Goal: Task Accomplishment & Management: Use online tool/utility

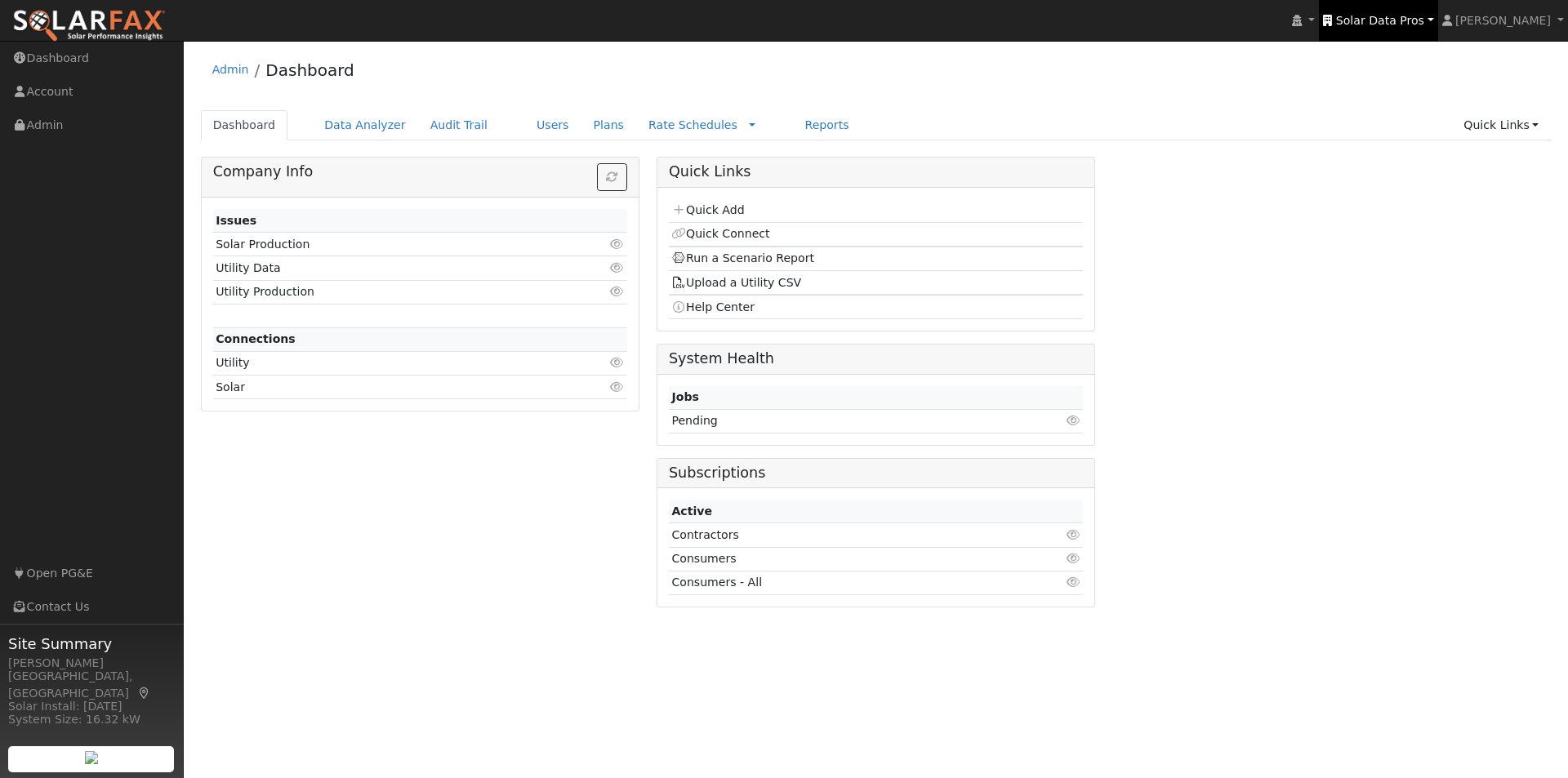
drag, startPoint x: 1408, startPoint y: 17, endPoint x: 1399, endPoint y: 24, distance: 11.4
click at [1408, 17] on span "Solar Data Pros" at bounding box center [1380, 20] width 88 height 13
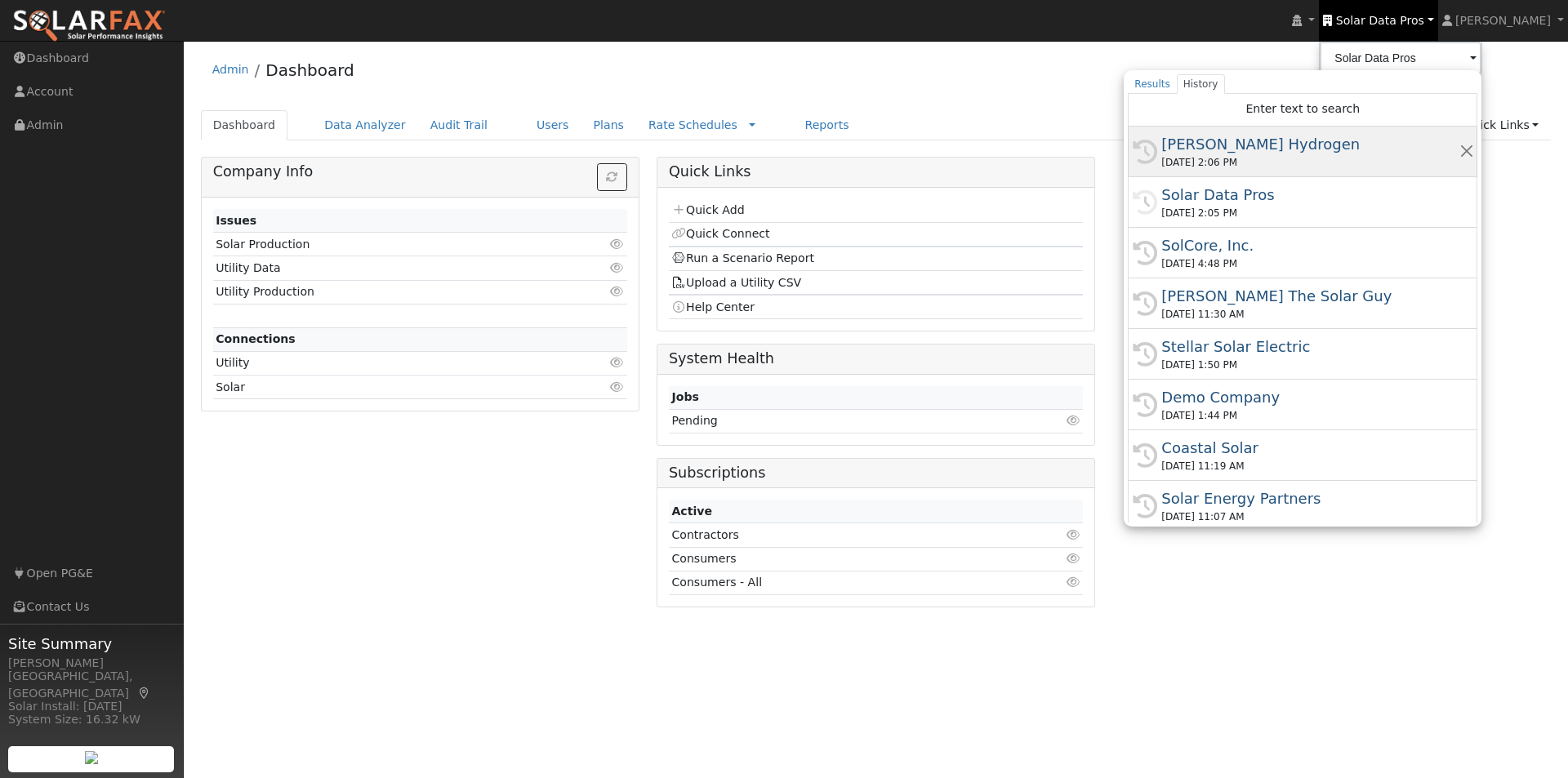
click at [1231, 145] on div "Carrisa Hydrogen" at bounding box center [1310, 144] width 298 height 22
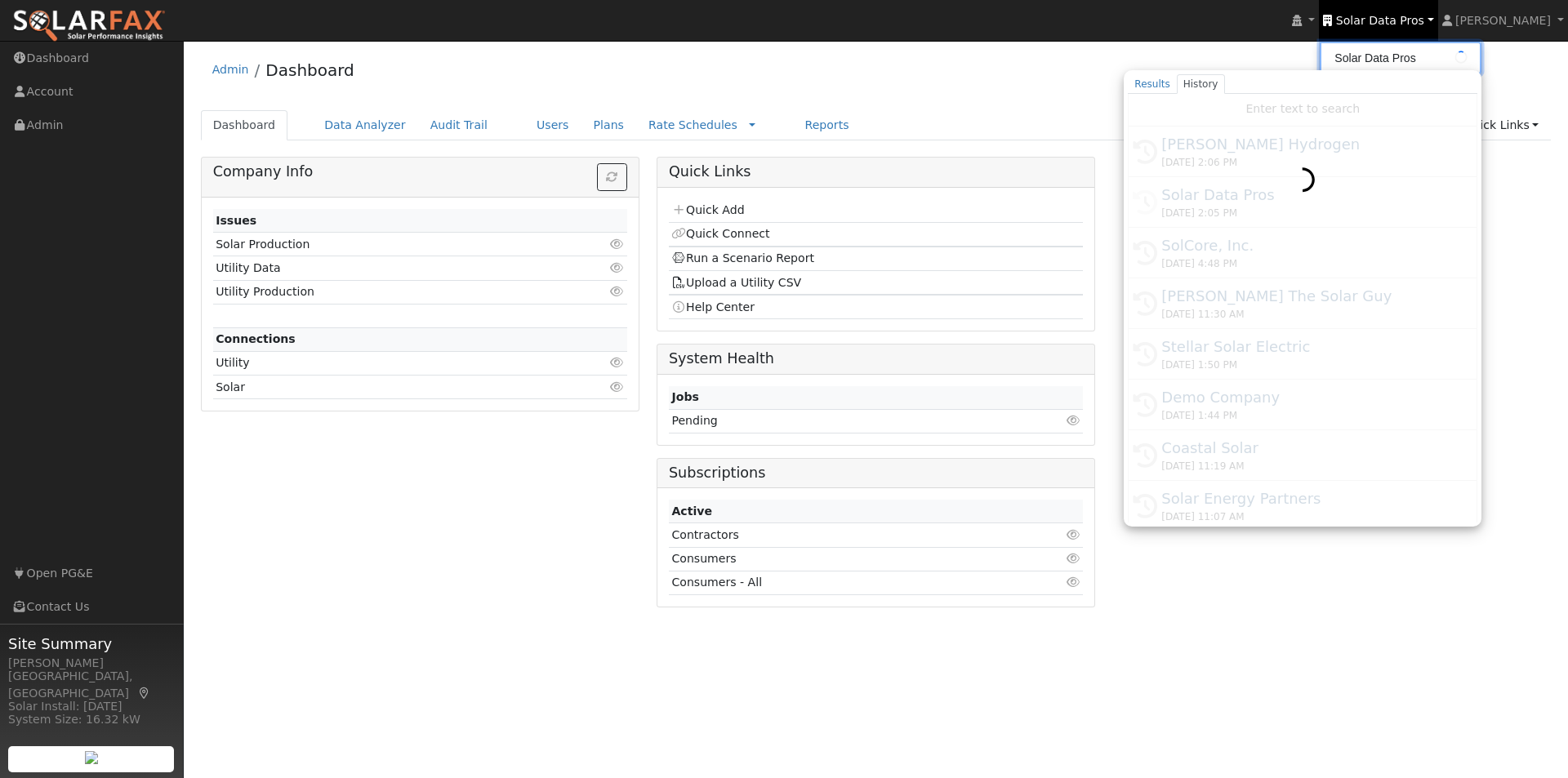
type input "Carrisa Hydrogen"
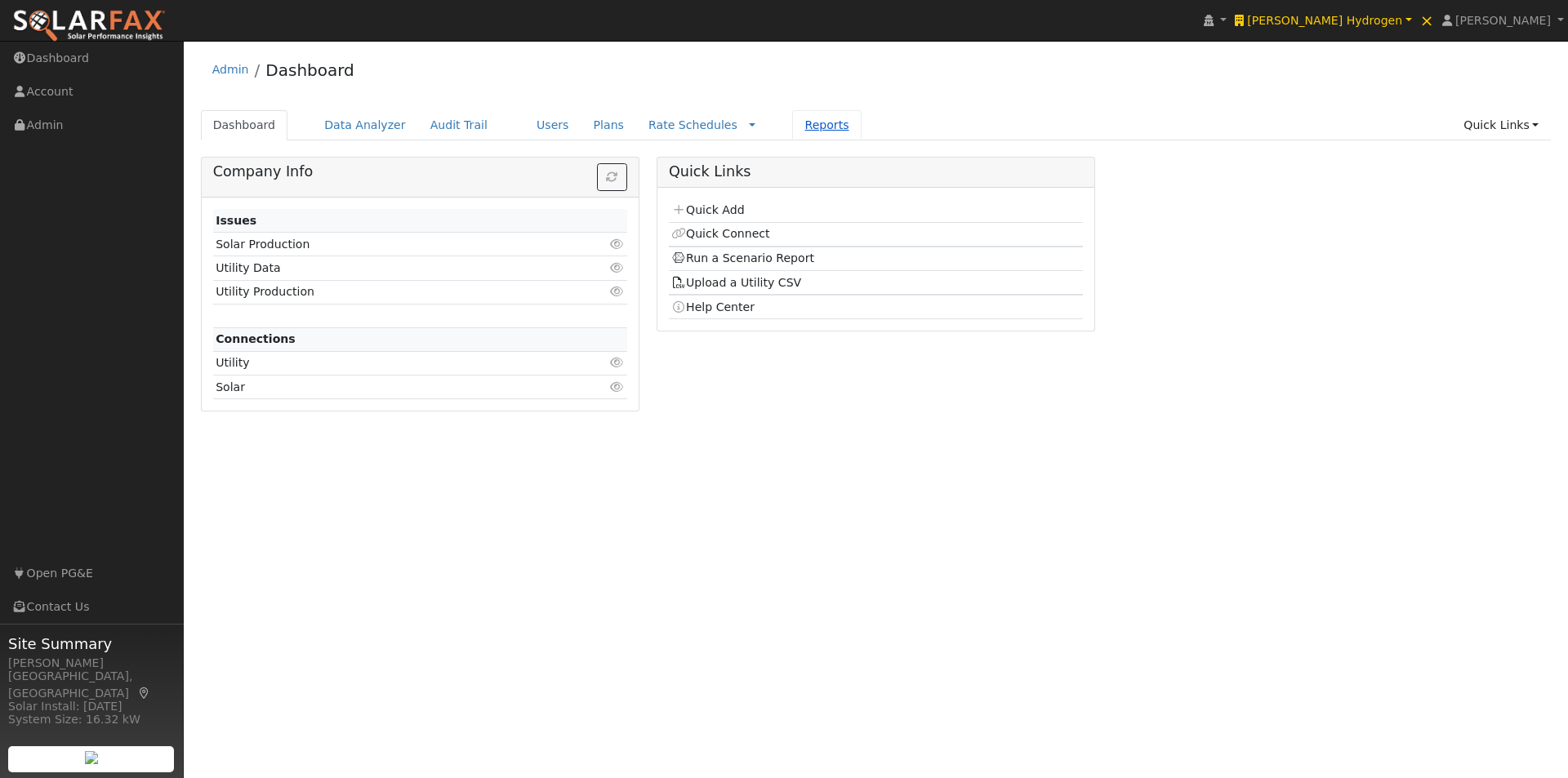
click at [793, 119] on link "Reports" at bounding box center [827, 125] width 69 height 30
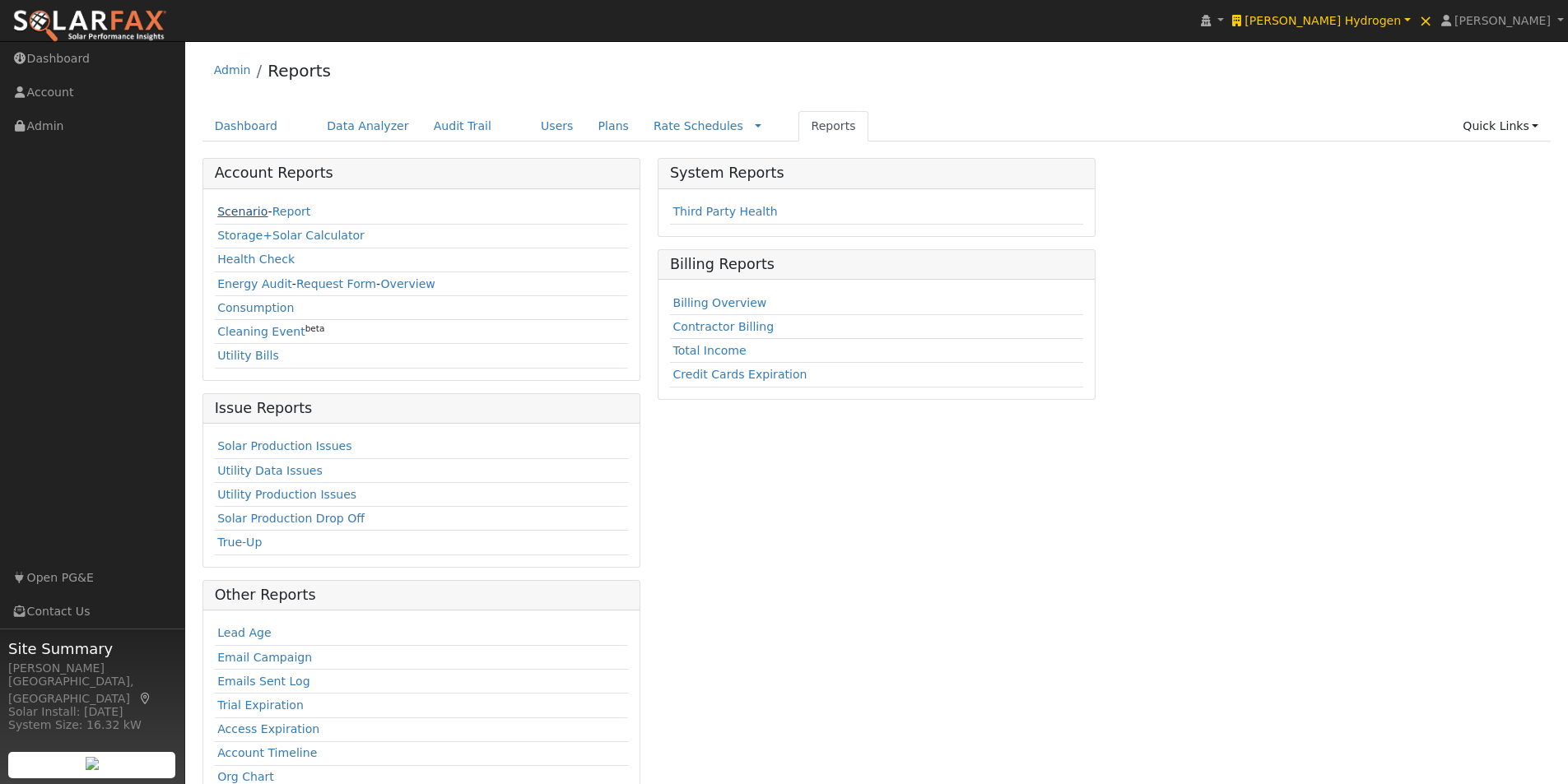
click at [231, 207] on link "Scenario" at bounding box center [242, 211] width 50 height 13
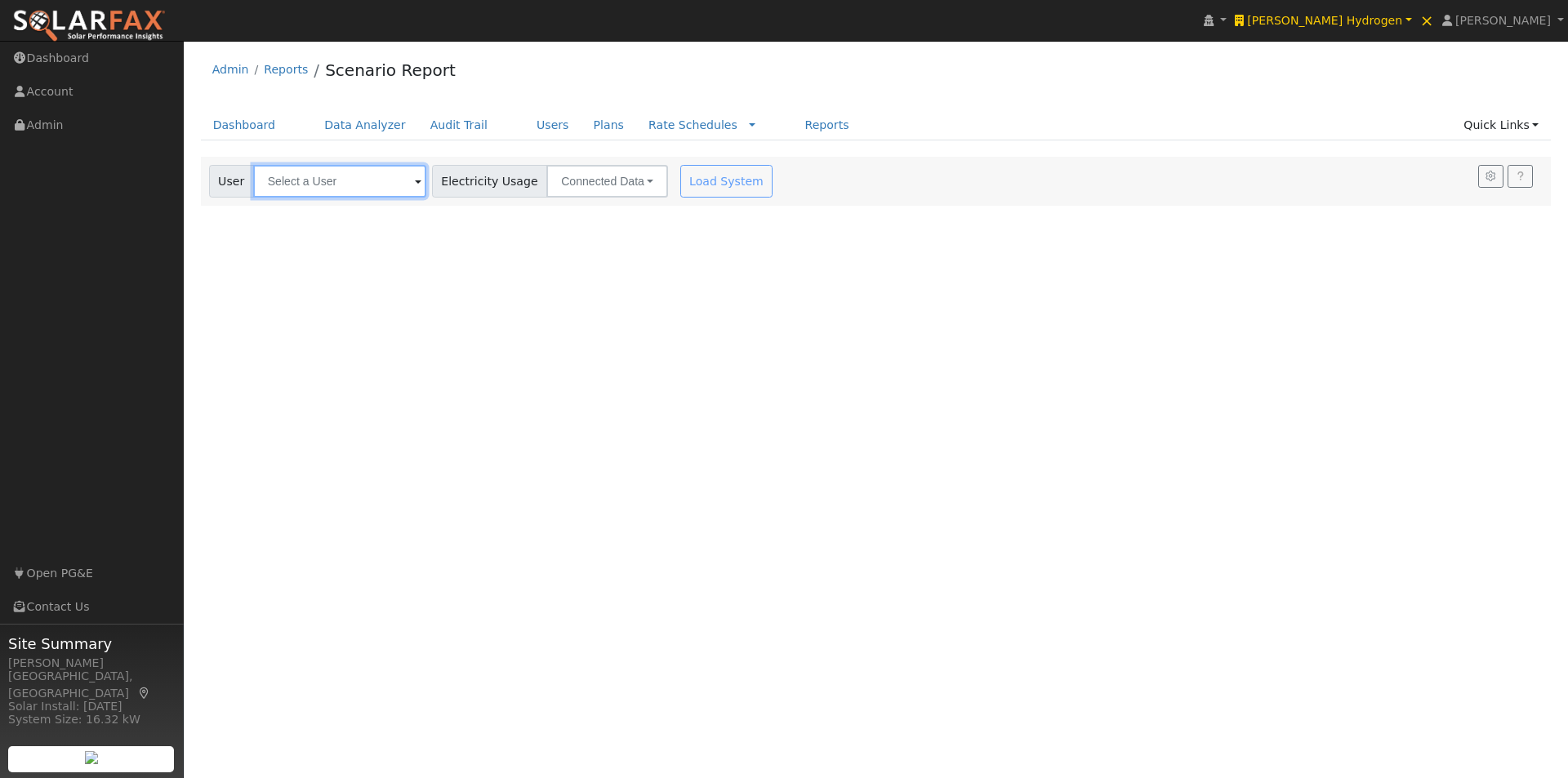
click at [337, 180] on input "text" at bounding box center [339, 181] width 173 height 33
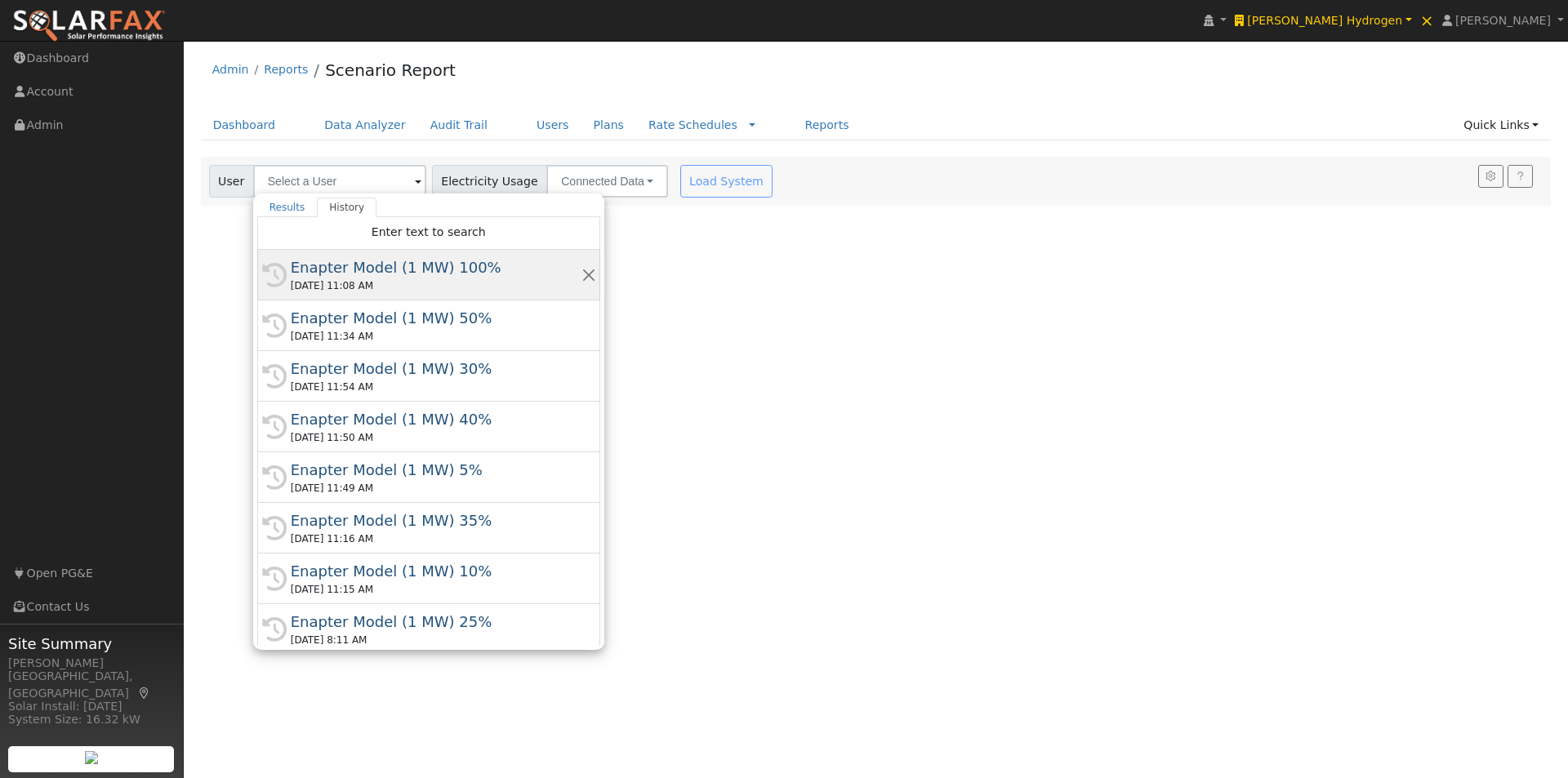
drag, startPoint x: 339, startPoint y: 269, endPoint x: 381, endPoint y: 252, distance: 45.3
click at [341, 269] on div "Enapter Model (1 MW) 100%" at bounding box center [435, 267] width 290 height 22
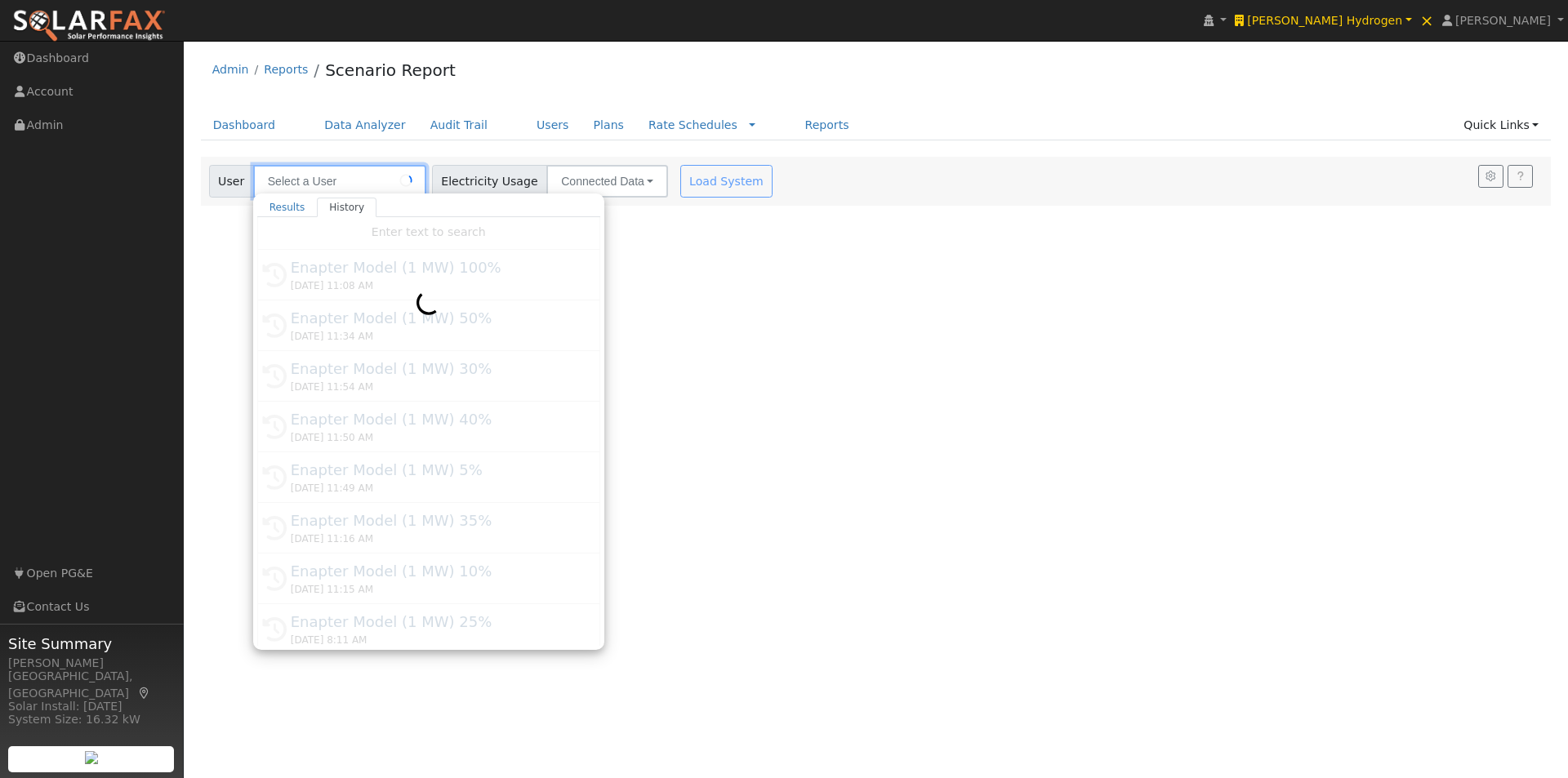
type input "Enapter Model (1 MW) 100%"
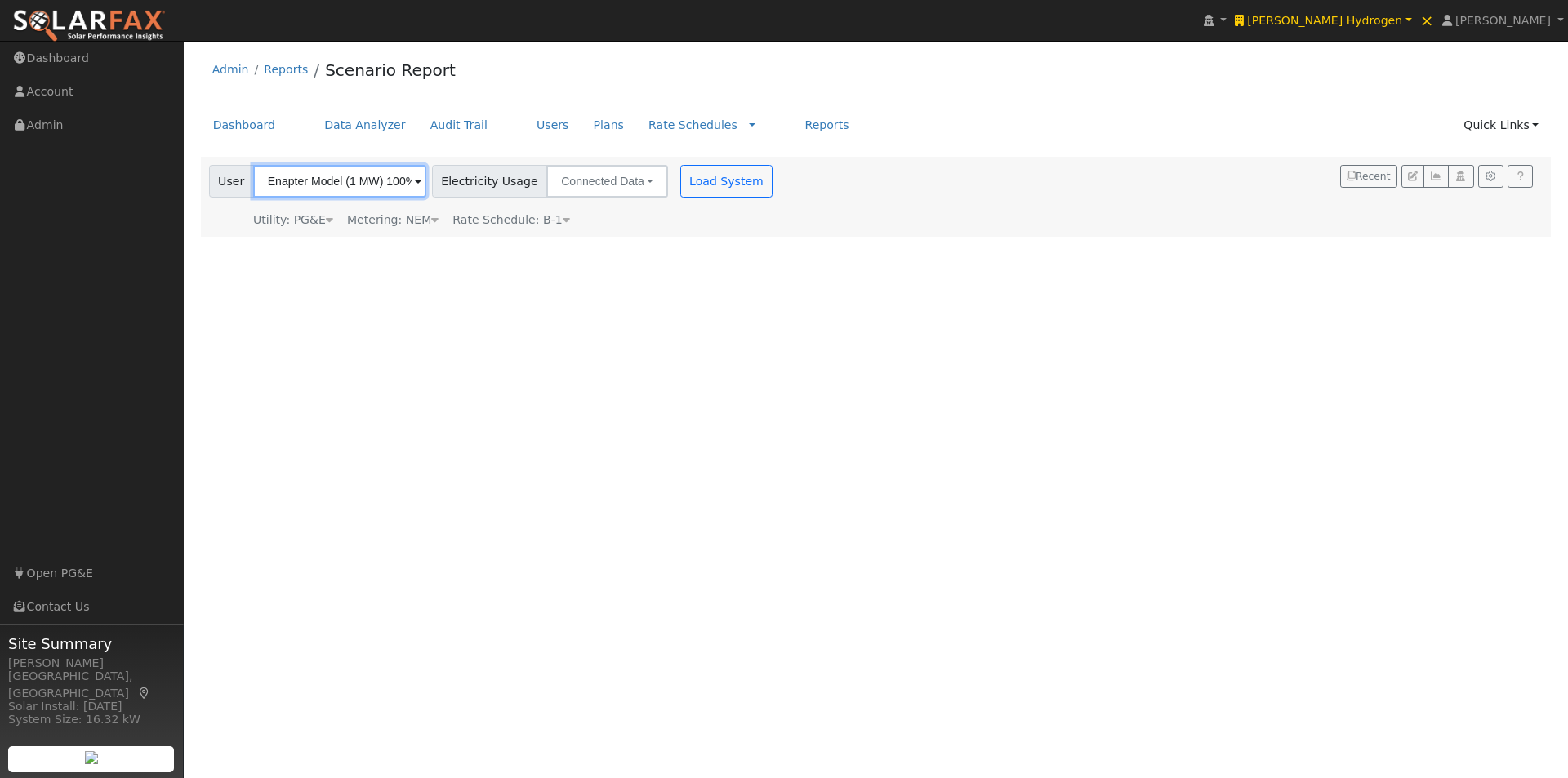
click at [356, 180] on input "Enapter Model (1 MW) 100%" at bounding box center [339, 181] width 173 height 33
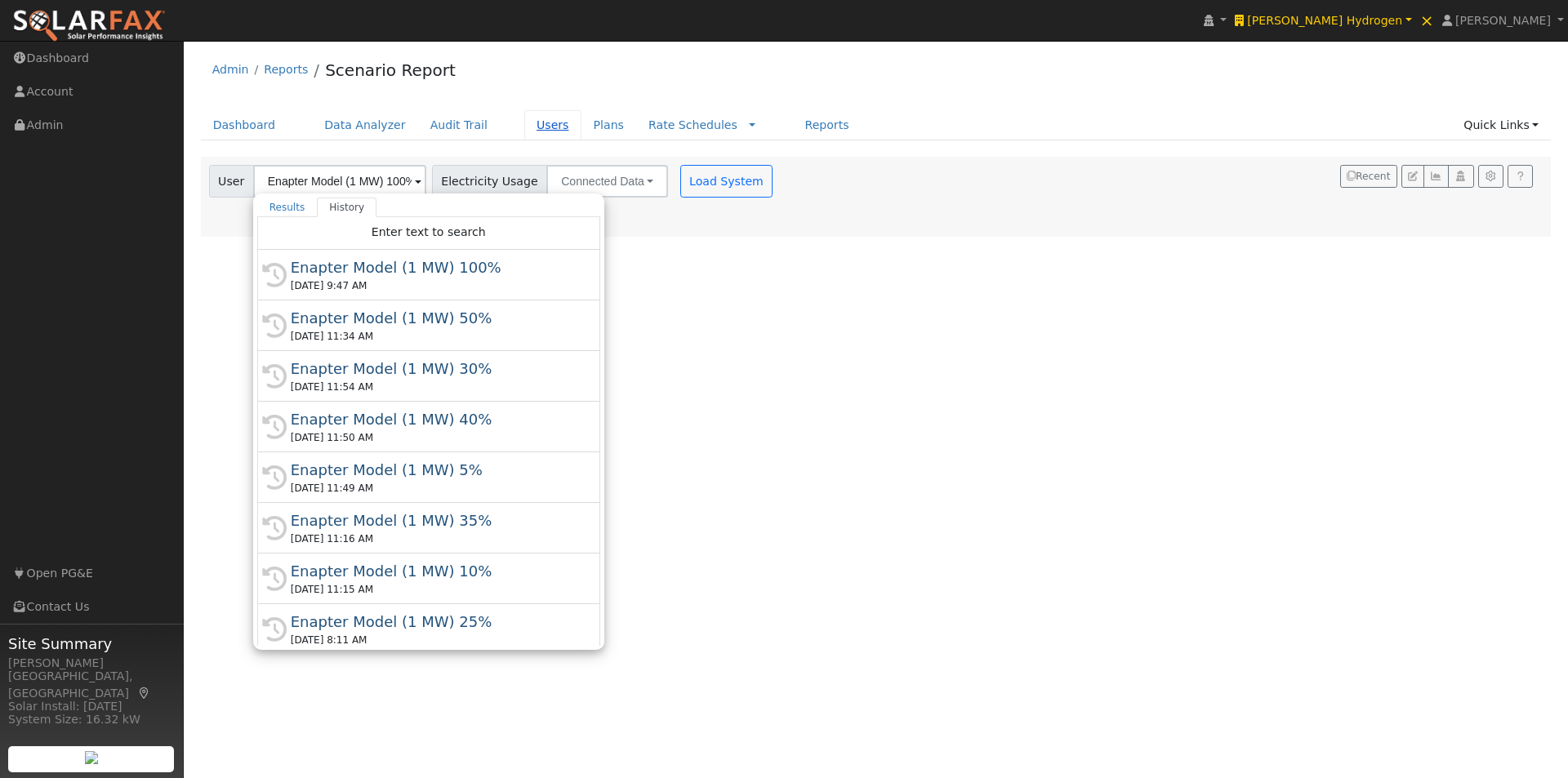
click at [524, 119] on link "Users" at bounding box center [552, 125] width 57 height 30
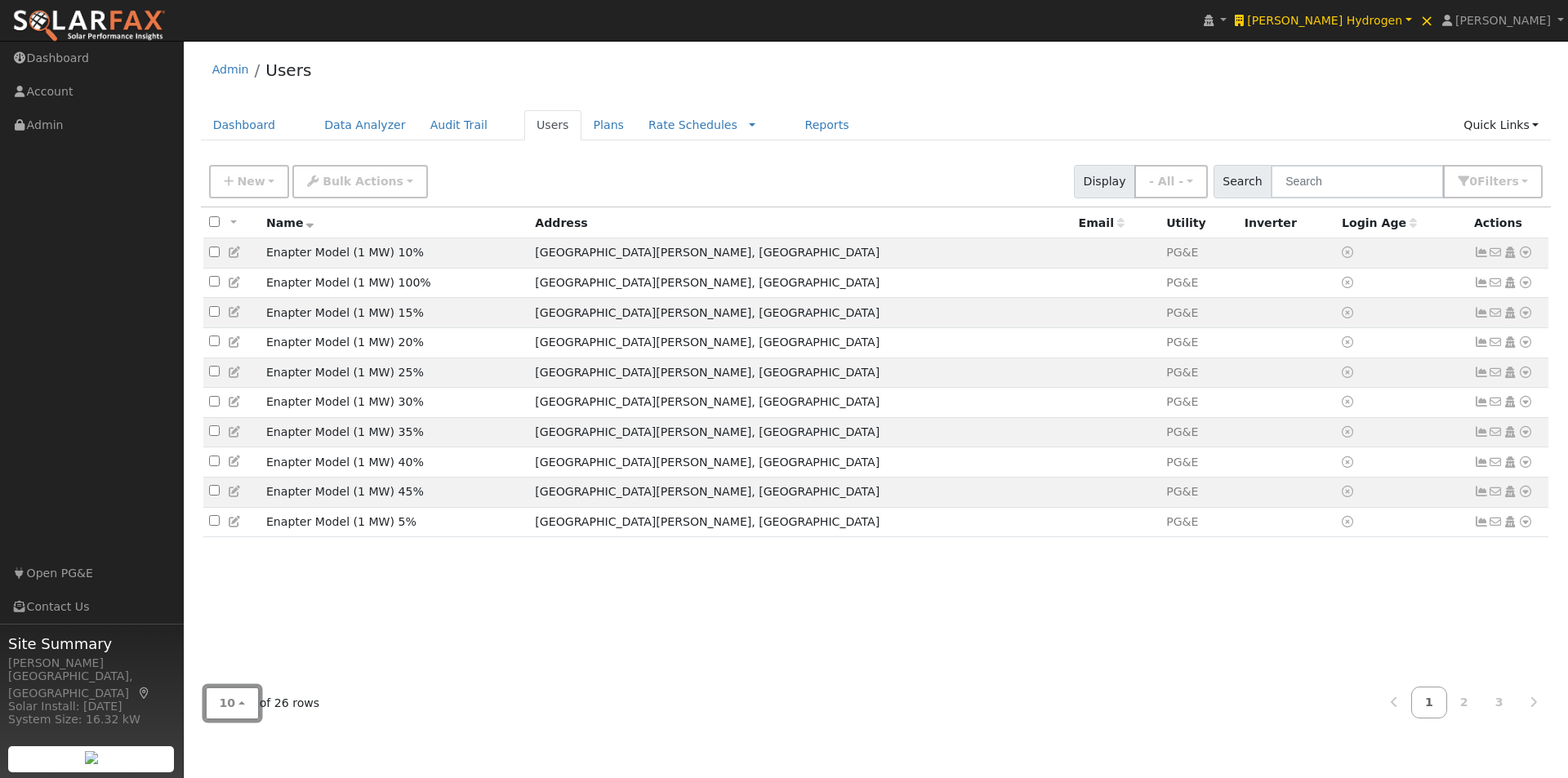
click at [241, 701] on button "10" at bounding box center [233, 703] width 54 height 33
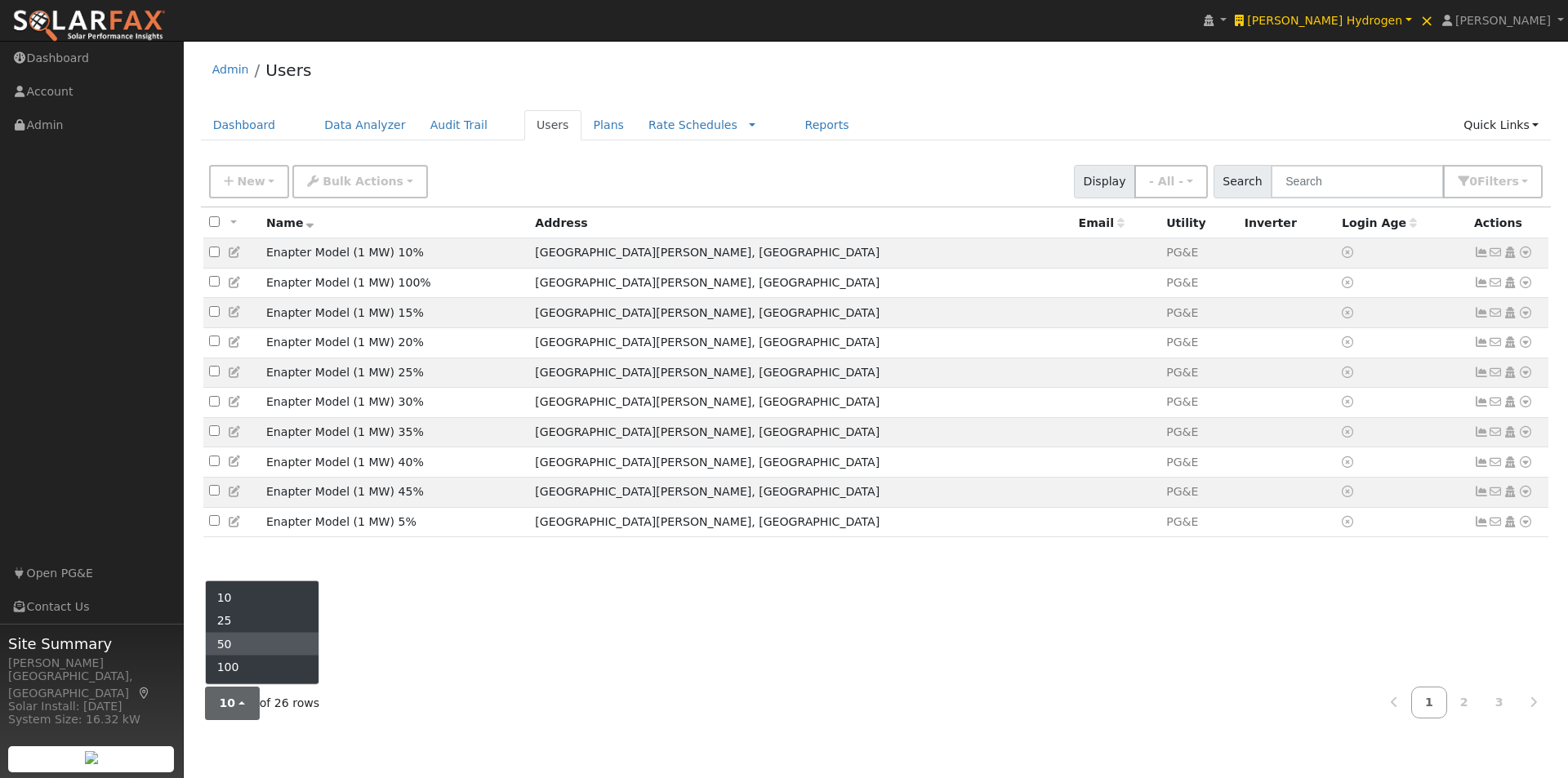
click at [247, 645] on link "50" at bounding box center [261, 644] width 113 height 23
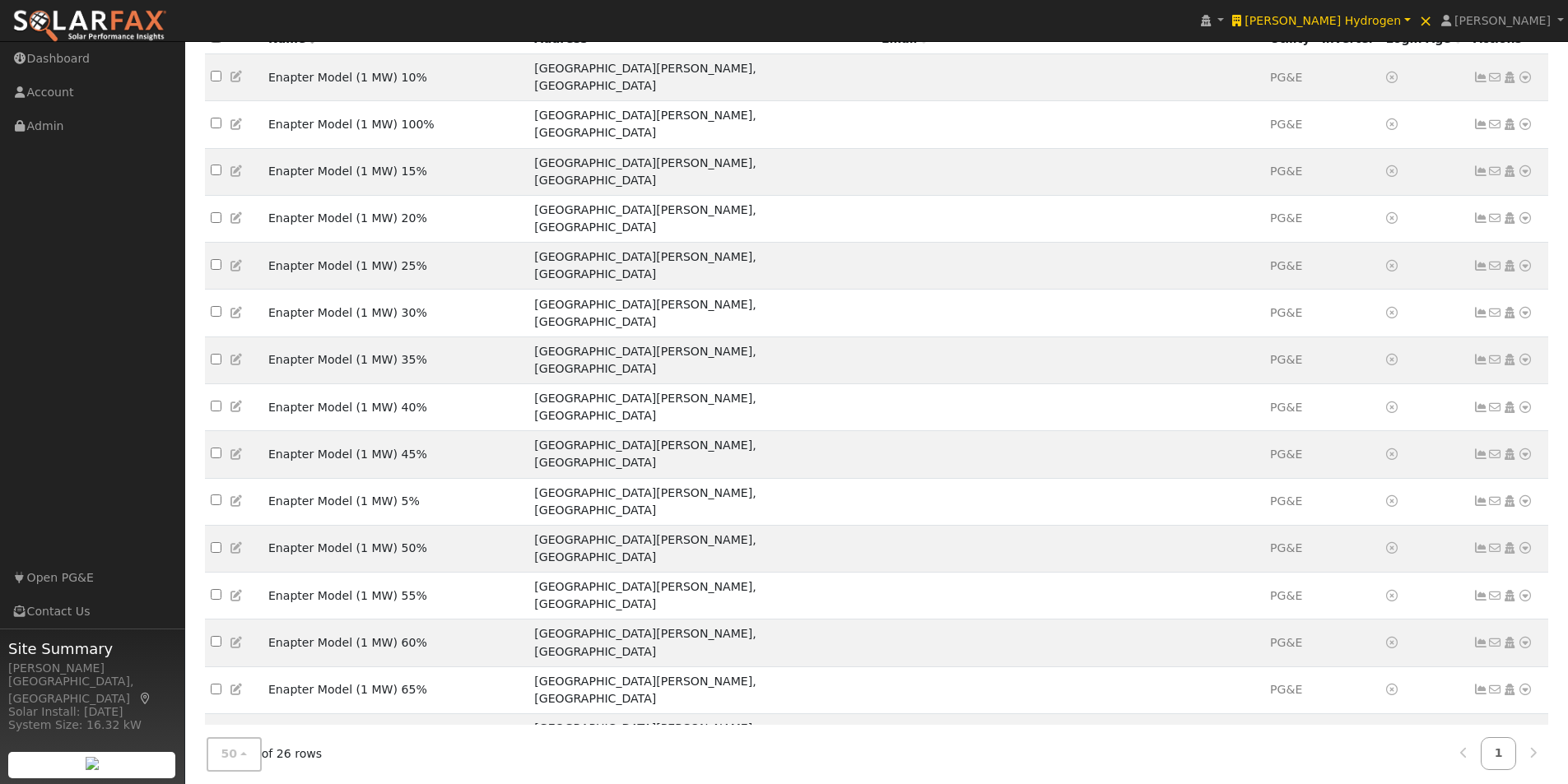
scroll to position [353, 0]
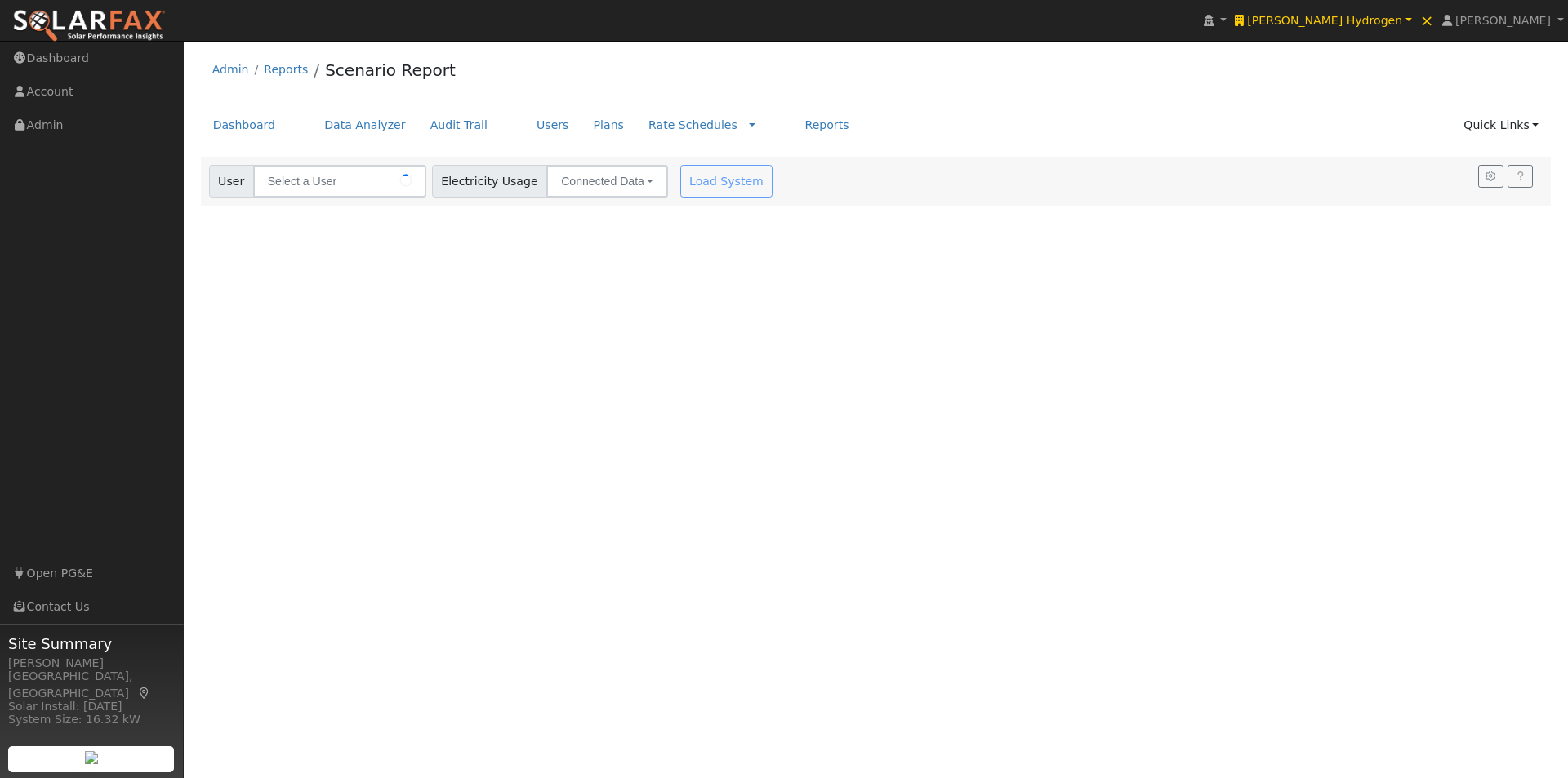
type input "Enapter Model (1 MW) With Solar"
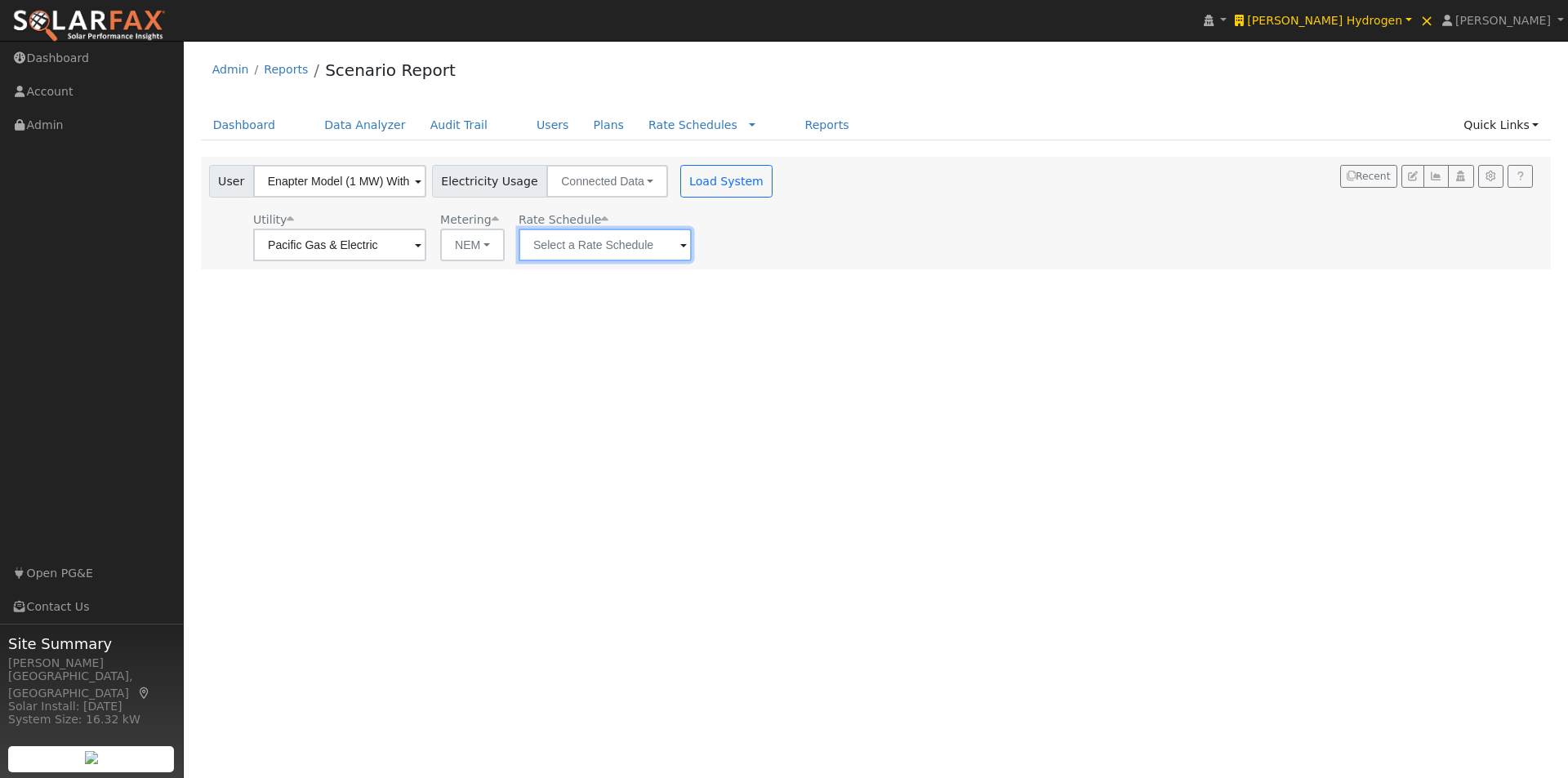
click at [626, 236] on input "text" at bounding box center [604, 245] width 173 height 33
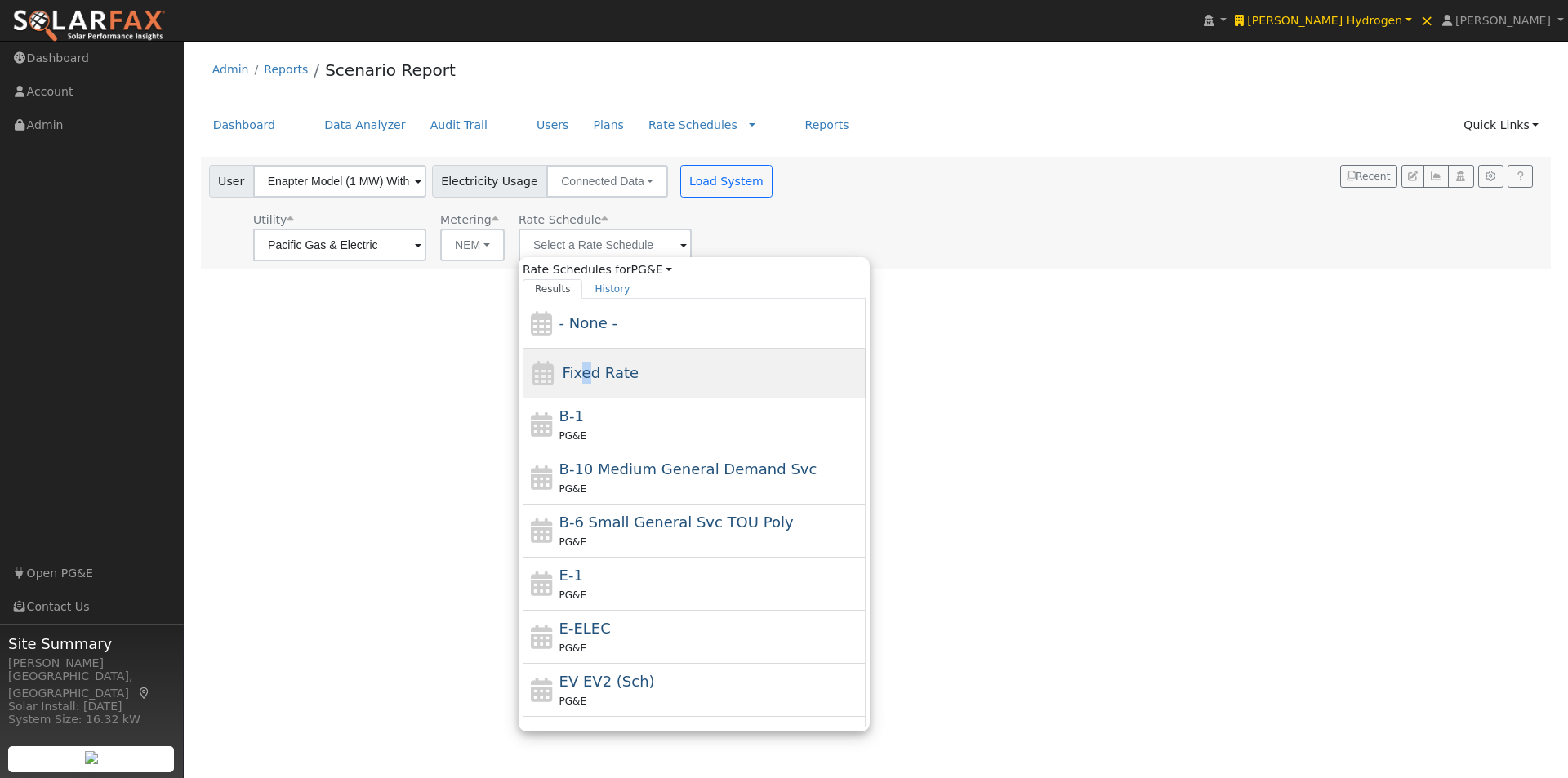
drag, startPoint x: 581, startPoint y: 369, endPoint x: 668, endPoint y: 246, distance: 150.7
click at [582, 367] on span "Fixed Rate" at bounding box center [600, 373] width 77 height 17
type input "Fixed Rate"
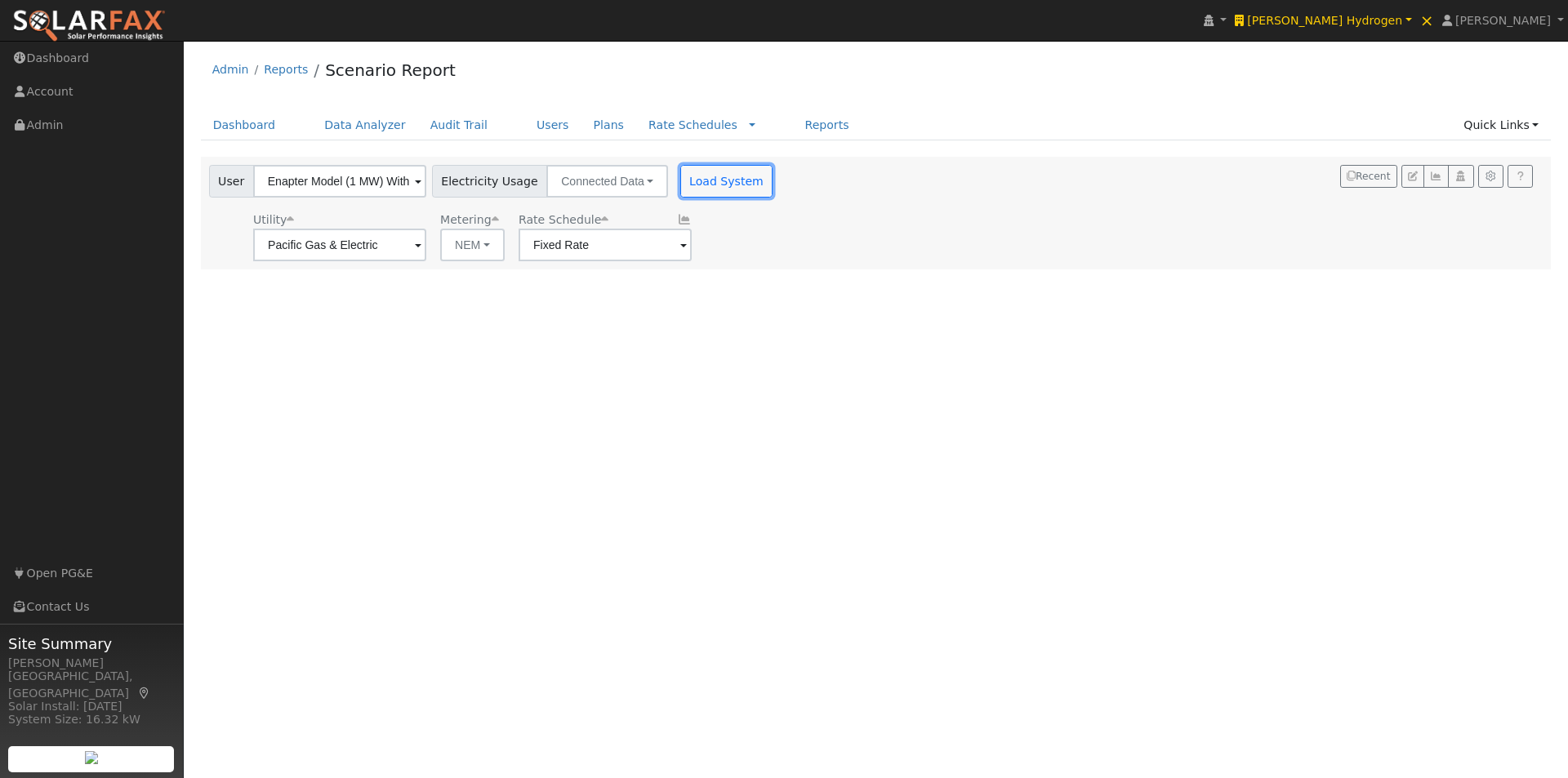
drag, startPoint x: 695, startPoint y: 180, endPoint x: 903, endPoint y: 175, distance: 208.1
click at [699, 179] on button "Load System" at bounding box center [727, 181] width 93 height 33
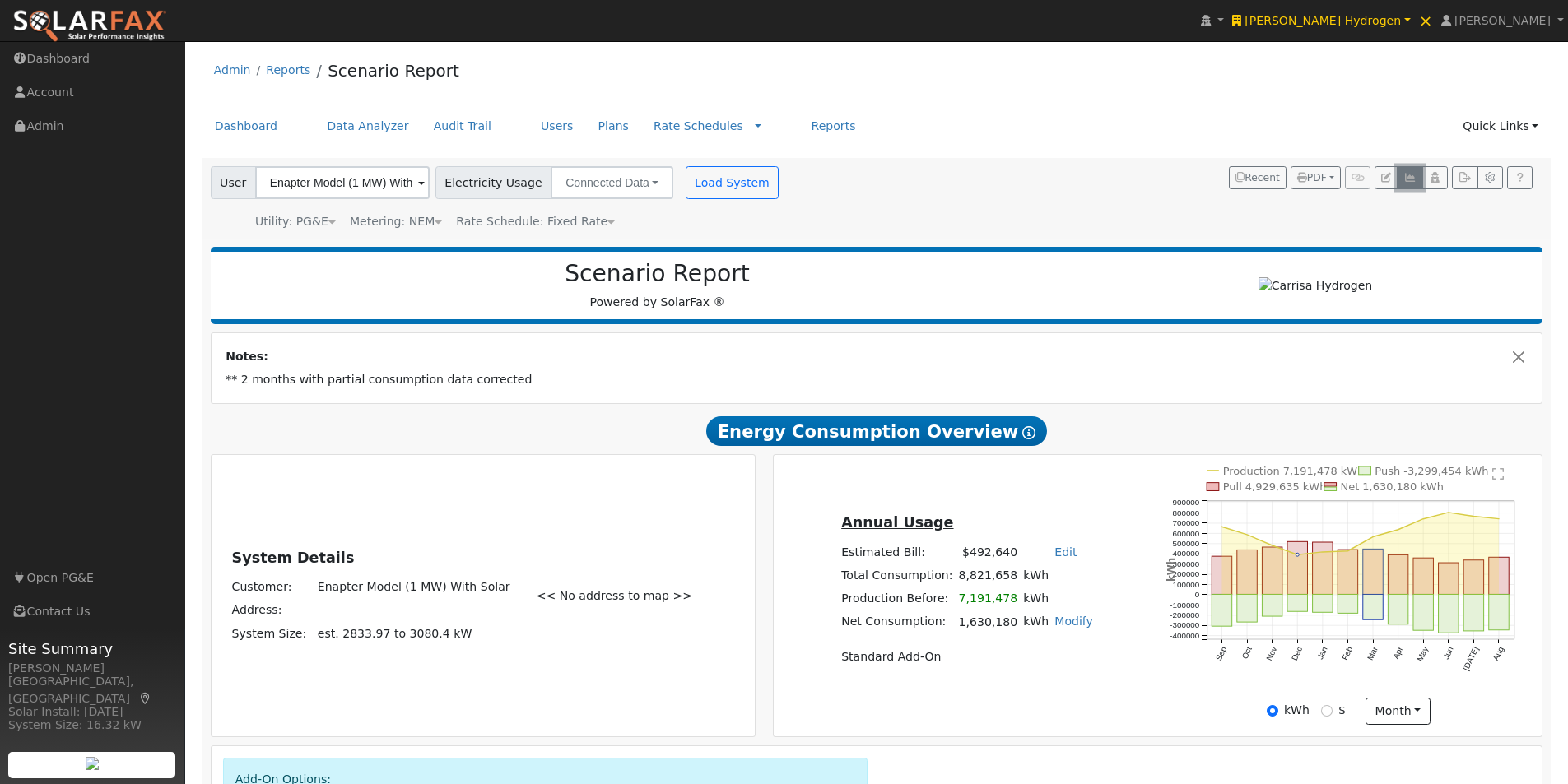
click at [1407, 173] on icon "button" at bounding box center [1409, 178] width 13 height 10
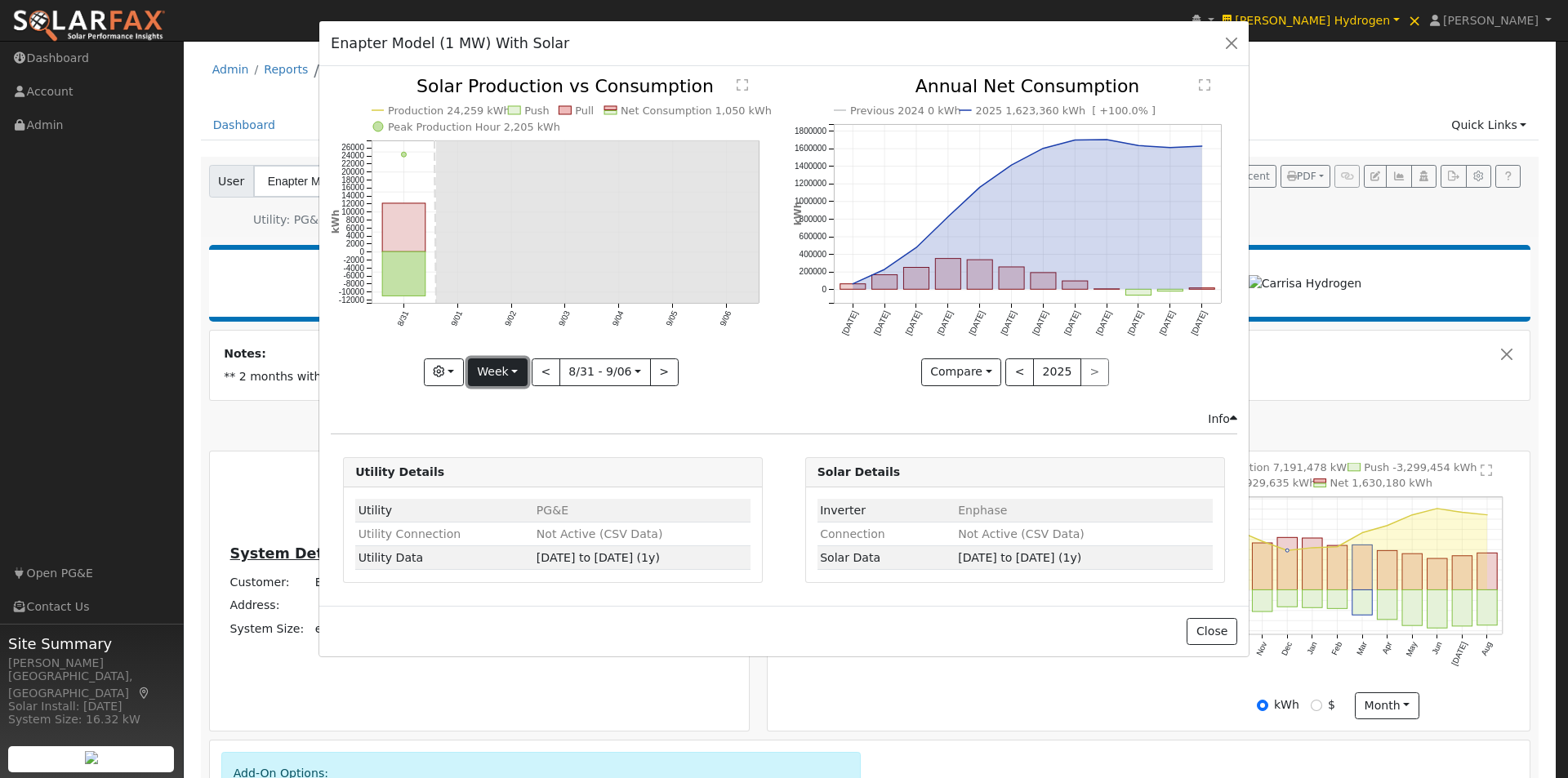
click at [514, 374] on button "Week" at bounding box center [498, 372] width 60 height 28
drag, startPoint x: 501, startPoint y: 472, endPoint x: 513, endPoint y: 464, distance: 14.4
click at [501, 474] on link "Year" at bounding box center [525, 474] width 113 height 23
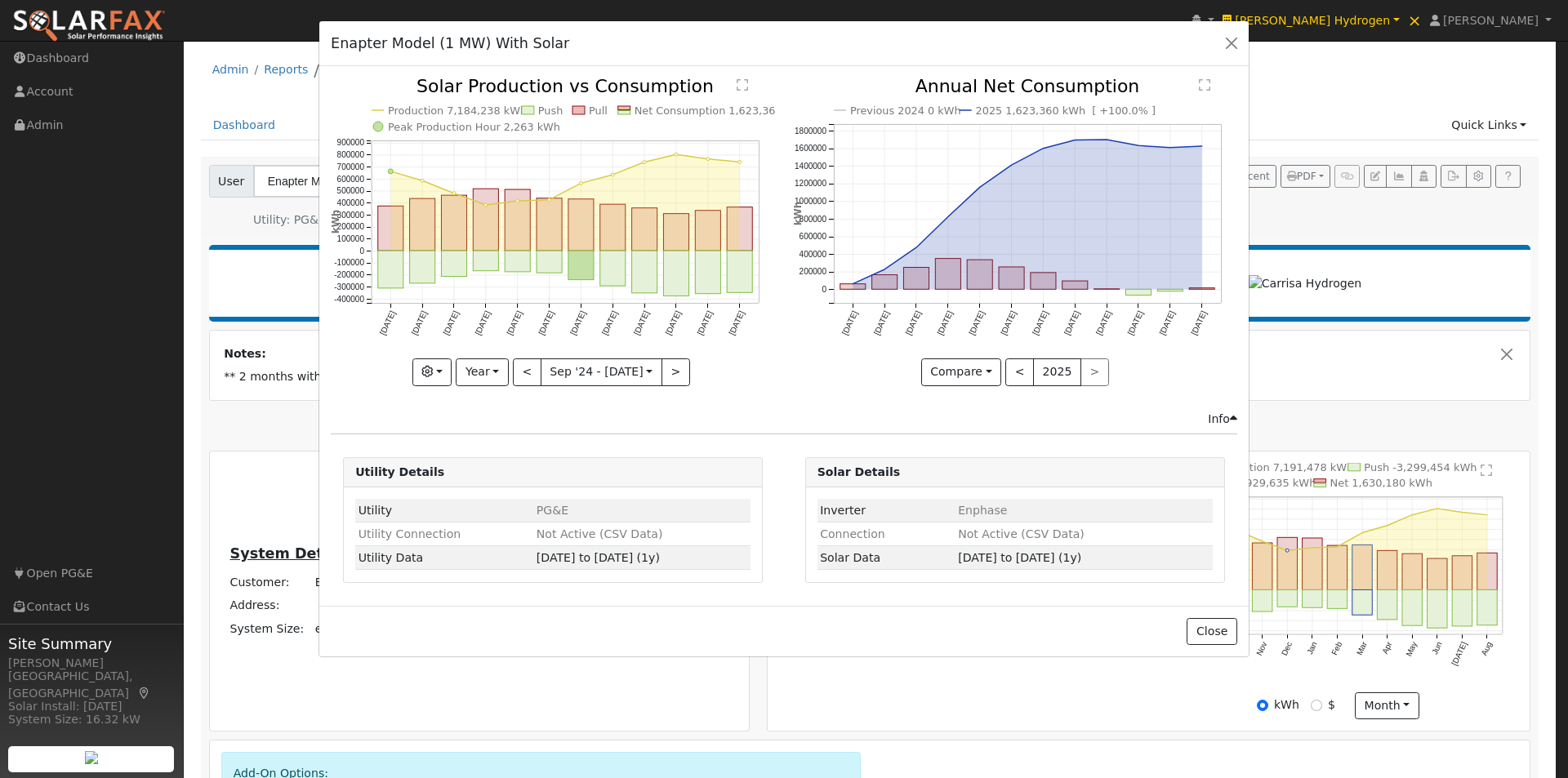
click at [665, 108] on text "Net Consumption 1,623,360 kWh" at bounding box center [721, 111] width 175 height 13
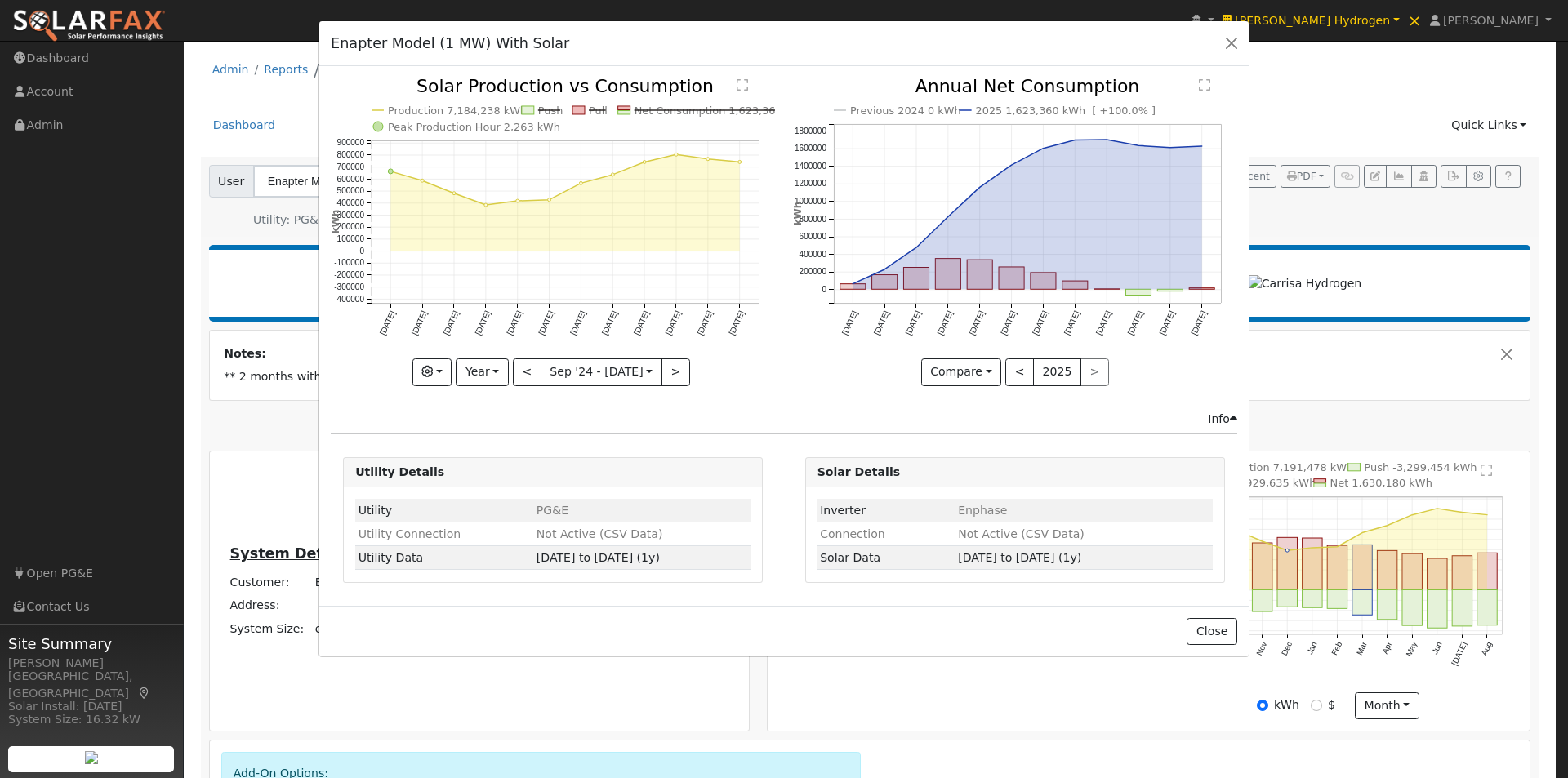
click at [691, 109] on text "Net Consumption 1,623,360 kWh" at bounding box center [721, 111] width 175 height 13
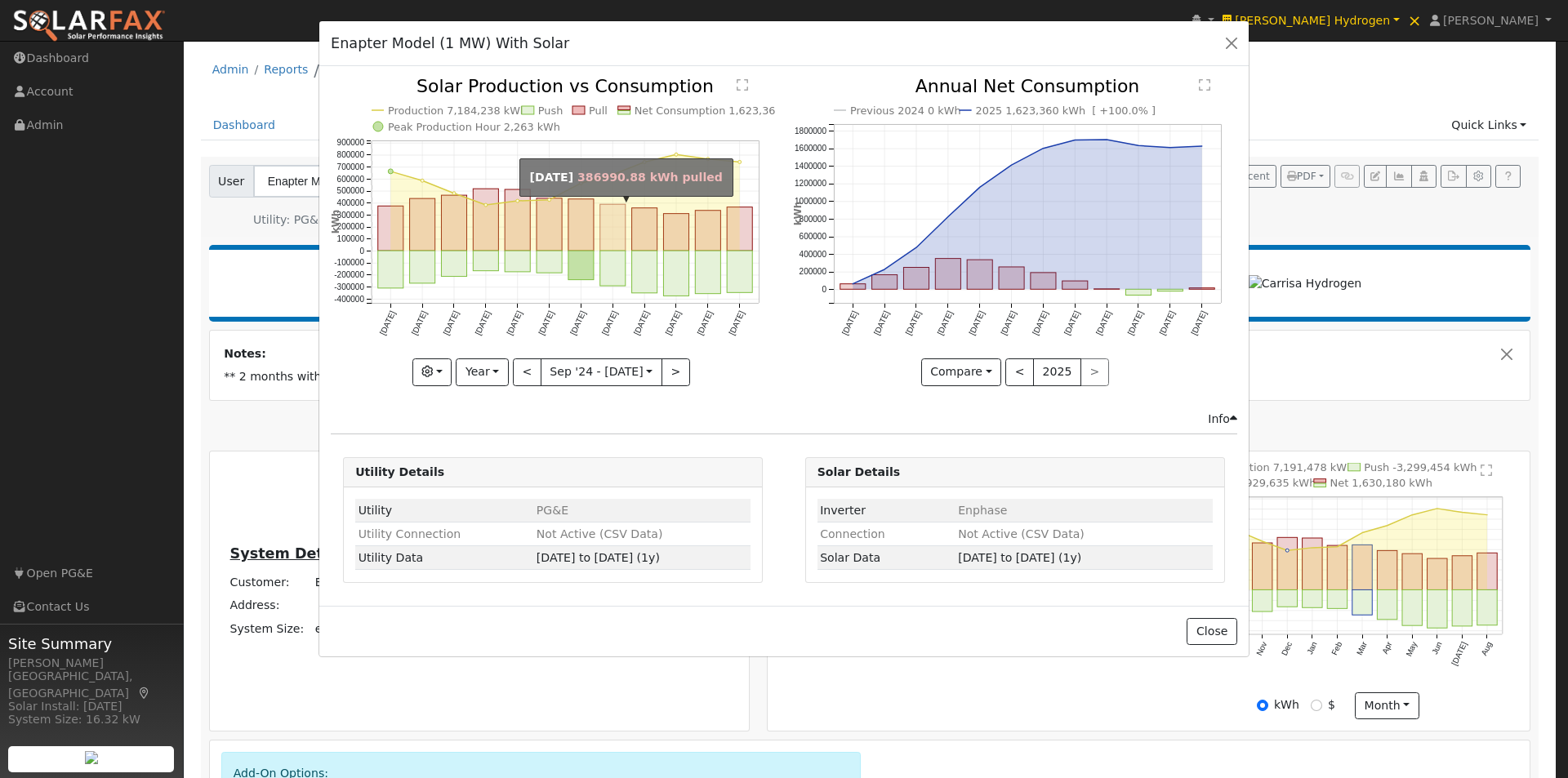
click at [612, 222] on rect "onclick=""" at bounding box center [613, 228] width 25 height 46
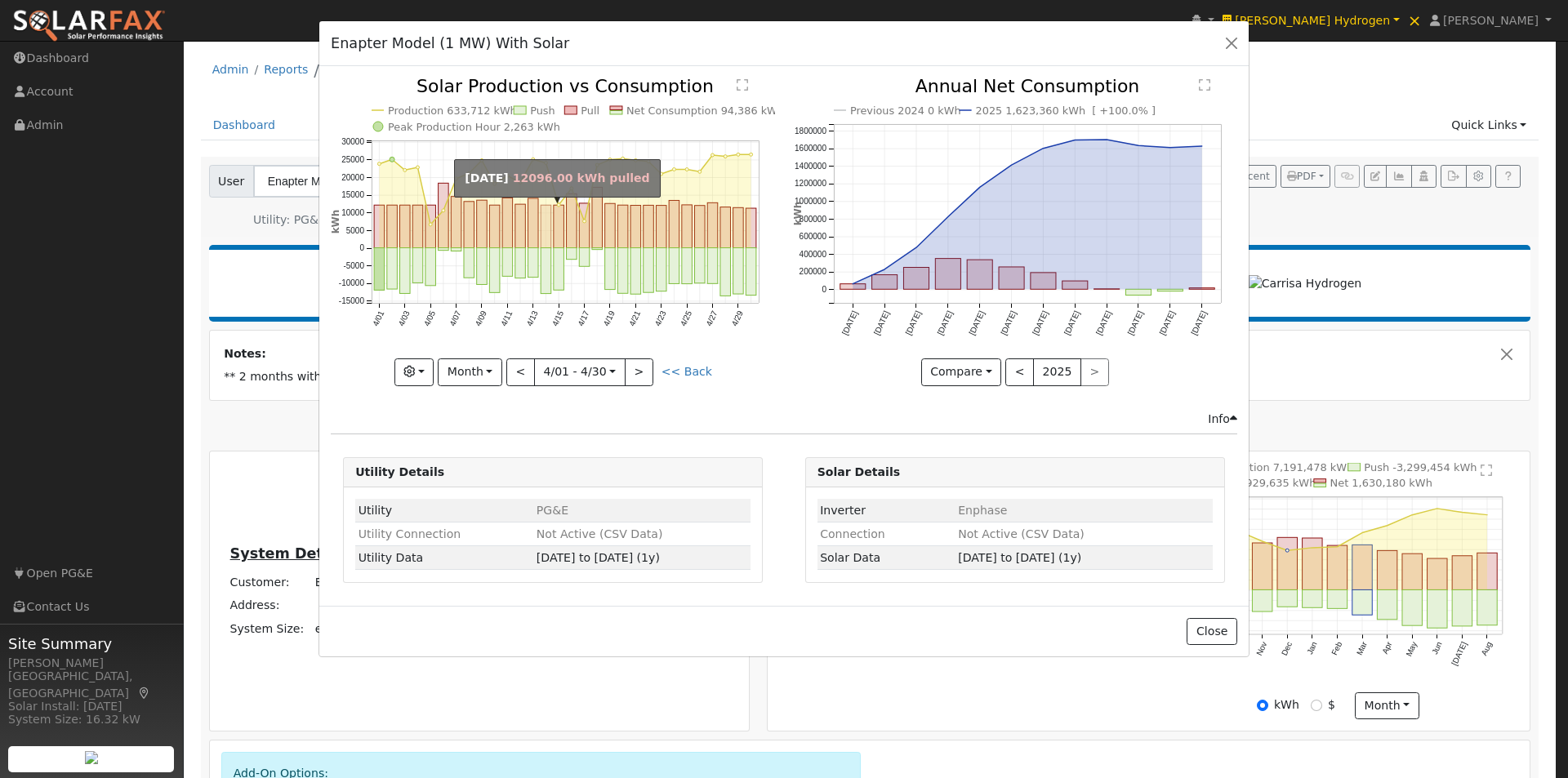
click at [548, 223] on rect "onclick=""" at bounding box center [546, 226] width 11 height 43
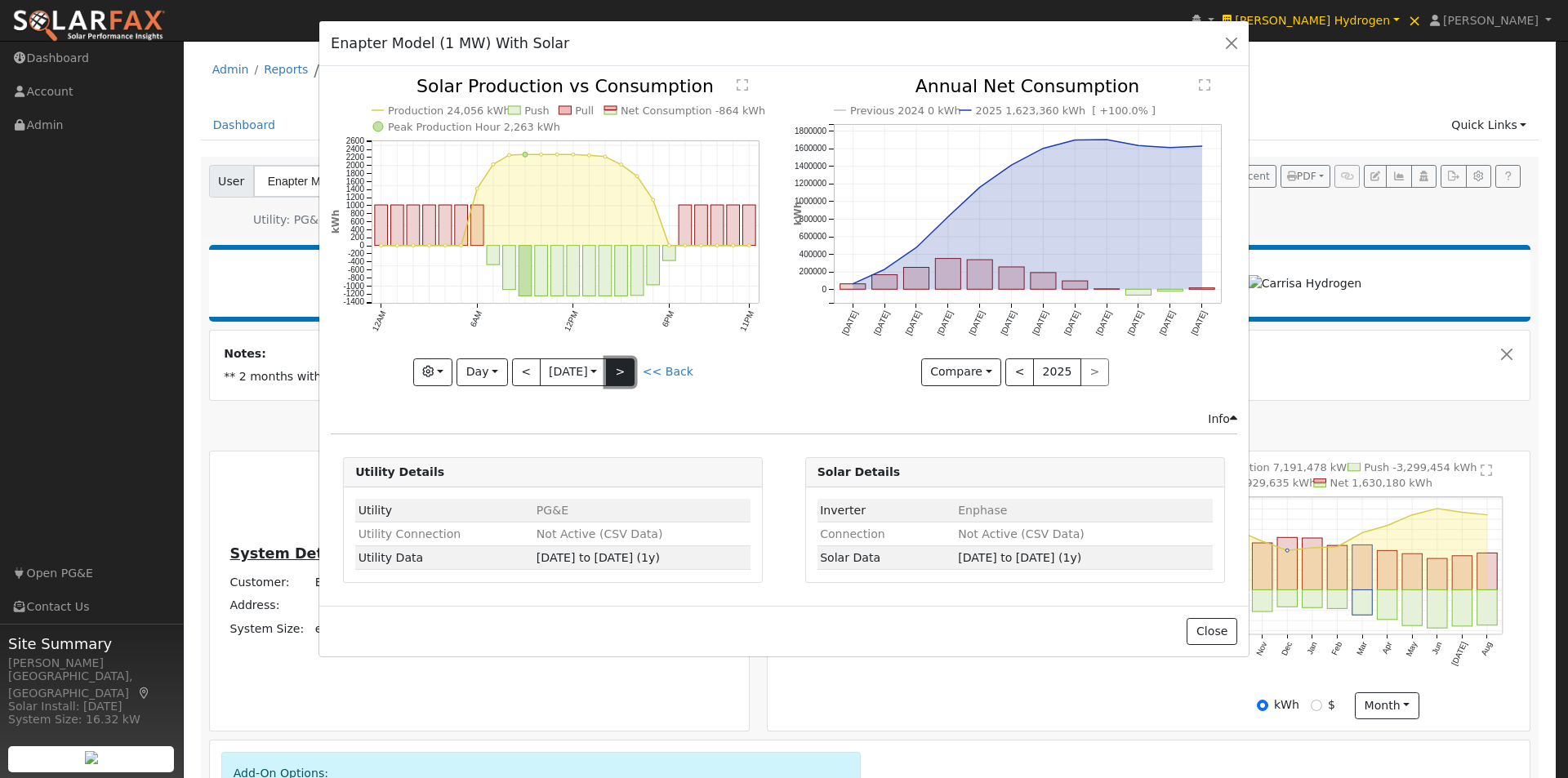
click at [634, 374] on button ">" at bounding box center [621, 372] width 29 height 28
click at [627, 365] on button ">" at bounding box center [621, 372] width 29 height 28
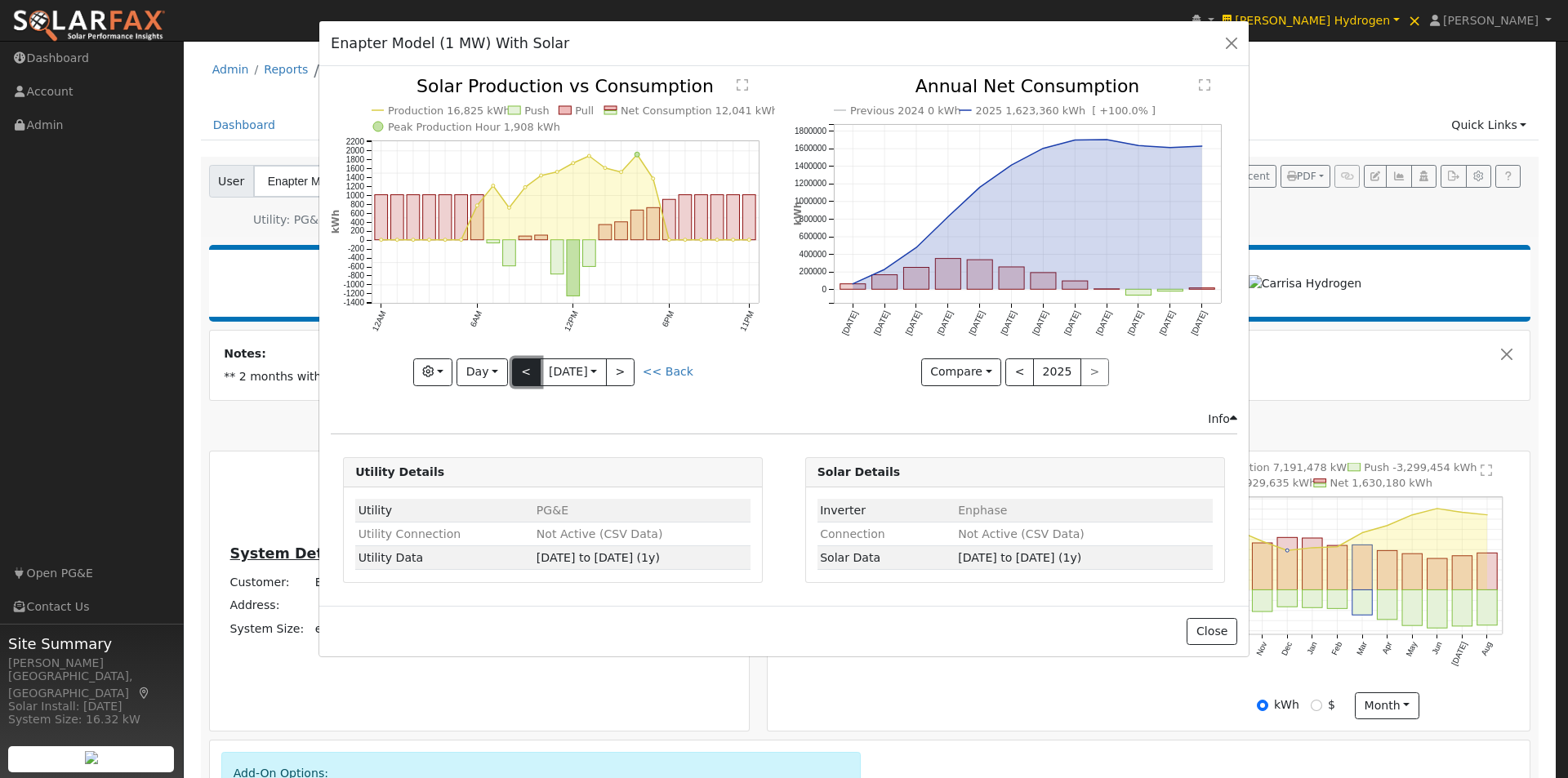
click at [520, 371] on button "<" at bounding box center [527, 372] width 29 height 28
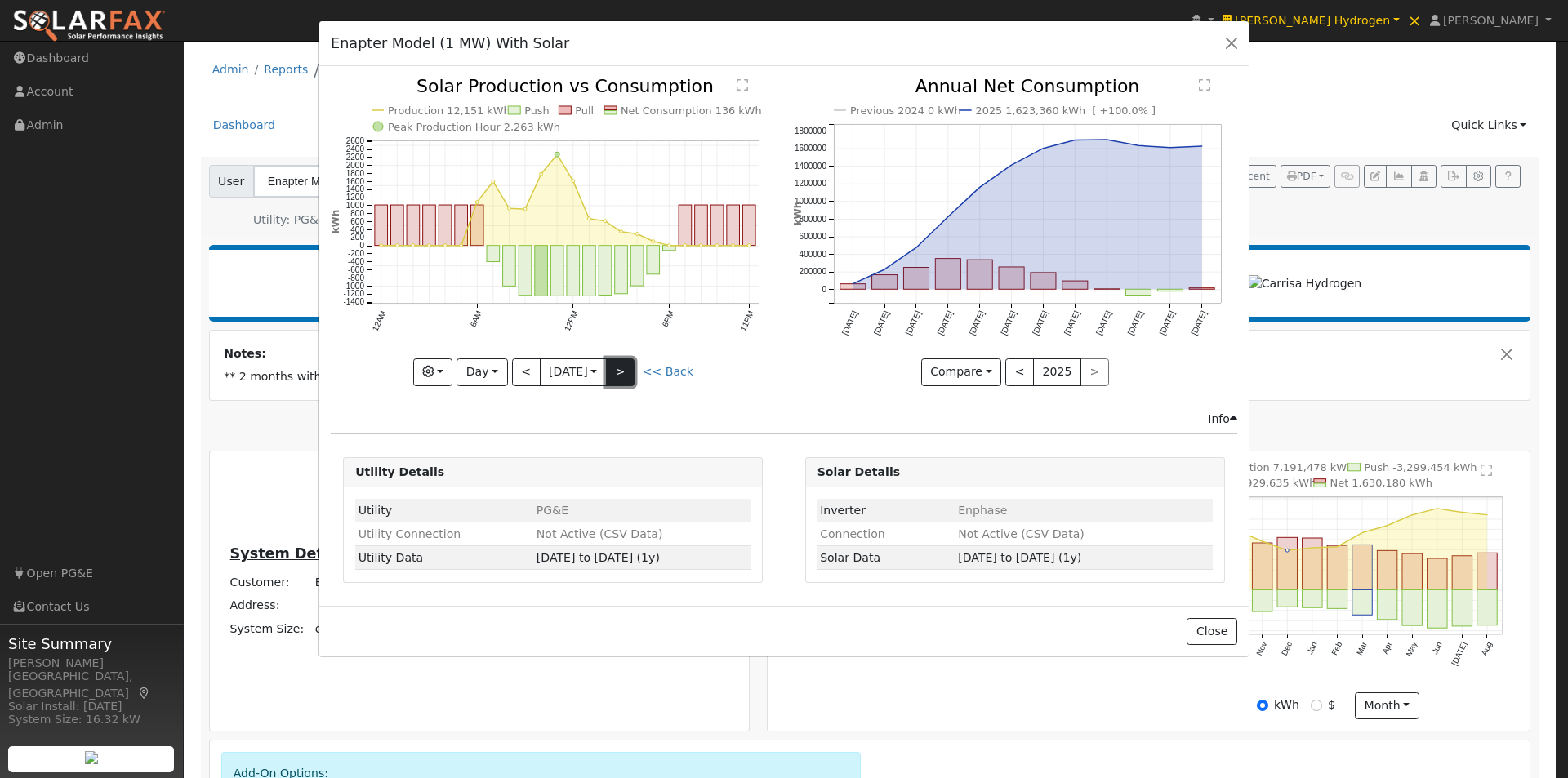
click at [633, 363] on button ">" at bounding box center [621, 372] width 29 height 28
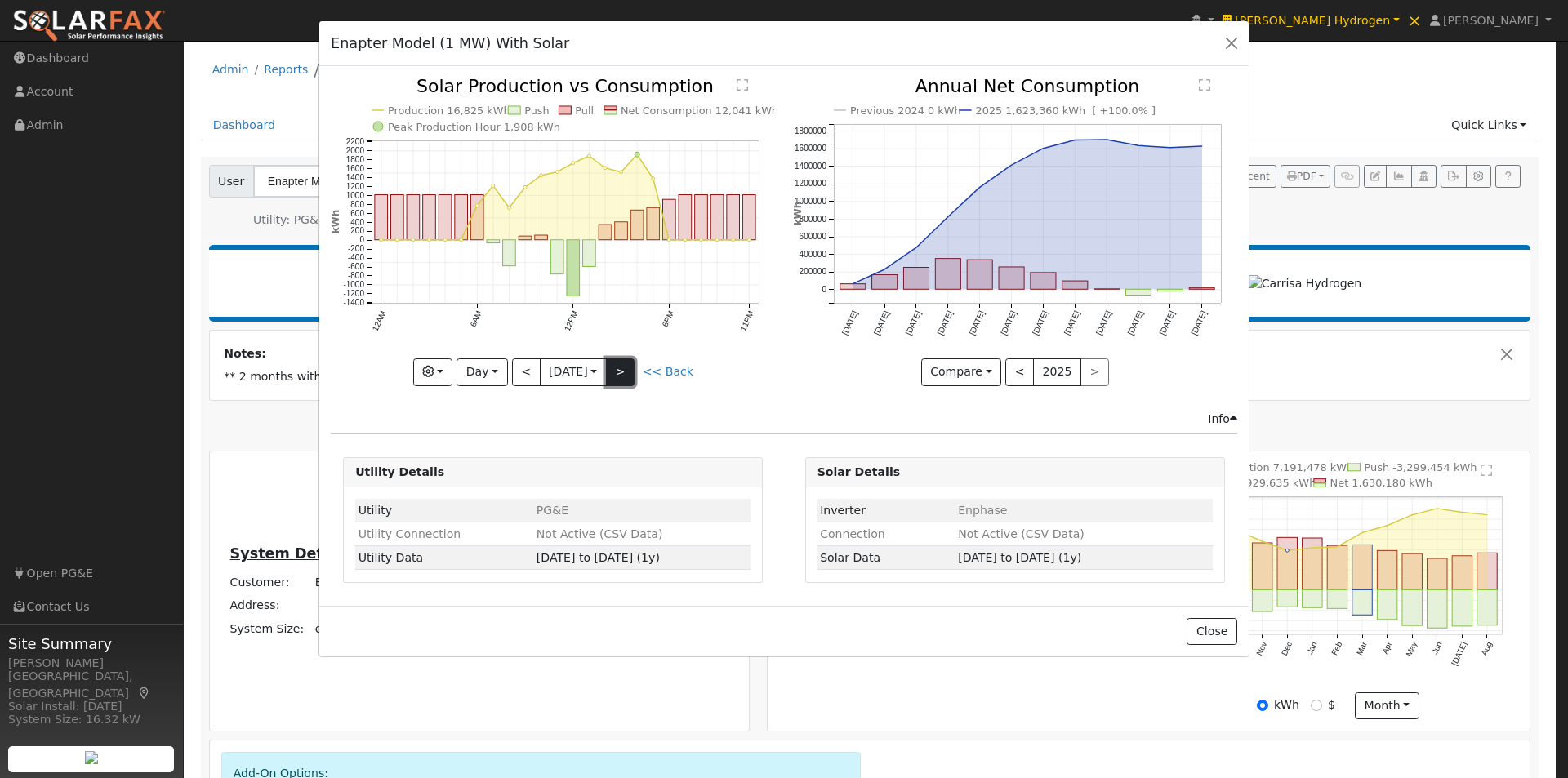
click at [623, 363] on button ">" at bounding box center [621, 372] width 29 height 28
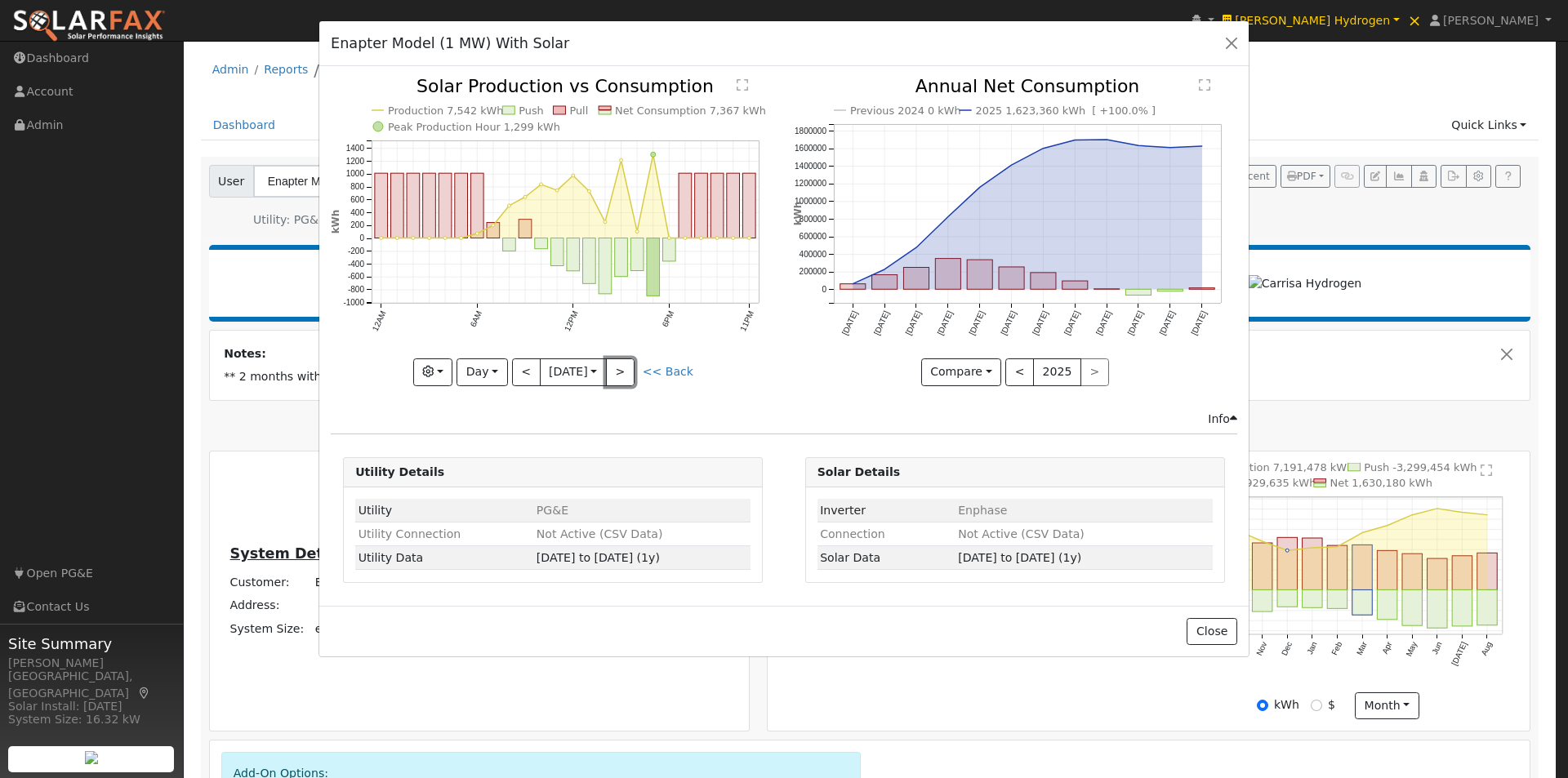
click at [624, 362] on button ">" at bounding box center [621, 372] width 29 height 28
type input "2025-04-18"
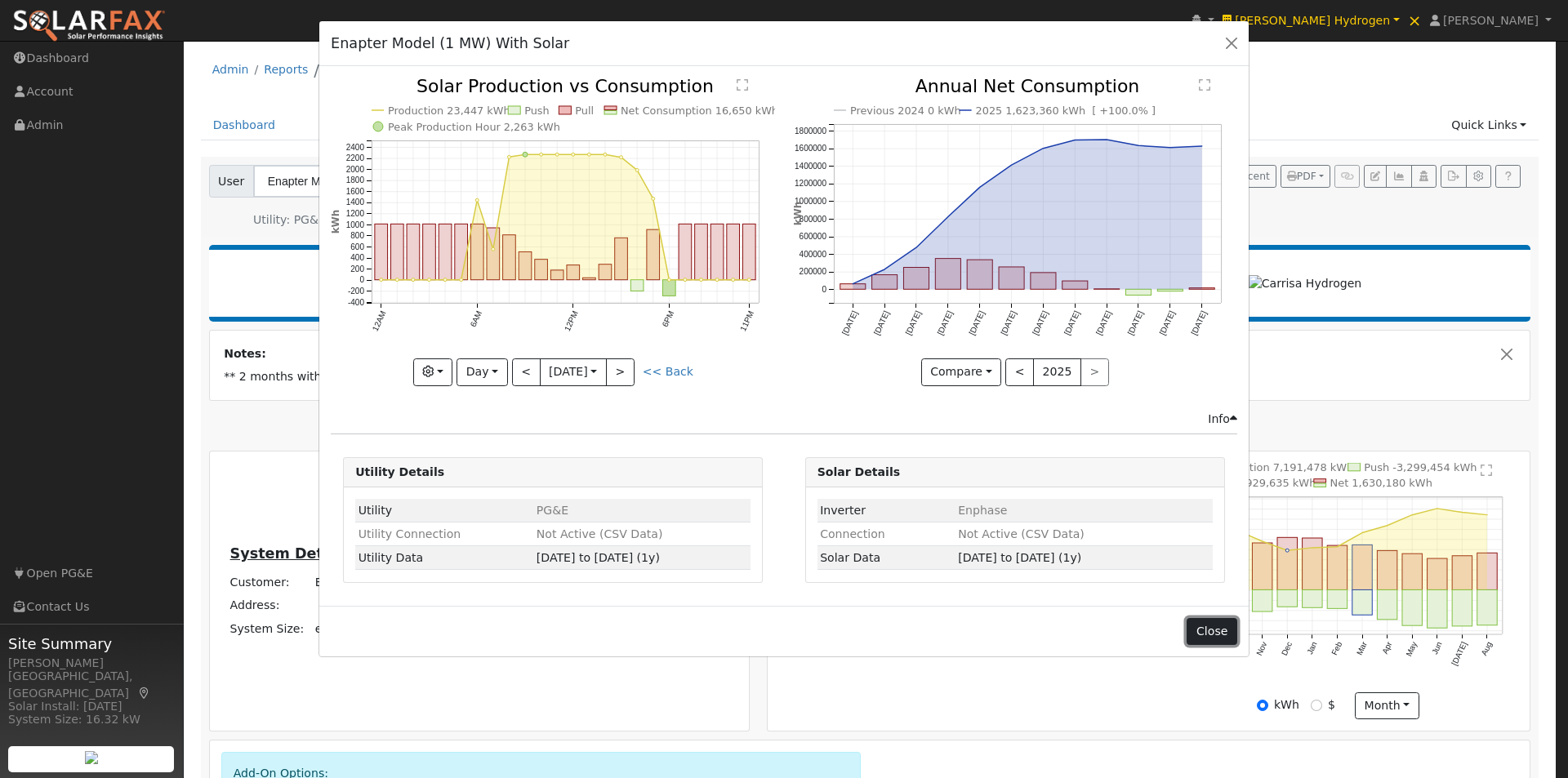
drag, startPoint x: 1213, startPoint y: 633, endPoint x: 1220, endPoint y: 524, distance: 109.2
click at [1215, 633] on button "Close" at bounding box center [1212, 631] width 50 height 28
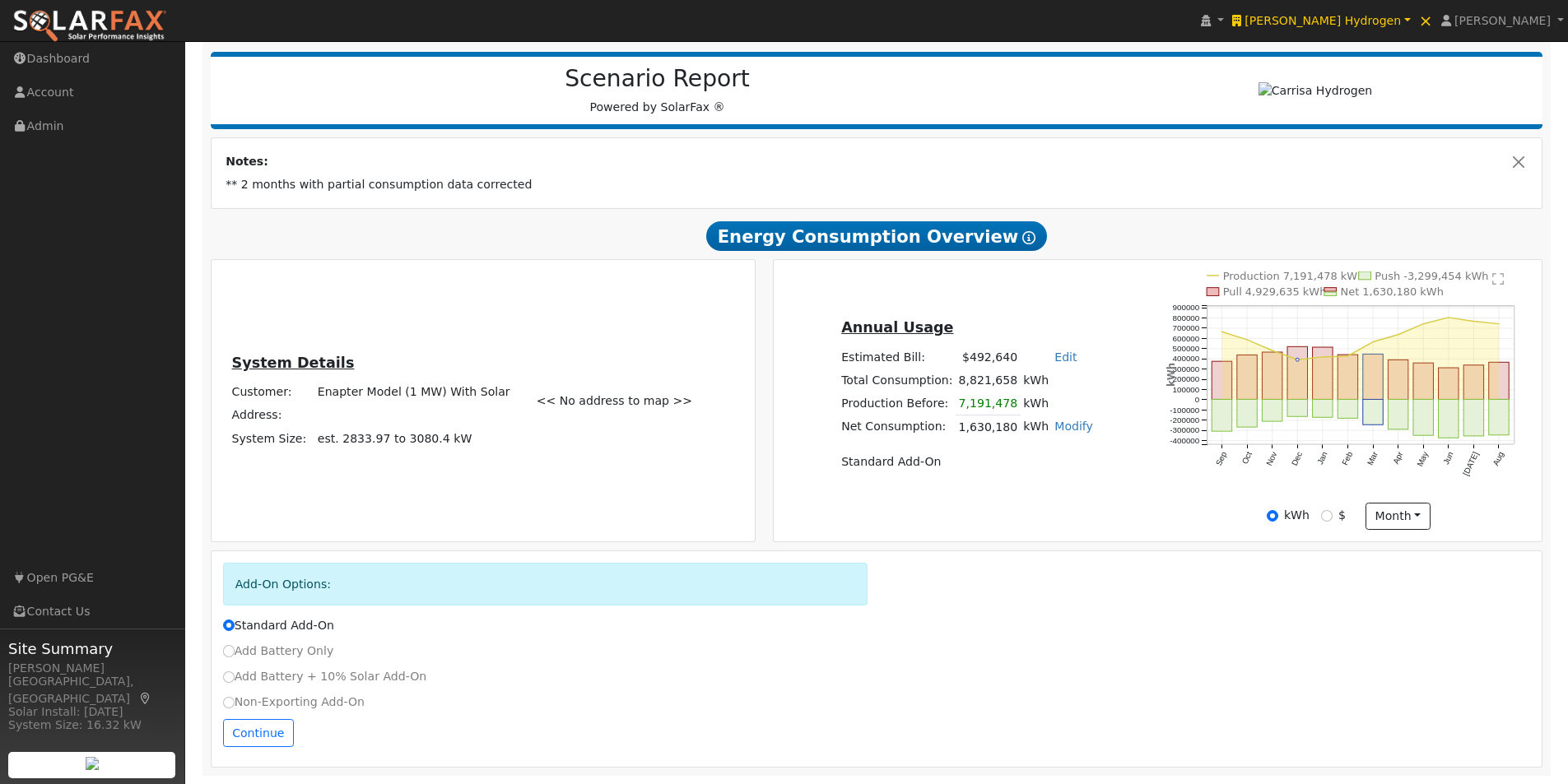
scroll to position [201, 0]
click at [248, 731] on button "Continue" at bounding box center [259, 733] width 71 height 28
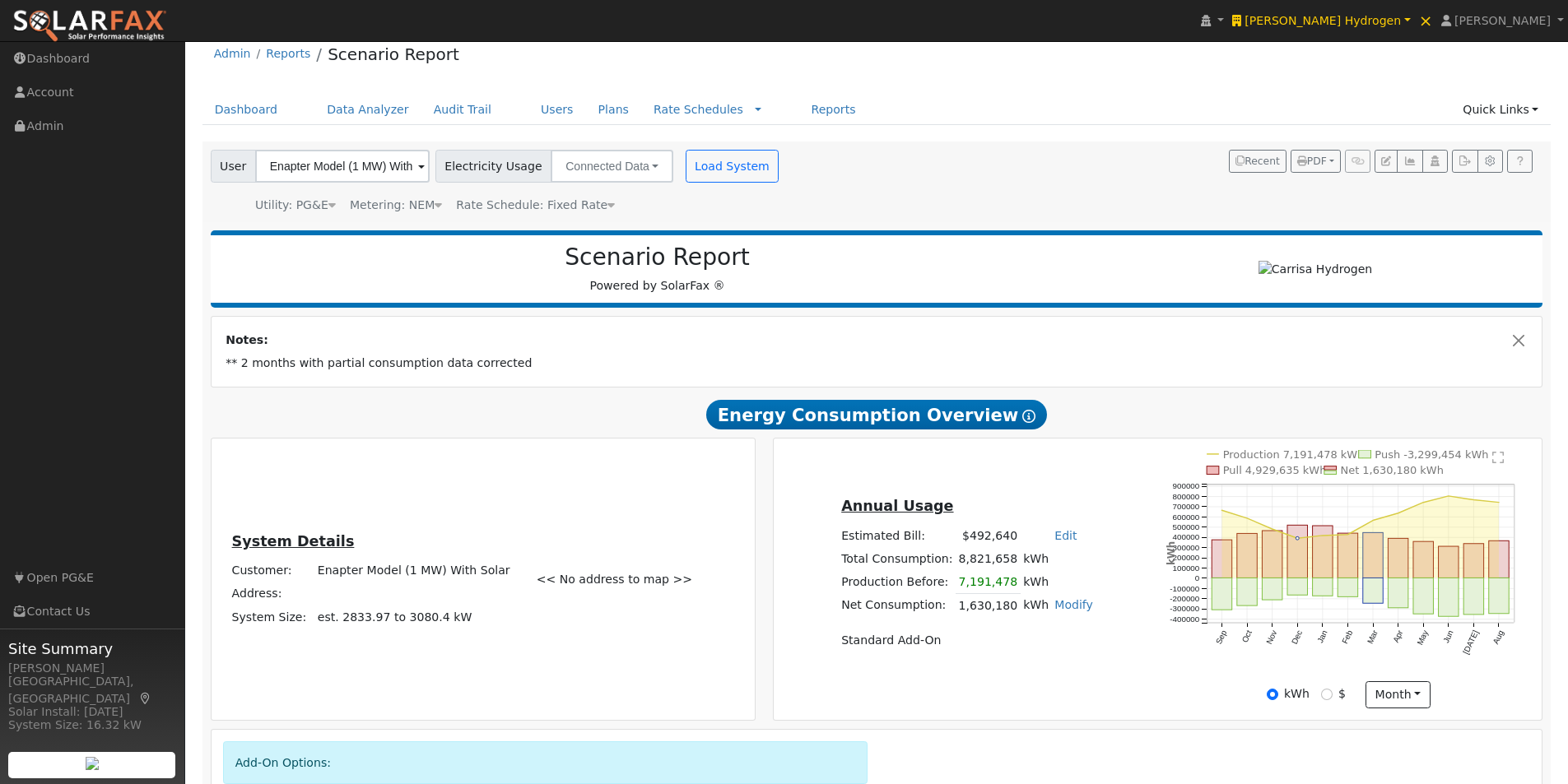
scroll to position [0, 0]
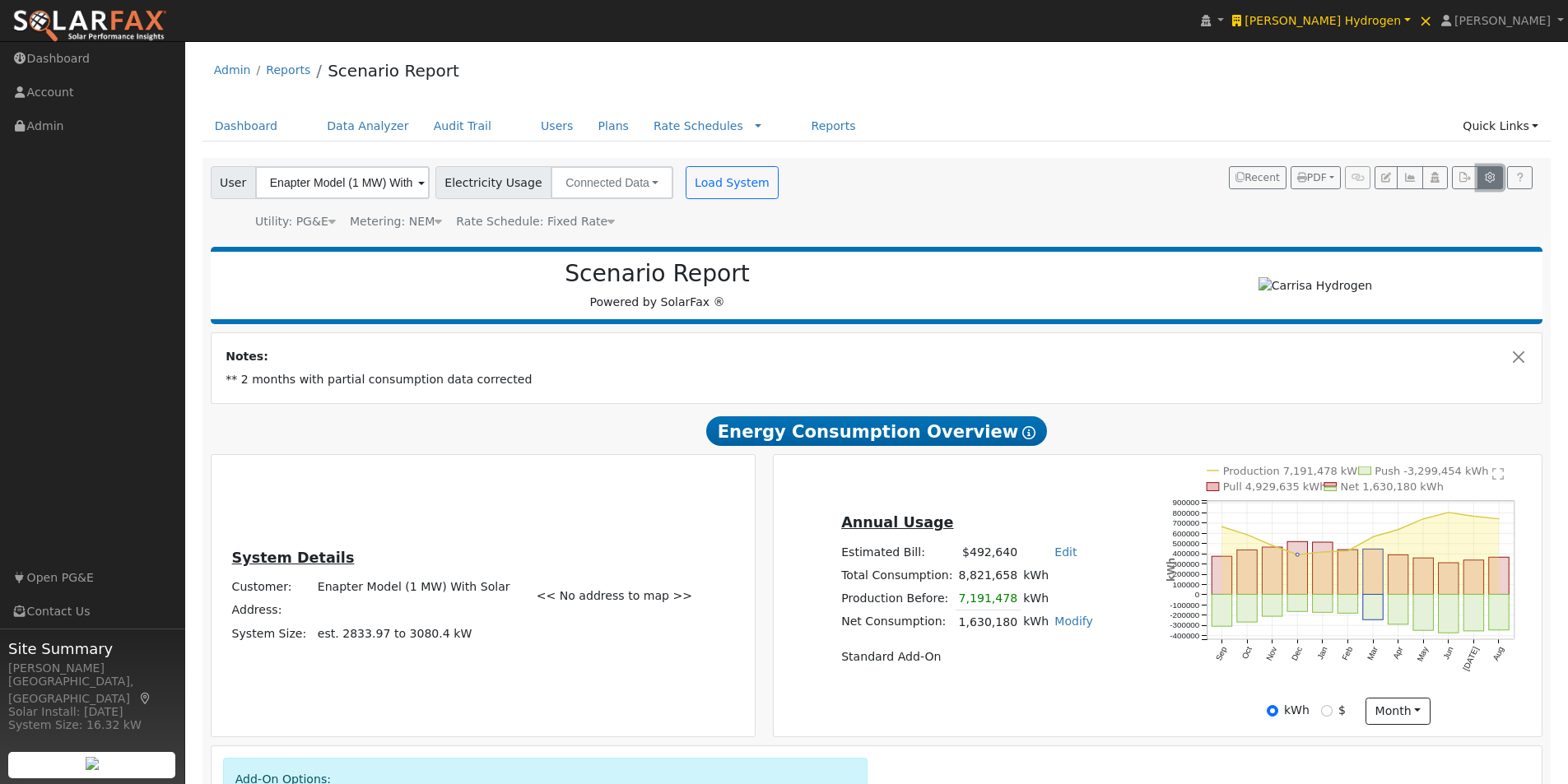
drag, startPoint x: 1488, startPoint y: 177, endPoint x: 1202, endPoint y: 269, distance: 300.4
click at [1488, 178] on icon "button" at bounding box center [1490, 178] width 13 height 10
type input "1000"
type input "2000"
type input "3000"
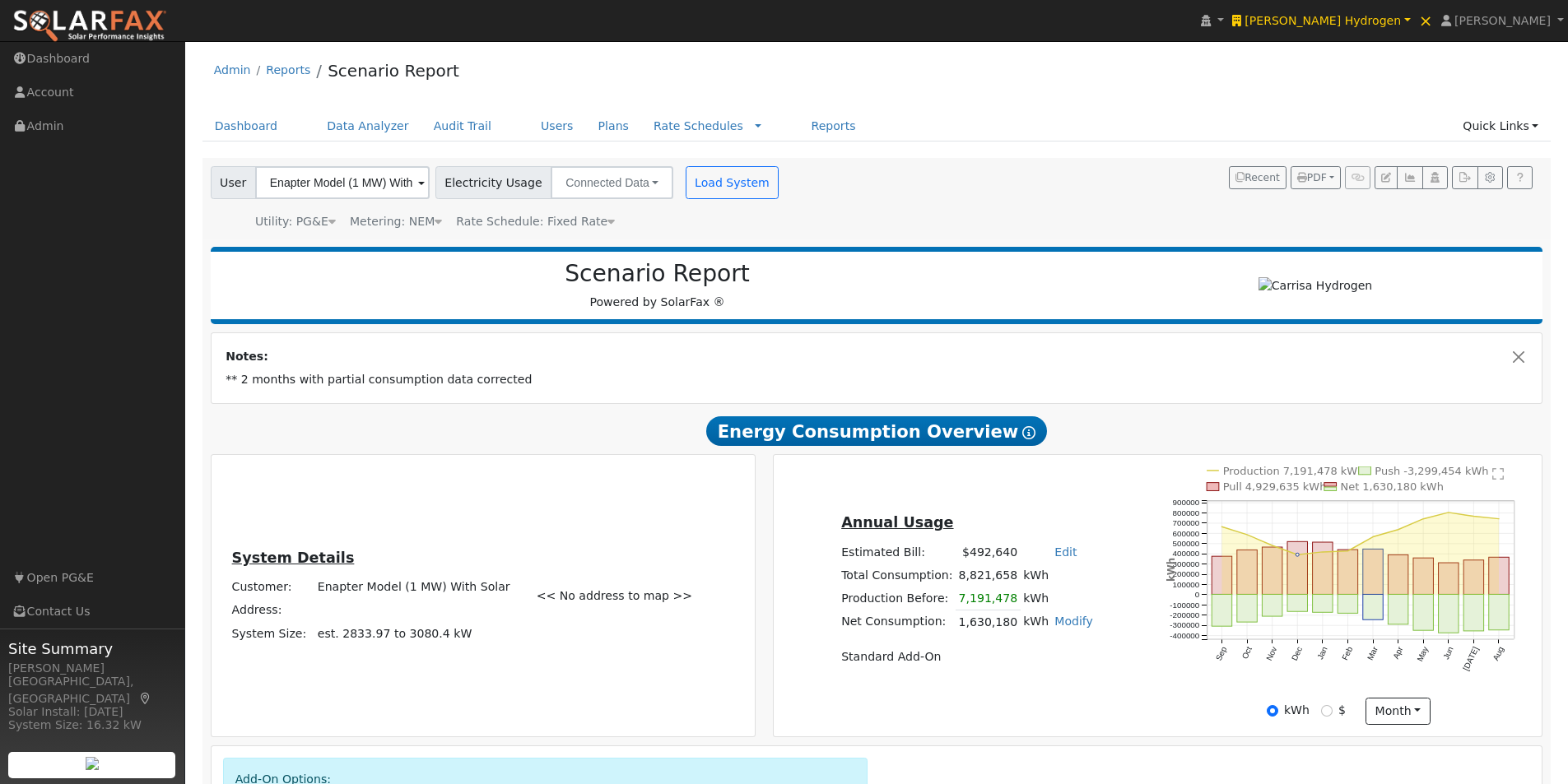
type input "4000"
type input "5000"
type input "0"
type input "2.65"
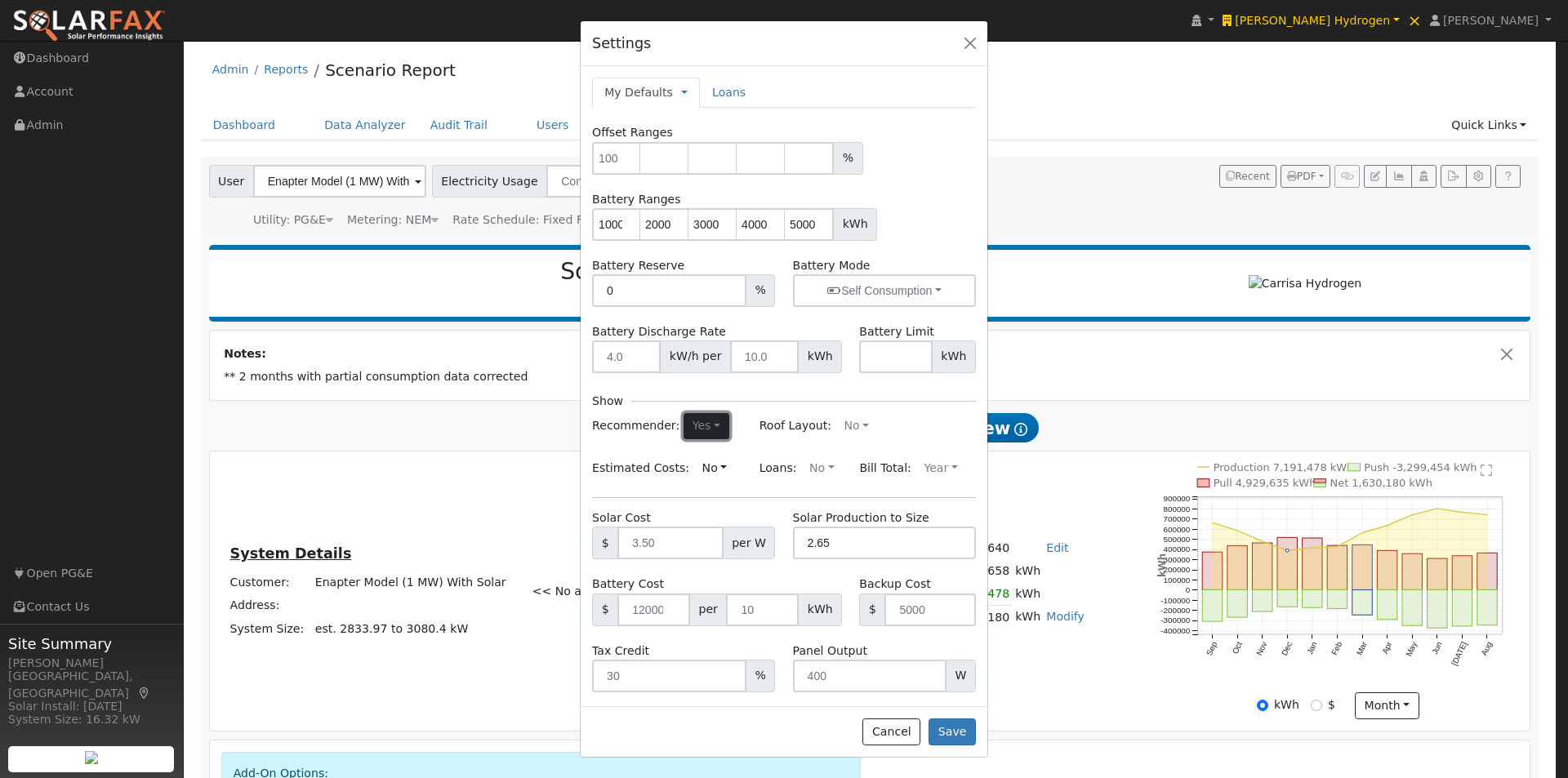
click at [691, 433] on button "Yes" at bounding box center [706, 426] width 45 height 26
click at [623, 482] on link "No" at bounding box center [670, 480] width 113 height 23
click at [956, 734] on button "Save" at bounding box center [952, 732] width 47 height 28
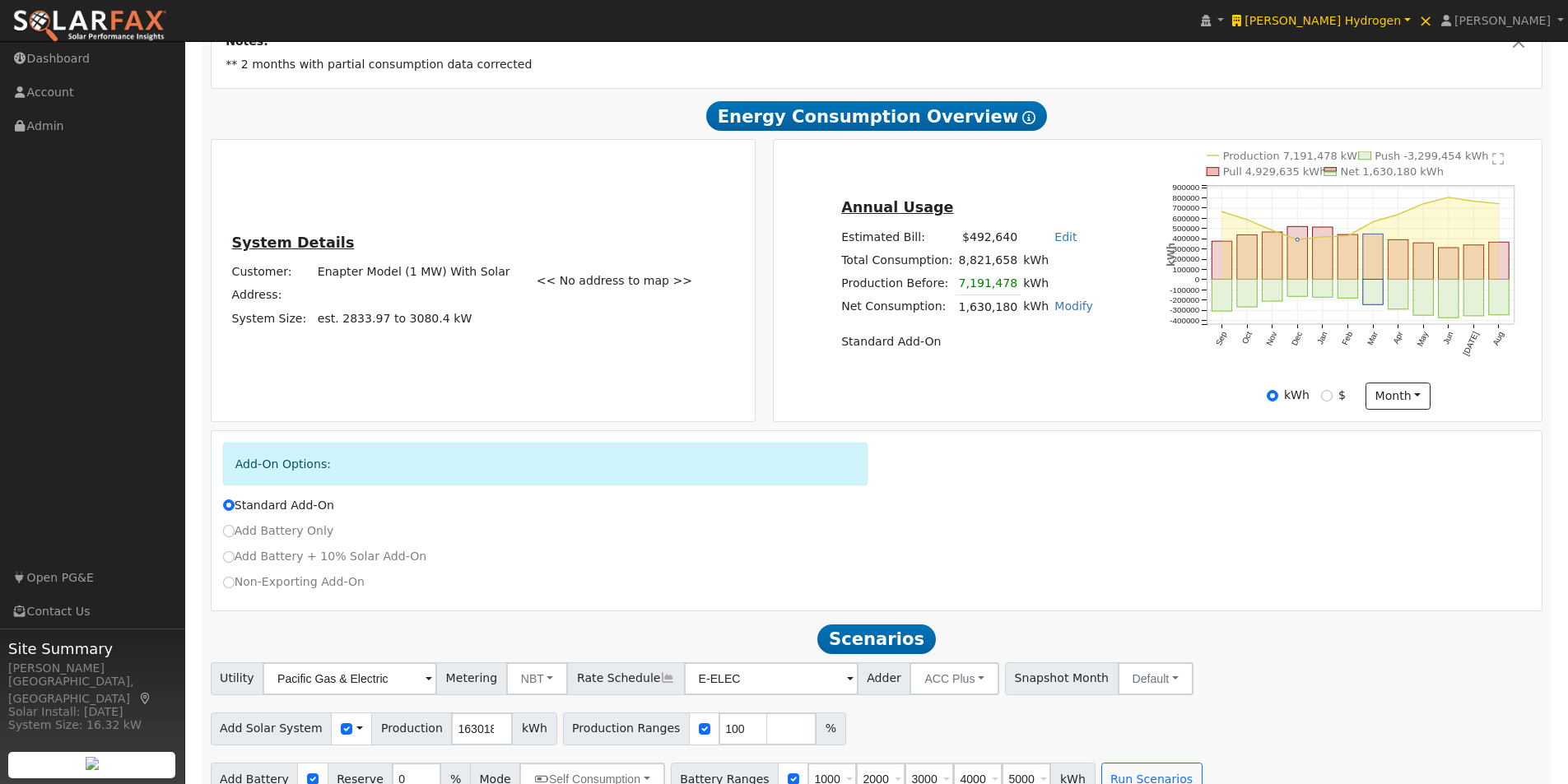
scroll to position [351, 0]
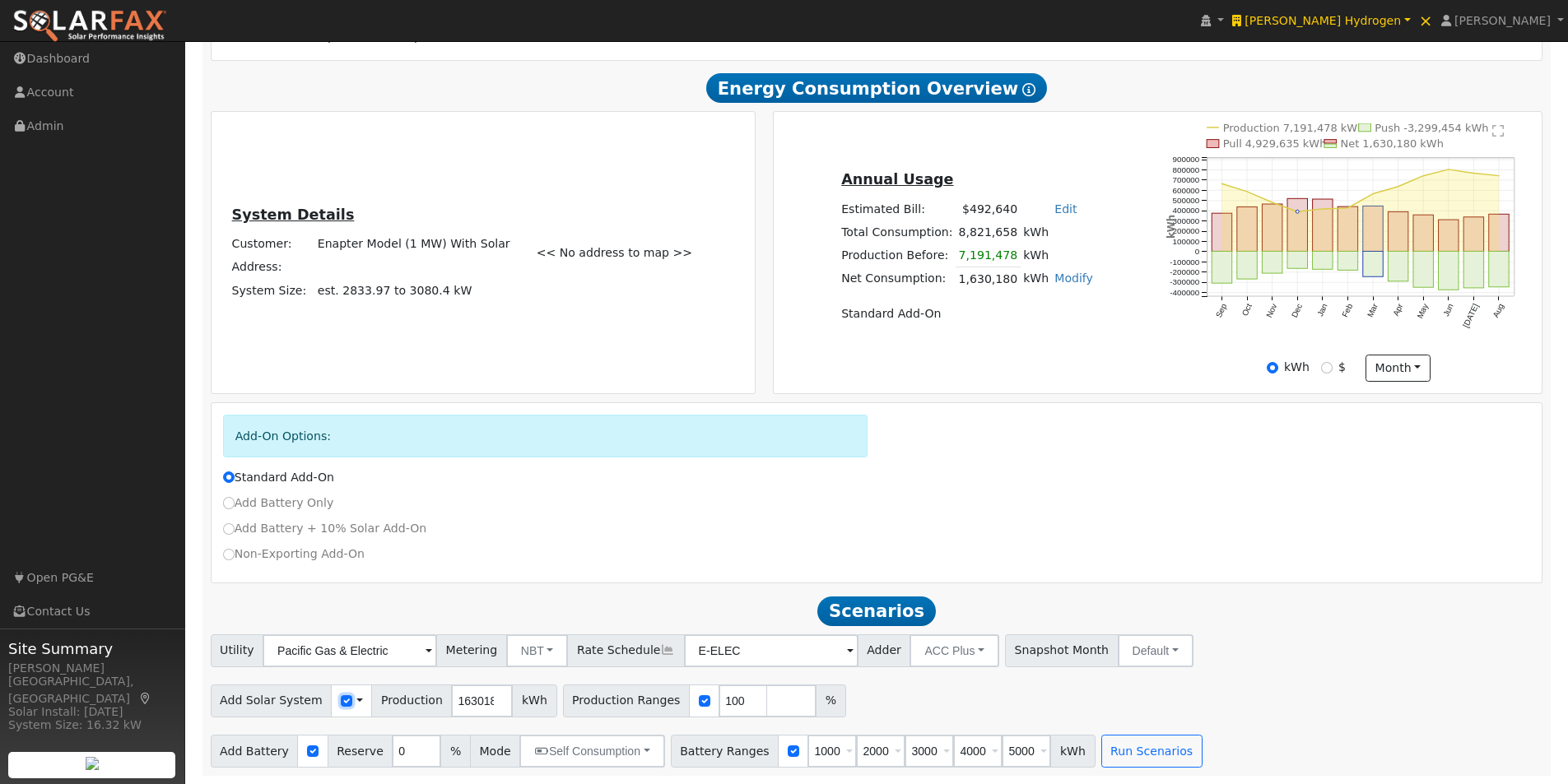
click at [341, 700] on input "checkbox" at bounding box center [346, 701] width 12 height 12
checkbox input "false"
drag, startPoint x: 782, startPoint y: 748, endPoint x: 862, endPoint y: 748, distance: 80.0
click at [862, 748] on div "Battery Ranges 1000 Overrides Reserve % Mode None None Self Consumption Peak Sa…" at bounding box center [883, 751] width 425 height 33
type input "2000"
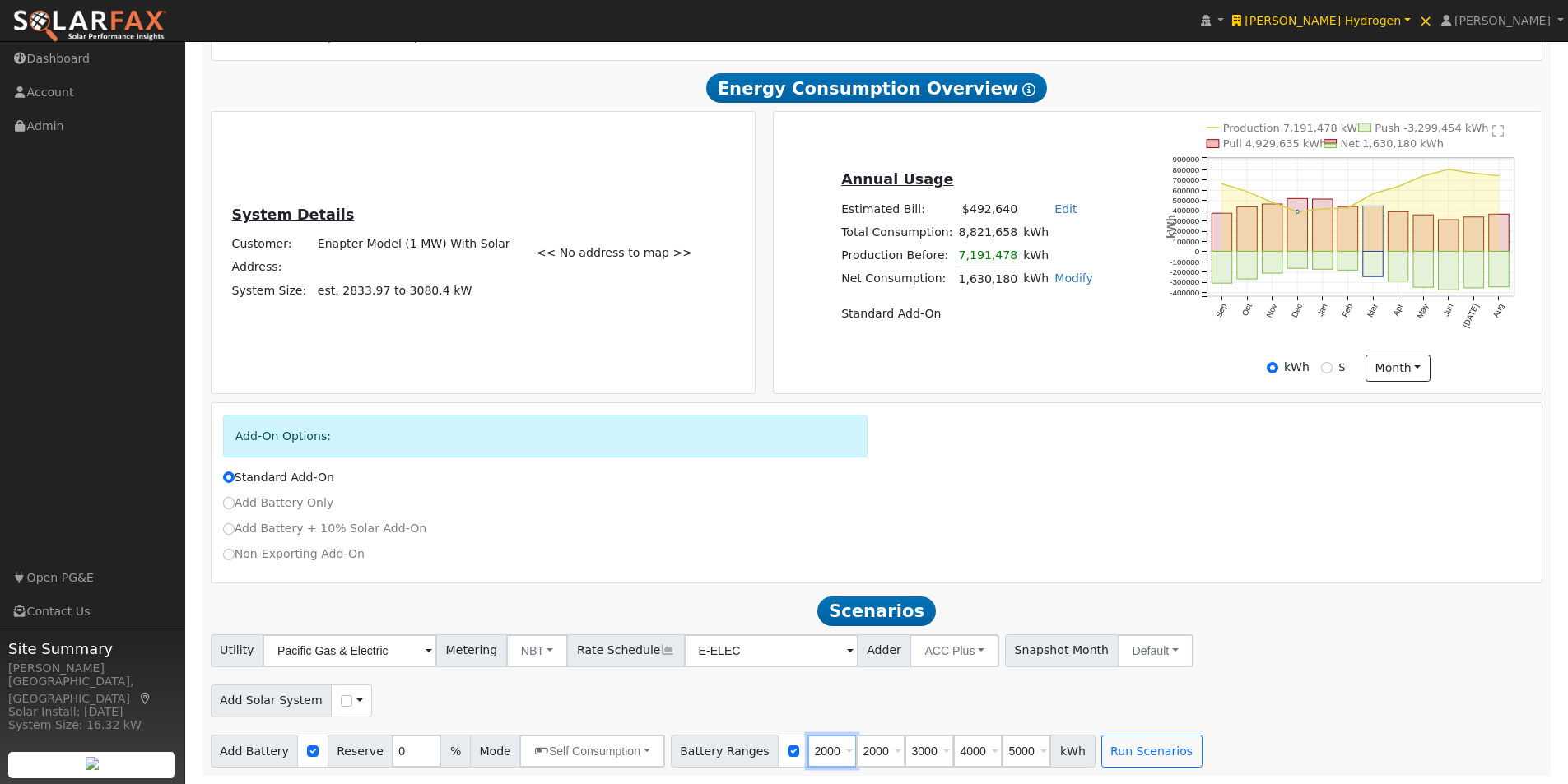
type input "3000"
type input "4000"
type input "5000"
type input "3000"
type input "4000"
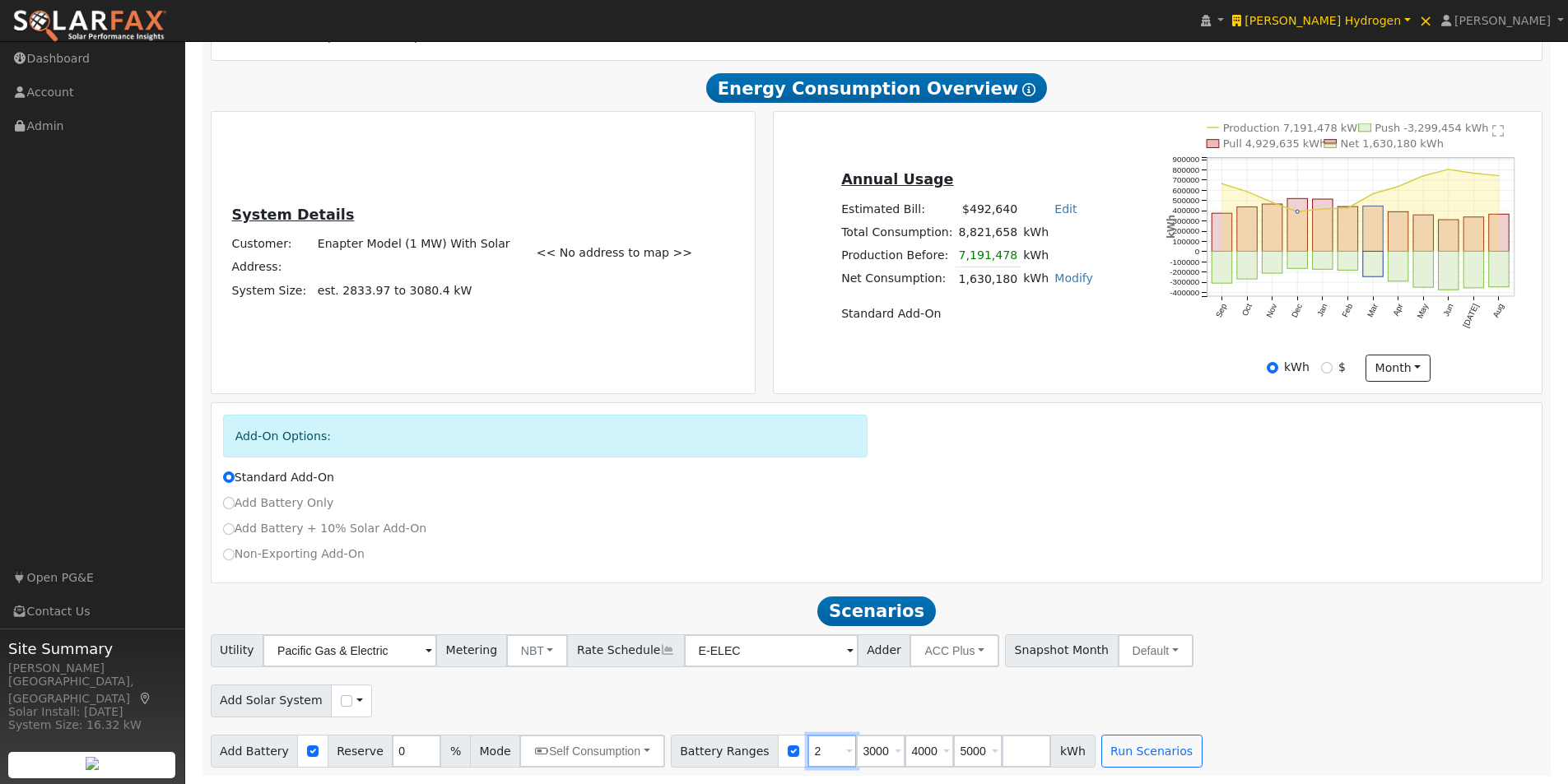
type input "5000"
type input "4000"
type input "5000"
type input "5"
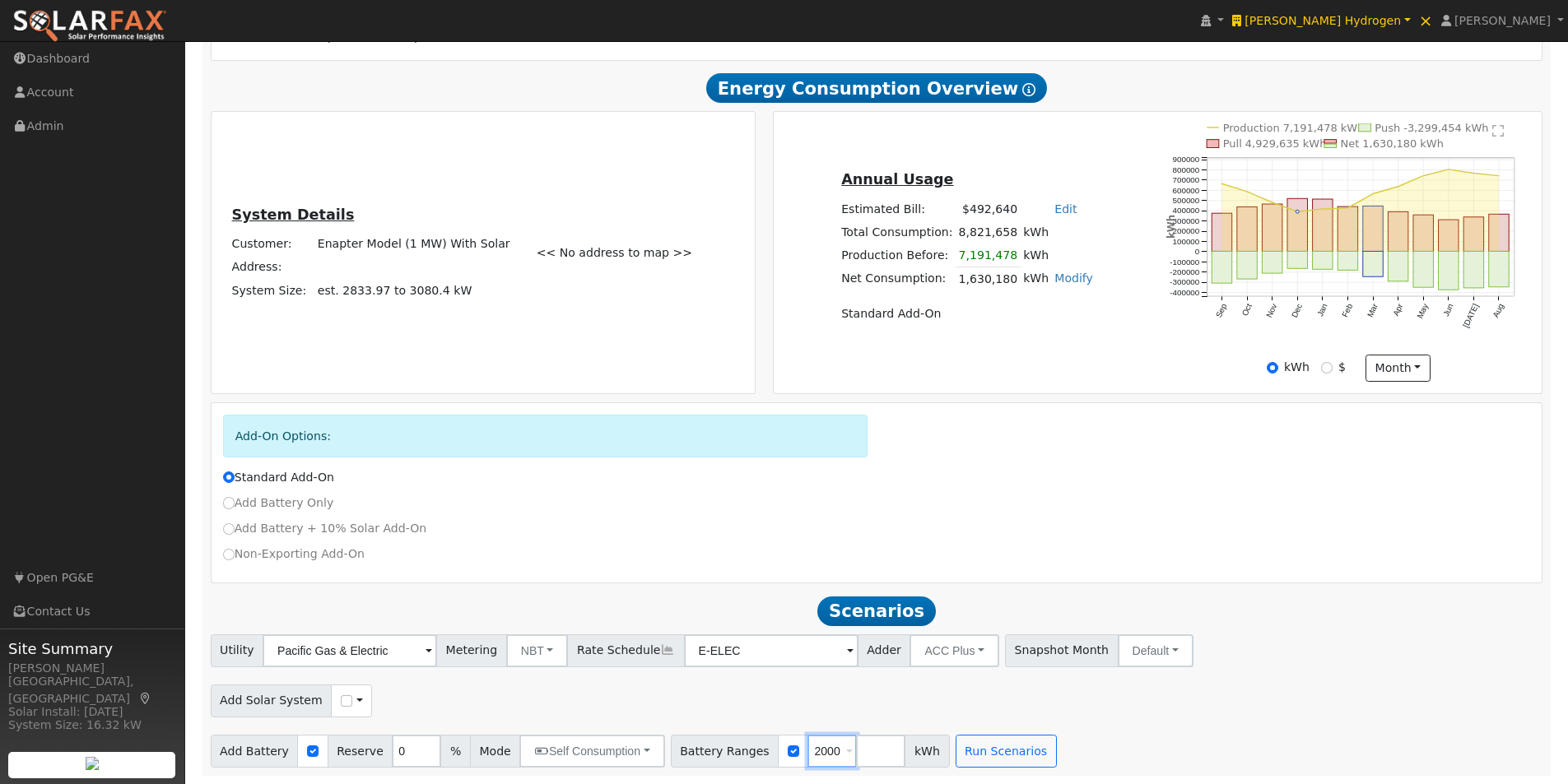
type input "2000"
type input "4000"
type input "6000"
type input "8000"
type input "10000"
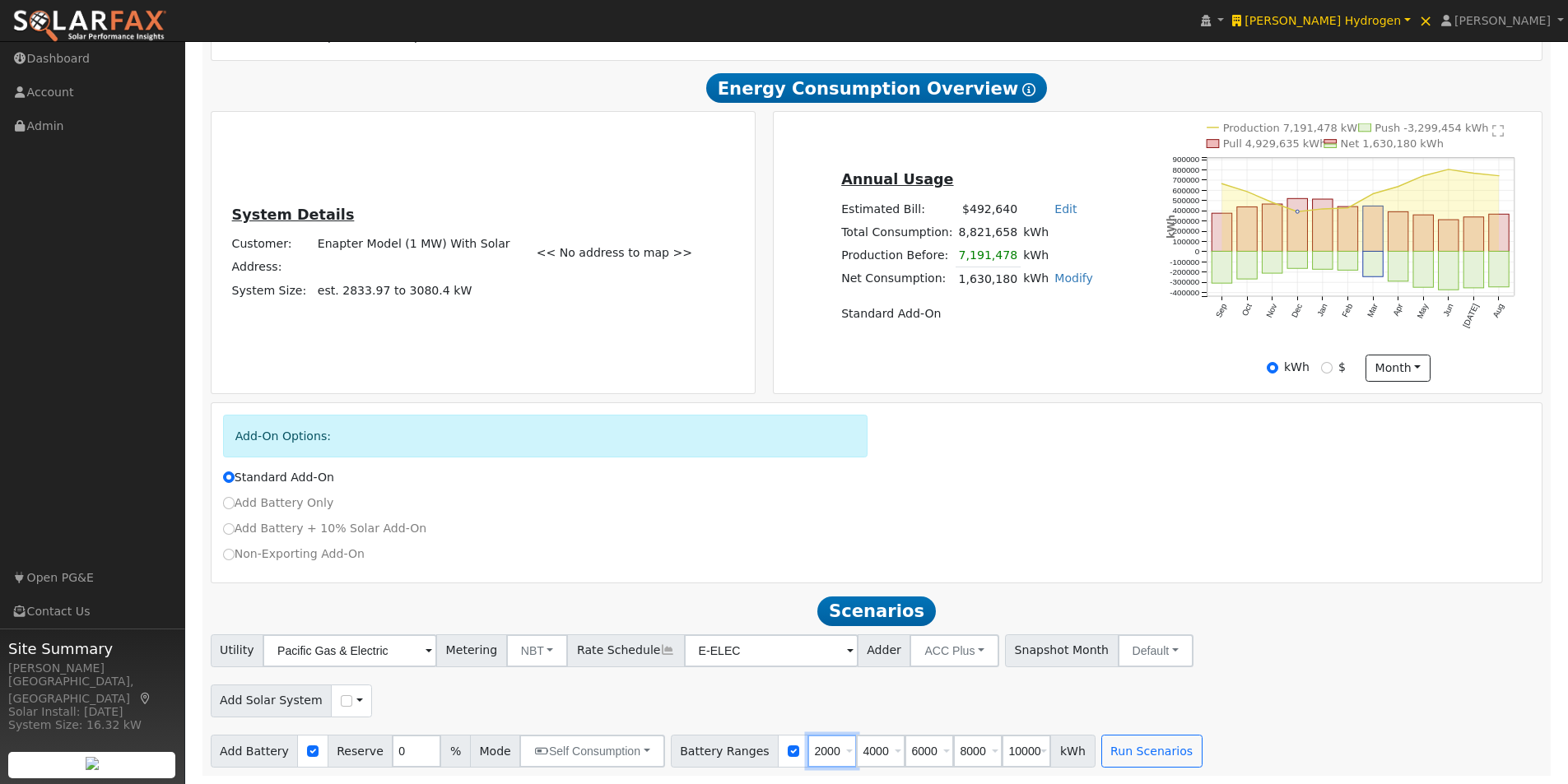
drag, startPoint x: 810, startPoint y: 755, endPoint x: 757, endPoint y: 769, distance: 54.8
click at [757, 769] on div "Scenario Report Powered by SolarFax ® Notes: ** 2 months with partial consumpti…" at bounding box center [876, 335] width 1348 height 881
type input "4000"
type input "6000"
type input "8000"
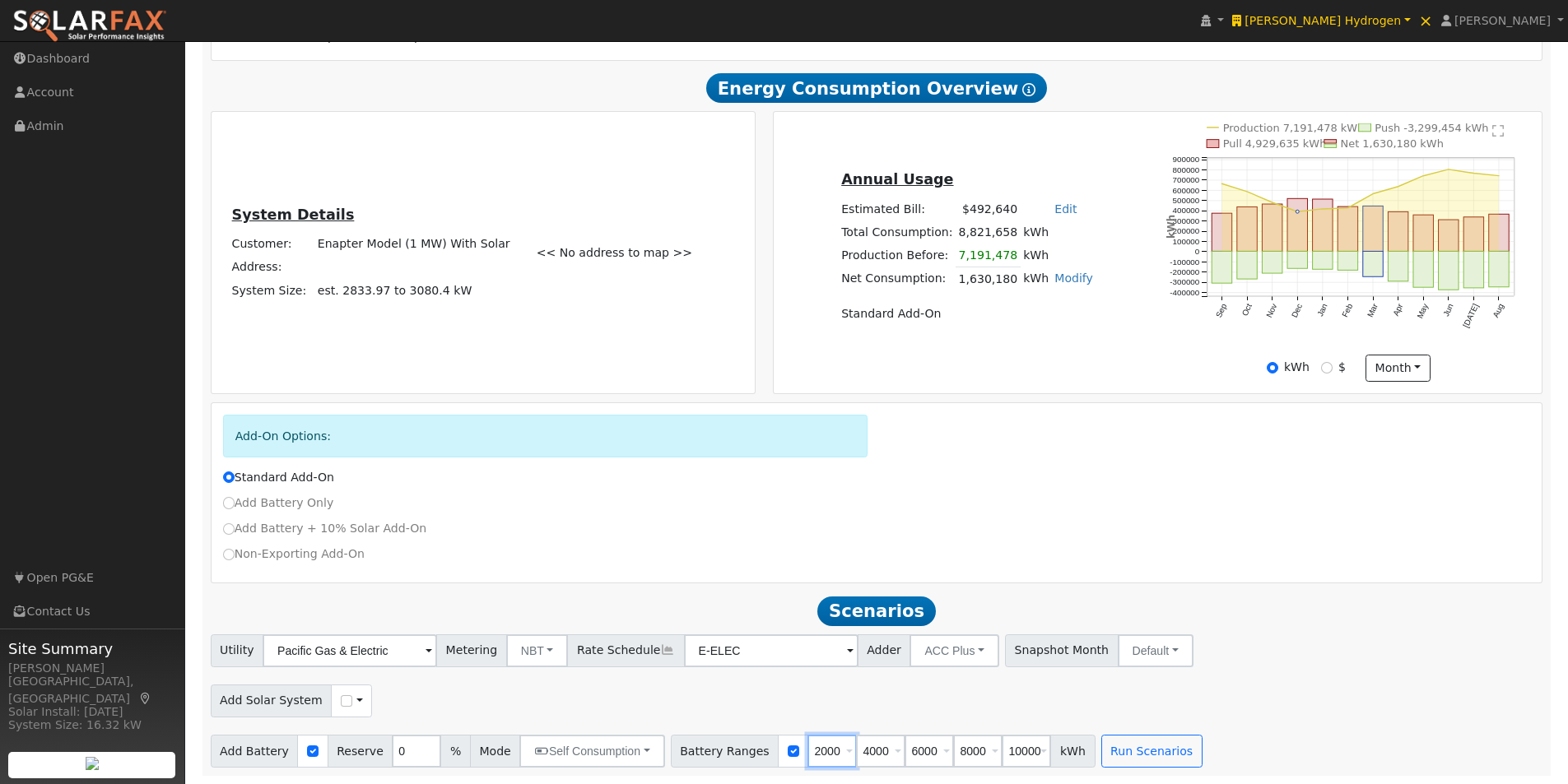
type input "10000"
type input "4000"
drag, startPoint x: 989, startPoint y: 754, endPoint x: 990, endPoint y: 744, distance: 10.0
click at [1001, 752] on input "number" at bounding box center [1026, 751] width 49 height 33
type input "12000"
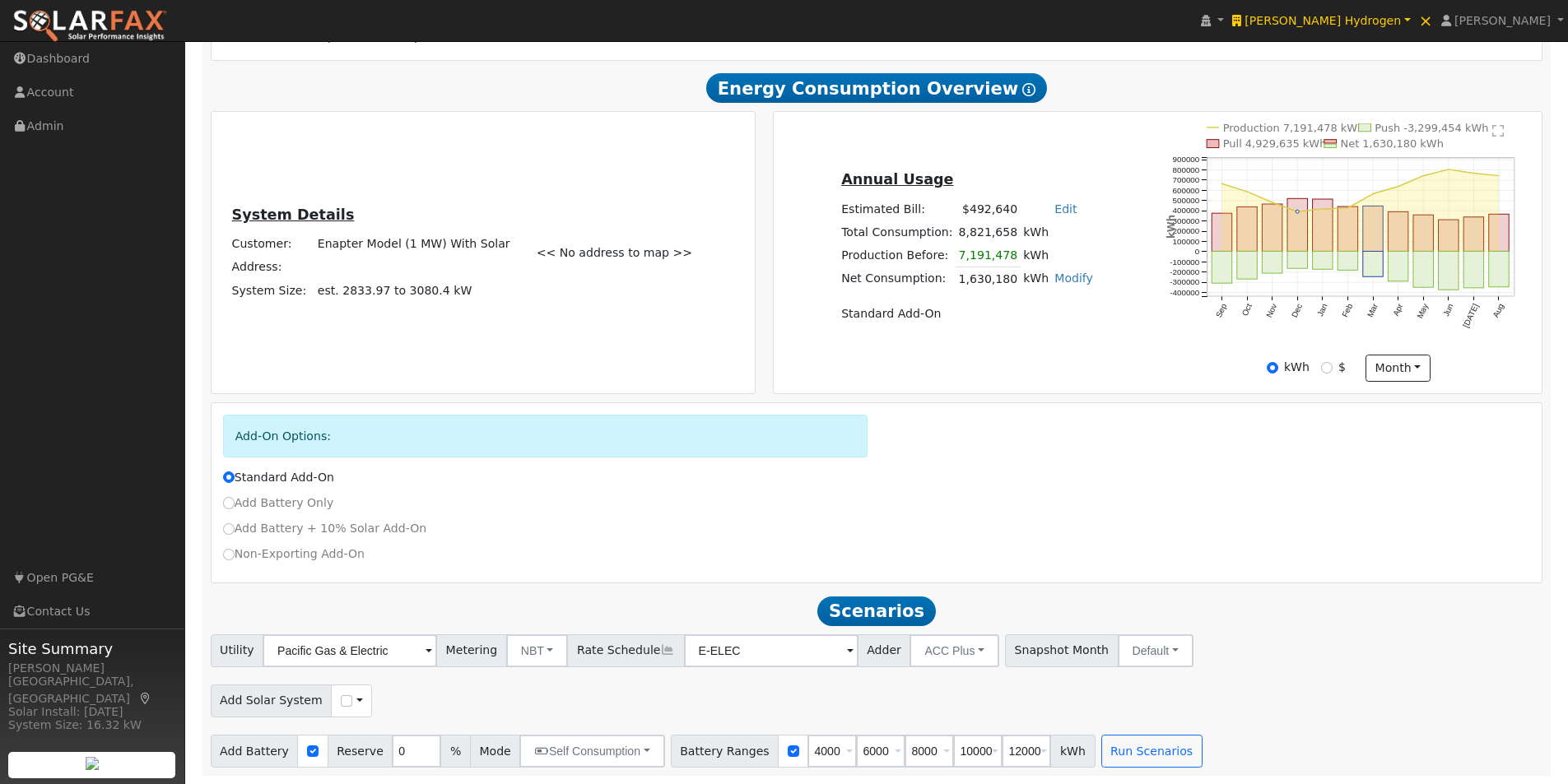
drag, startPoint x: 1003, startPoint y: 699, endPoint x: 1012, endPoint y: 690, distance: 12.7
click at [1010, 695] on div "Add Solar System Use CSV Data" at bounding box center [876, 698] width 1338 height 38
drag, startPoint x: 1123, startPoint y: 748, endPoint x: 1137, endPoint y: 748, distance: 14.0
click at [1137, 748] on button "Run Scenarios" at bounding box center [1151, 751] width 101 height 33
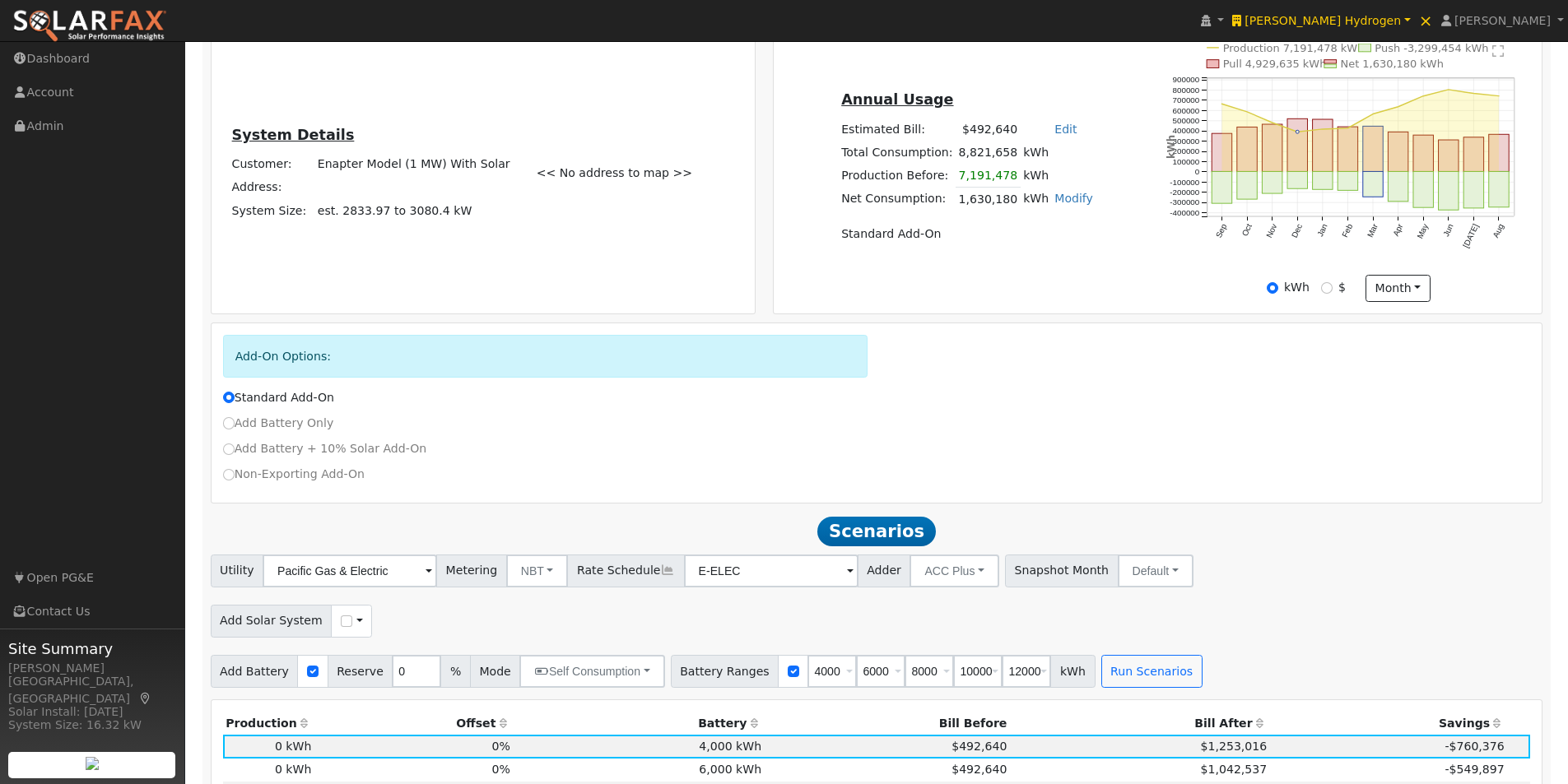
scroll to position [320, 0]
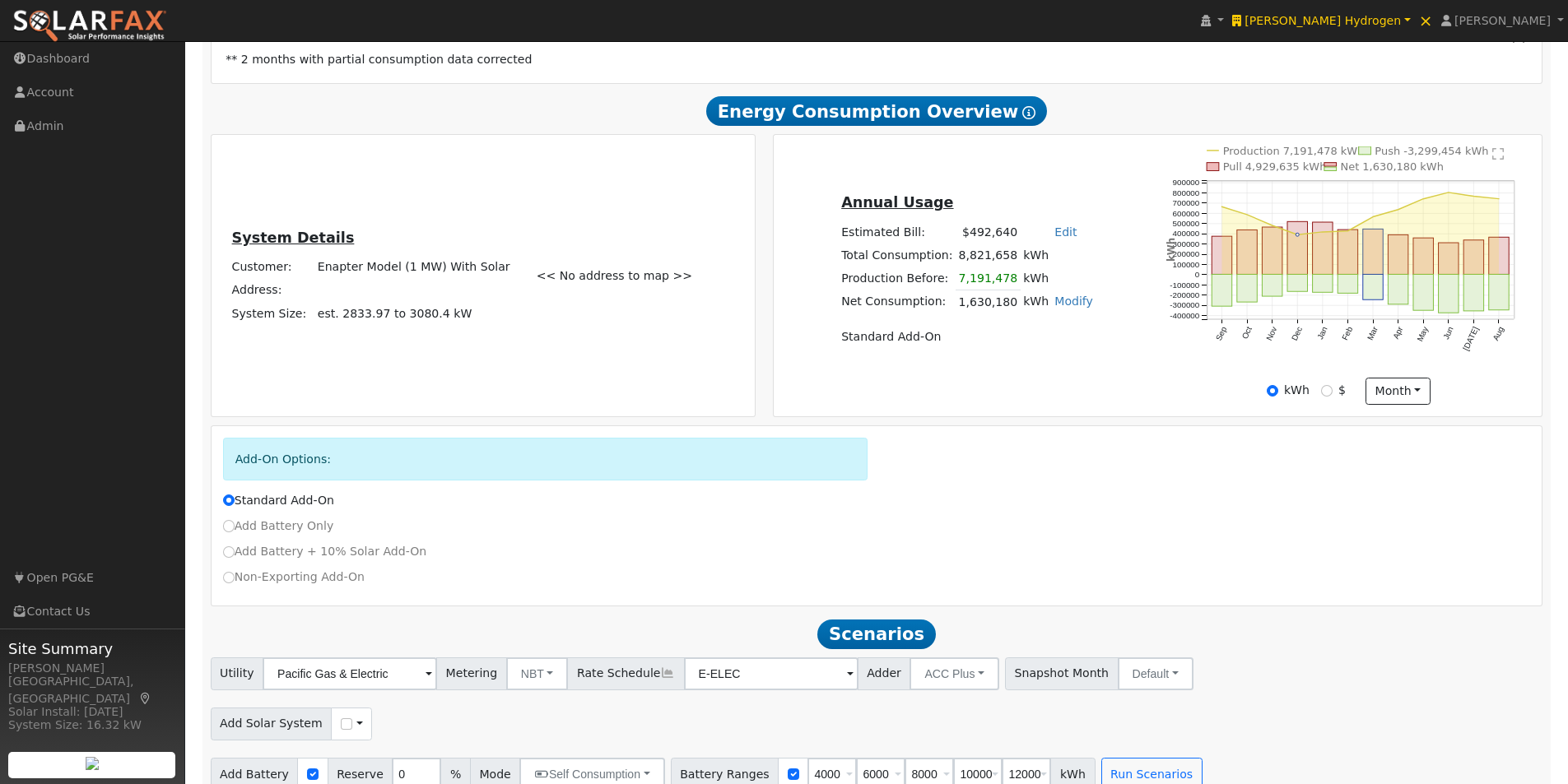
click at [1067, 308] on link "Modify" at bounding box center [1073, 301] width 38 height 13
click at [957, 335] on link "Add Consumption" at bounding box center [977, 328] width 200 height 23
type input "1630180"
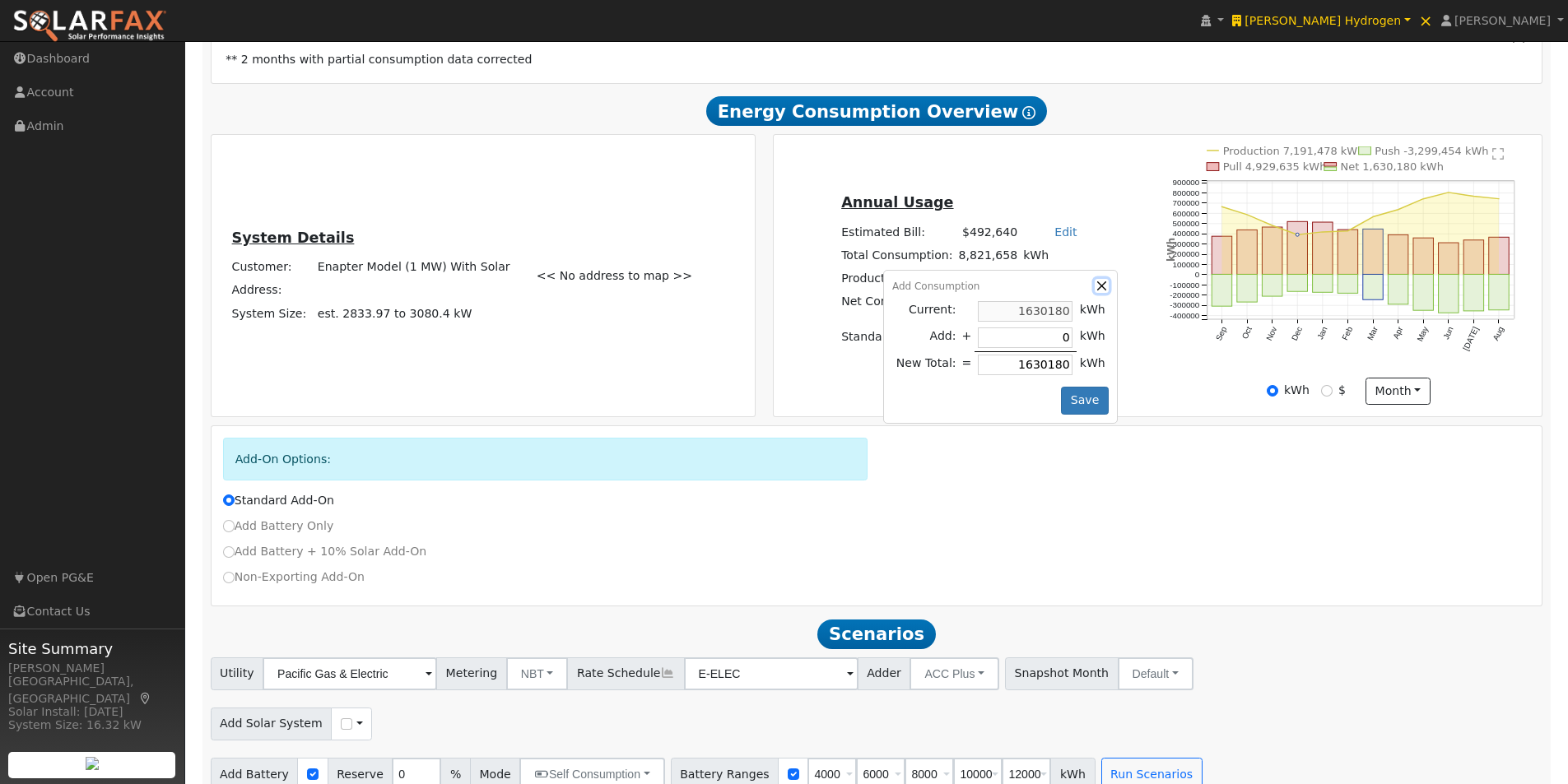
click at [1094, 293] on button "button" at bounding box center [1100, 285] width 14 height 14
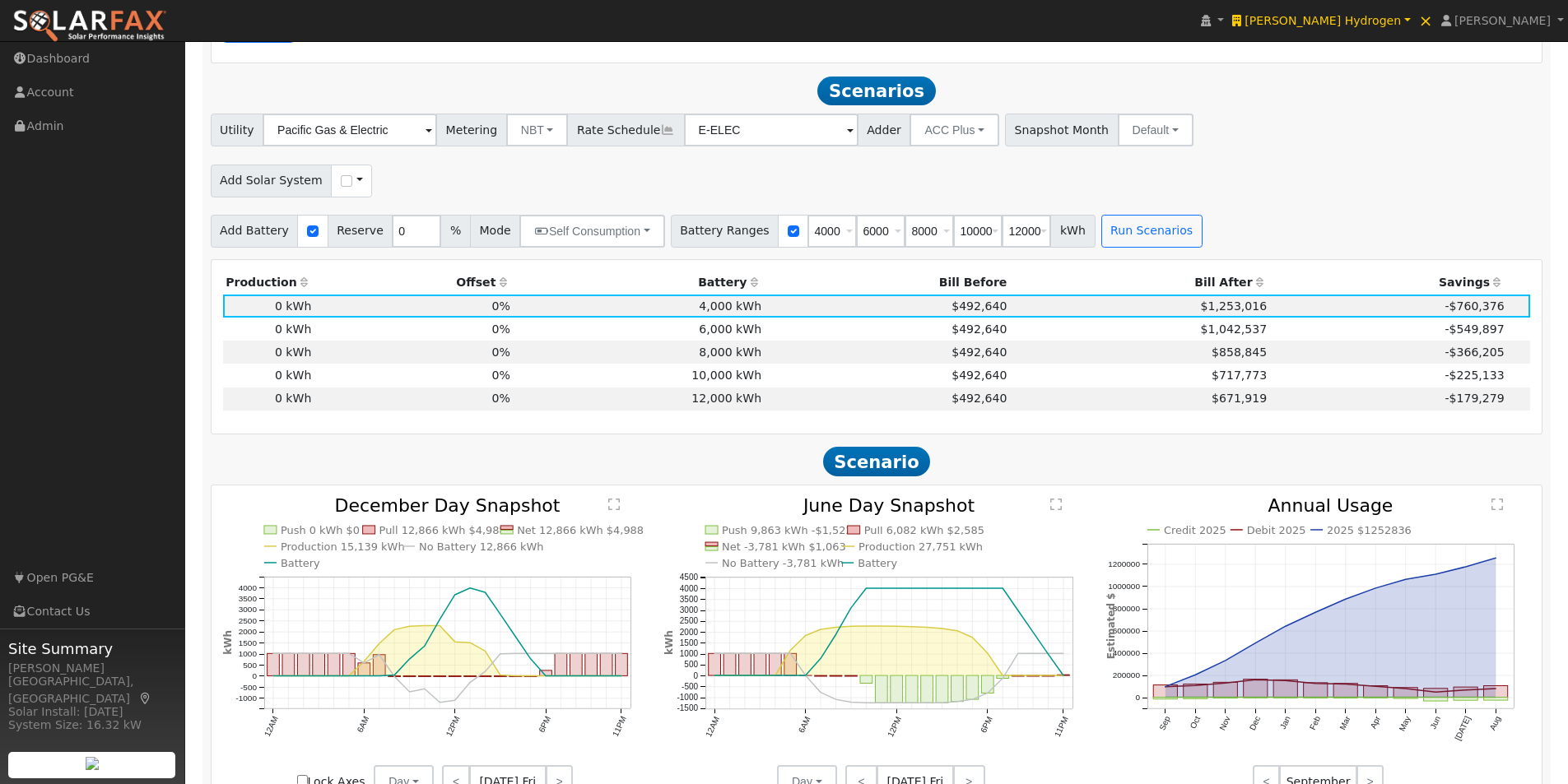
scroll to position [978, 0]
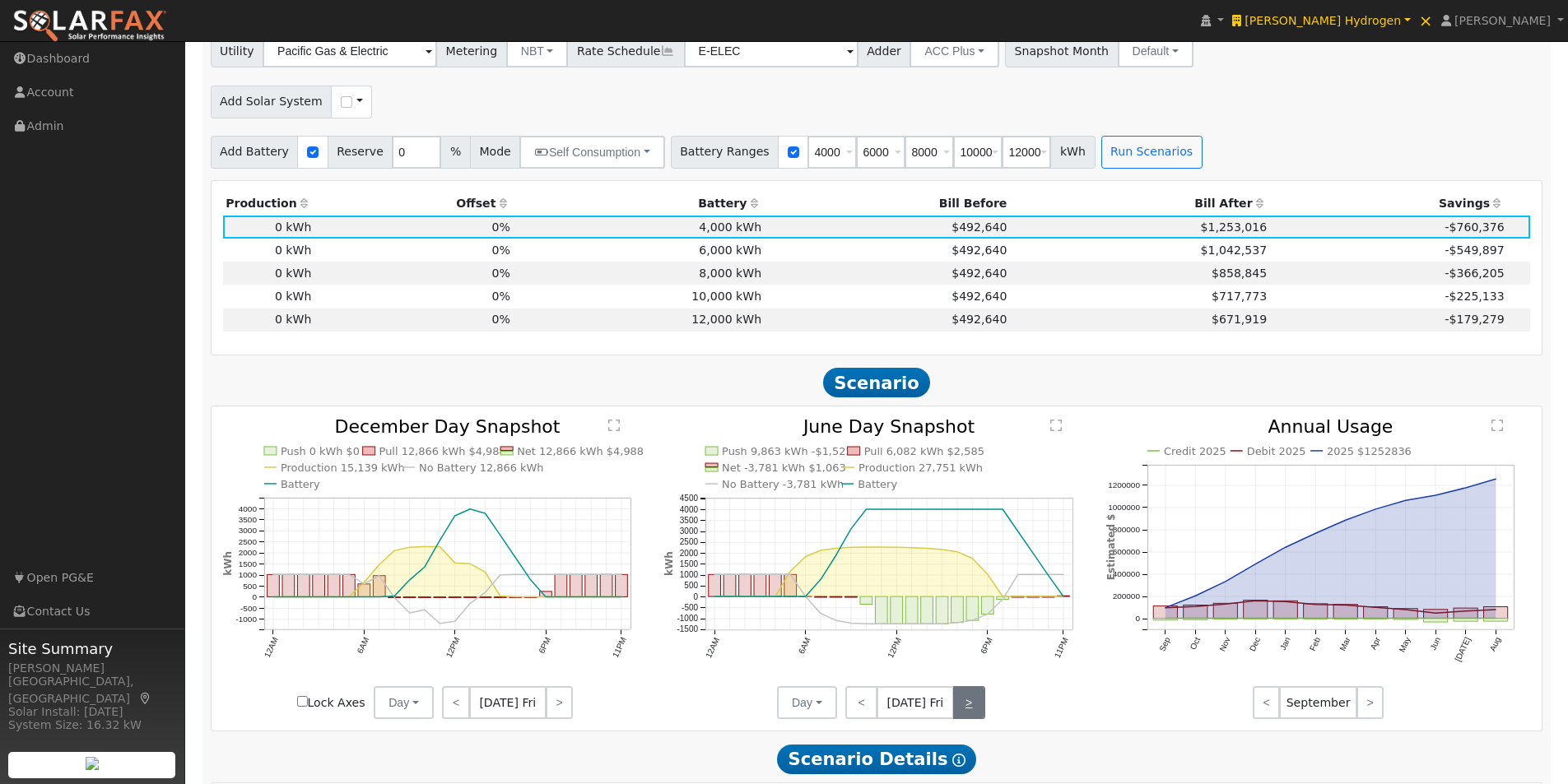
click at [963, 717] on link ">" at bounding box center [968, 703] width 32 height 33
click at [962, 717] on link ">" at bounding box center [970, 703] width 29 height 33
click at [962, 717] on link ">" at bounding box center [971, 703] width 28 height 33
click at [965, 715] on link ">" at bounding box center [971, 703] width 26 height 33
click at [965, 713] on link ">" at bounding box center [970, 703] width 29 height 33
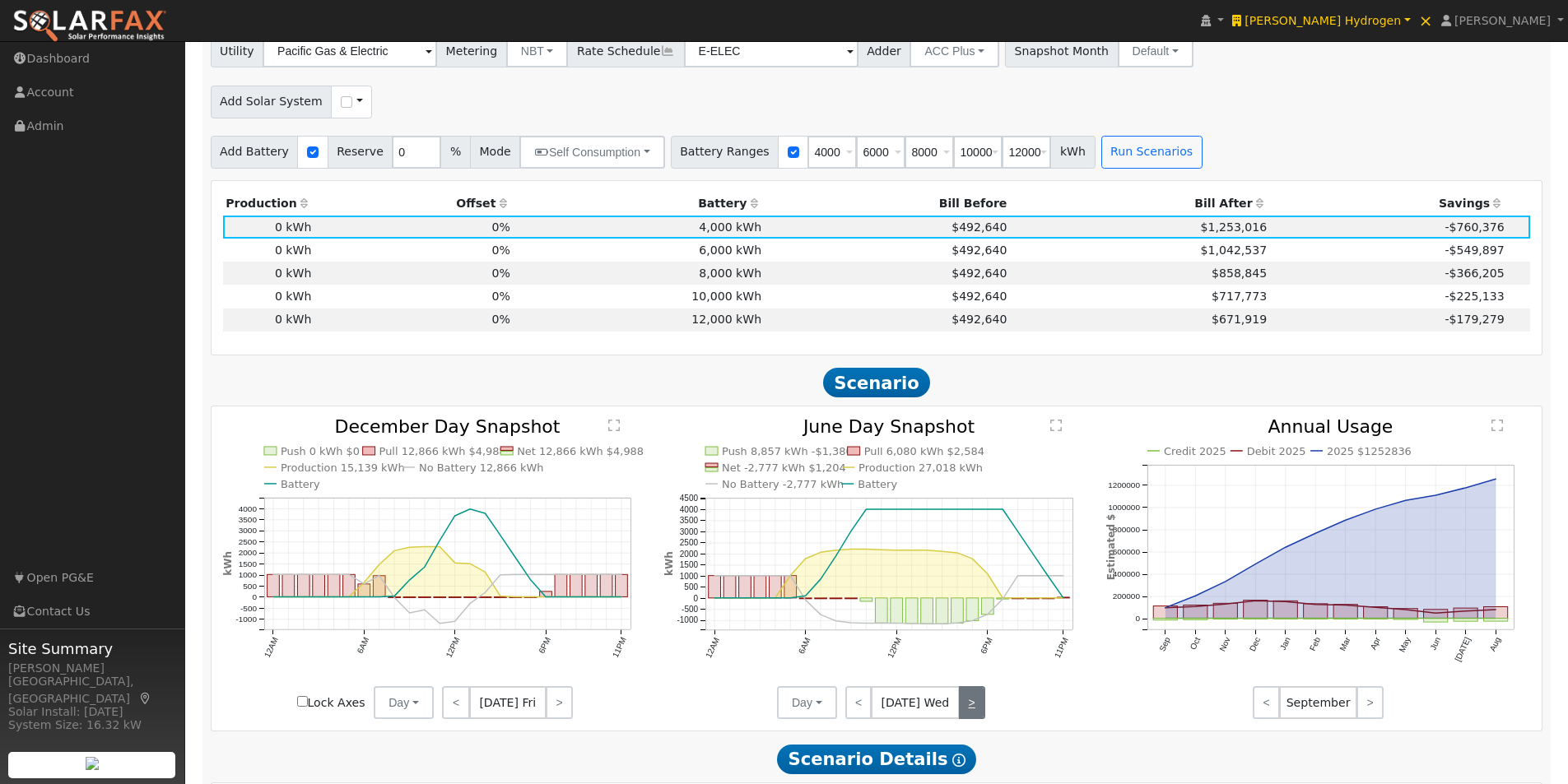
click at [965, 713] on link ">" at bounding box center [972, 703] width 26 height 33
click at [965, 713] on link ">" at bounding box center [971, 703] width 28 height 33
click at [1053, 432] on text "" at bounding box center [1056, 425] width 12 height 13
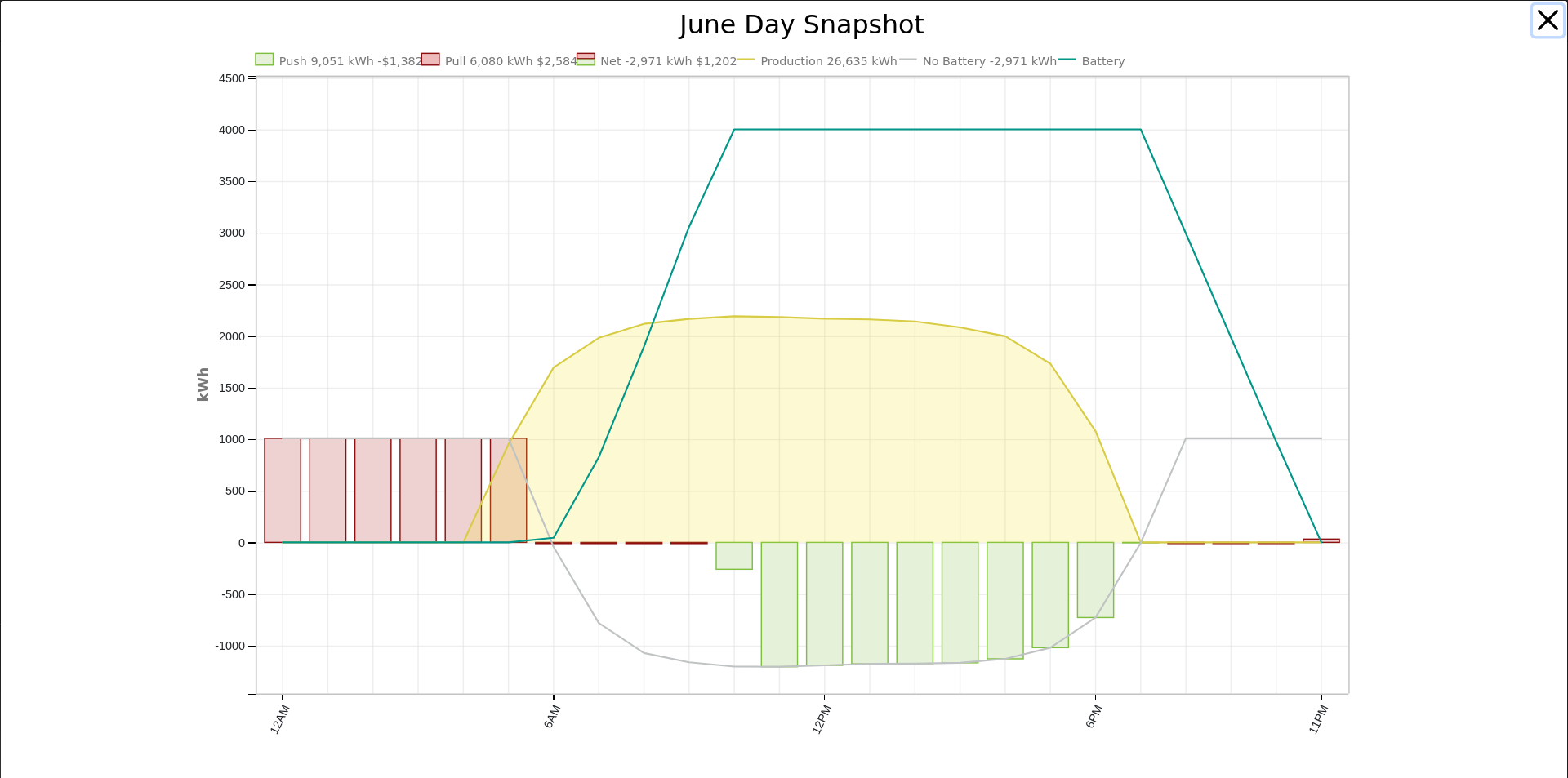
click at [1536, 14] on button "button" at bounding box center [1548, 20] width 31 height 31
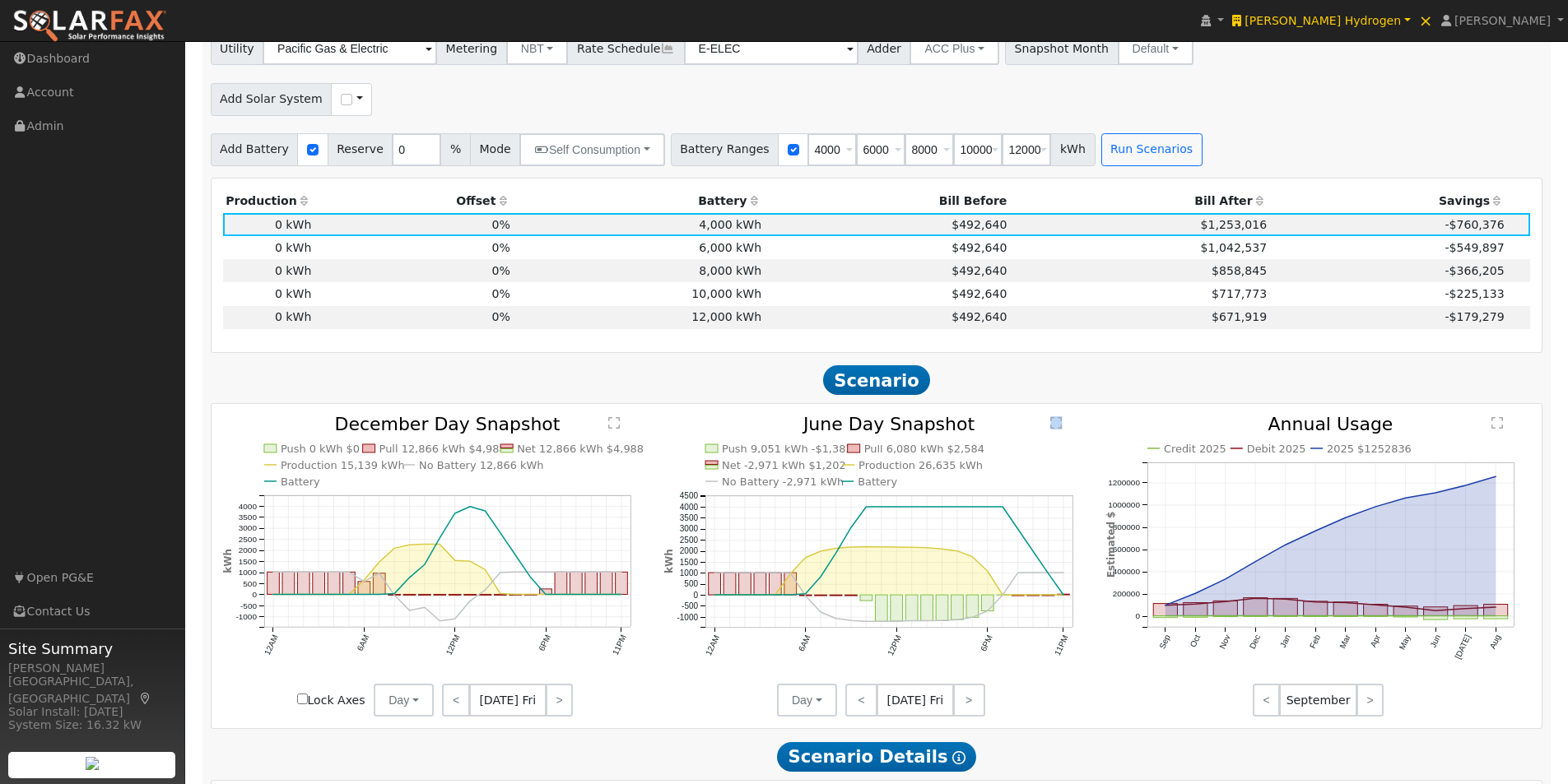
click at [1056, 428] on text "" at bounding box center [1056, 423] width 12 height 13
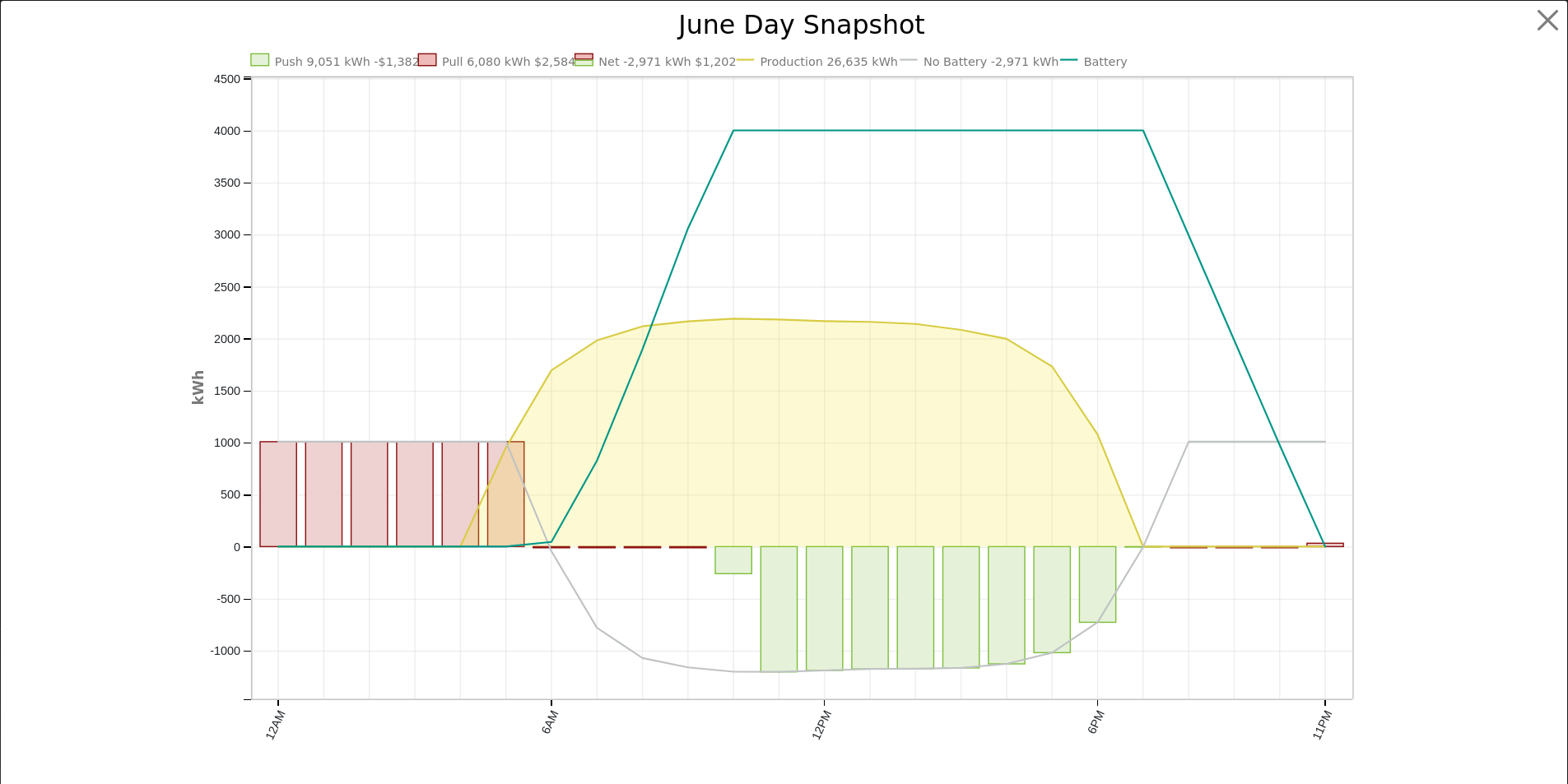
scroll to position [984, 0]
click at [1552, 16] on button "button" at bounding box center [1560, 20] width 31 height 31
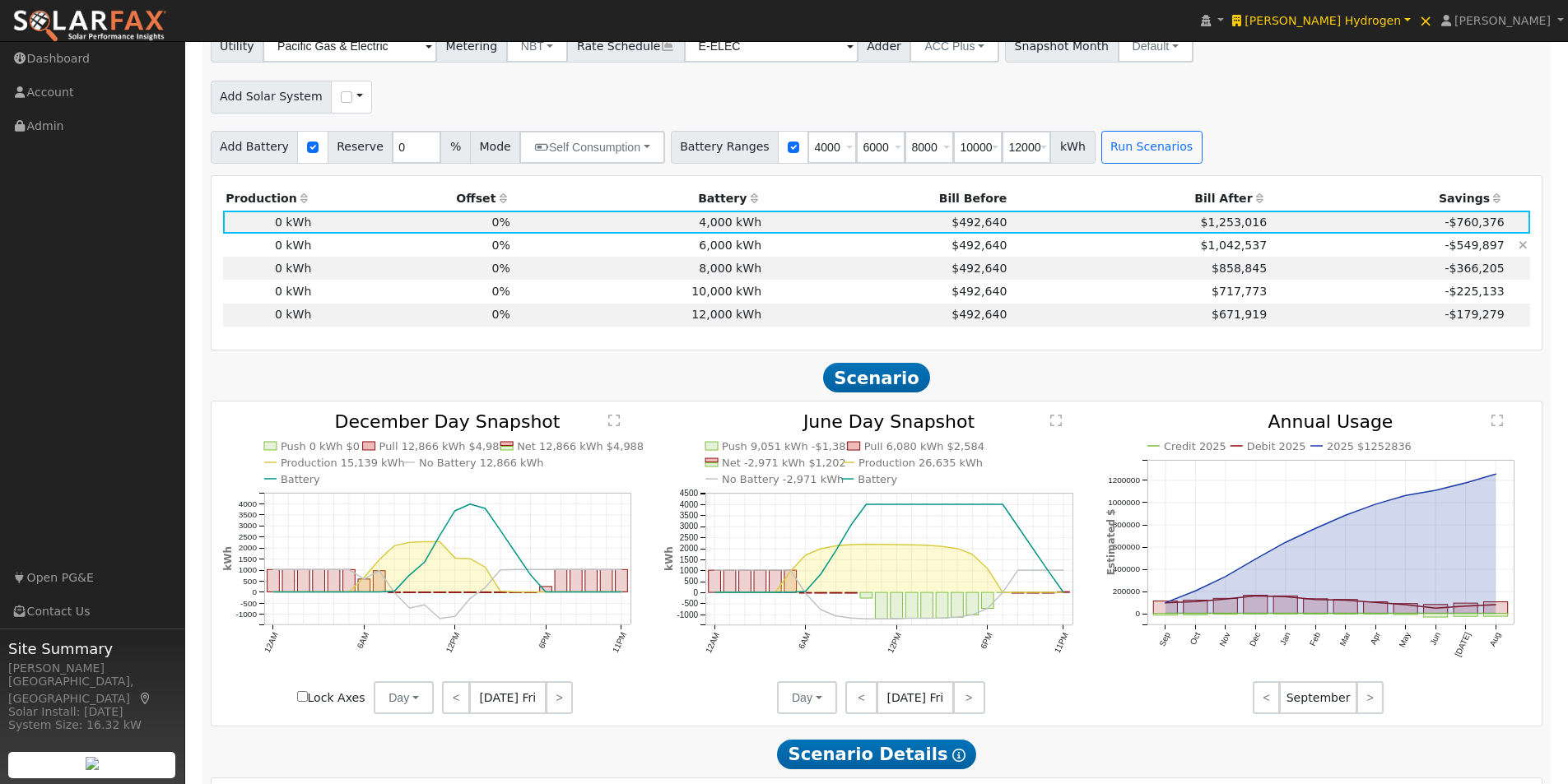
click at [720, 248] on td "6,000 kWh" at bounding box center [637, 244] width 251 height 23
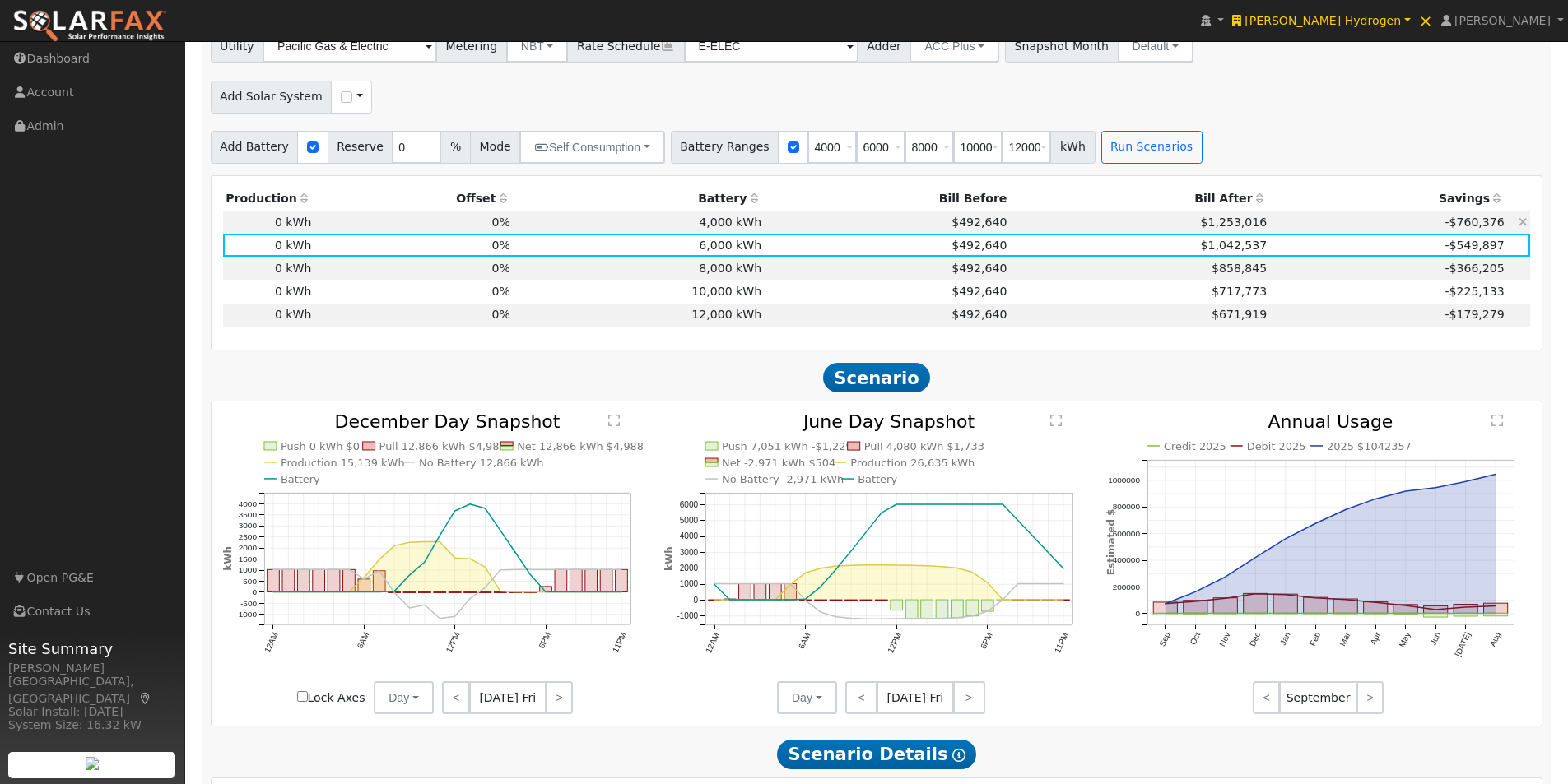
click at [727, 226] on td "4,000 kWh" at bounding box center [637, 222] width 251 height 23
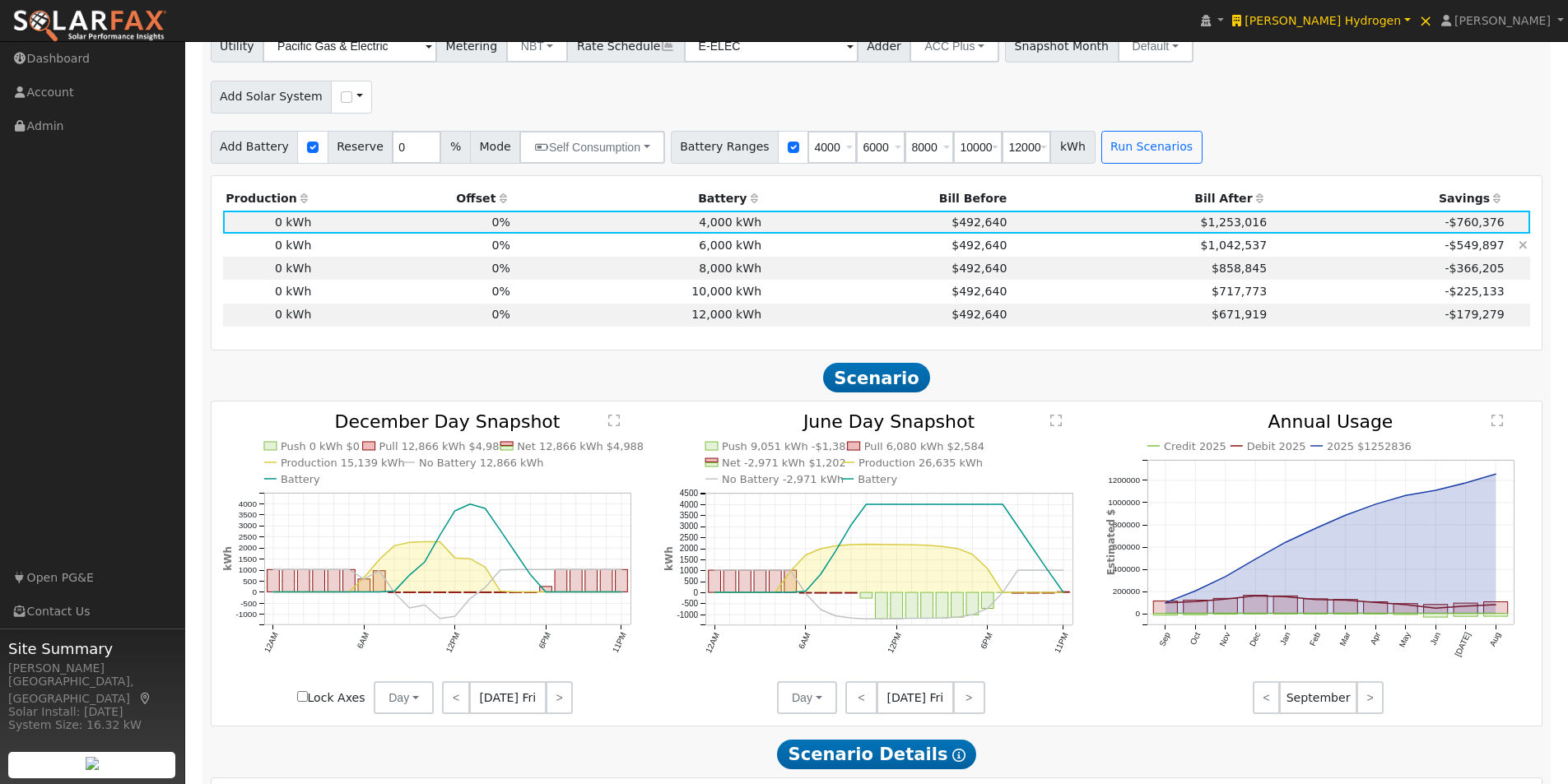
click at [729, 249] on td "6,000 kWh" at bounding box center [637, 244] width 251 height 23
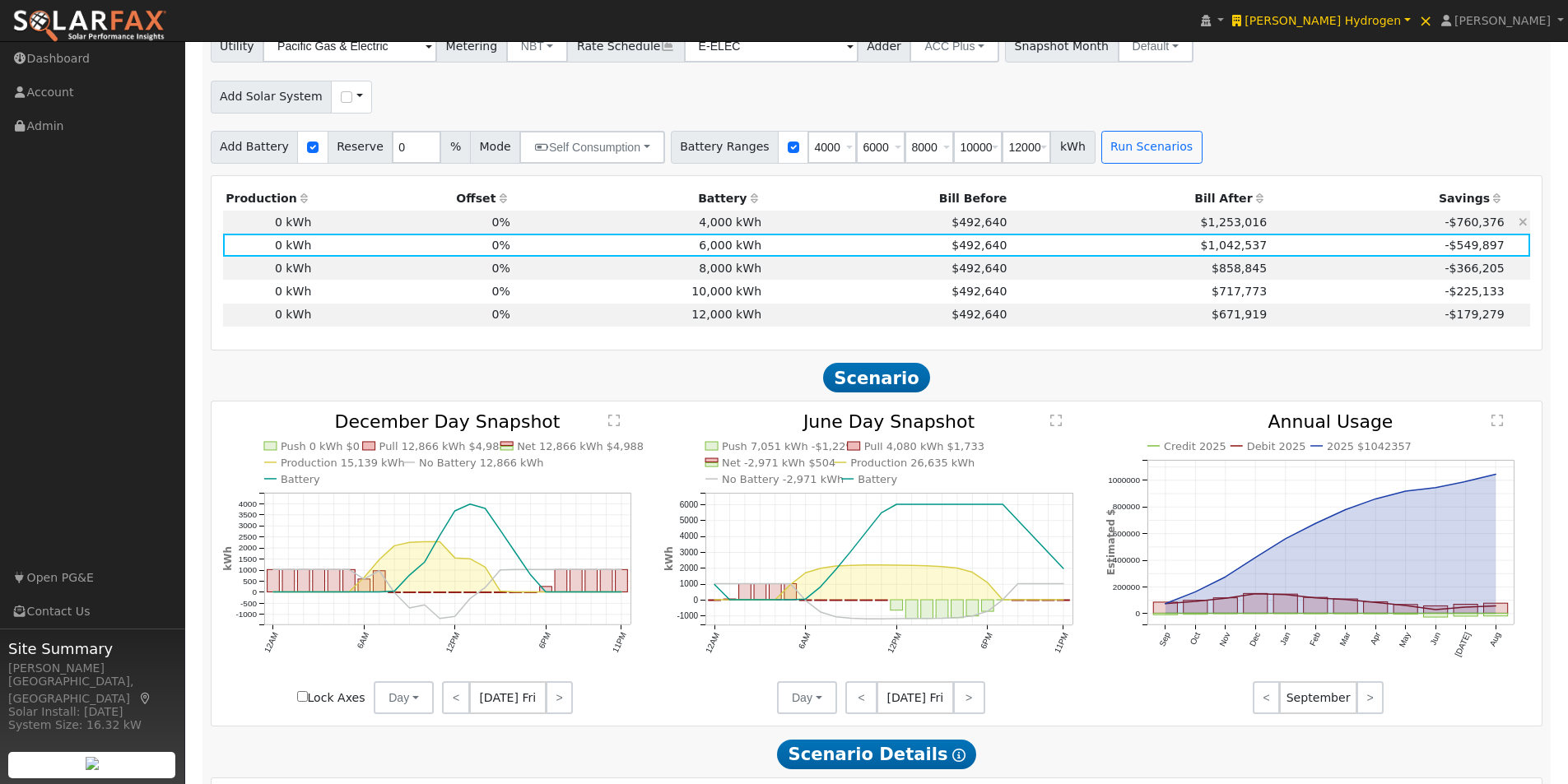
click at [726, 230] on td "4,000 kWh" at bounding box center [637, 222] width 251 height 23
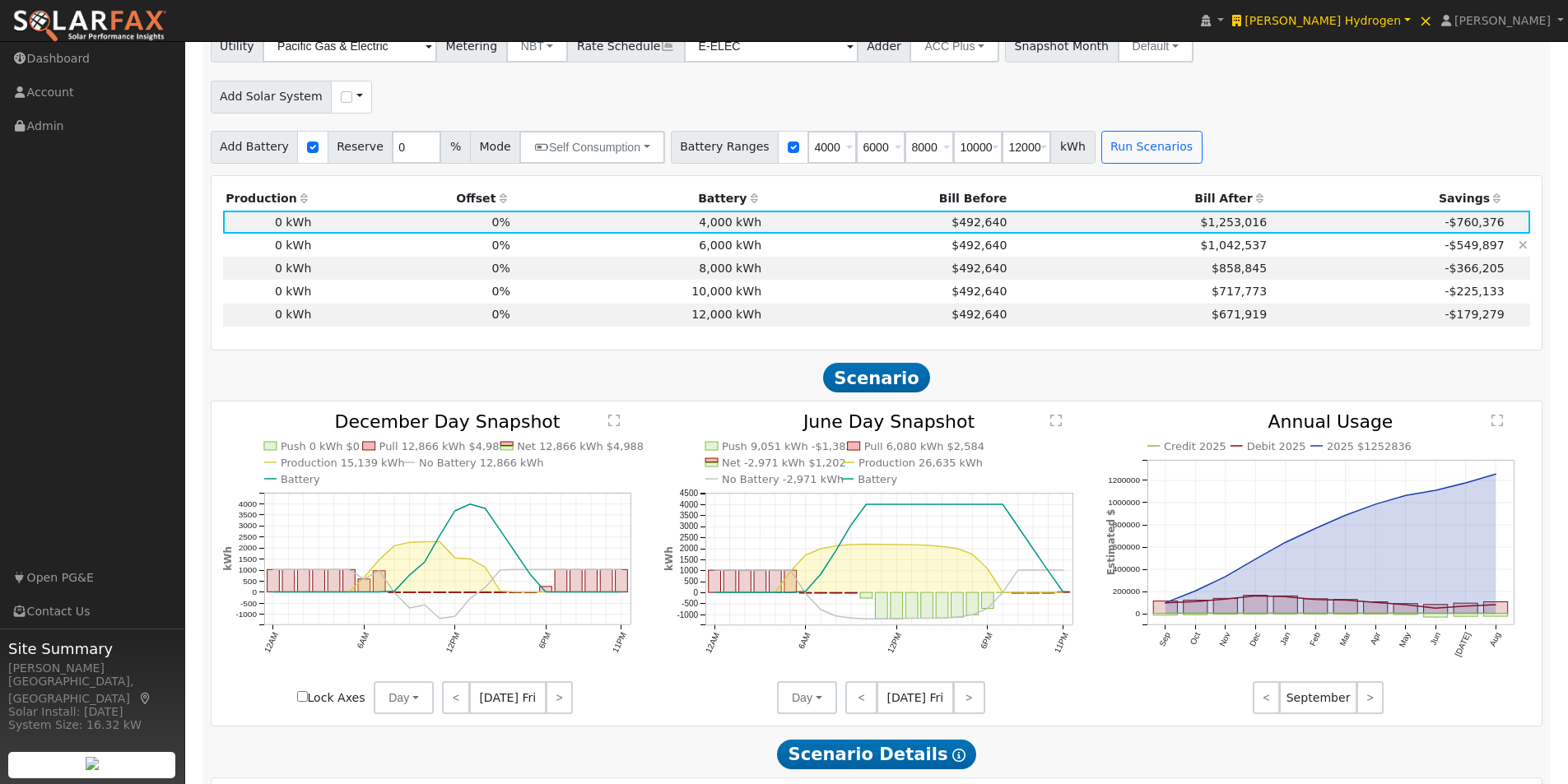
click at [724, 256] on td "6,000 kWh" at bounding box center [637, 244] width 251 height 23
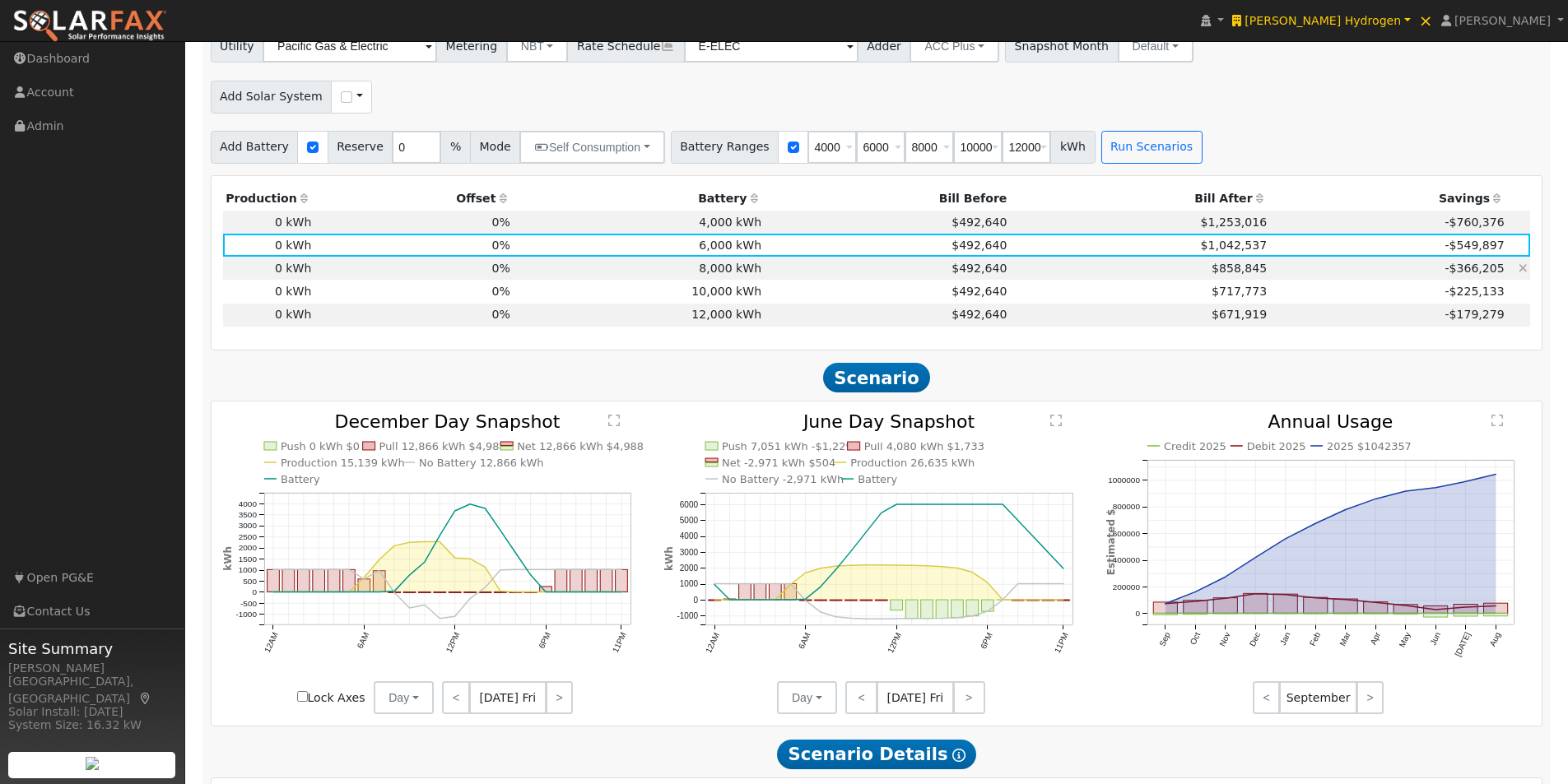
click at [727, 269] on td "8,000 kWh" at bounding box center [637, 268] width 251 height 23
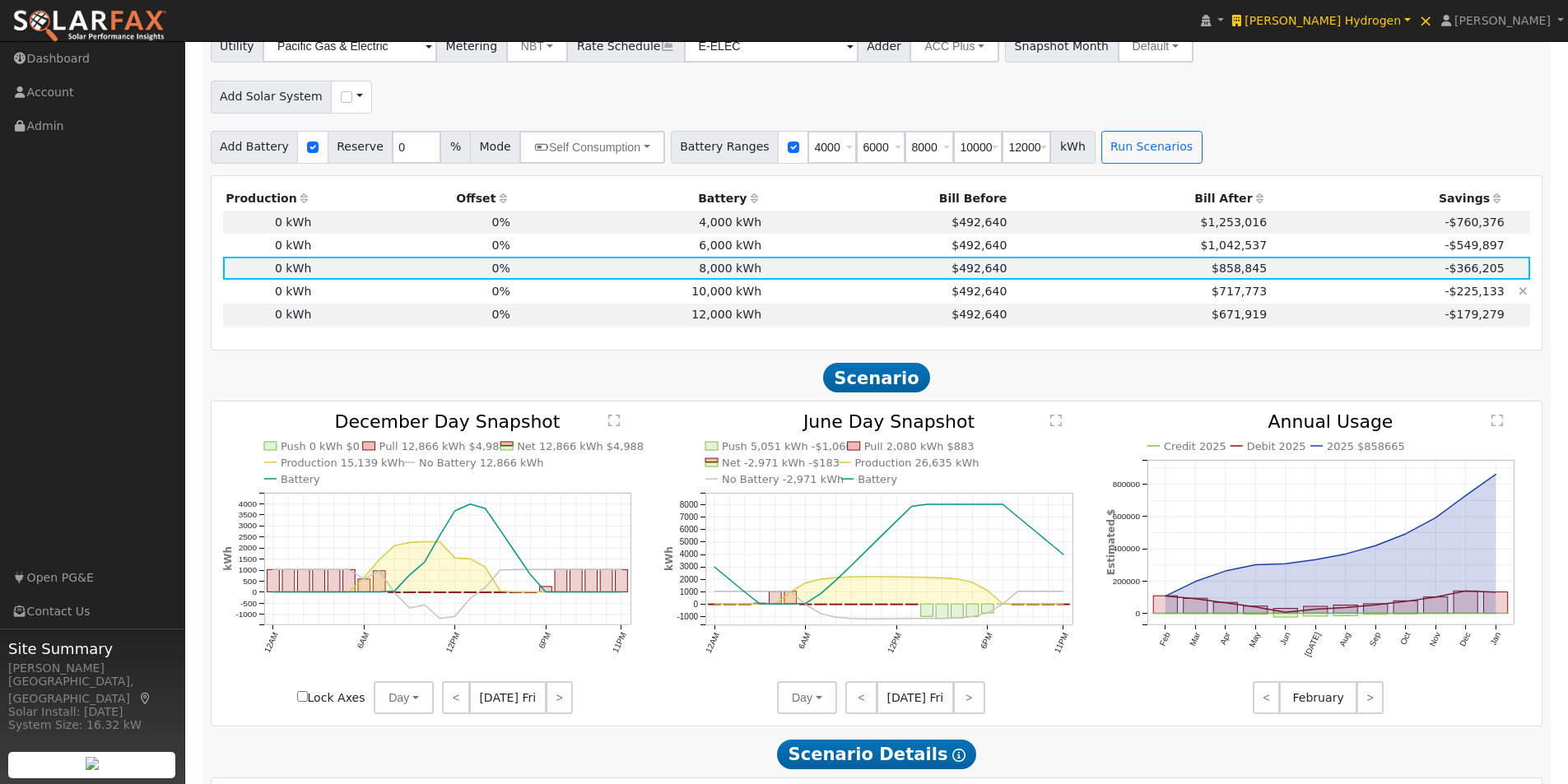
click at [718, 294] on td "10,000 kWh" at bounding box center [637, 291] width 251 height 23
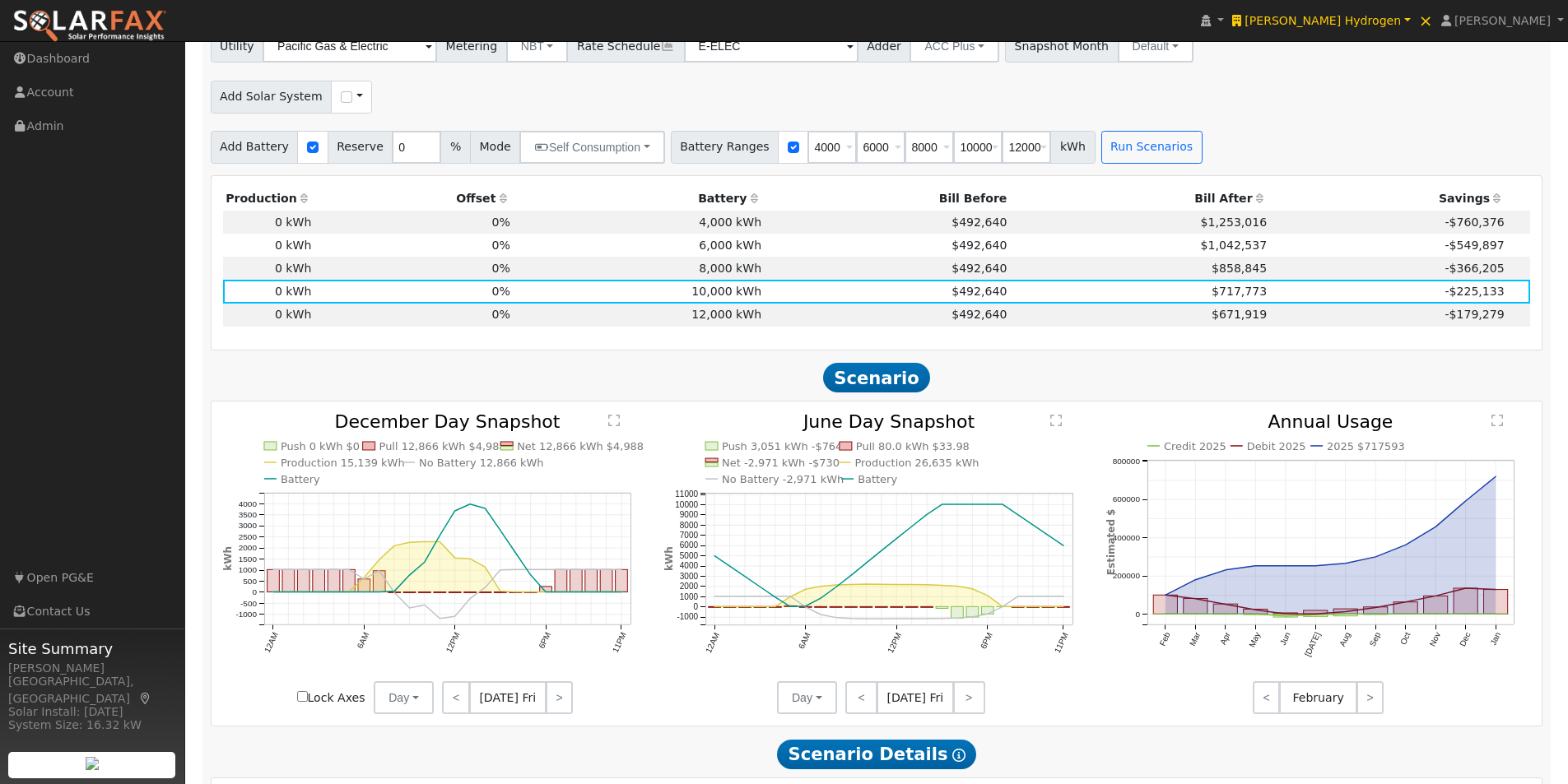
click at [1055, 427] on text "" at bounding box center [1056, 420] width 12 height 13
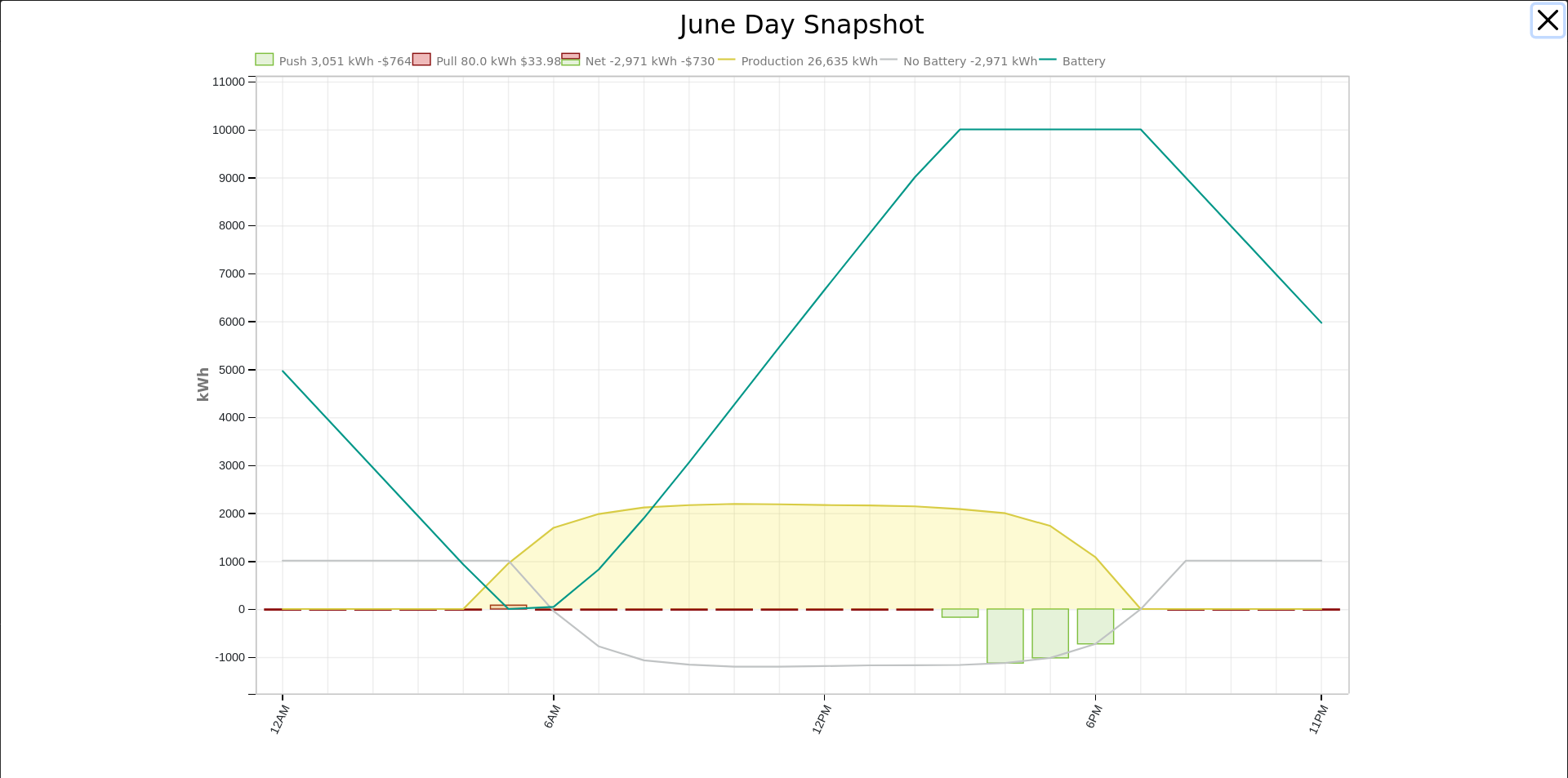
drag, startPoint x: 1535, startPoint y: 13, endPoint x: 1288, endPoint y: 213, distance: 317.8
click at [1535, 14] on button "button" at bounding box center [1548, 20] width 31 height 31
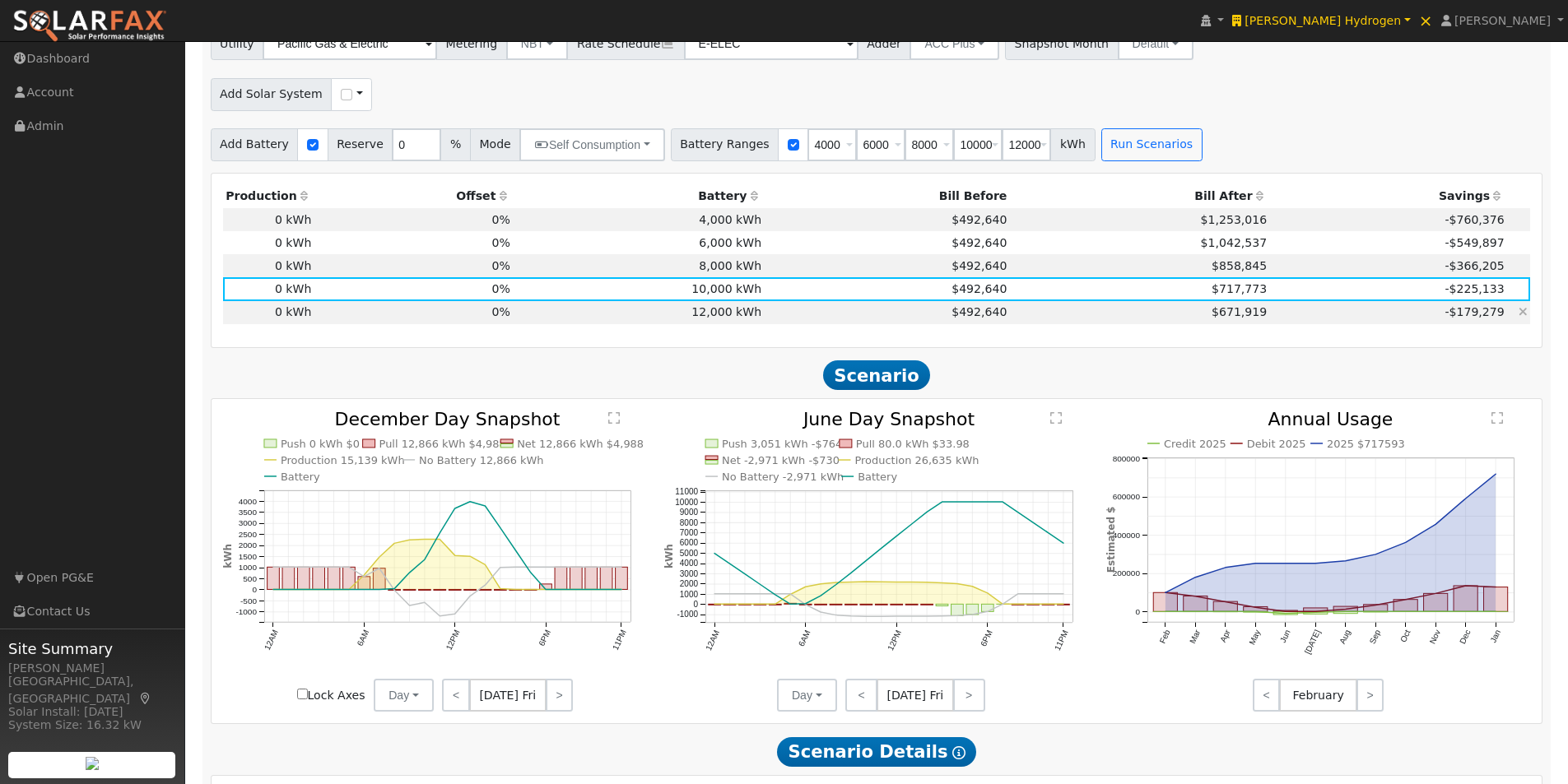
click at [717, 322] on td "12,000 kWh" at bounding box center [637, 312] width 251 height 23
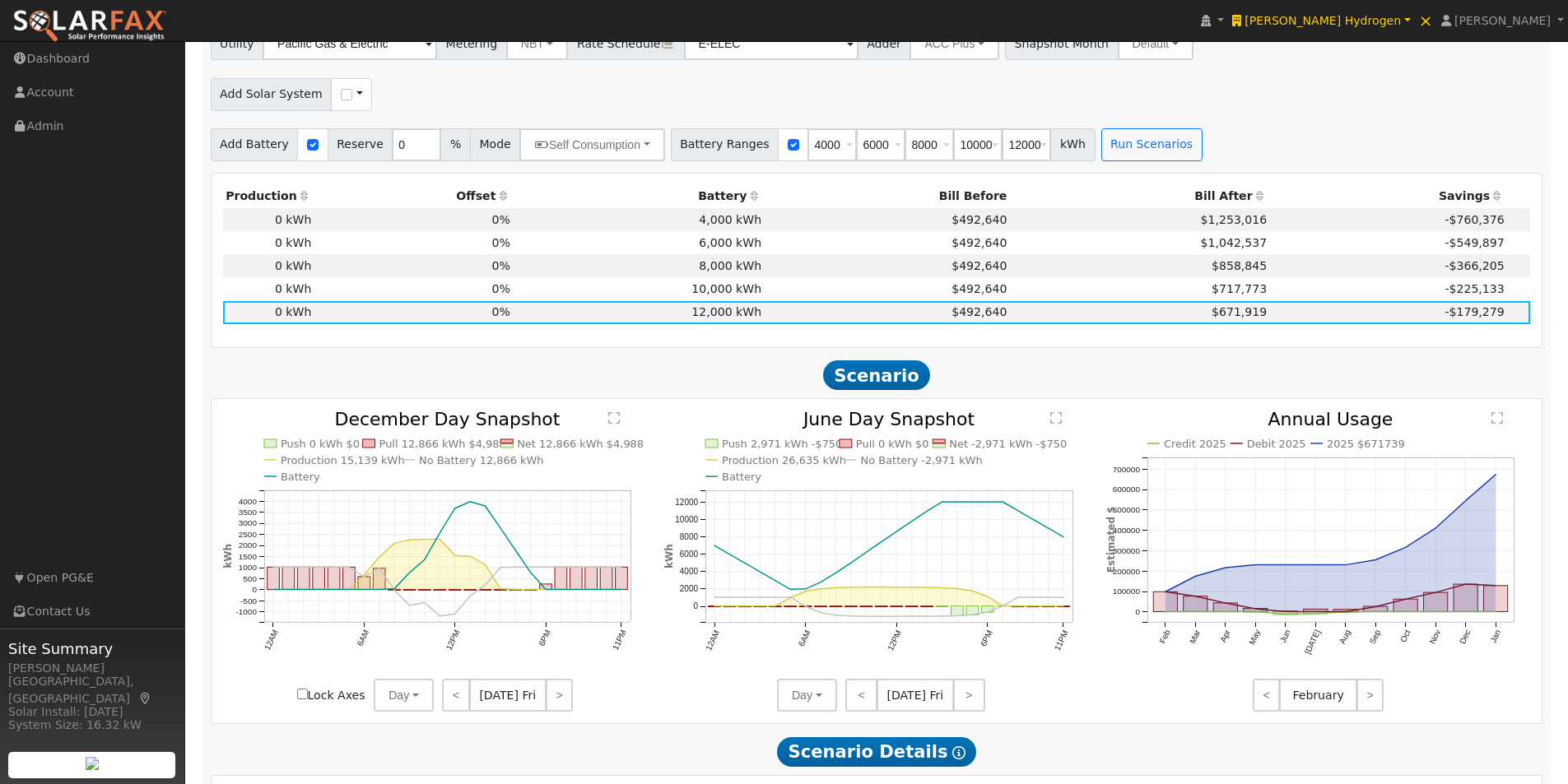
click at [1058, 425] on text "" at bounding box center [1056, 418] width 12 height 13
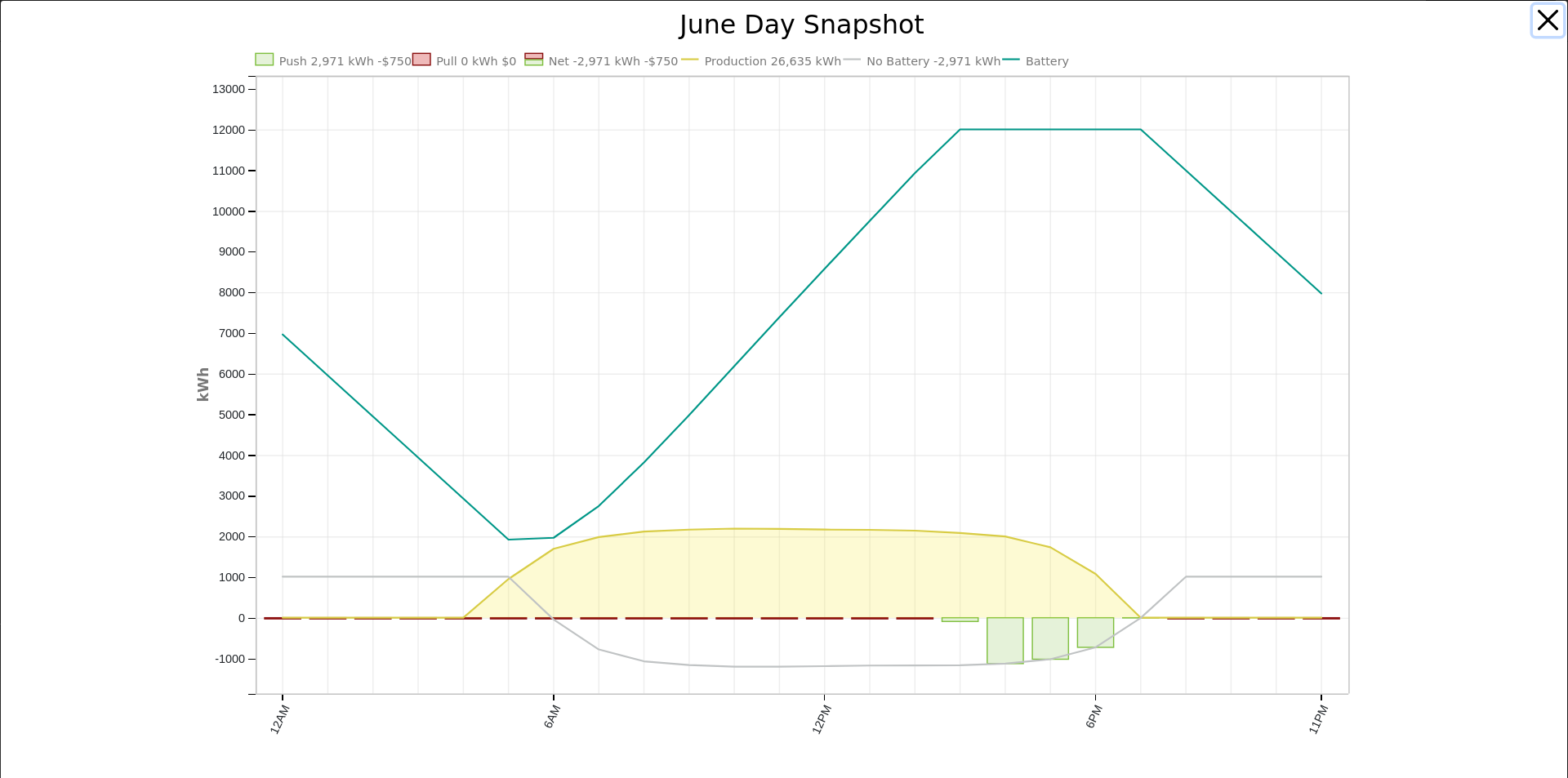
drag, startPoint x: 1540, startPoint y: 20, endPoint x: 1548, endPoint y: 19, distance: 8.1
click at [1548, 19] on button "button" at bounding box center [1548, 20] width 31 height 31
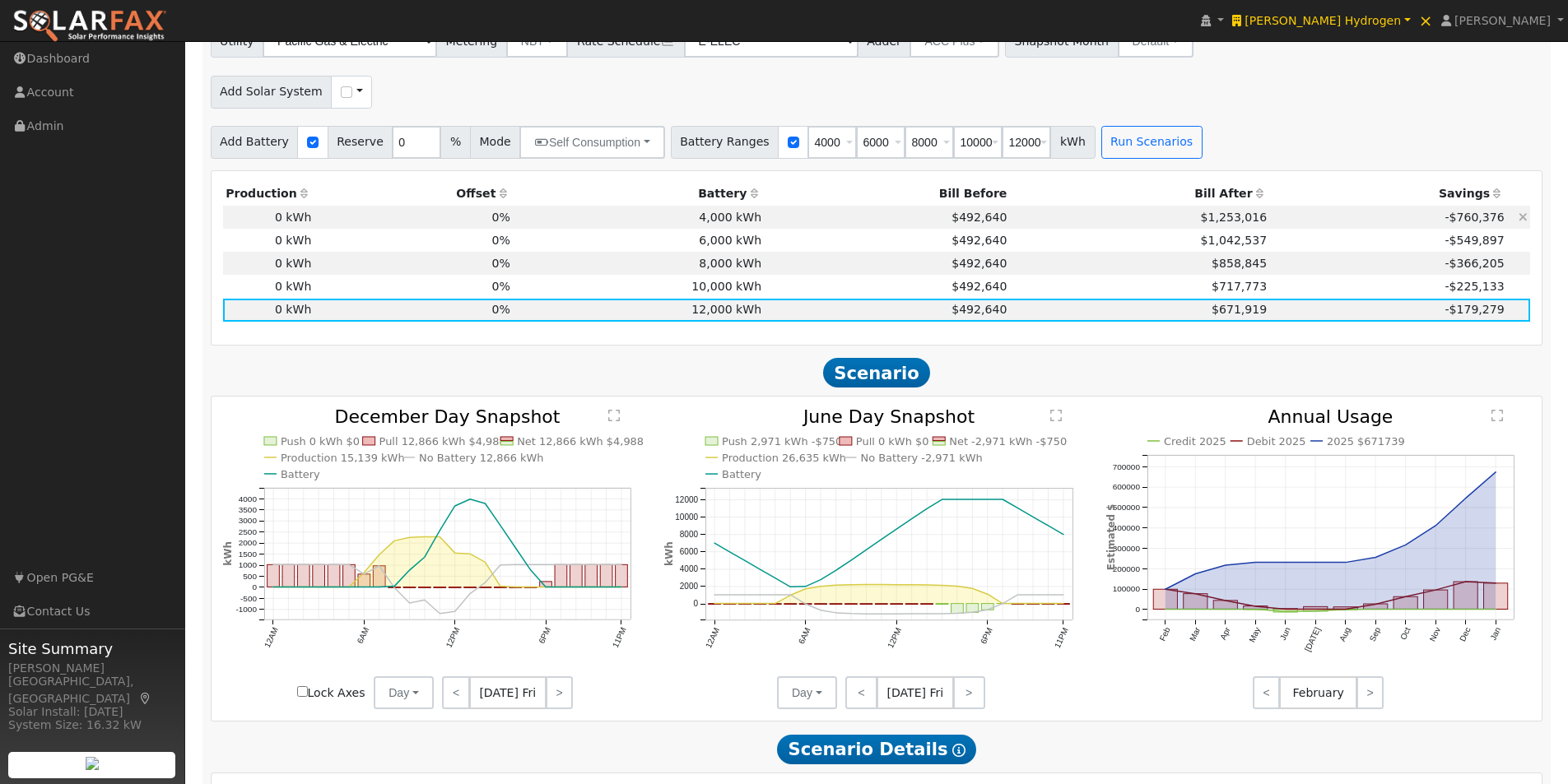
click at [741, 222] on td "4,000 kWh" at bounding box center [637, 217] width 251 height 23
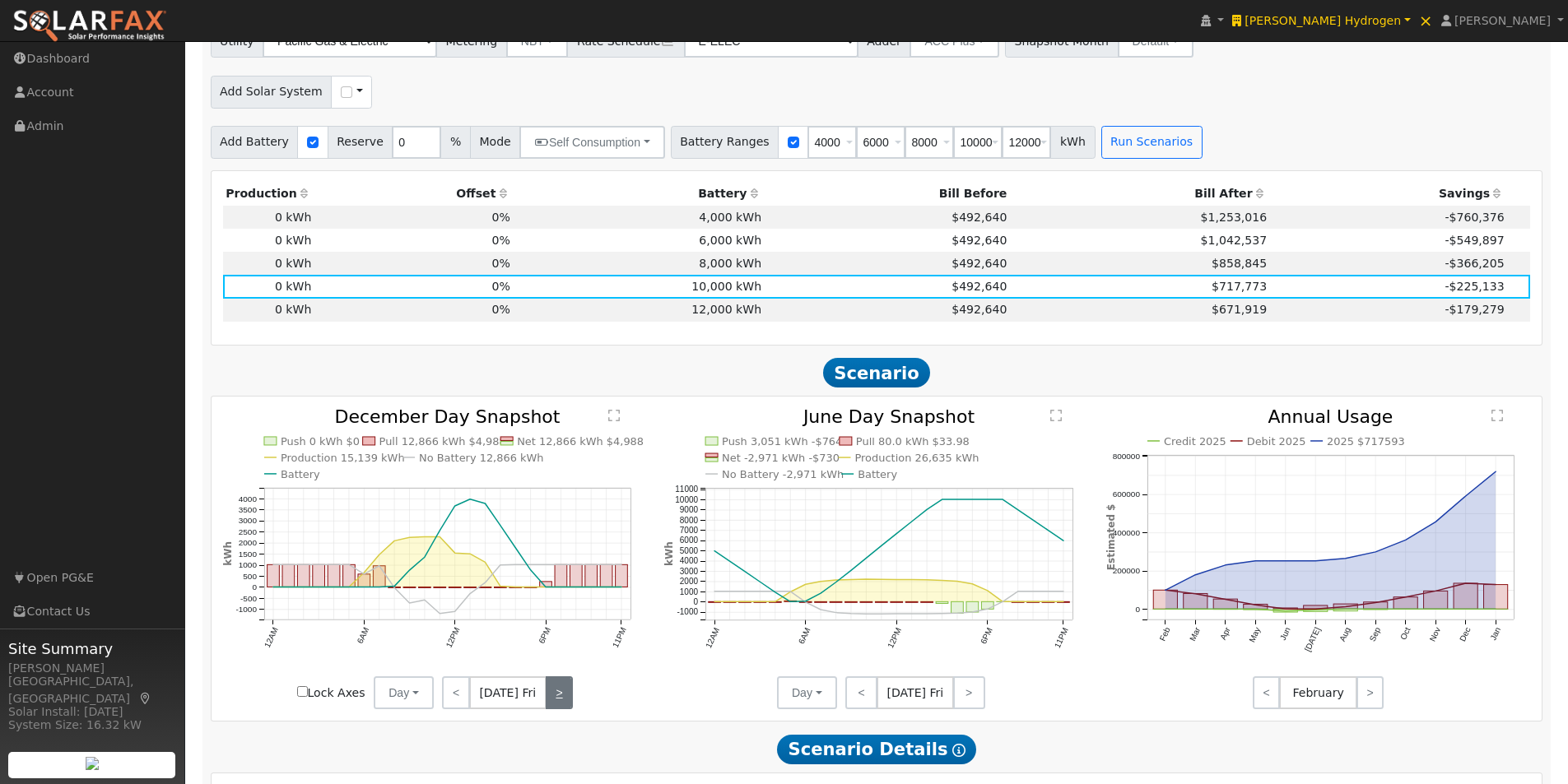
click at [554, 696] on link ">" at bounding box center [559, 693] width 27 height 33
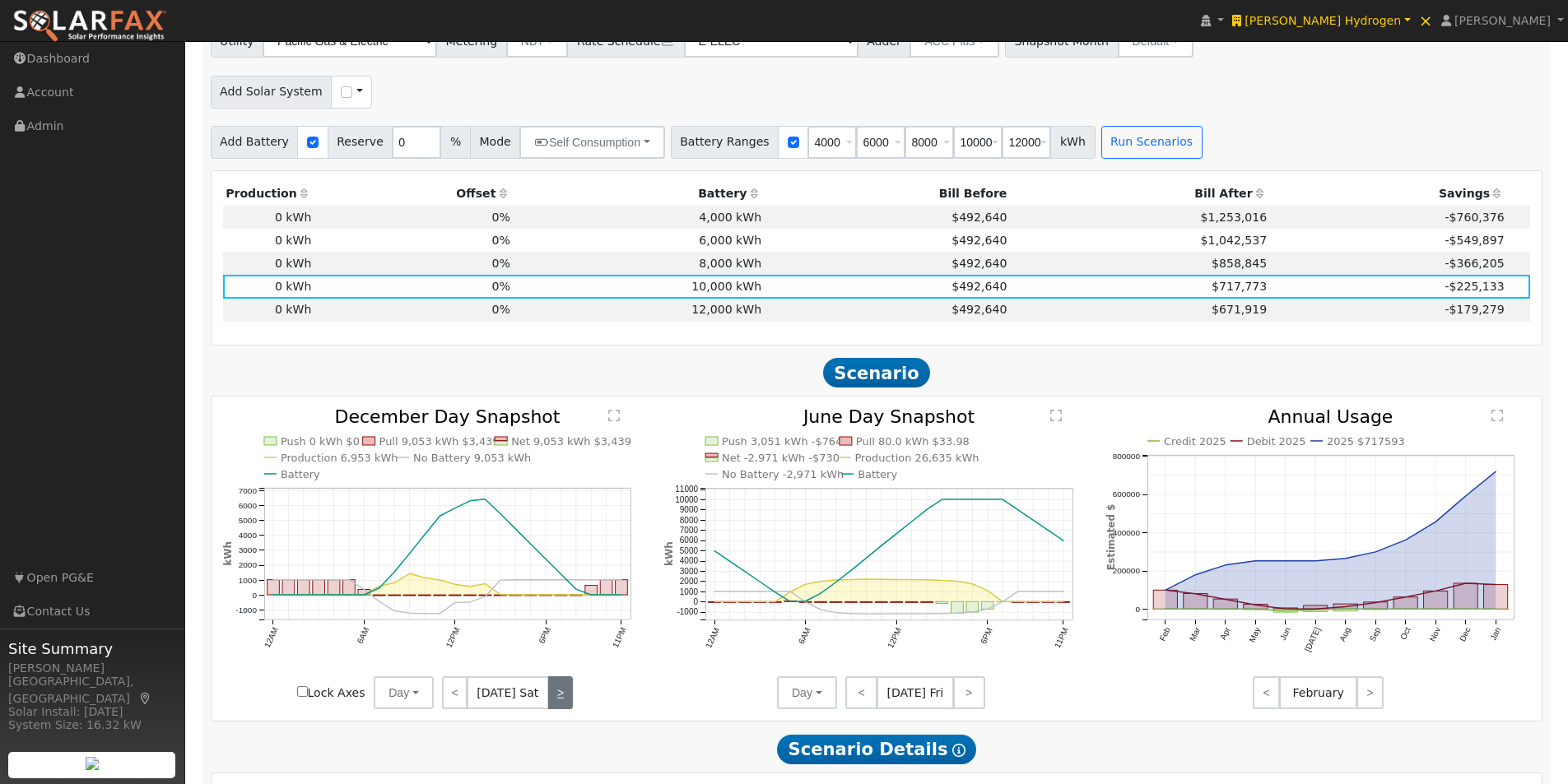
click at [556, 695] on link ">" at bounding box center [560, 693] width 25 height 33
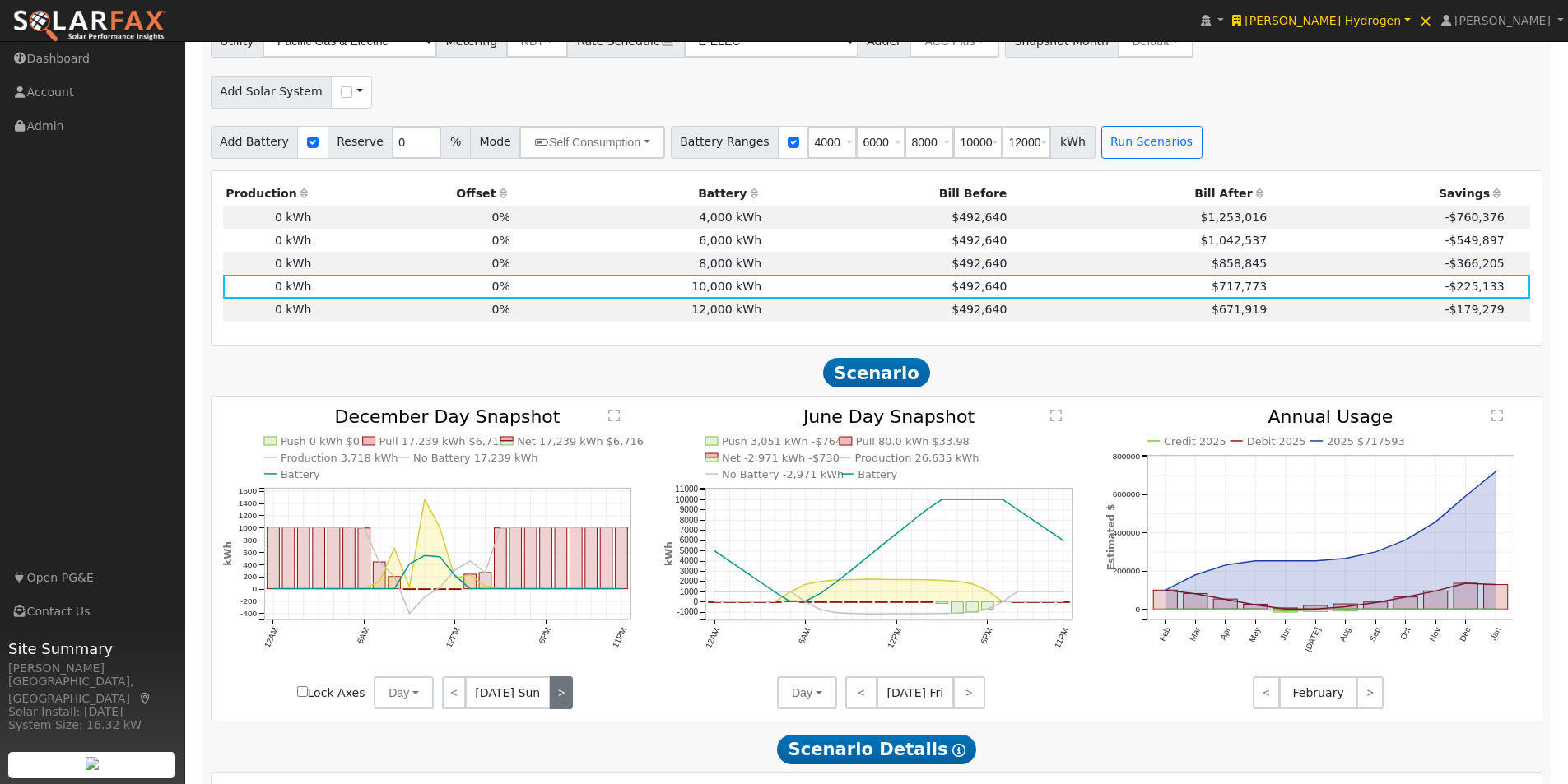
click at [556, 695] on link ">" at bounding box center [561, 693] width 23 height 33
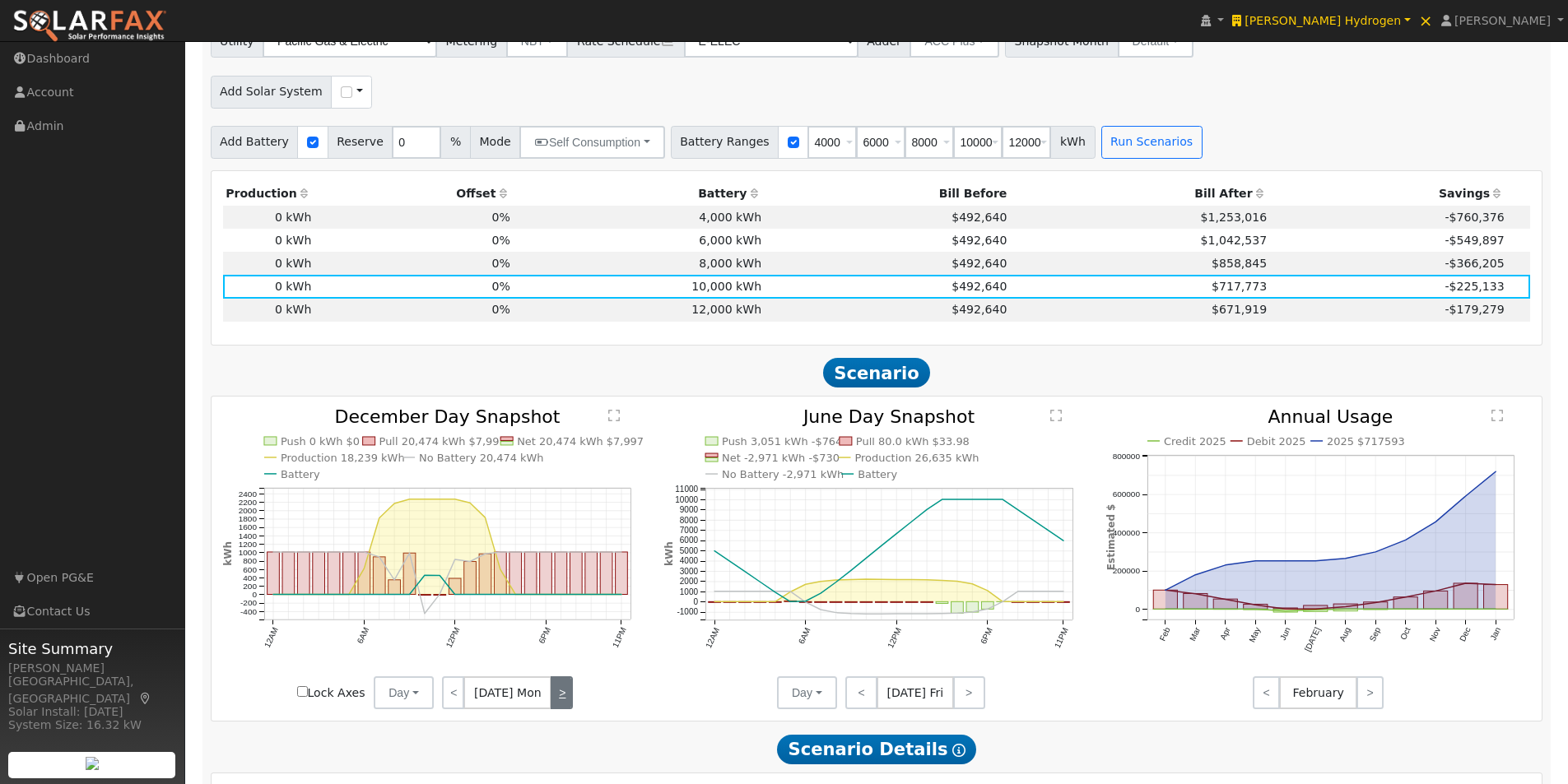
click at [556, 695] on link ">" at bounding box center [562, 693] width 22 height 33
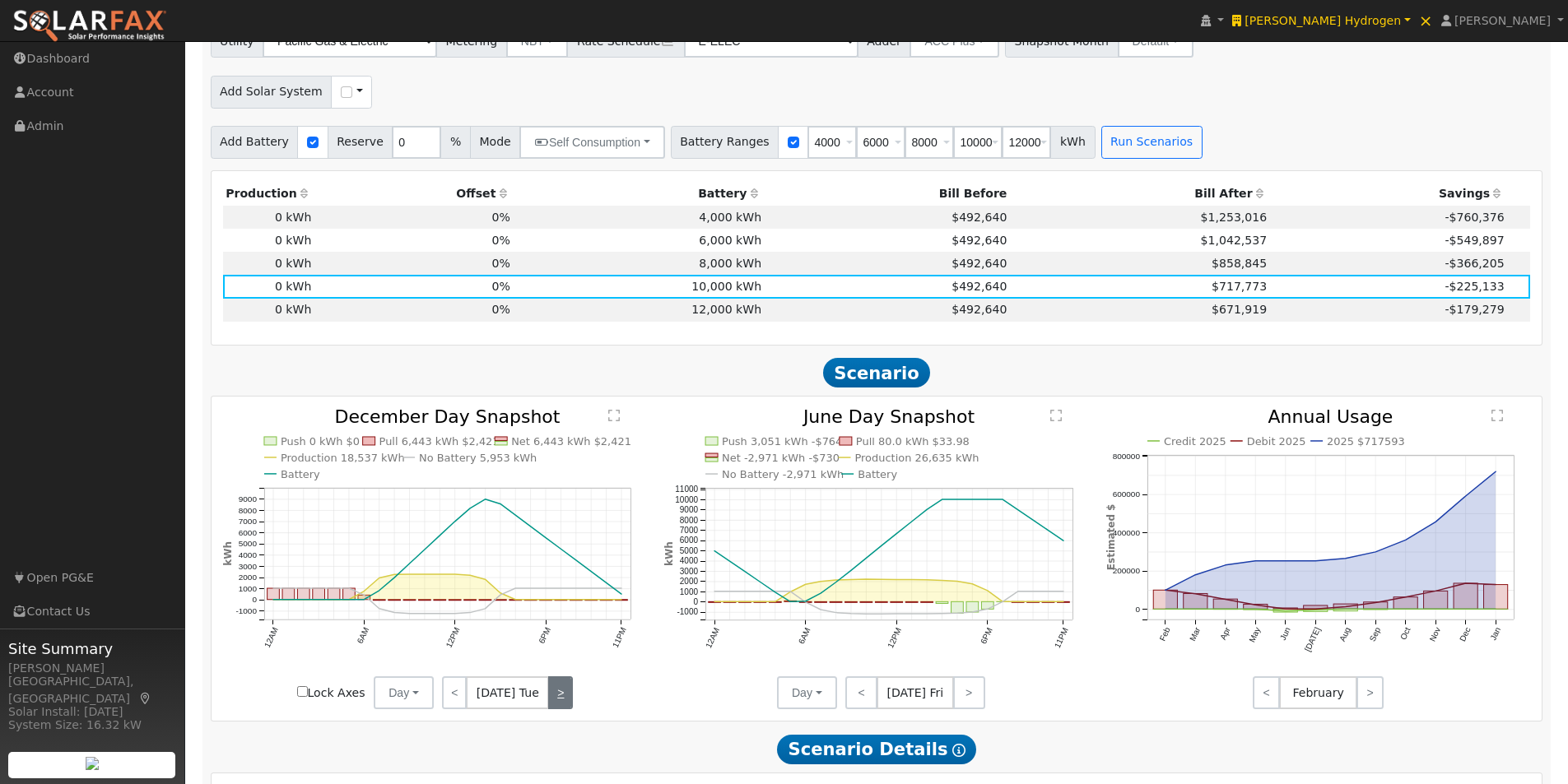
click at [556, 695] on link ">" at bounding box center [560, 693] width 25 height 33
click at [556, 695] on link ">" at bounding box center [562, 693] width 22 height 33
click at [556, 695] on link ">" at bounding box center [562, 693] width 24 height 33
click at [614, 420] on text "" at bounding box center [614, 416] width 12 height 13
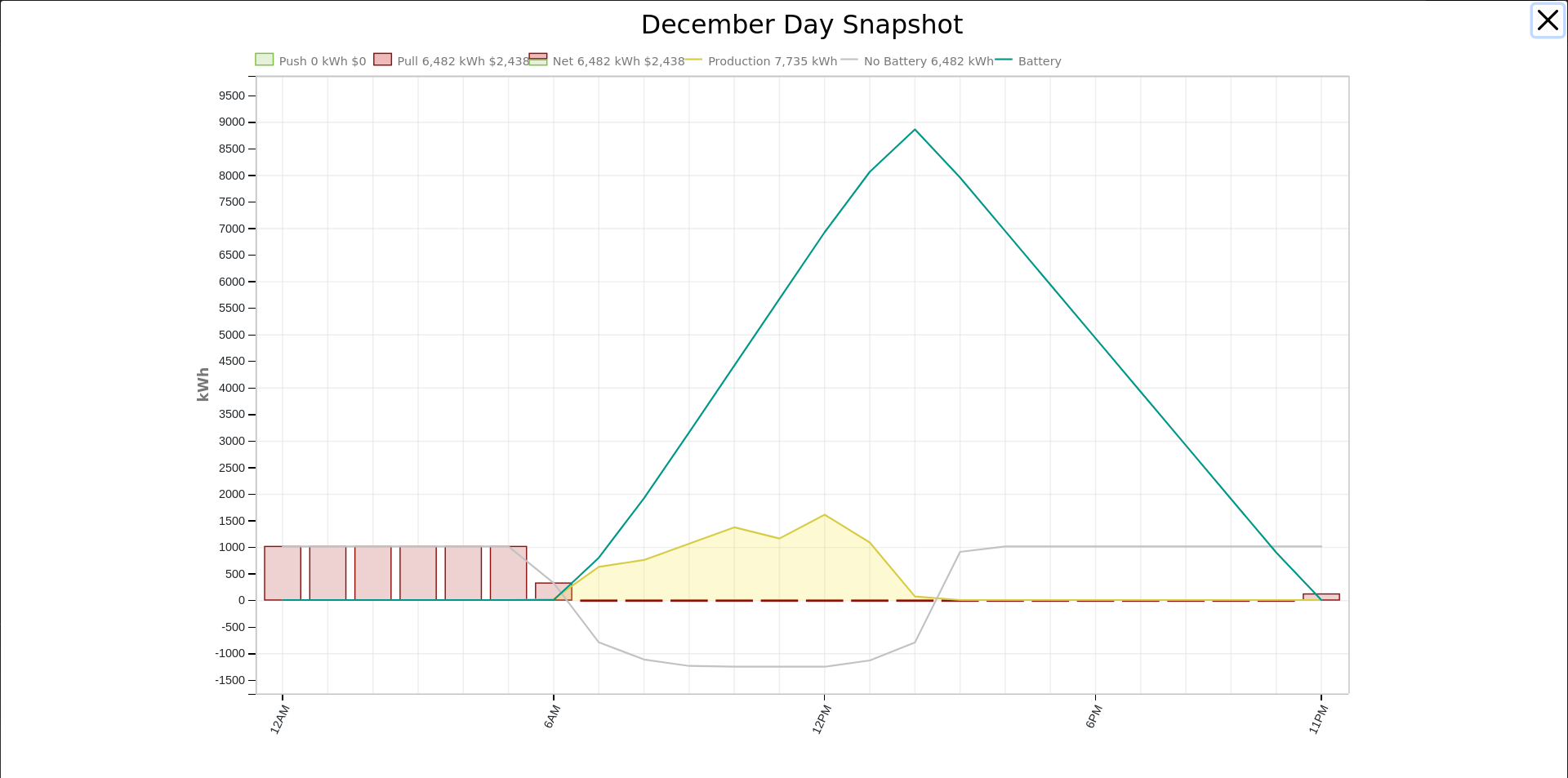
click at [1538, 16] on button "button" at bounding box center [1548, 20] width 31 height 31
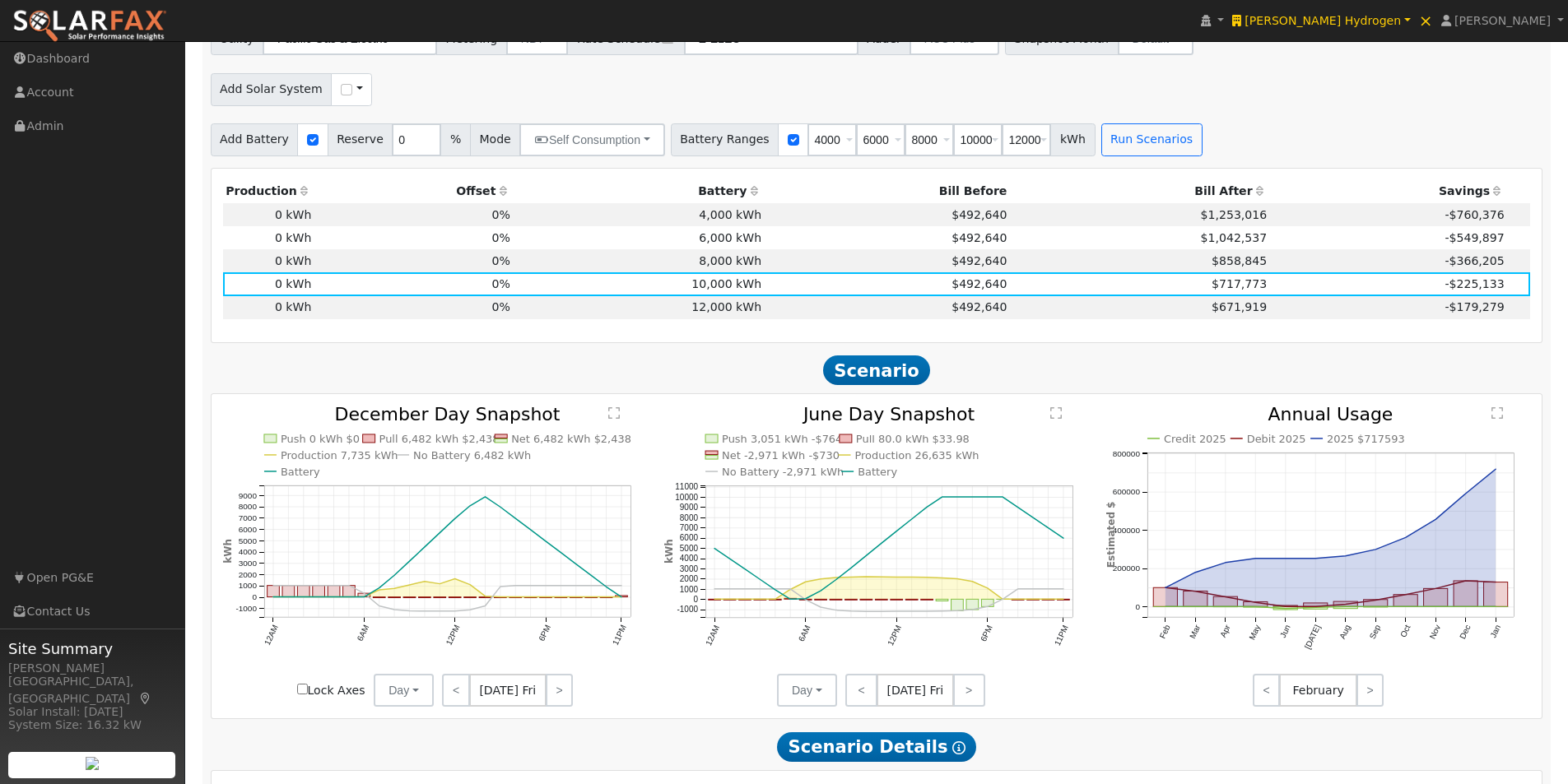
click at [610, 419] on text "" at bounding box center [614, 413] width 12 height 13
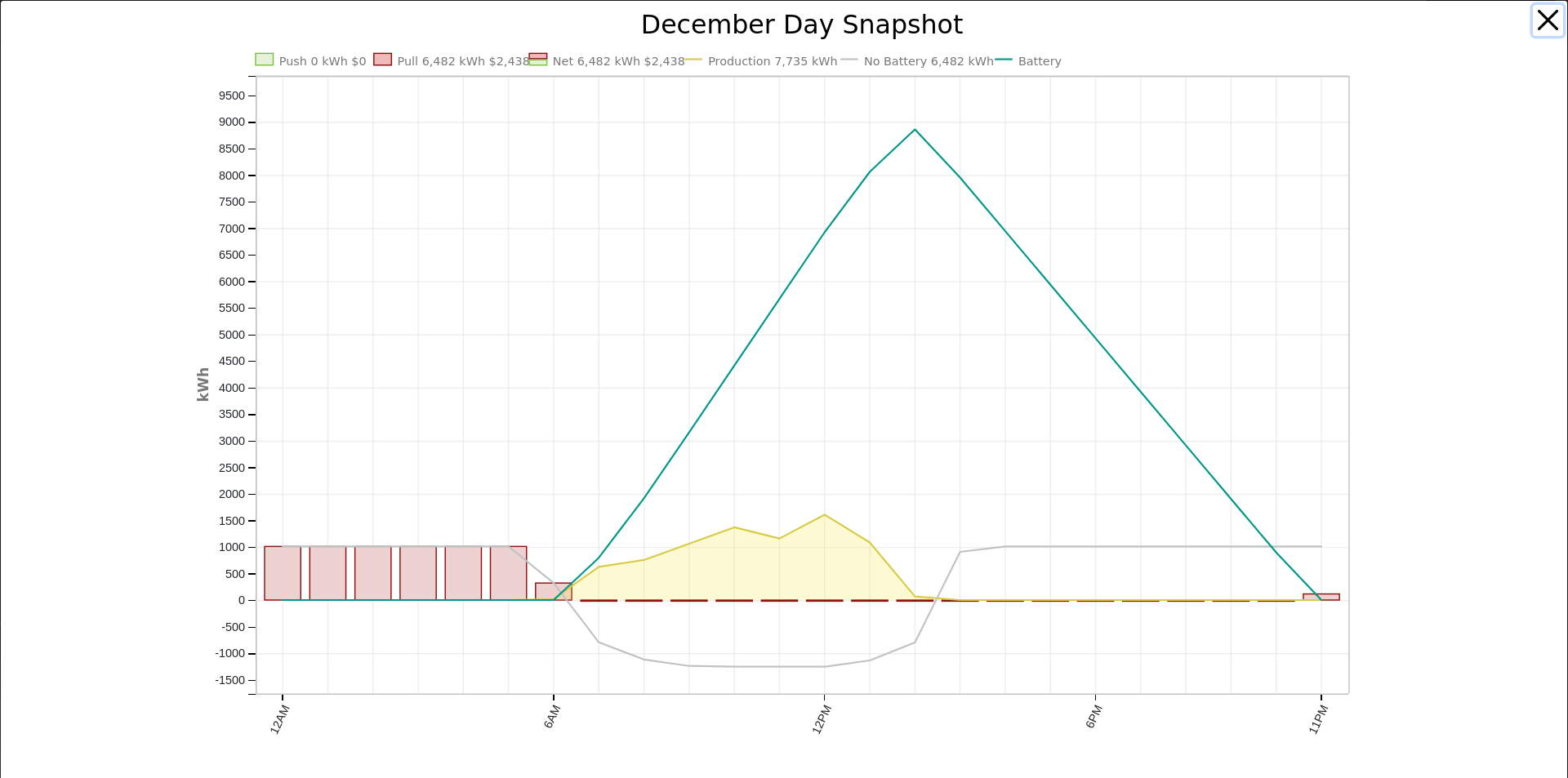
click at [1536, 24] on button "button" at bounding box center [1548, 20] width 31 height 31
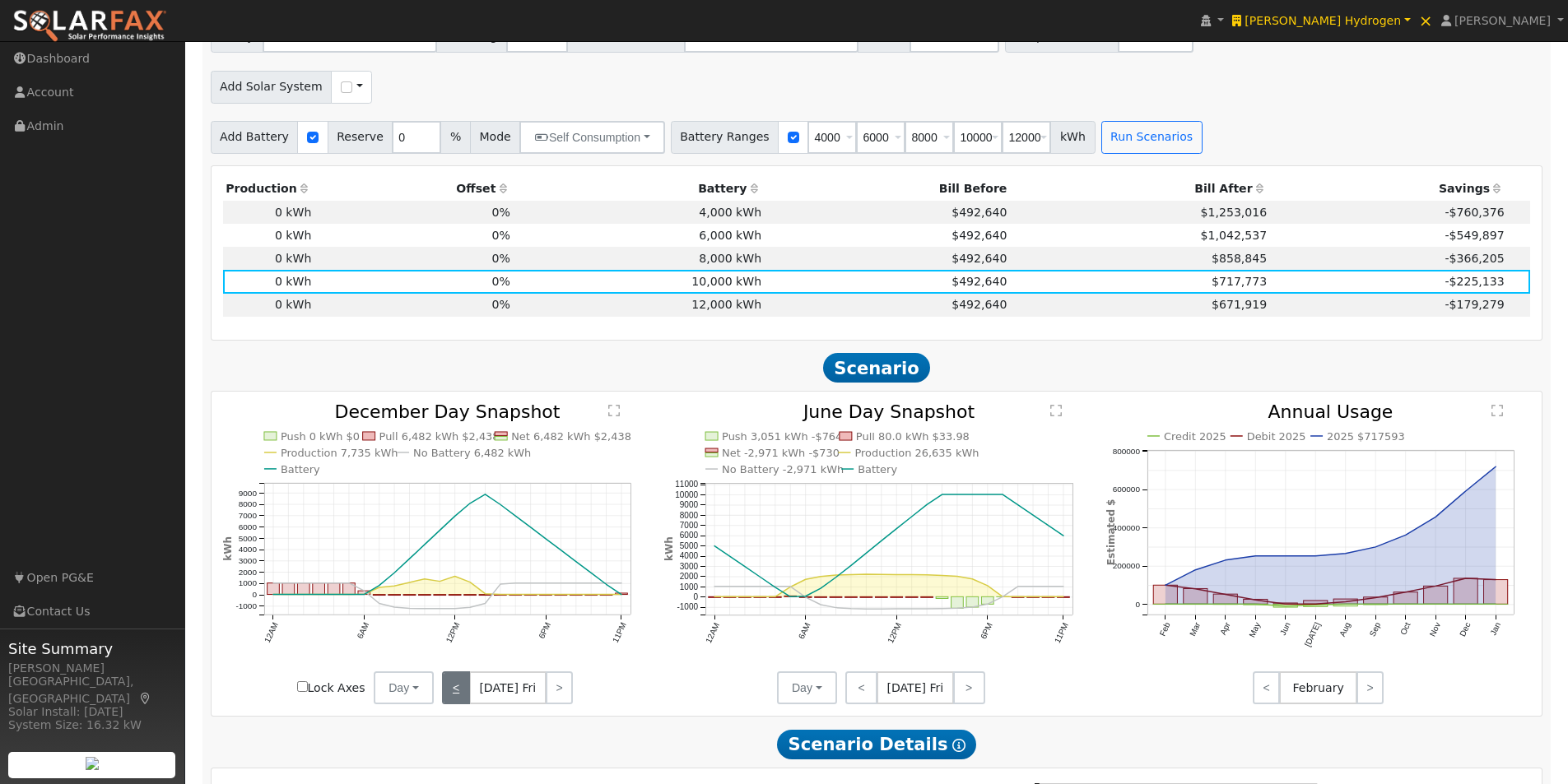
click at [456, 691] on link "<" at bounding box center [456, 688] width 27 height 33
drag, startPoint x: 1346, startPoint y: 448, endPoint x: 1333, endPoint y: 448, distance: 13.0
click at [1333, 443] on text "2025 $717593" at bounding box center [1366, 437] width 78 height 13
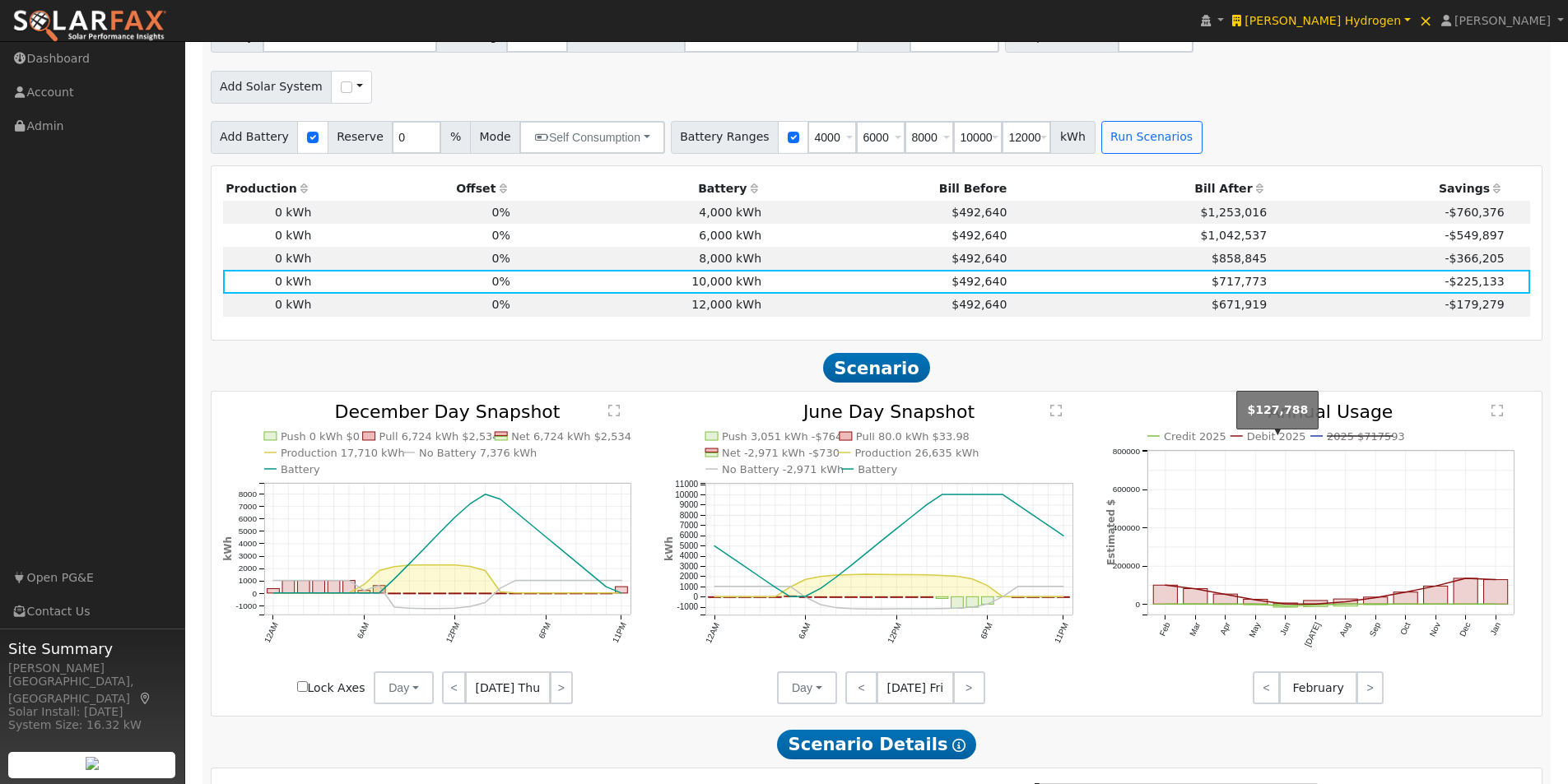
click at [1264, 443] on text "Debit 2025" at bounding box center [1275, 437] width 59 height 13
click at [1181, 443] on text "Credit 2025" at bounding box center [1194, 437] width 63 height 13
click at [1494, 415] on text "" at bounding box center [1497, 410] width 12 height 13
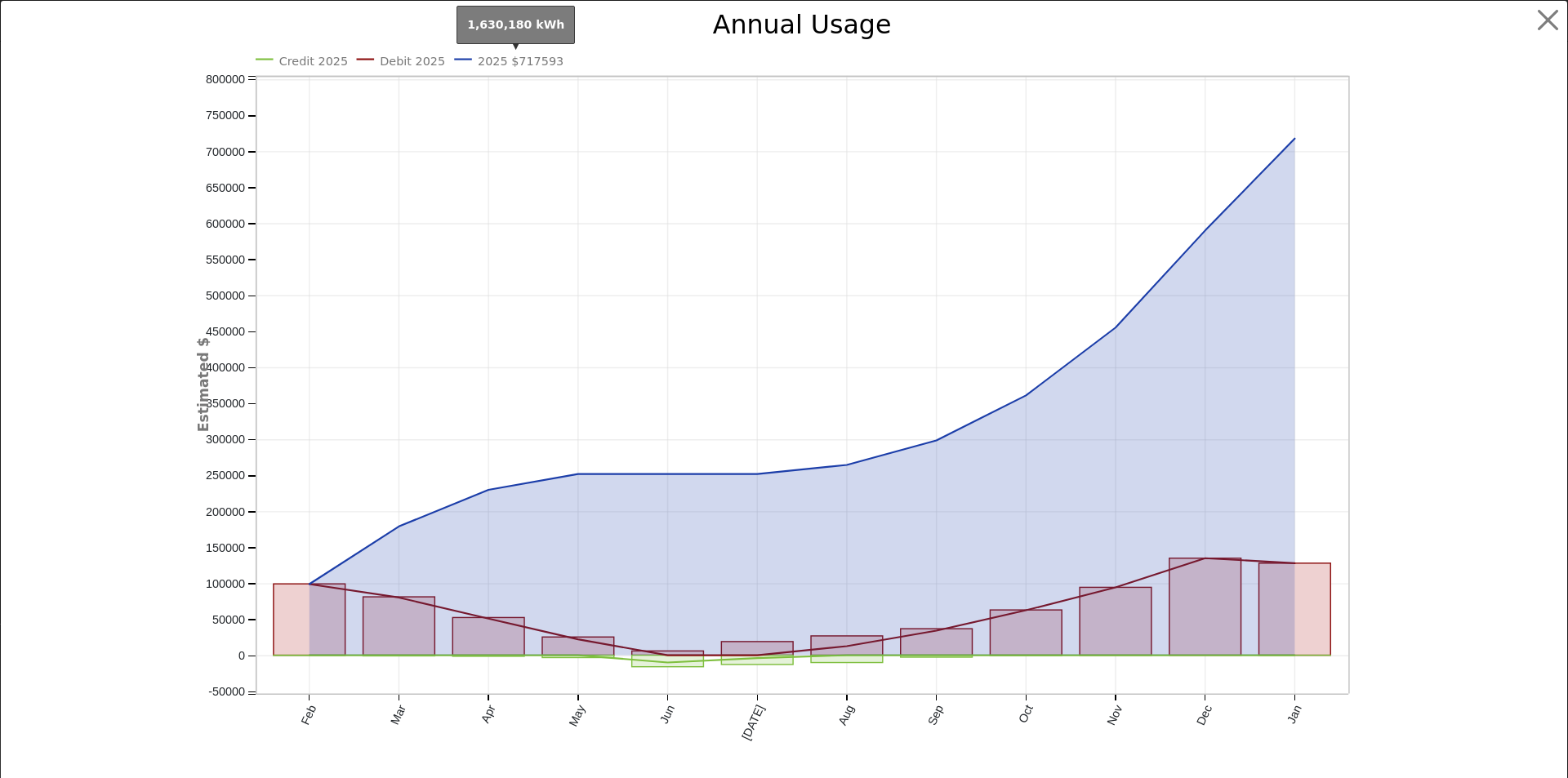
drag, startPoint x: 518, startPoint y: 56, endPoint x: 508, endPoint y: 56, distance: 10.0
click at [508, 56] on text "2025 $717593" at bounding box center [520, 61] width 86 height 13
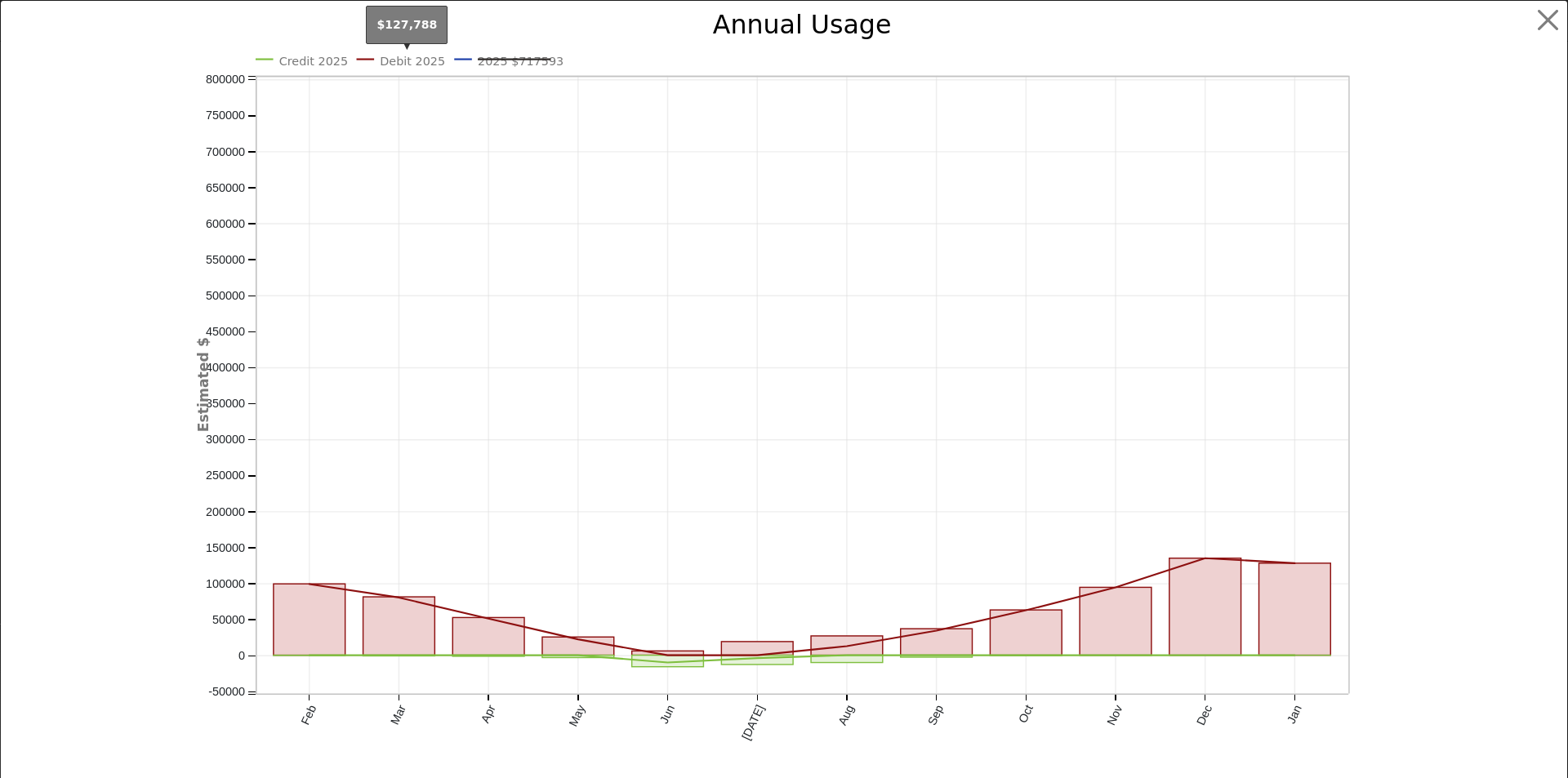
click at [380, 62] on text "Debit 2025" at bounding box center [413, 61] width 65 height 13
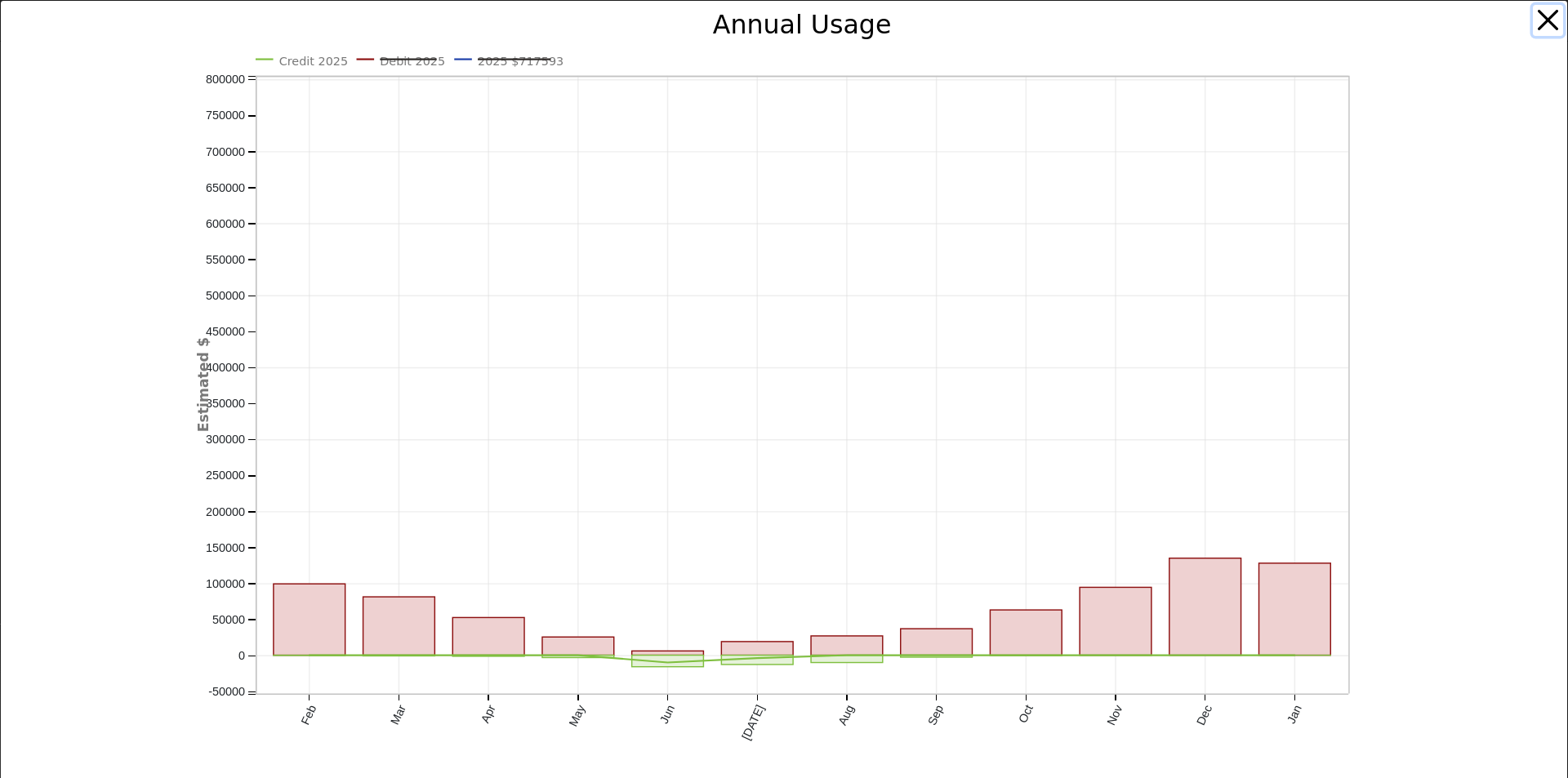
drag, startPoint x: 1530, startPoint y: 14, endPoint x: 1364, endPoint y: 469, distance: 484.3
click at [1533, 18] on button "button" at bounding box center [1548, 20] width 31 height 31
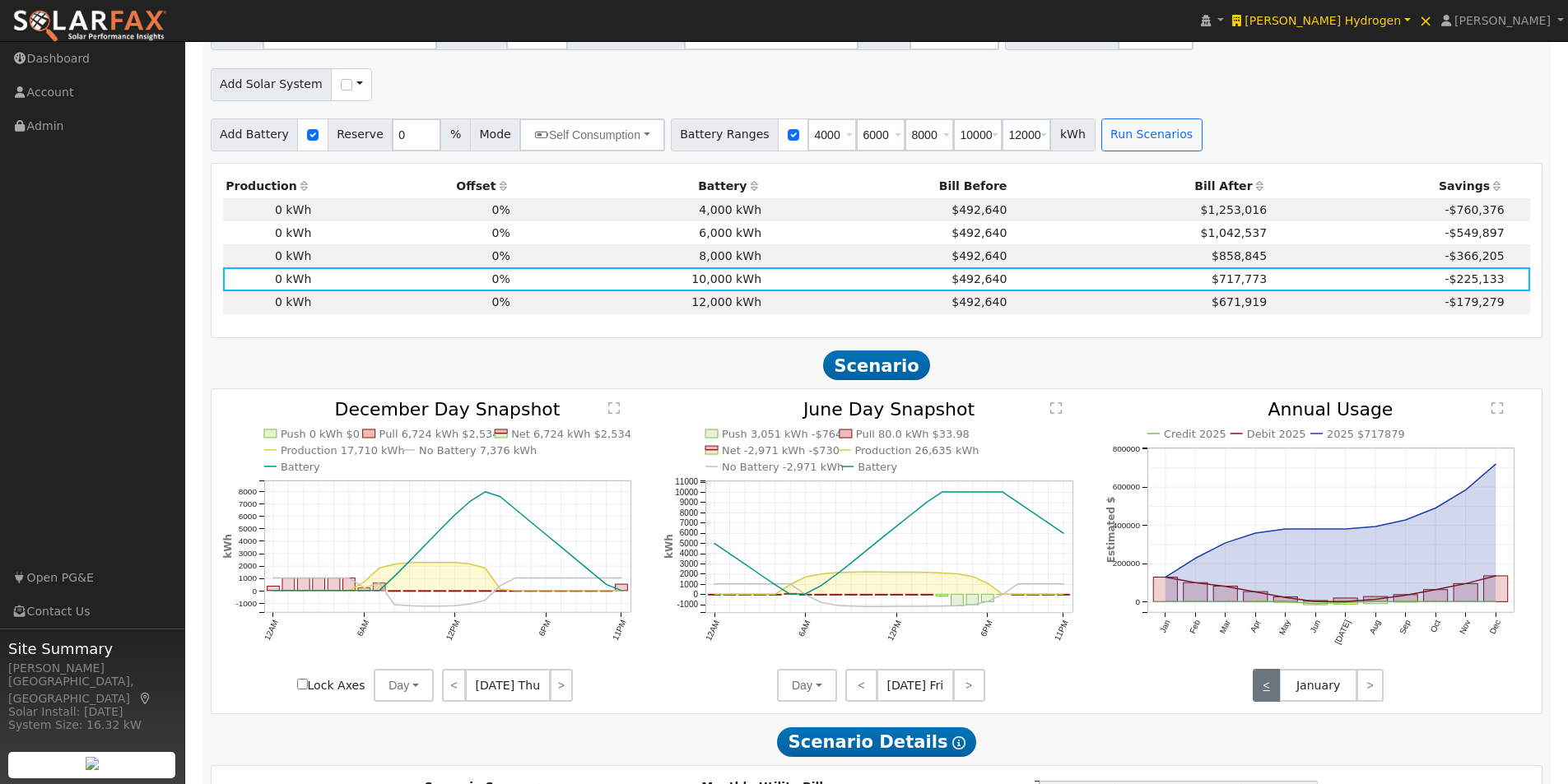
click at [1270, 700] on link "<" at bounding box center [1266, 686] width 27 height 33
click at [1268, 695] on link "<" at bounding box center [1266, 686] width 27 height 33
click at [1370, 692] on link ">" at bounding box center [1370, 686] width 27 height 33
click at [1500, 415] on text "" at bounding box center [1497, 407] width 12 height 13
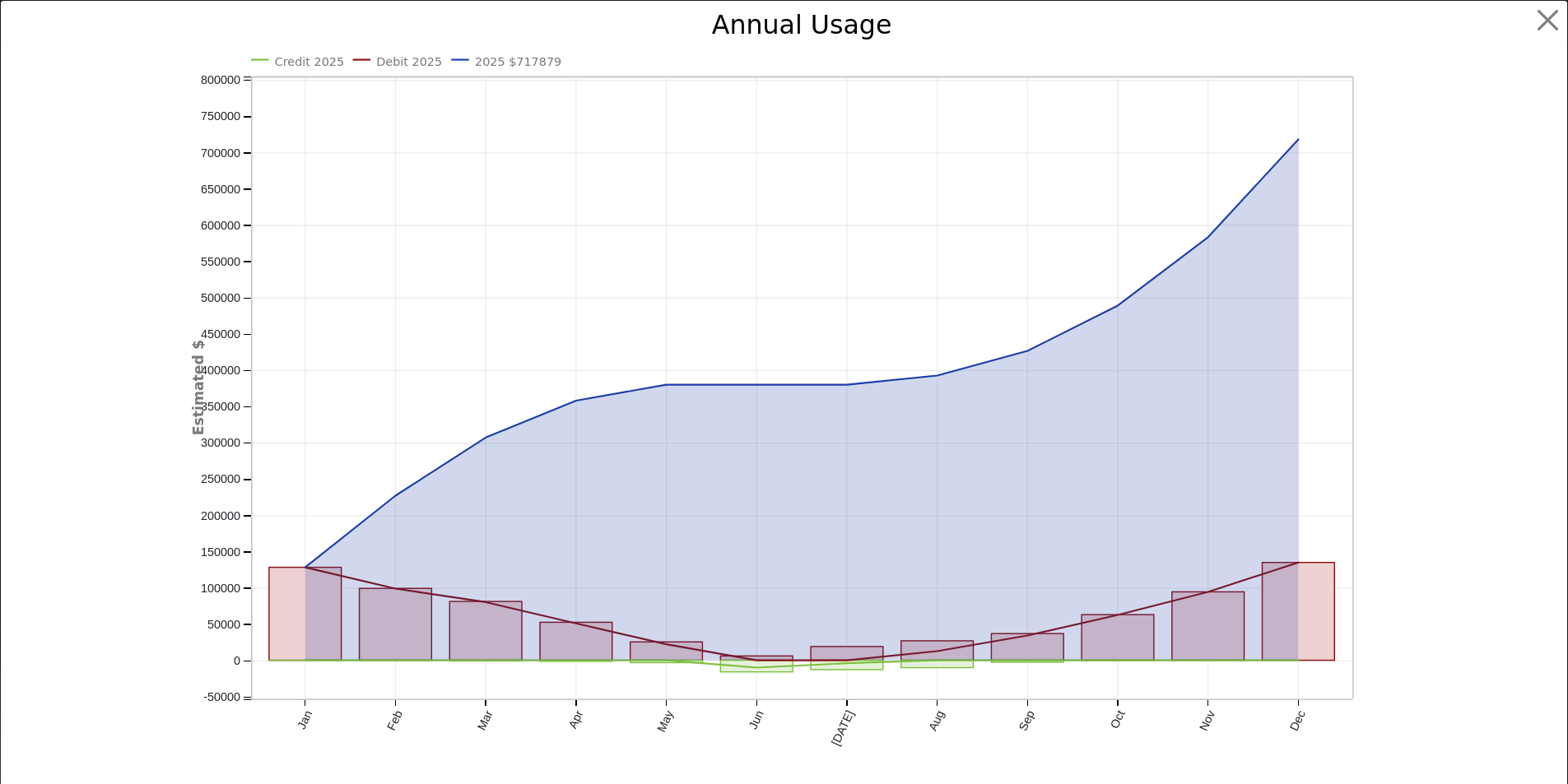
scroll to position [998, 0]
drag, startPoint x: 522, startPoint y: 57, endPoint x: 507, endPoint y: 61, distance: 15.5
click at [507, 61] on text "2025 $717879" at bounding box center [524, 61] width 87 height 13
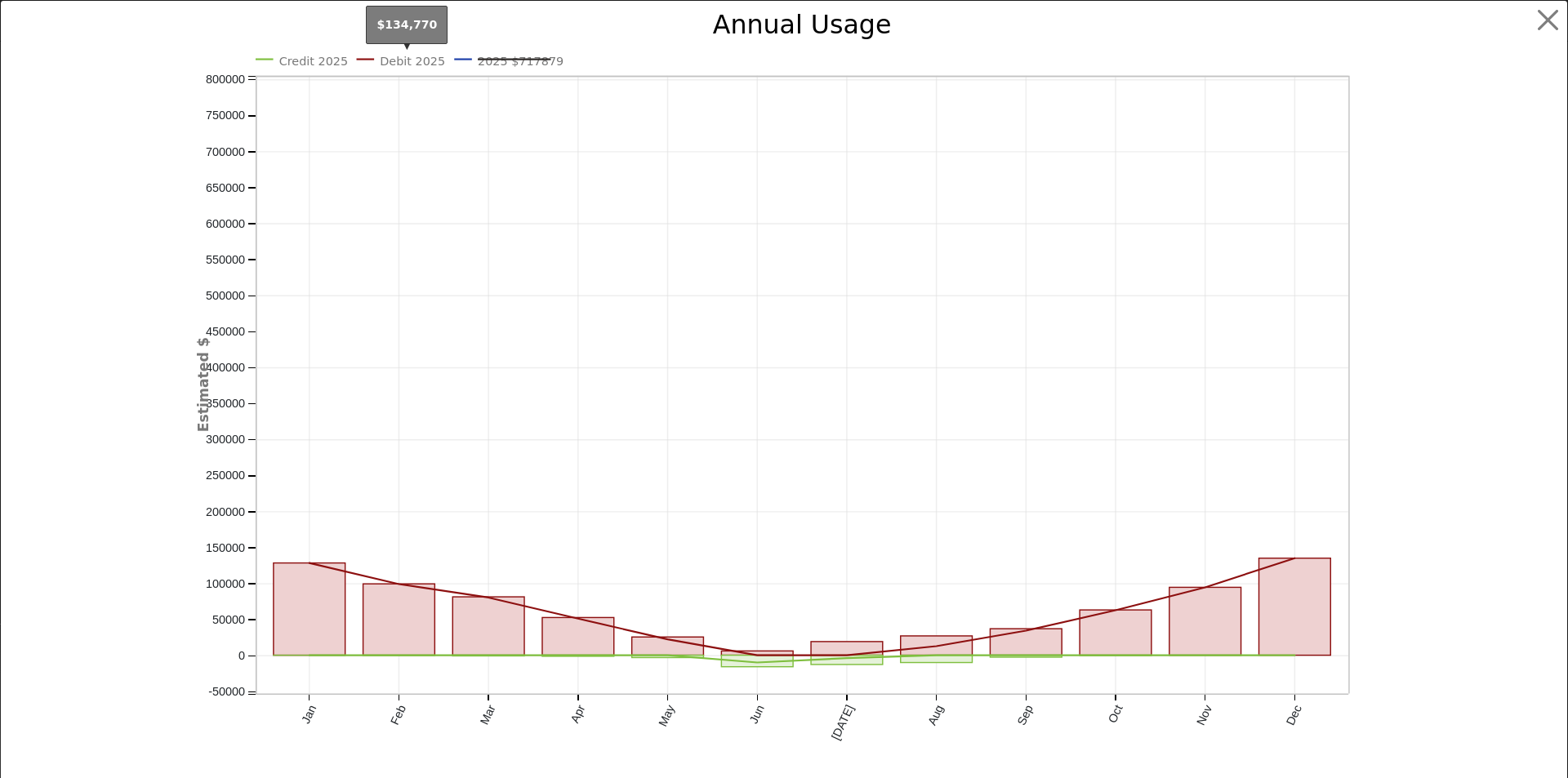
drag, startPoint x: 389, startPoint y: 60, endPoint x: 379, endPoint y: 63, distance: 10.4
click at [380, 63] on text "Debit 2025" at bounding box center [413, 61] width 65 height 13
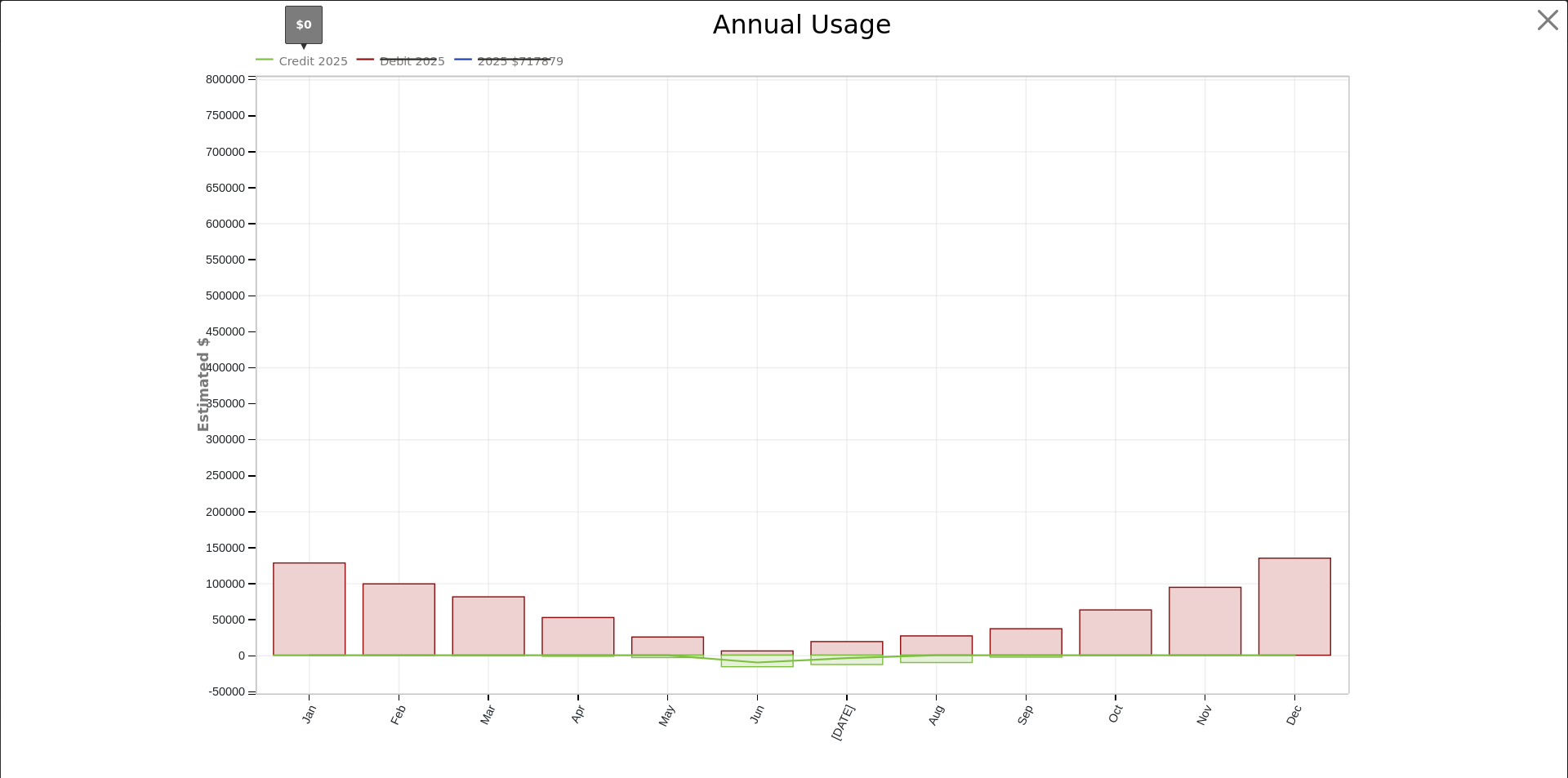
click at [296, 62] on text "Credit 2025" at bounding box center [313, 61] width 69 height 13
click at [1533, 14] on button "button" at bounding box center [1548, 20] width 31 height 31
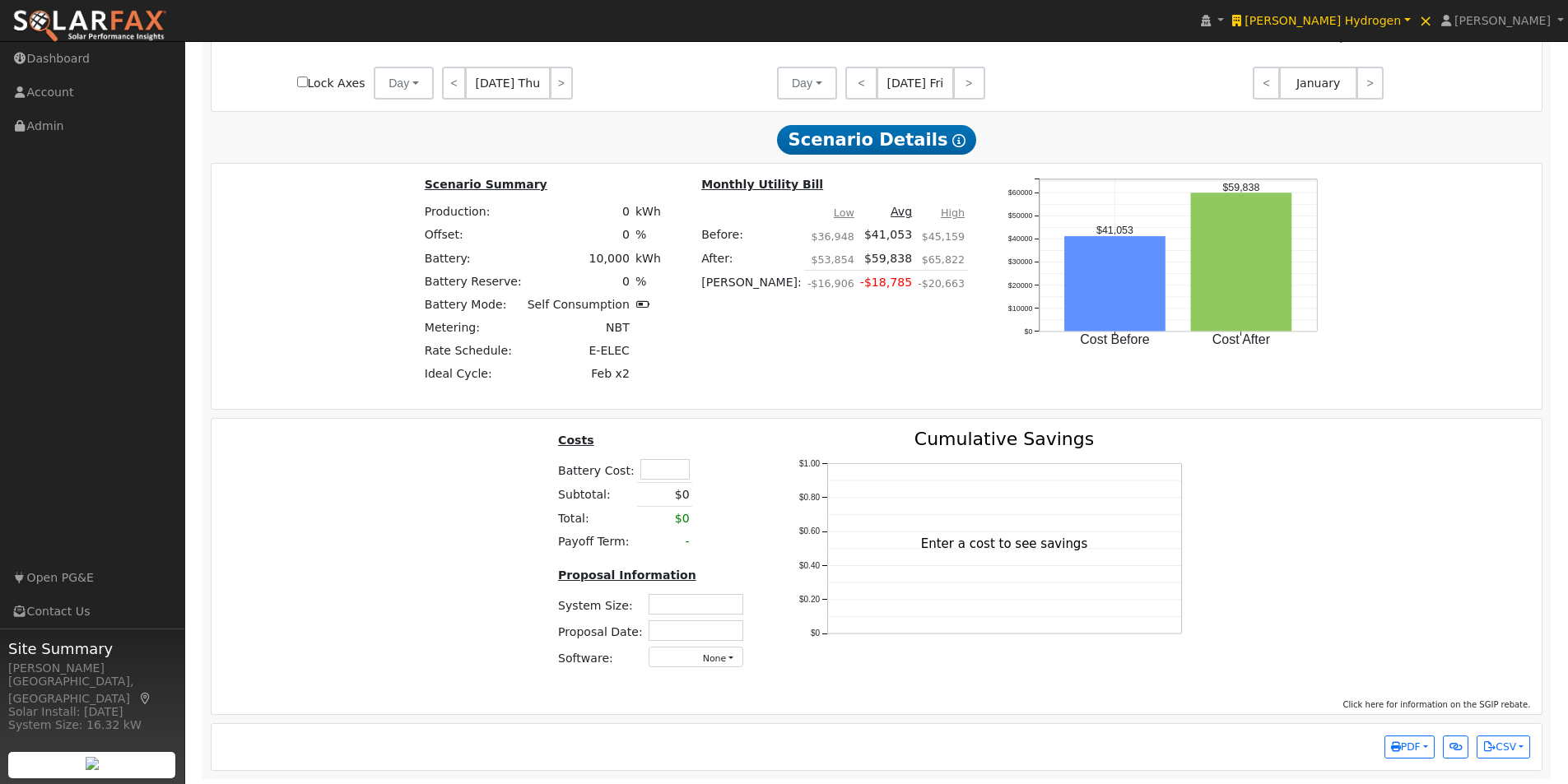
scroll to position [1609, 0]
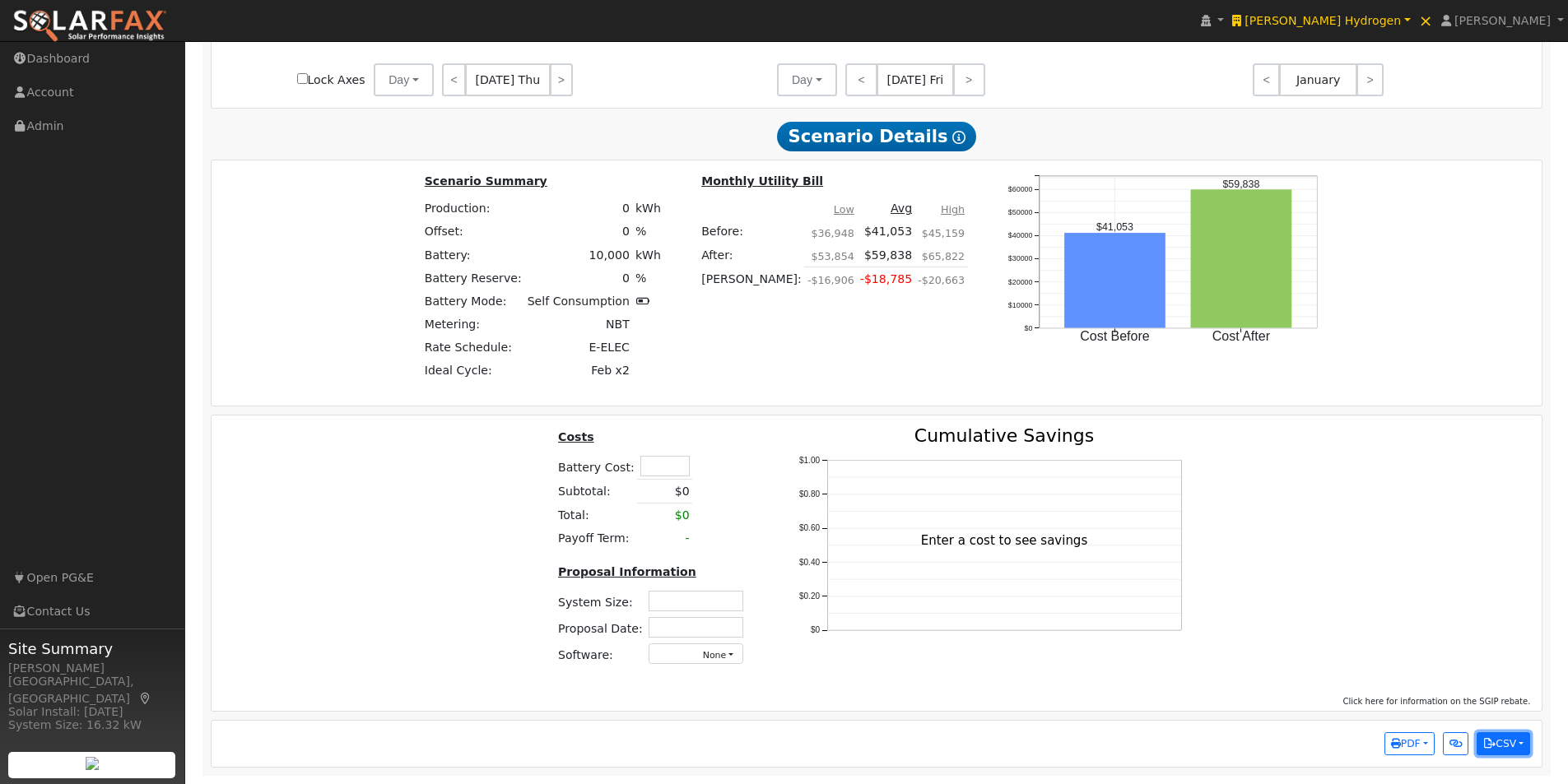
click at [1514, 744] on button "CSV" at bounding box center [1502, 743] width 54 height 23
click at [1377, 707] on link "Scenario All Data" at bounding box center [1427, 712] width 203 height 23
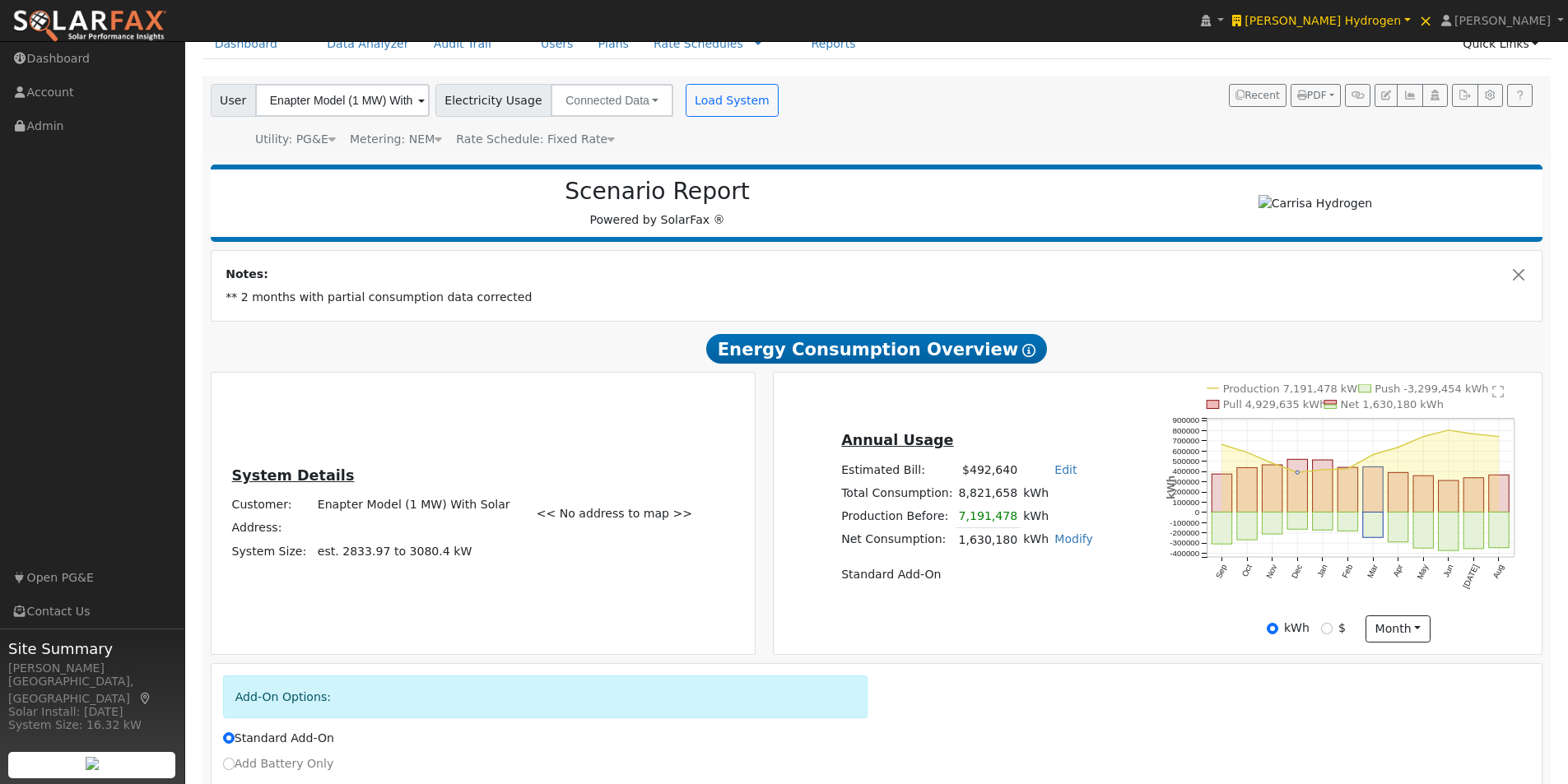
scroll to position [0, 0]
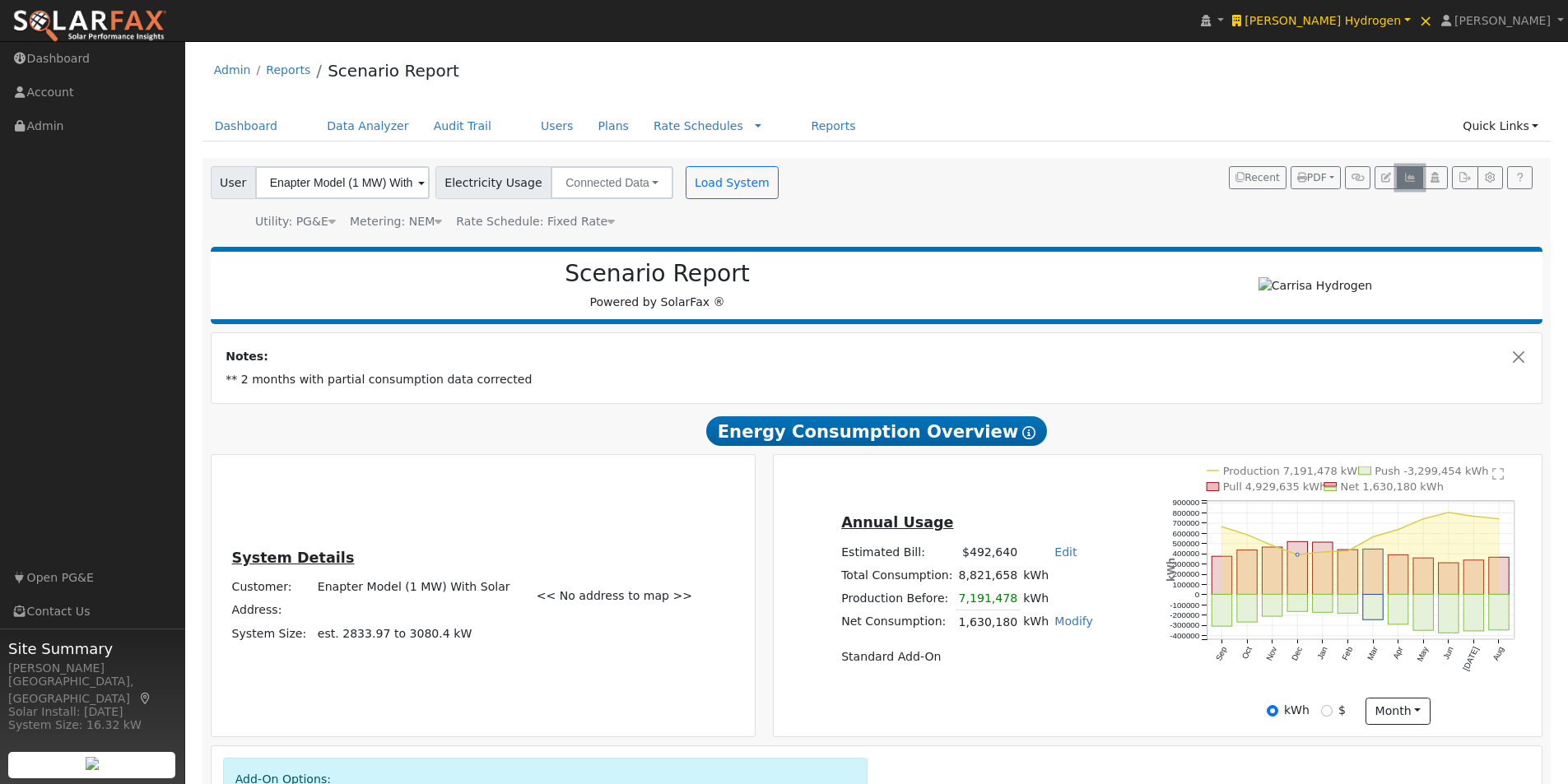
click at [1408, 169] on button "button" at bounding box center [1409, 177] width 26 height 23
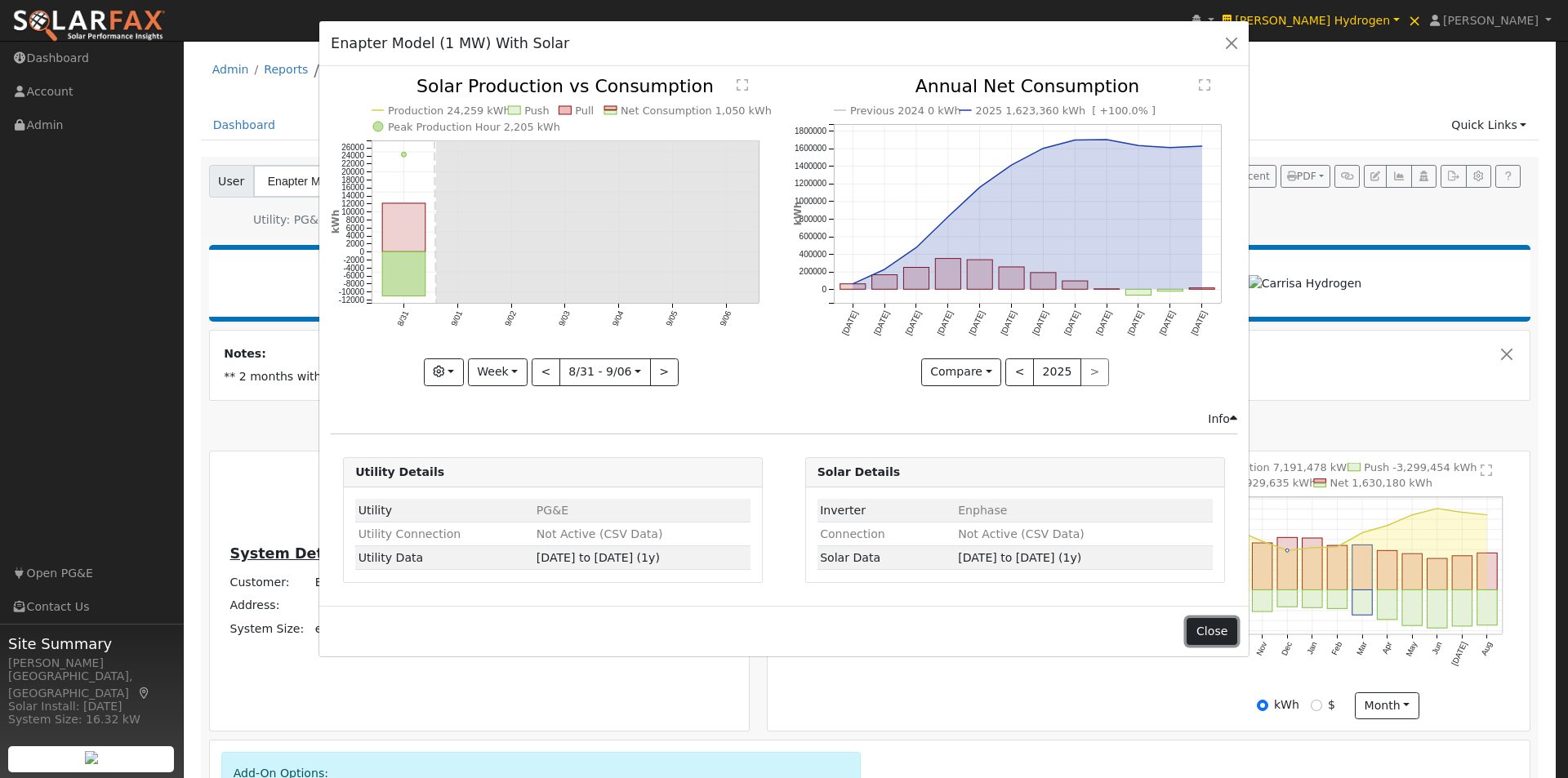
drag, startPoint x: 1201, startPoint y: 631, endPoint x: 1108, endPoint y: 564, distance: 114.6
click at [1201, 631] on button "Close" at bounding box center [1212, 631] width 50 height 28
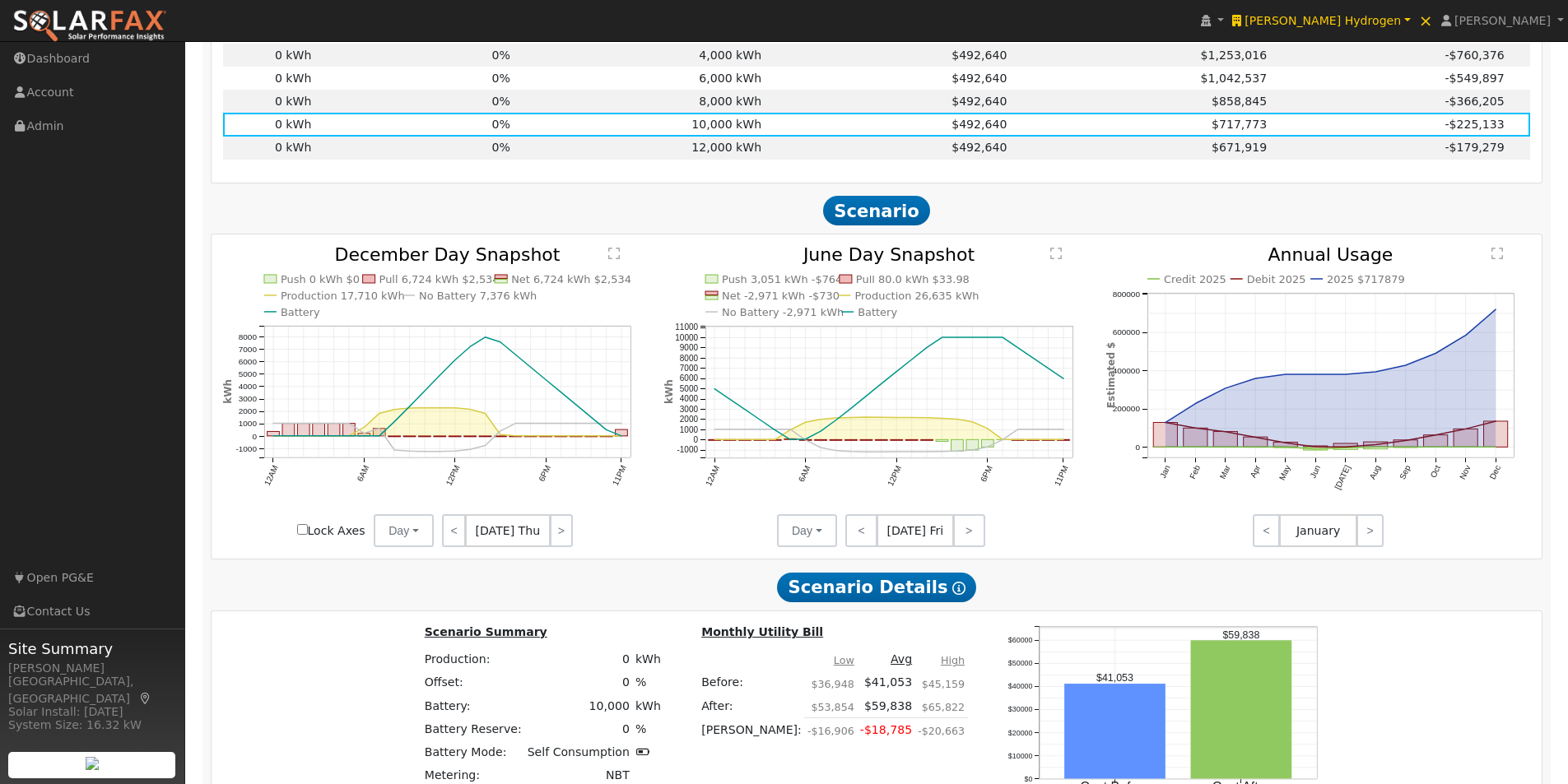
scroll to position [1152, 0]
click at [613, 255] on text "" at bounding box center [614, 252] width 12 height 13
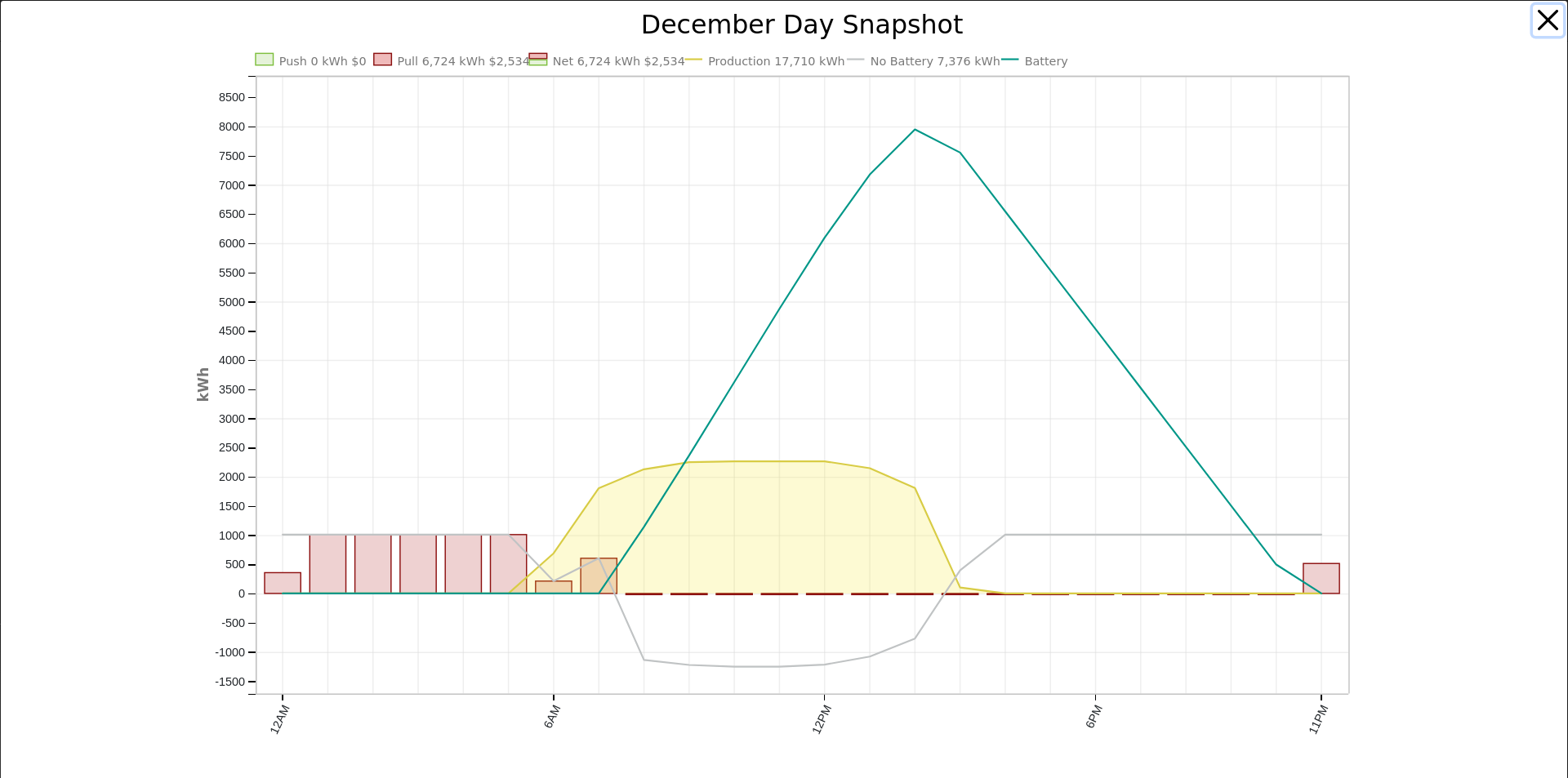
click at [1535, 19] on button "button" at bounding box center [1548, 20] width 31 height 31
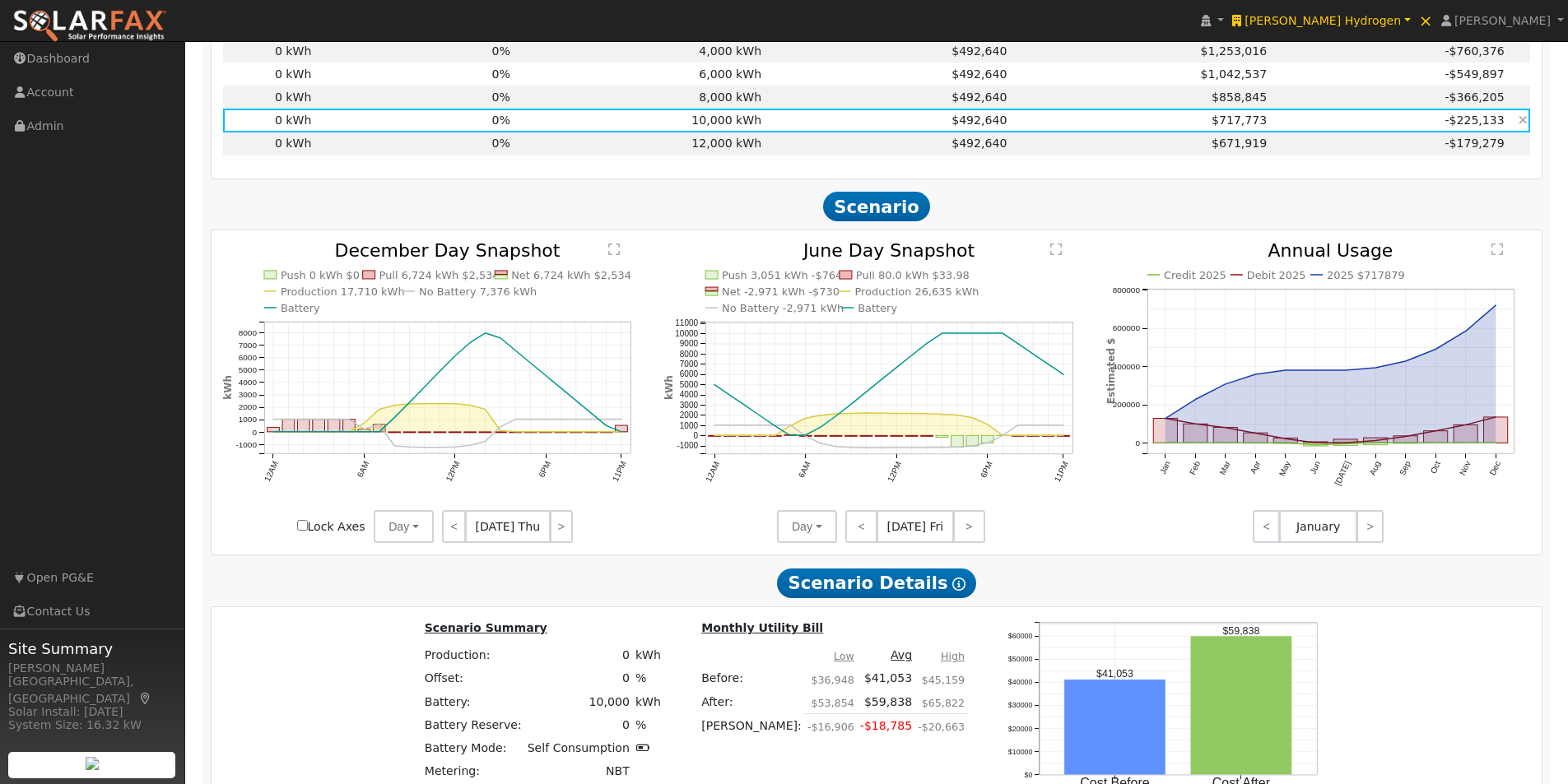
scroll to position [1072, 0]
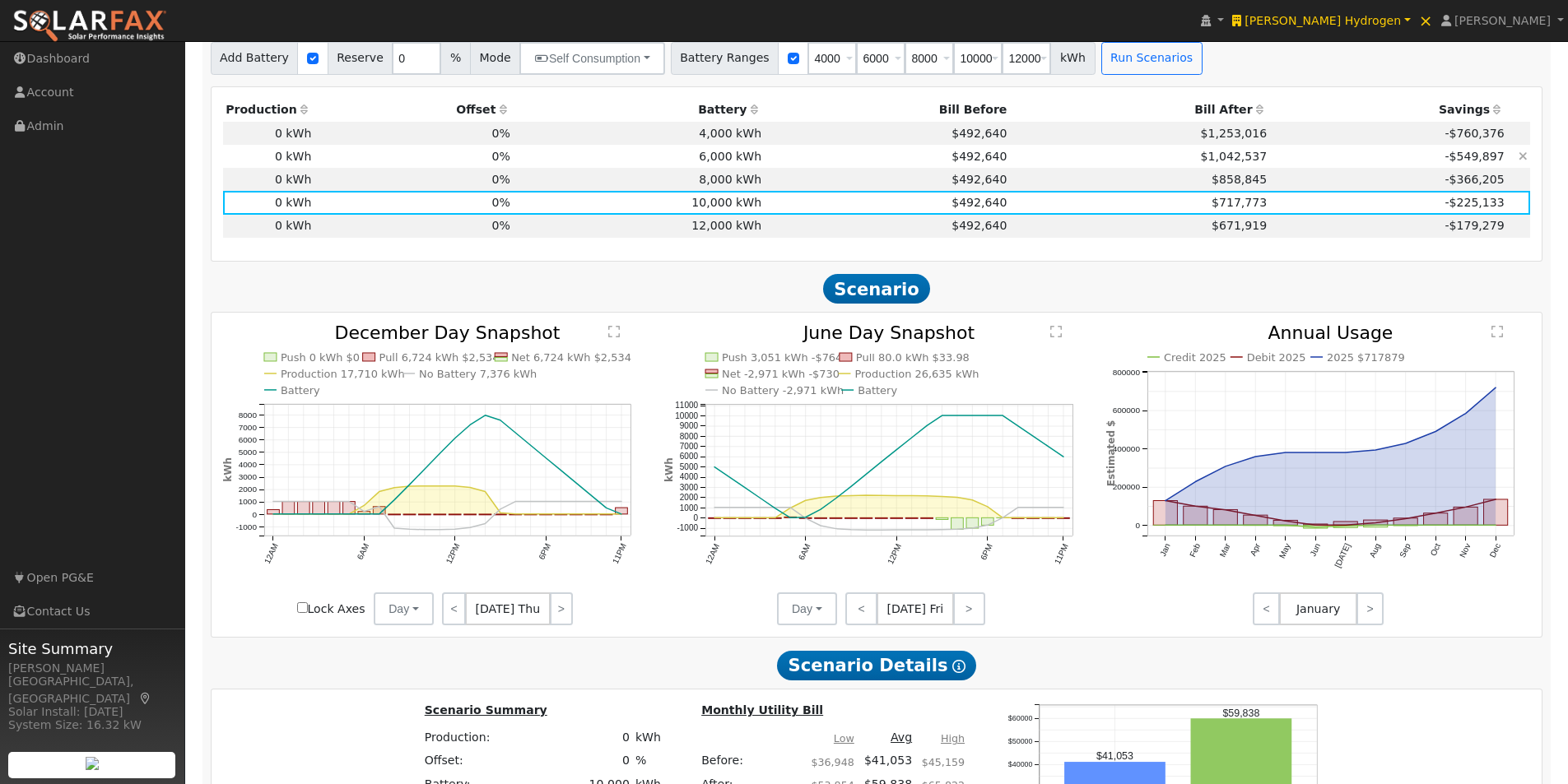
drag, startPoint x: 722, startPoint y: 185, endPoint x: 739, endPoint y: 154, distance: 35.4
click at [723, 185] on td "8,000 kWh" at bounding box center [637, 179] width 251 height 23
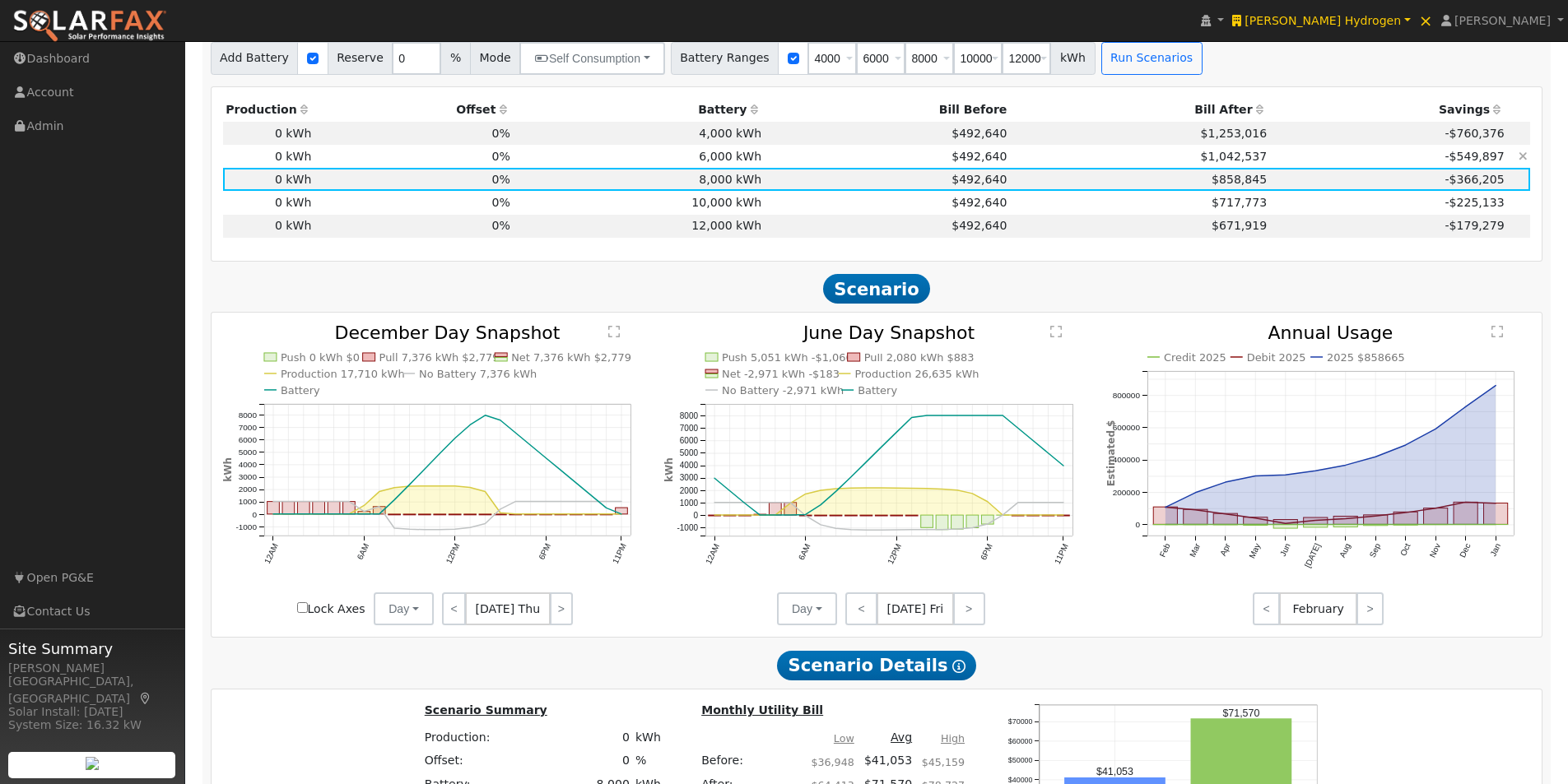
click at [731, 163] on td "6,000 kWh" at bounding box center [637, 156] width 251 height 23
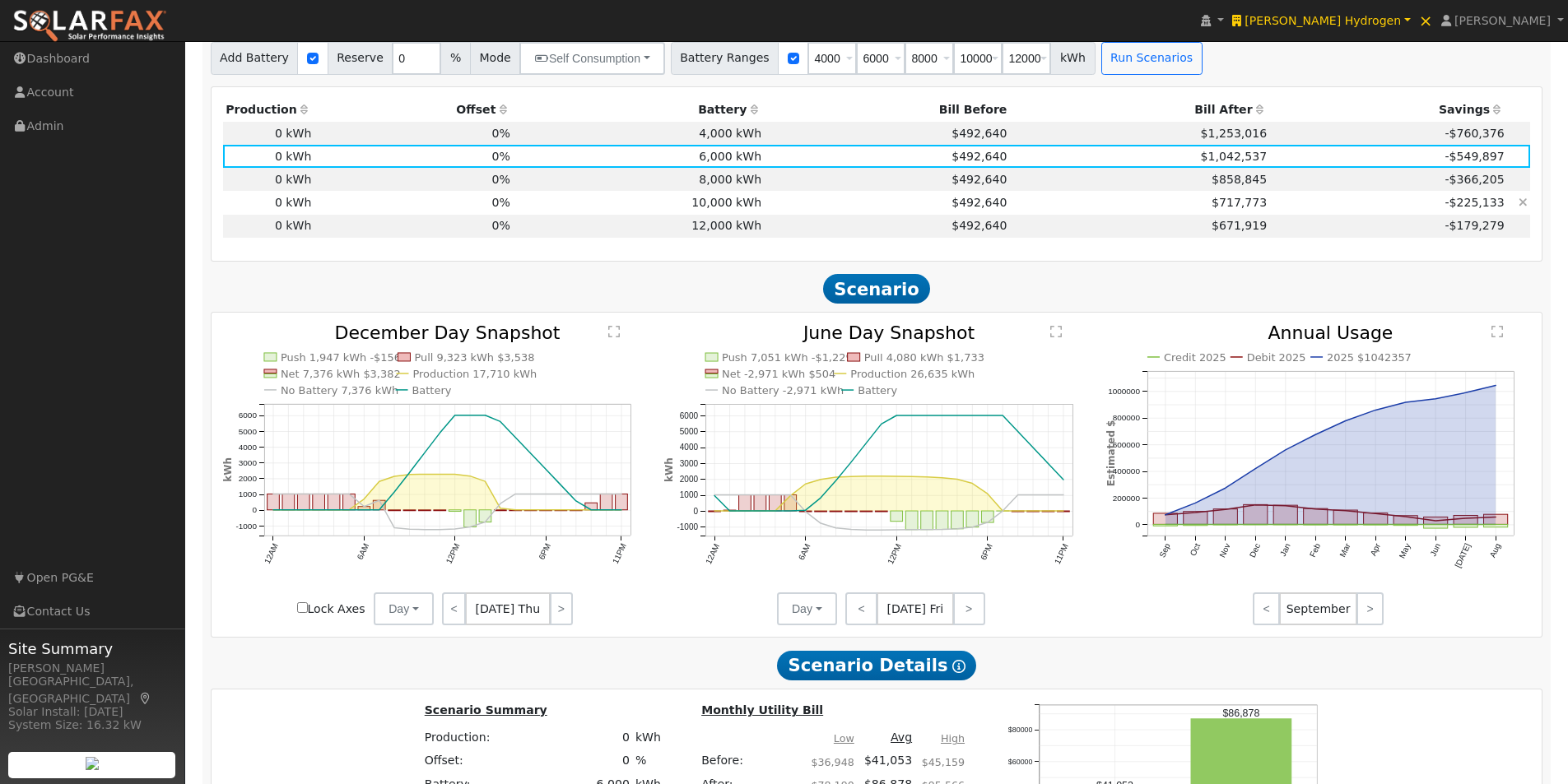
click at [721, 205] on td "10,000 kWh" at bounding box center [637, 201] width 251 height 23
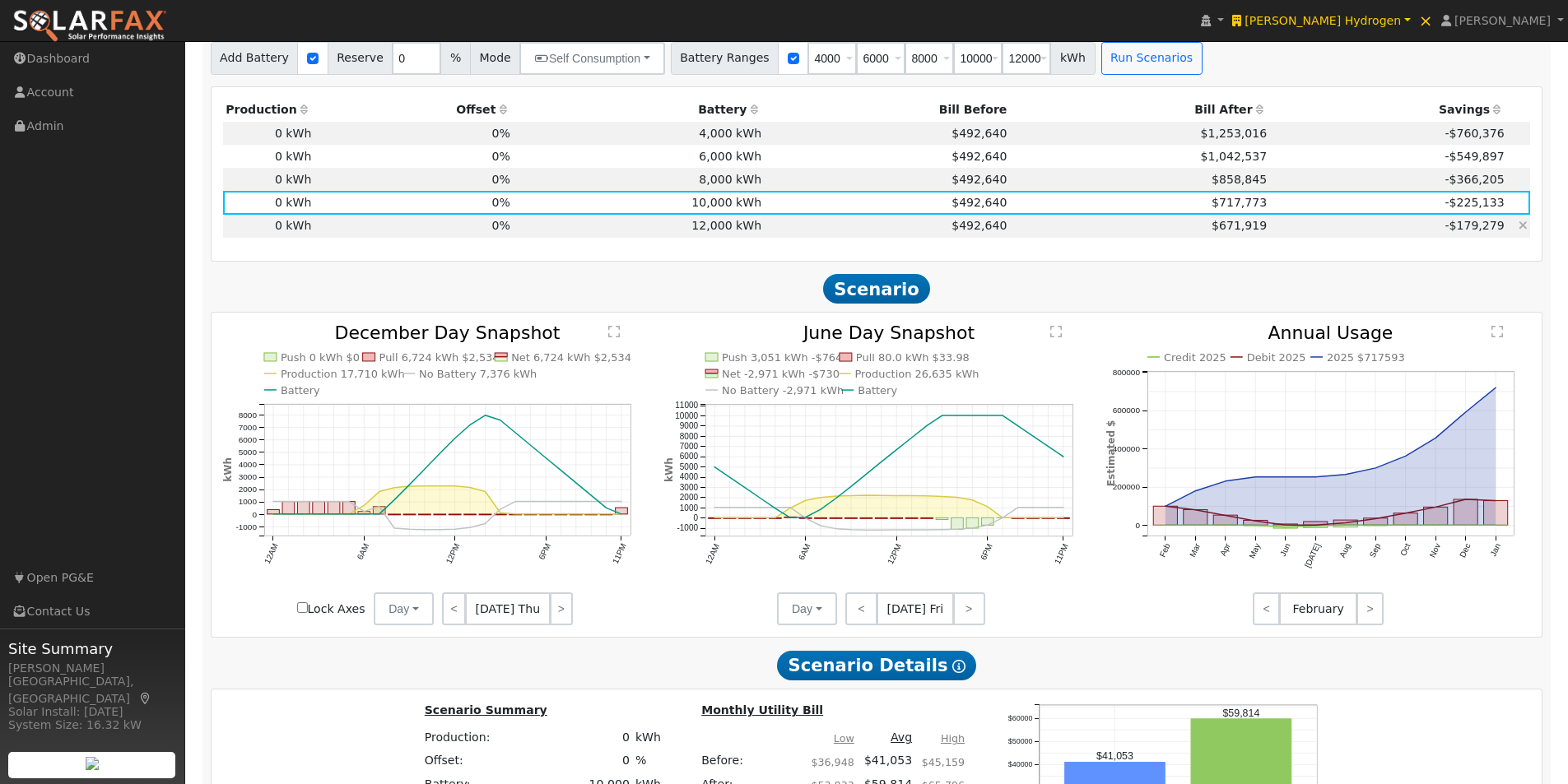
click at [728, 228] on td "12,000 kWh" at bounding box center [637, 226] width 251 height 23
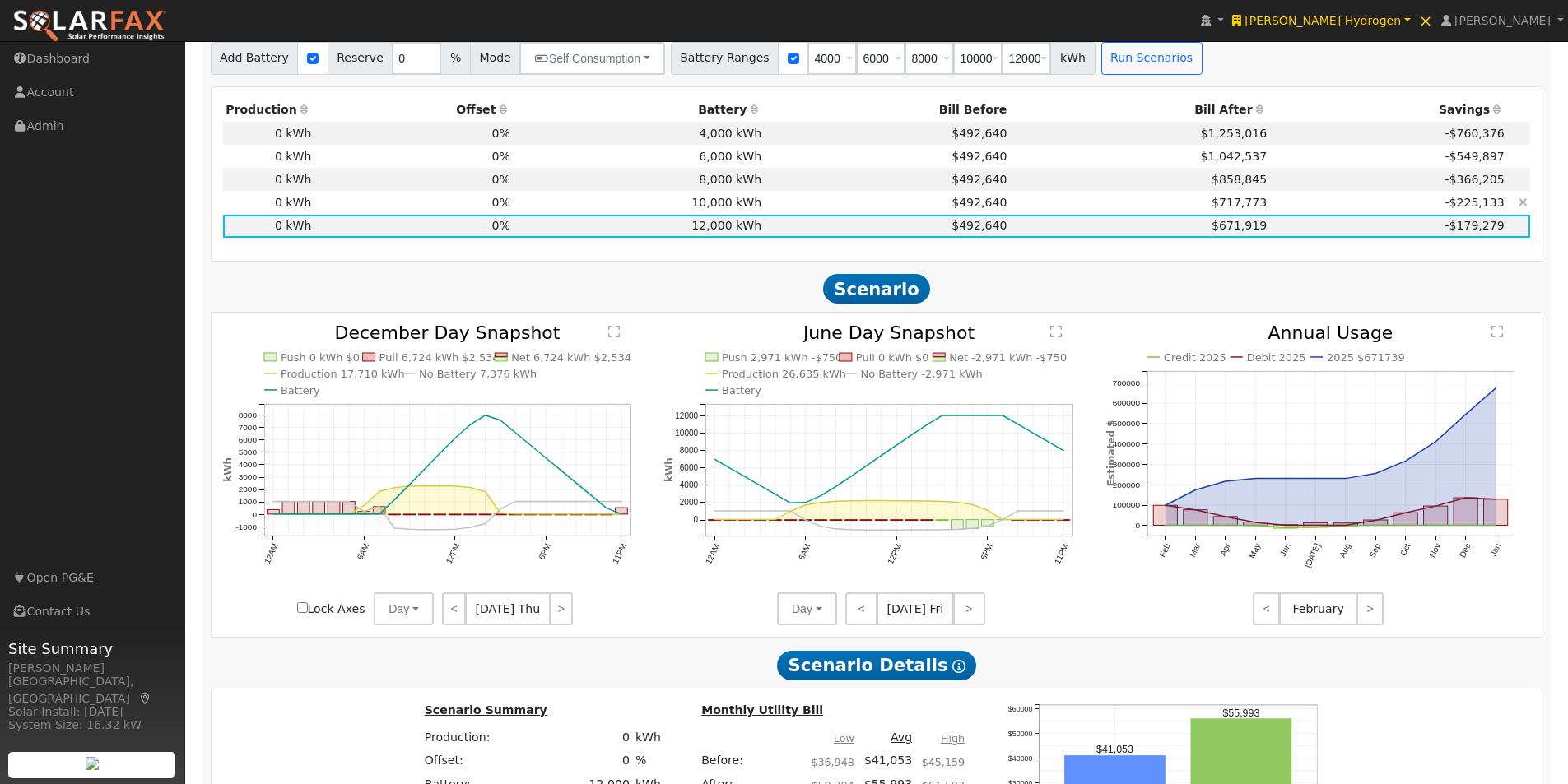
click at [731, 211] on td "10,000 kWh" at bounding box center [637, 201] width 251 height 23
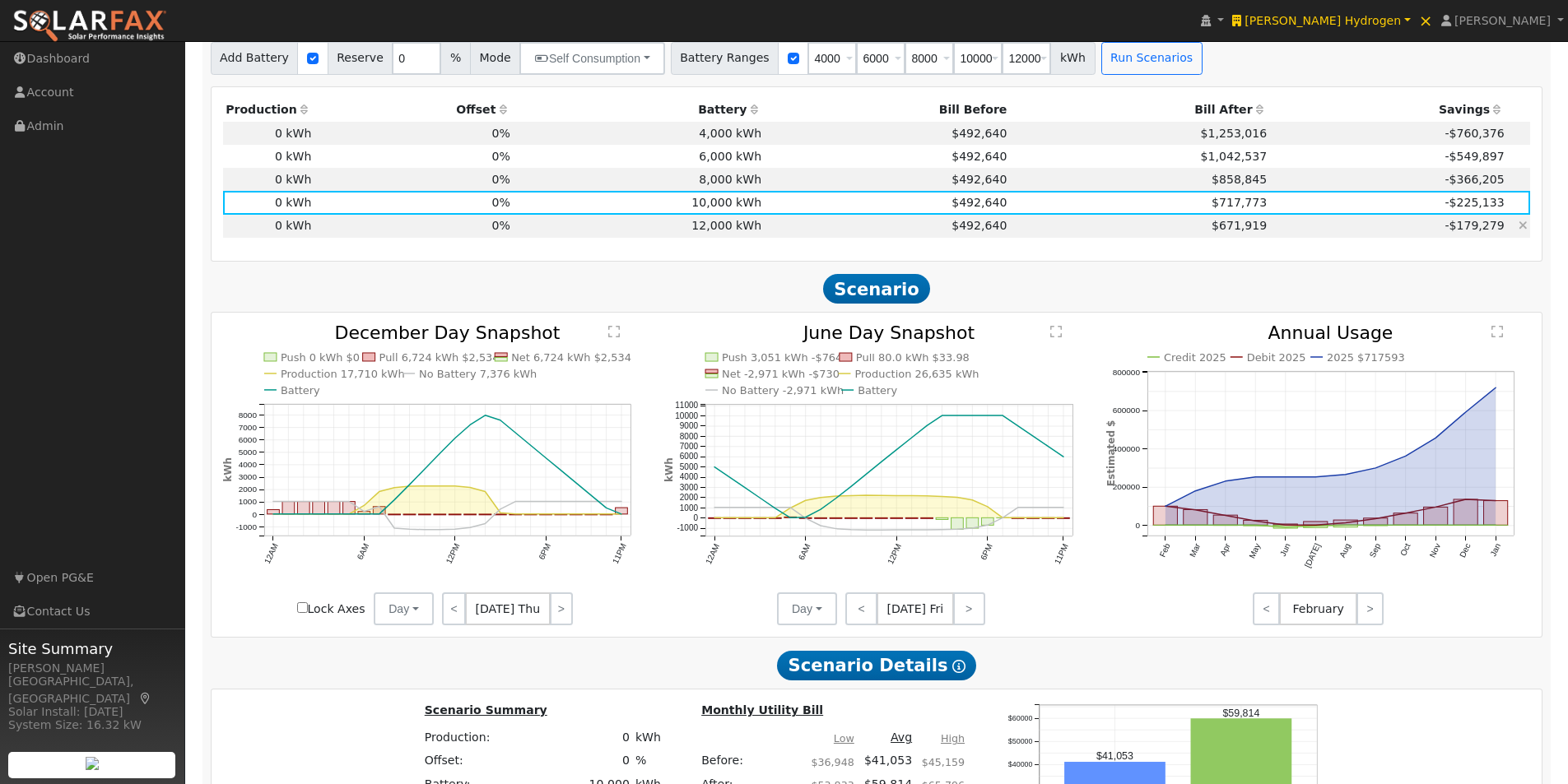
click at [717, 236] on td "12,000 kWh" at bounding box center [637, 226] width 251 height 23
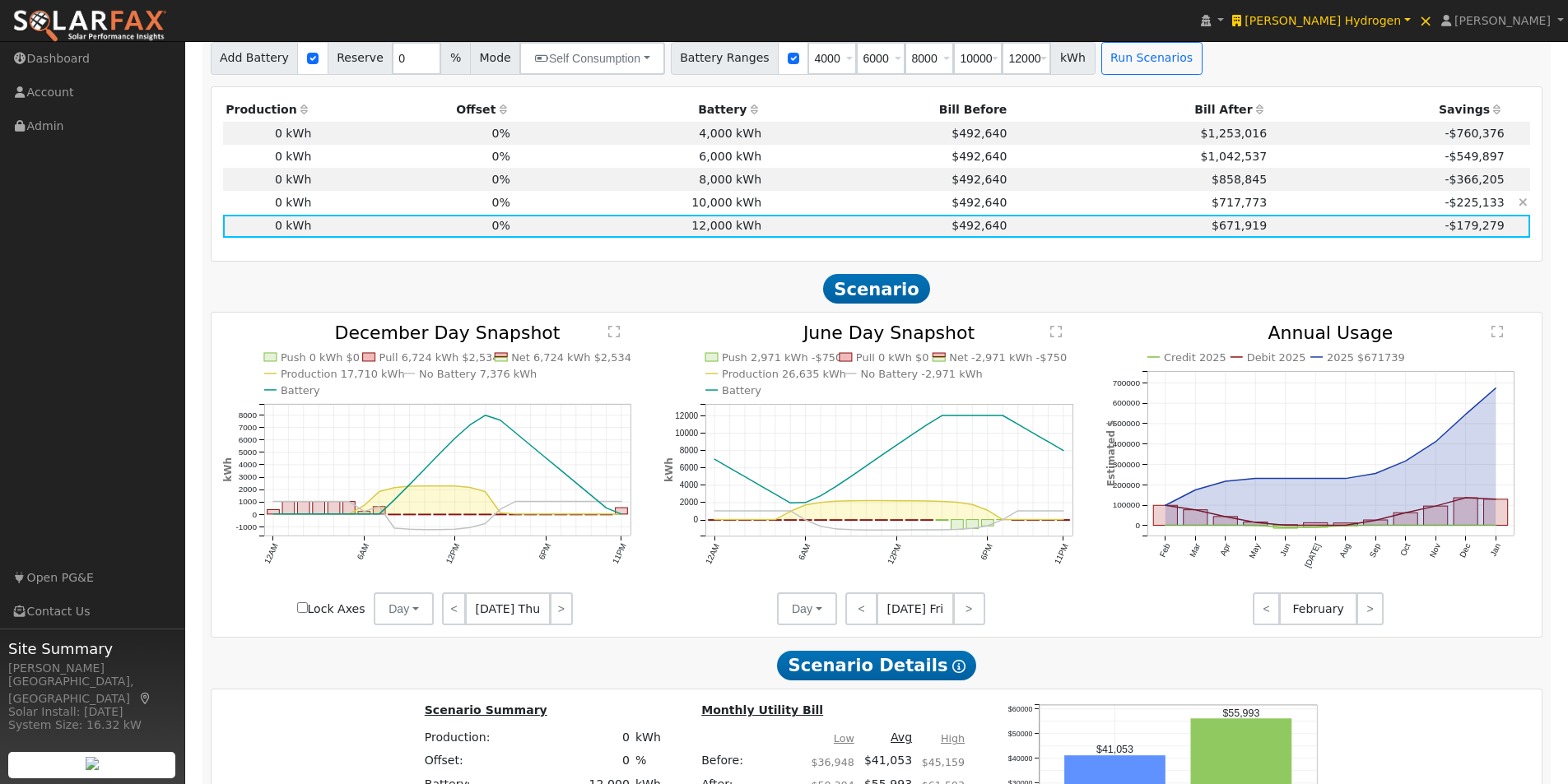
click at [710, 205] on td "10,000 kWh" at bounding box center [637, 201] width 251 height 23
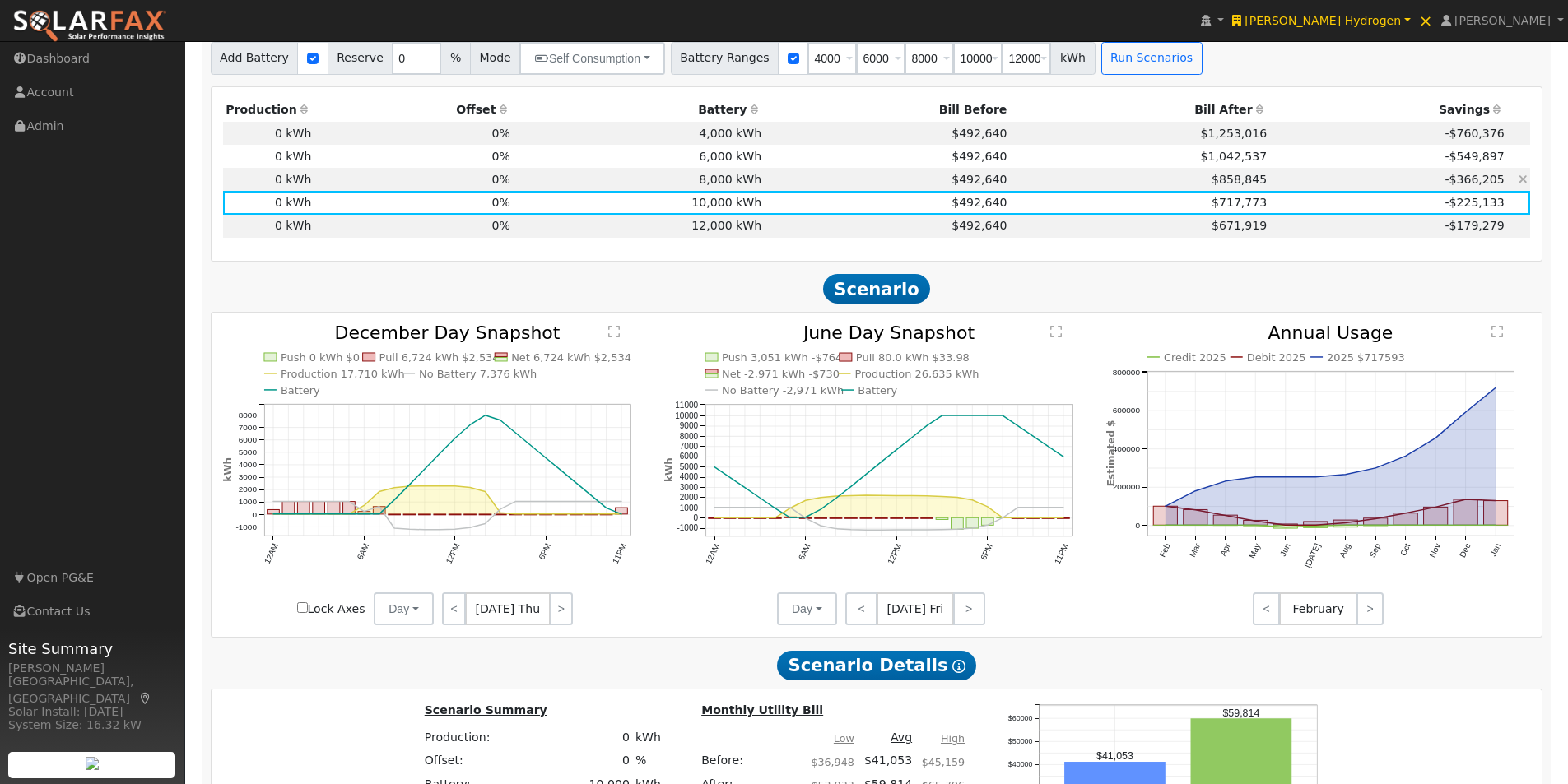
click at [731, 189] on td "8,000 kWh" at bounding box center [637, 179] width 251 height 23
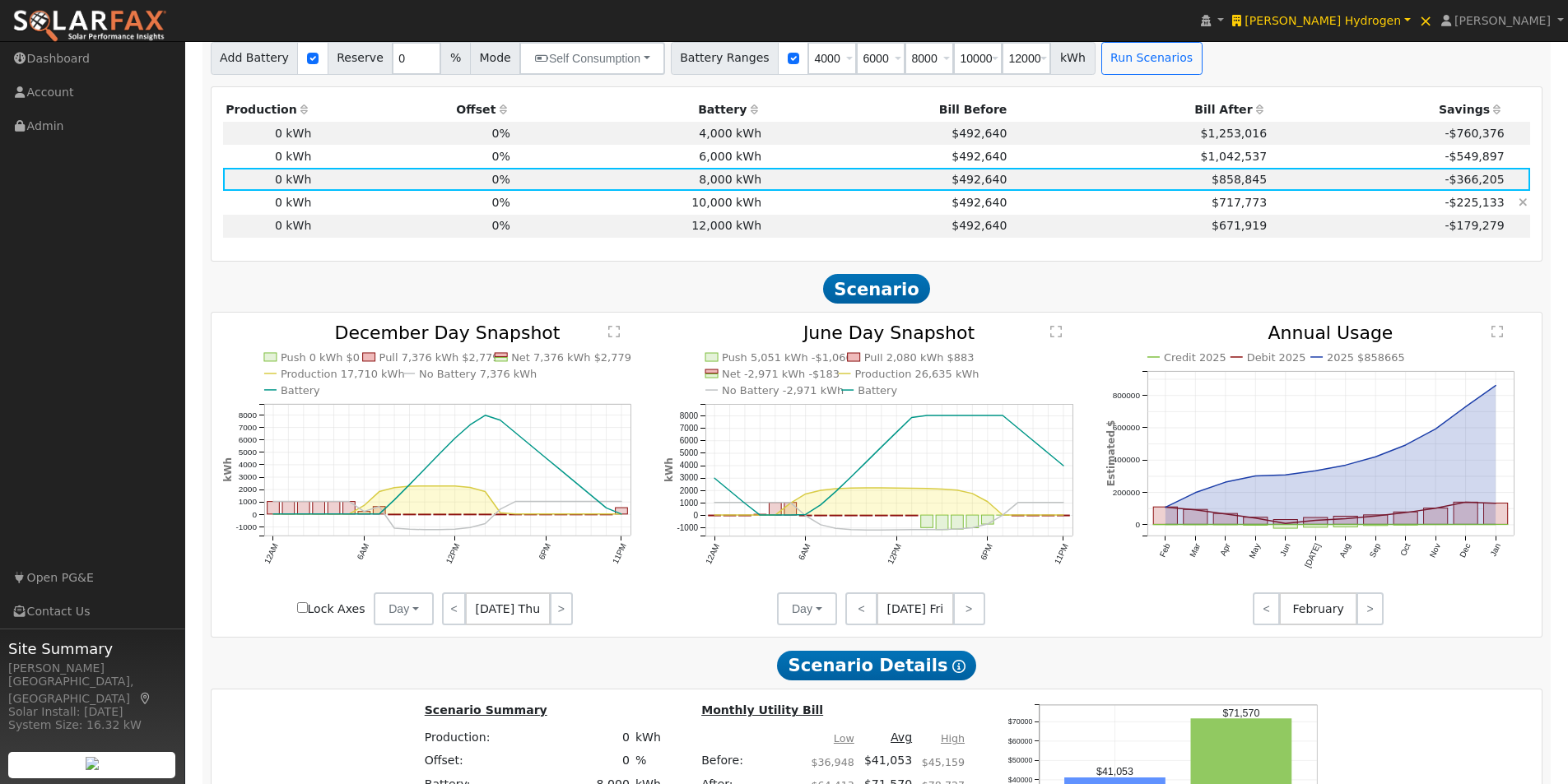
drag, startPoint x: 748, startPoint y: 210, endPoint x: 733, endPoint y: 205, distance: 15.8
click at [748, 214] on td "10,000 kWh" at bounding box center [637, 201] width 251 height 23
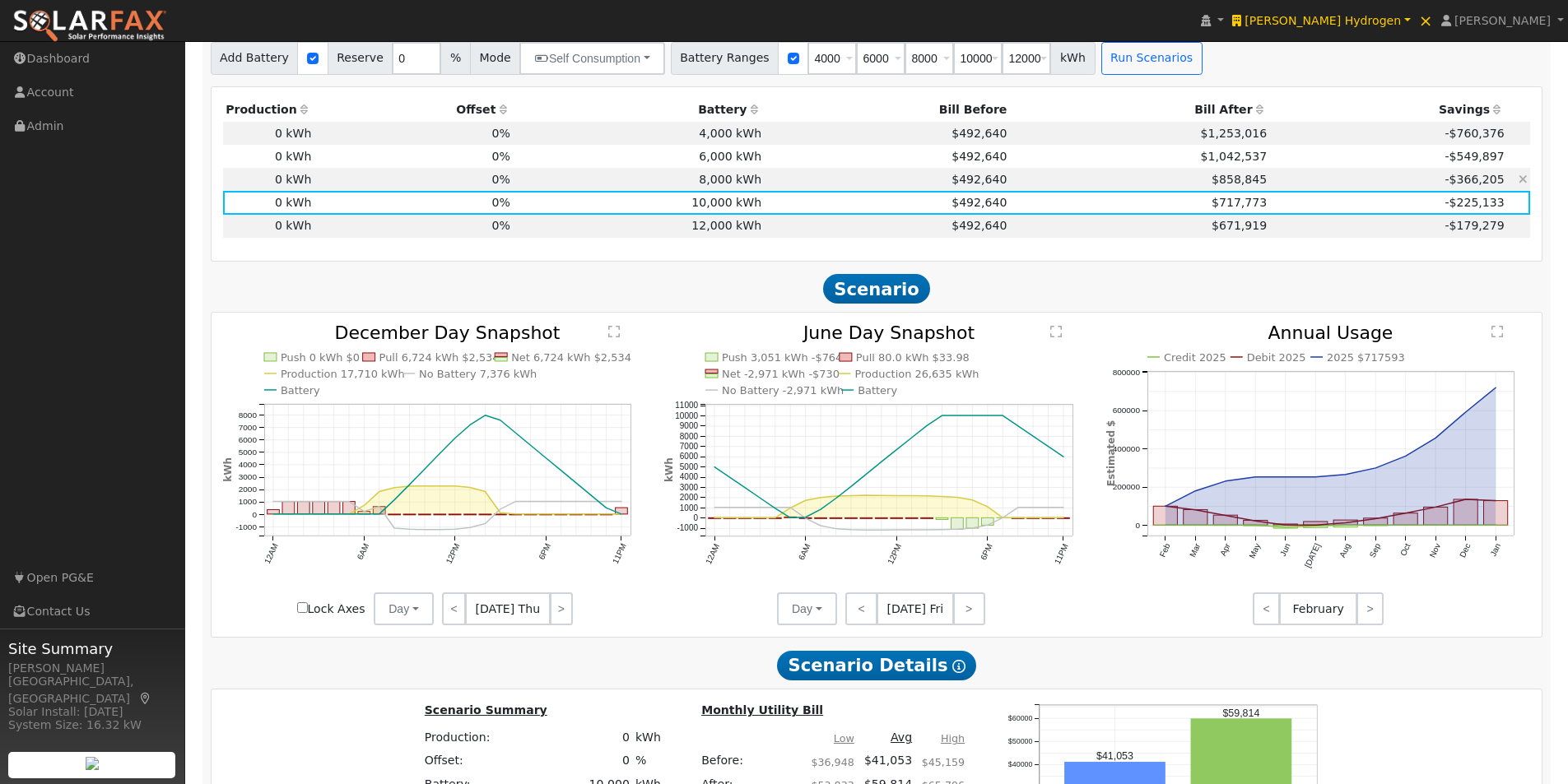
click at [739, 181] on td "8,000 kWh" at bounding box center [637, 179] width 251 height 23
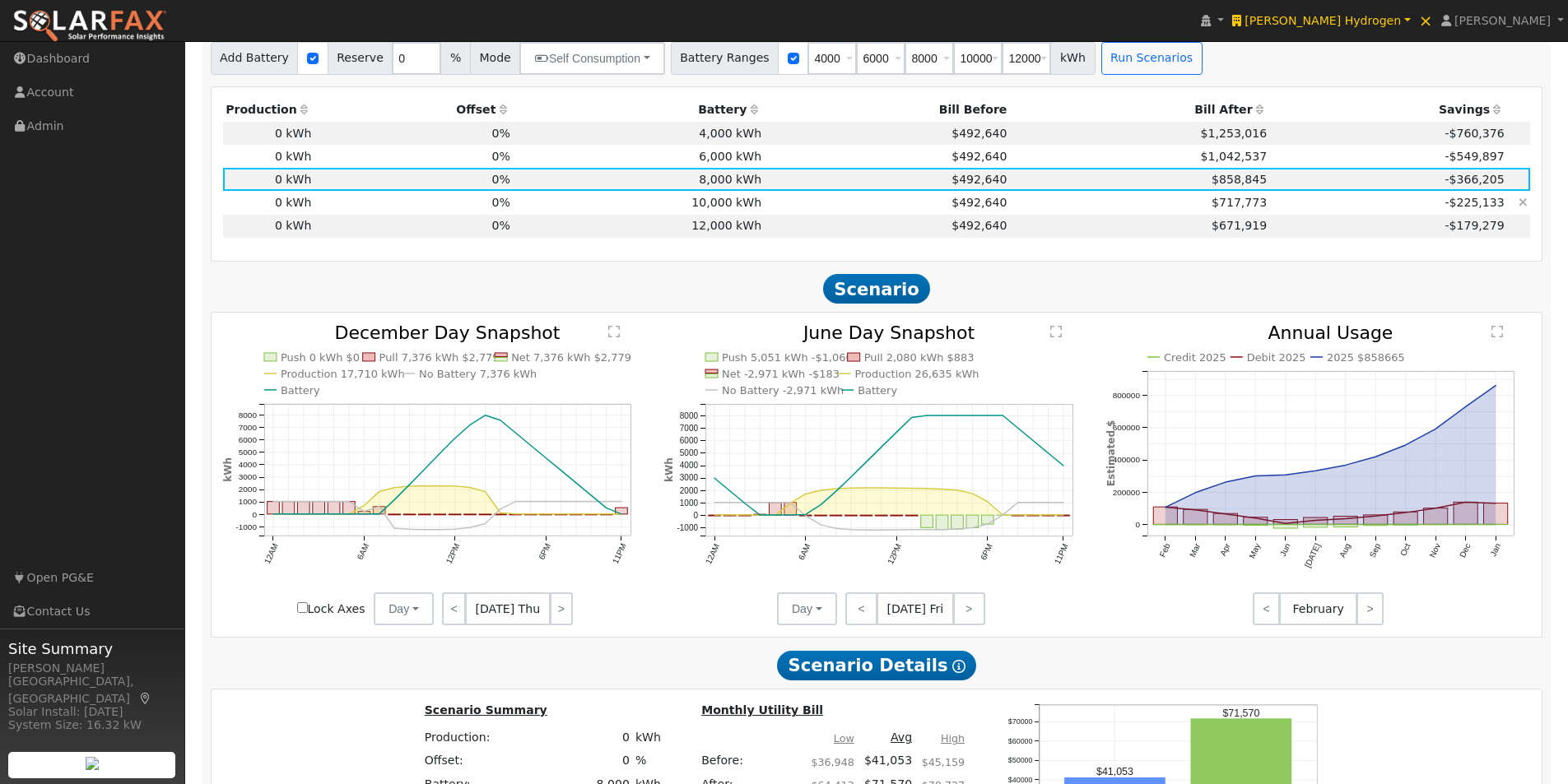
click at [731, 201] on td "10,000 kWh" at bounding box center [637, 201] width 251 height 23
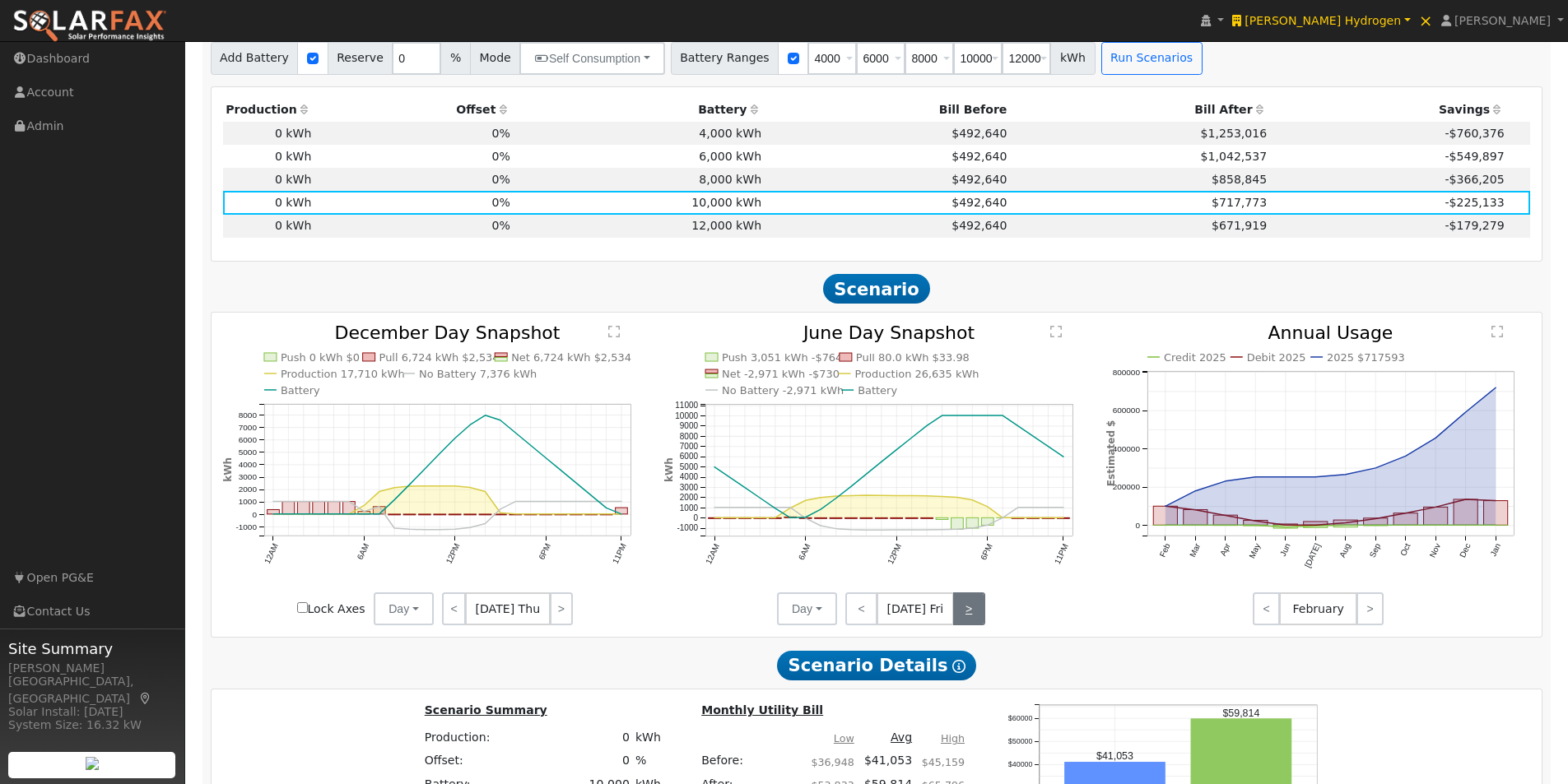
click at [964, 614] on link ">" at bounding box center [968, 609] width 32 height 33
click at [855, 617] on link "<" at bounding box center [860, 609] width 29 height 33
click at [855, 617] on link "<" at bounding box center [861, 609] width 32 height 33
click at [855, 617] on link "<" at bounding box center [859, 609] width 28 height 33
click at [855, 616] on link "<" at bounding box center [858, 609] width 26 height 33
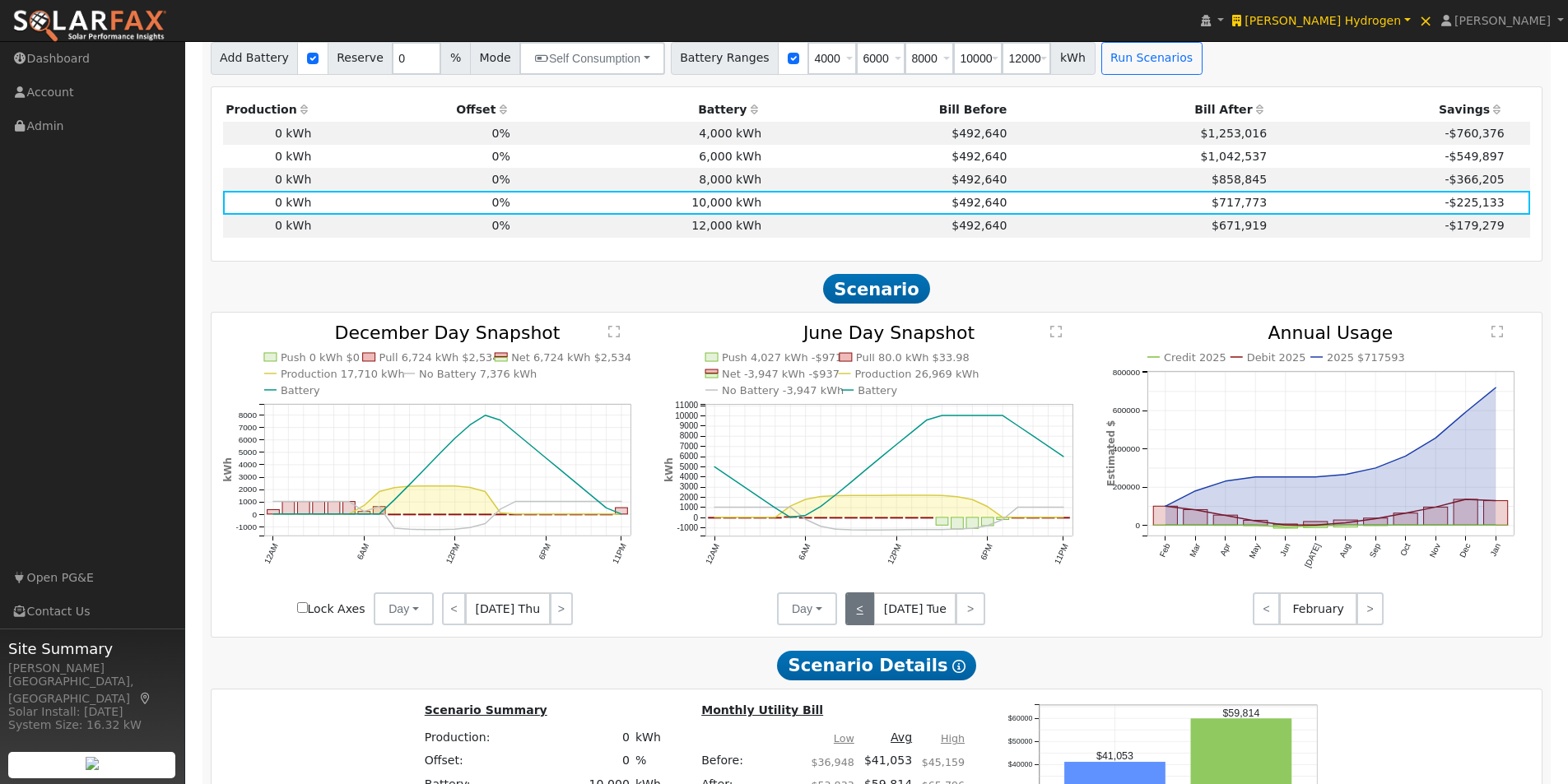
click at [855, 614] on link "<" at bounding box center [860, 609] width 29 height 33
click at [858, 610] on link "<" at bounding box center [858, 609] width 26 height 33
click at [858, 610] on link "<" at bounding box center [859, 609] width 28 height 33
click at [811, 608] on button "Day" at bounding box center [807, 609] width 60 height 33
click at [811, 672] on link "Month Average" at bounding box center [834, 667] width 114 height 23
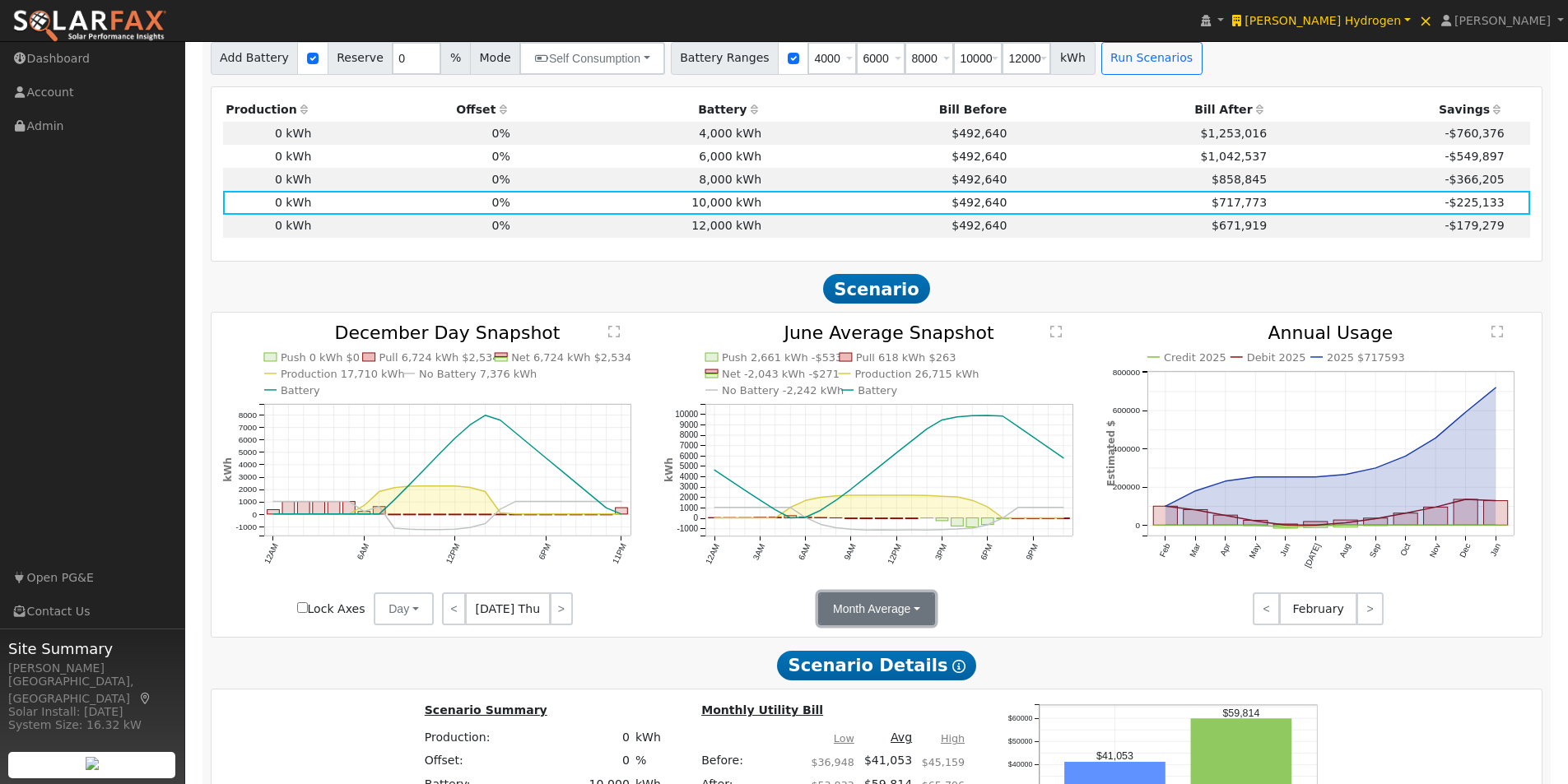
click at [880, 621] on button "Month Average" at bounding box center [876, 609] width 117 height 33
click at [841, 653] on link "Day" at bounding box center [875, 645] width 114 height 23
click at [972, 616] on link ">" at bounding box center [970, 609] width 29 height 33
click at [972, 616] on link ">" at bounding box center [971, 609] width 28 height 33
click at [972, 616] on link ">" at bounding box center [971, 609] width 26 height 33
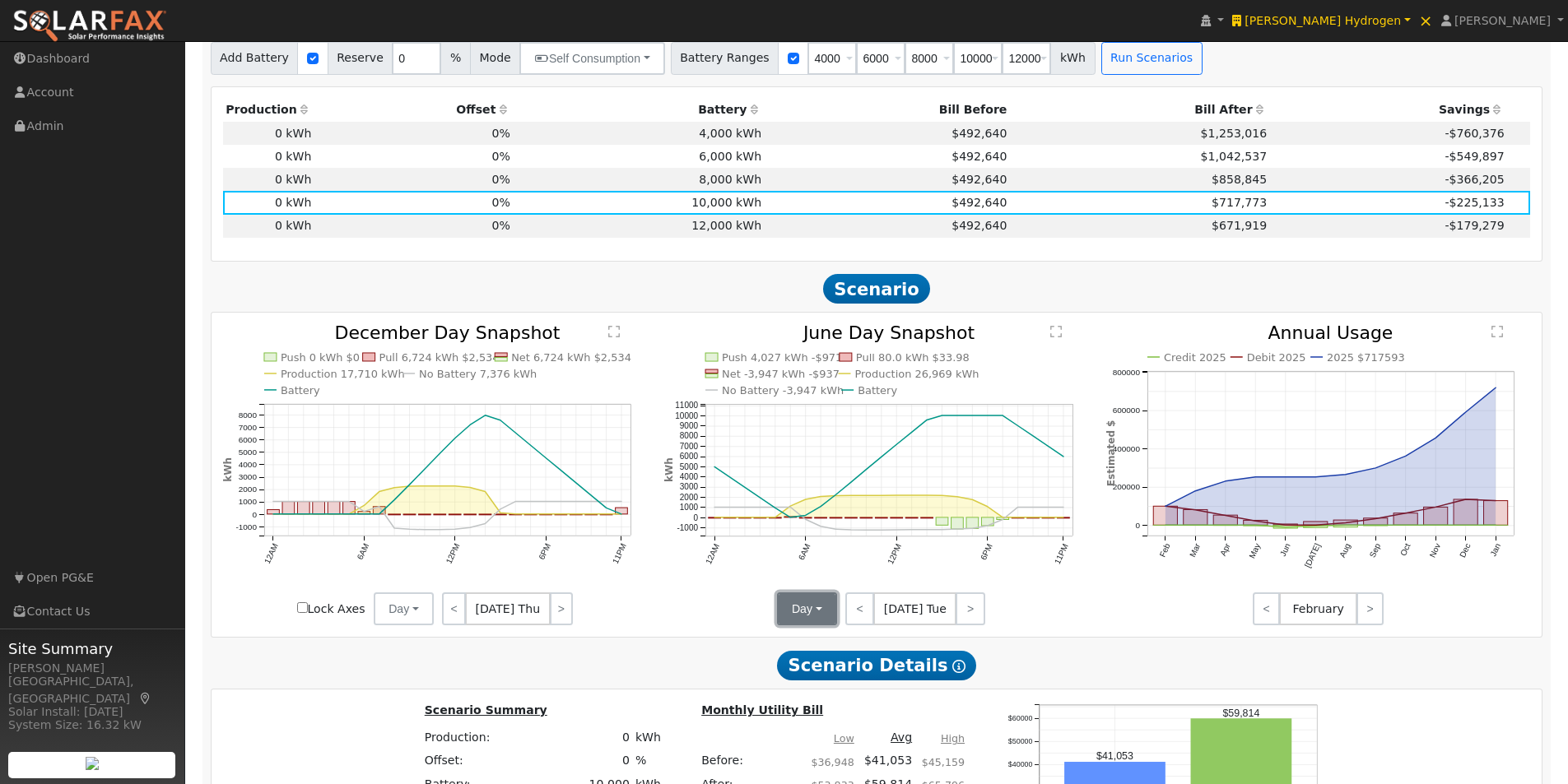
click at [807, 615] on button "Day" at bounding box center [807, 609] width 60 height 33
click at [799, 678] on link "Month Average" at bounding box center [834, 667] width 114 height 23
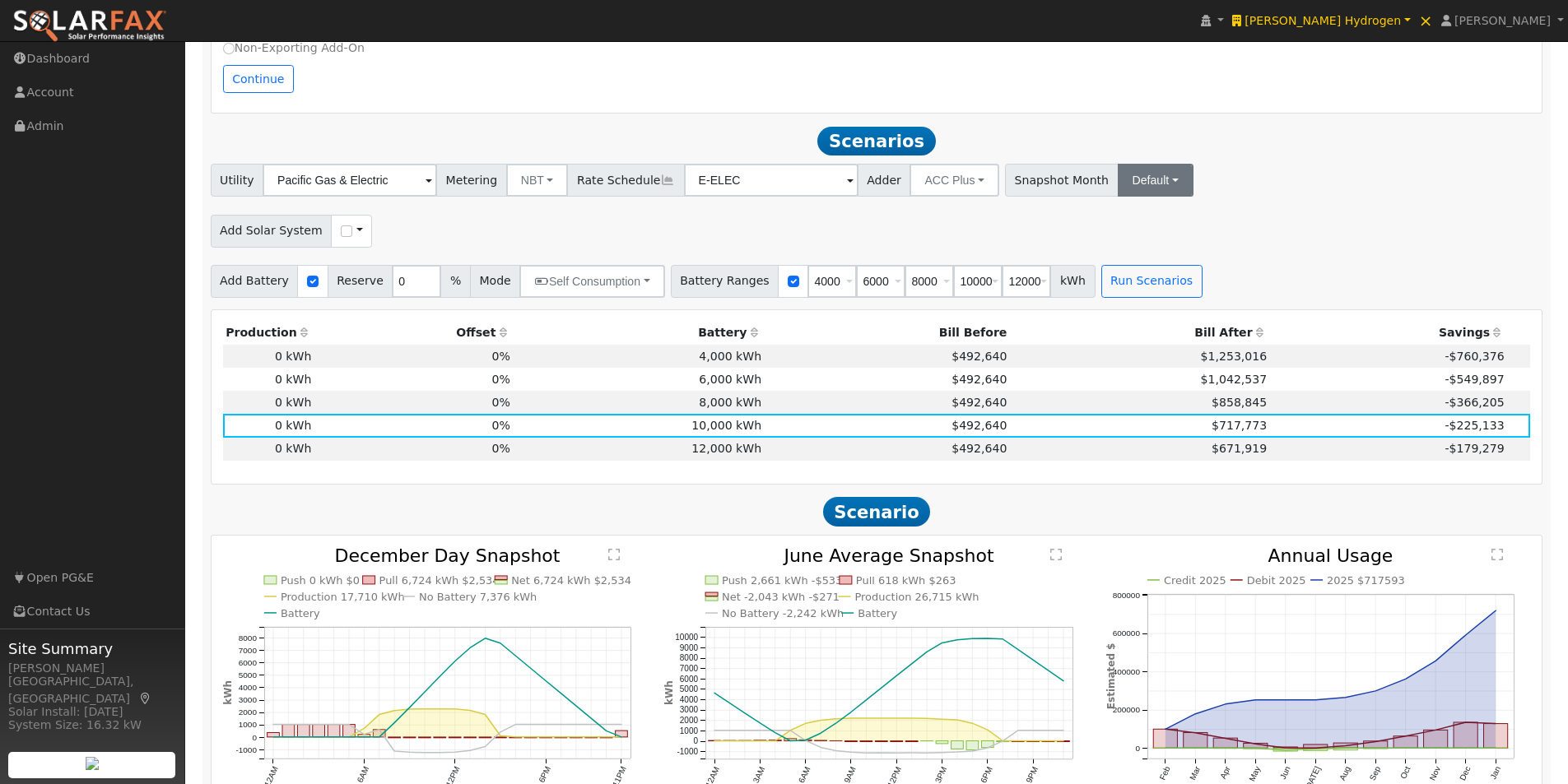
scroll to position [743, 0]
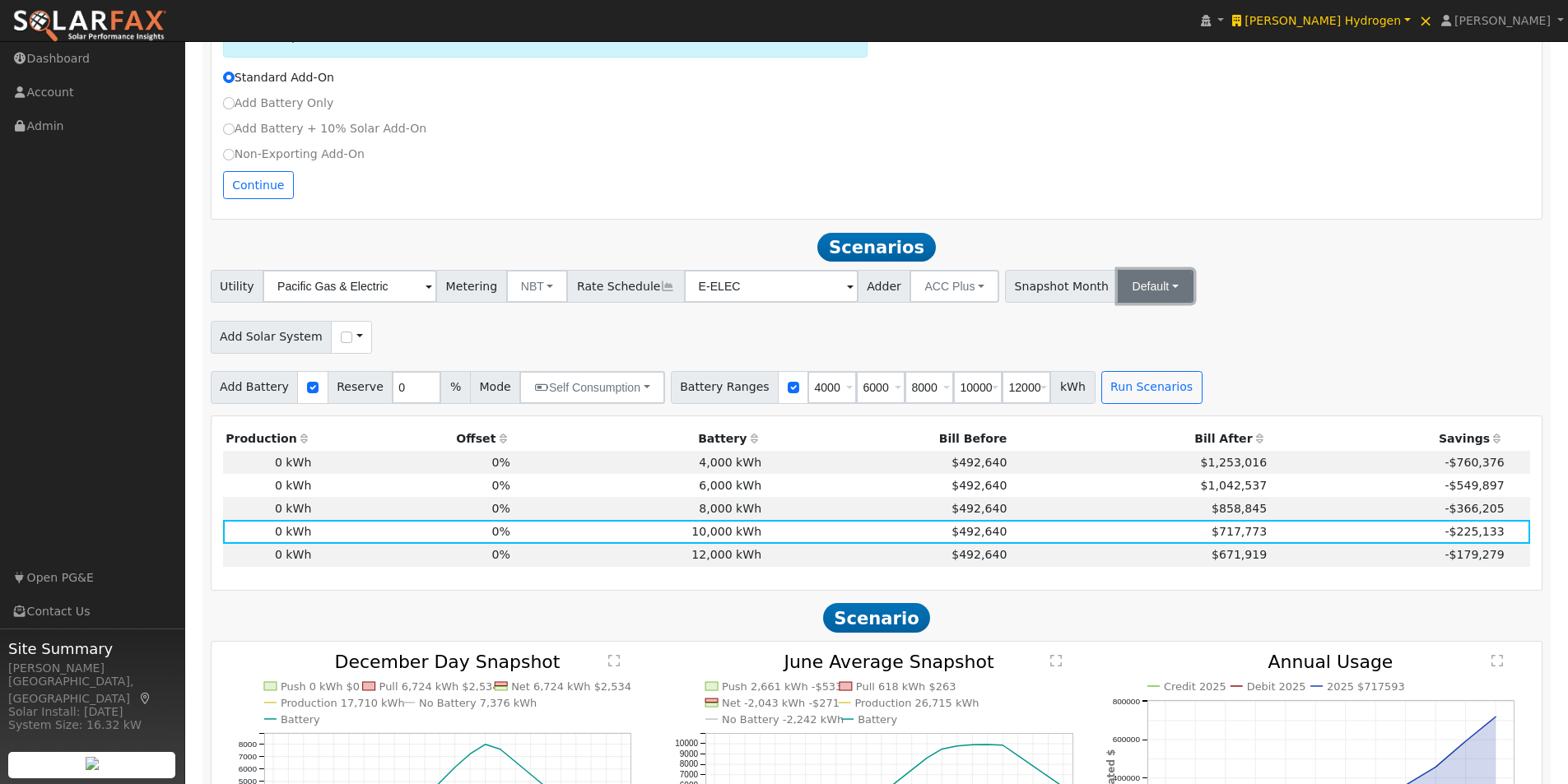
click at [1134, 293] on button "Default" at bounding box center [1155, 286] width 76 height 33
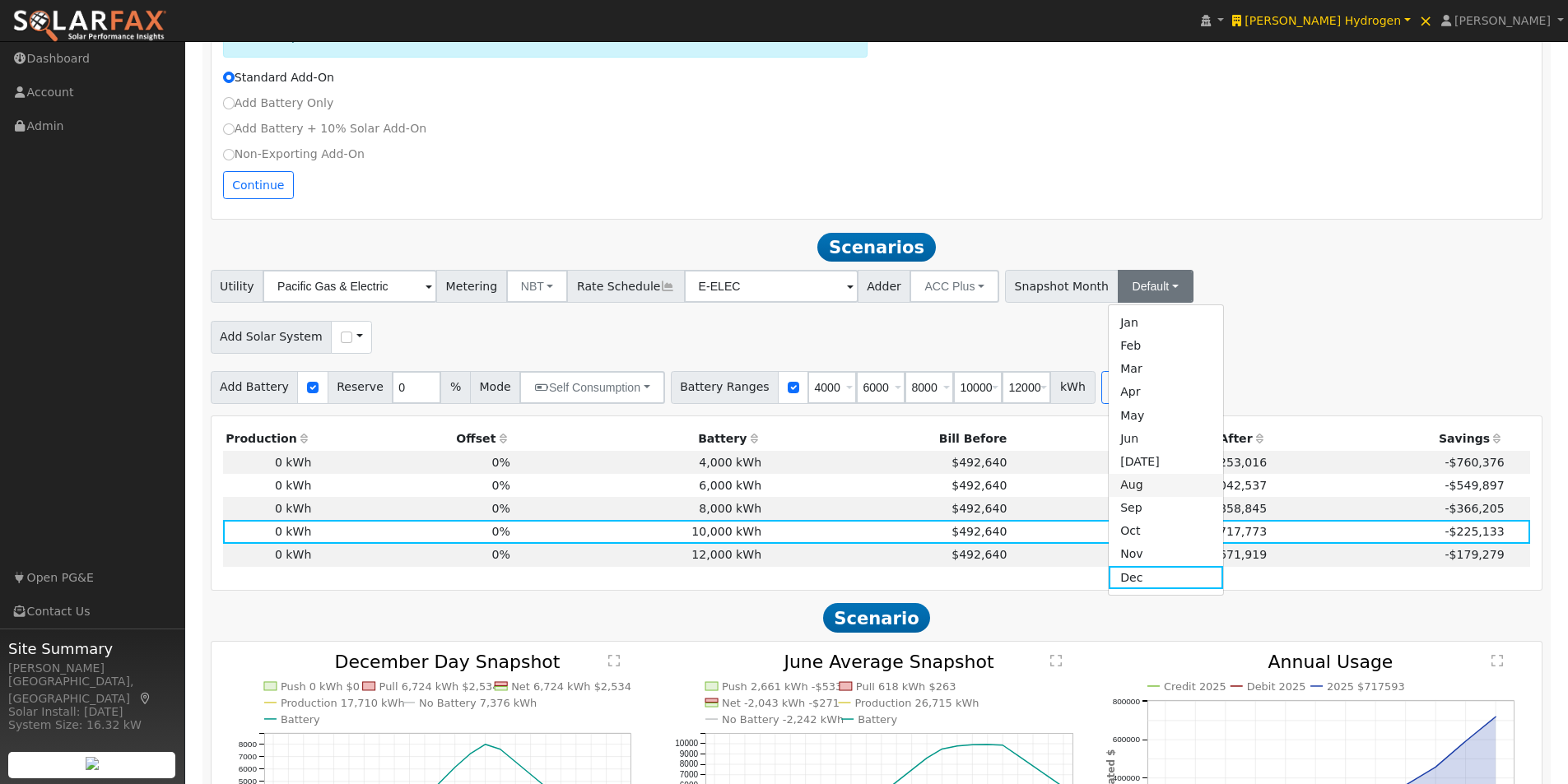
click at [1110, 493] on link "Aug" at bounding box center [1165, 485] width 114 height 23
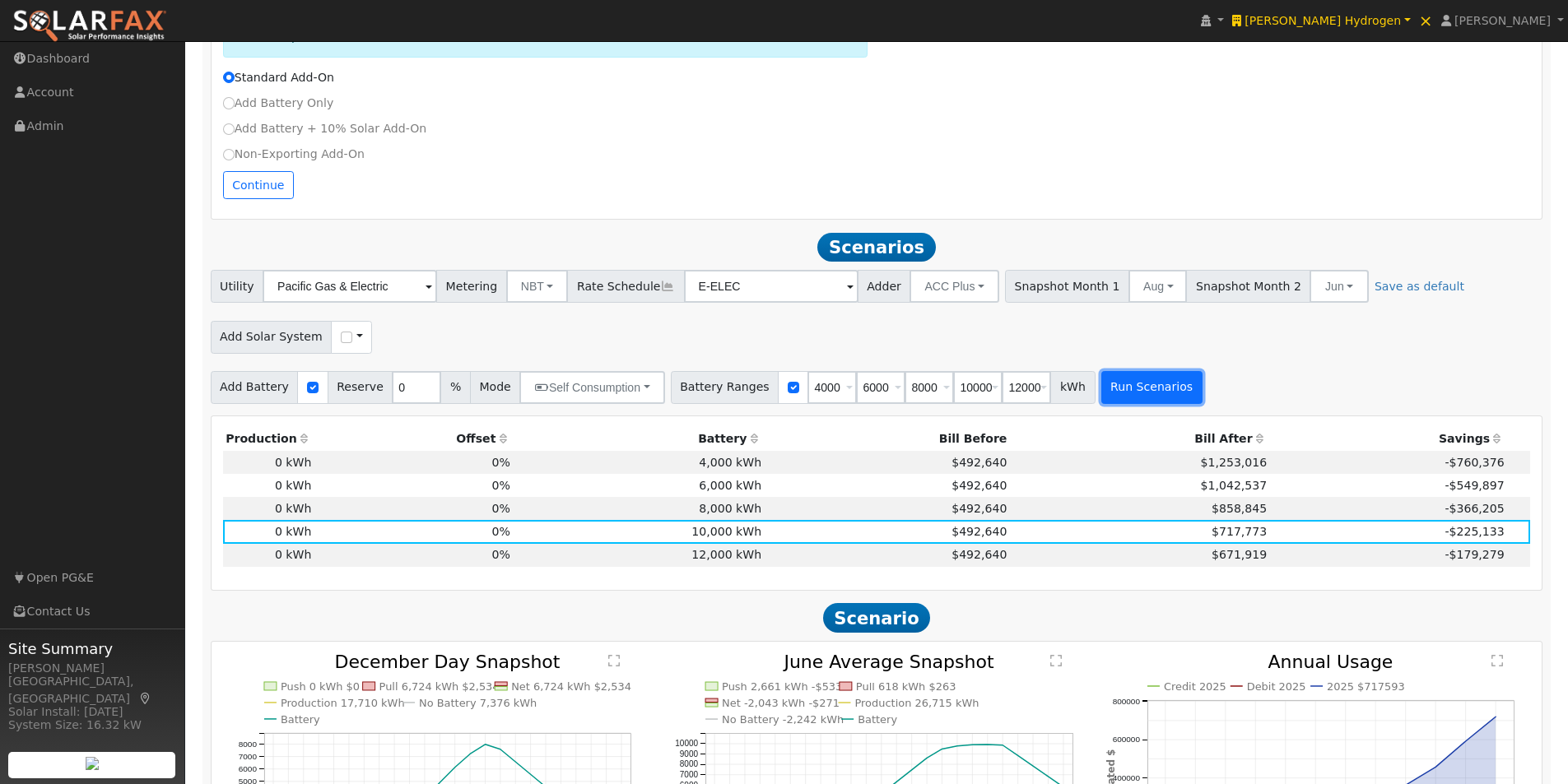
click at [1111, 396] on button "Run Scenarios" at bounding box center [1151, 387] width 101 height 33
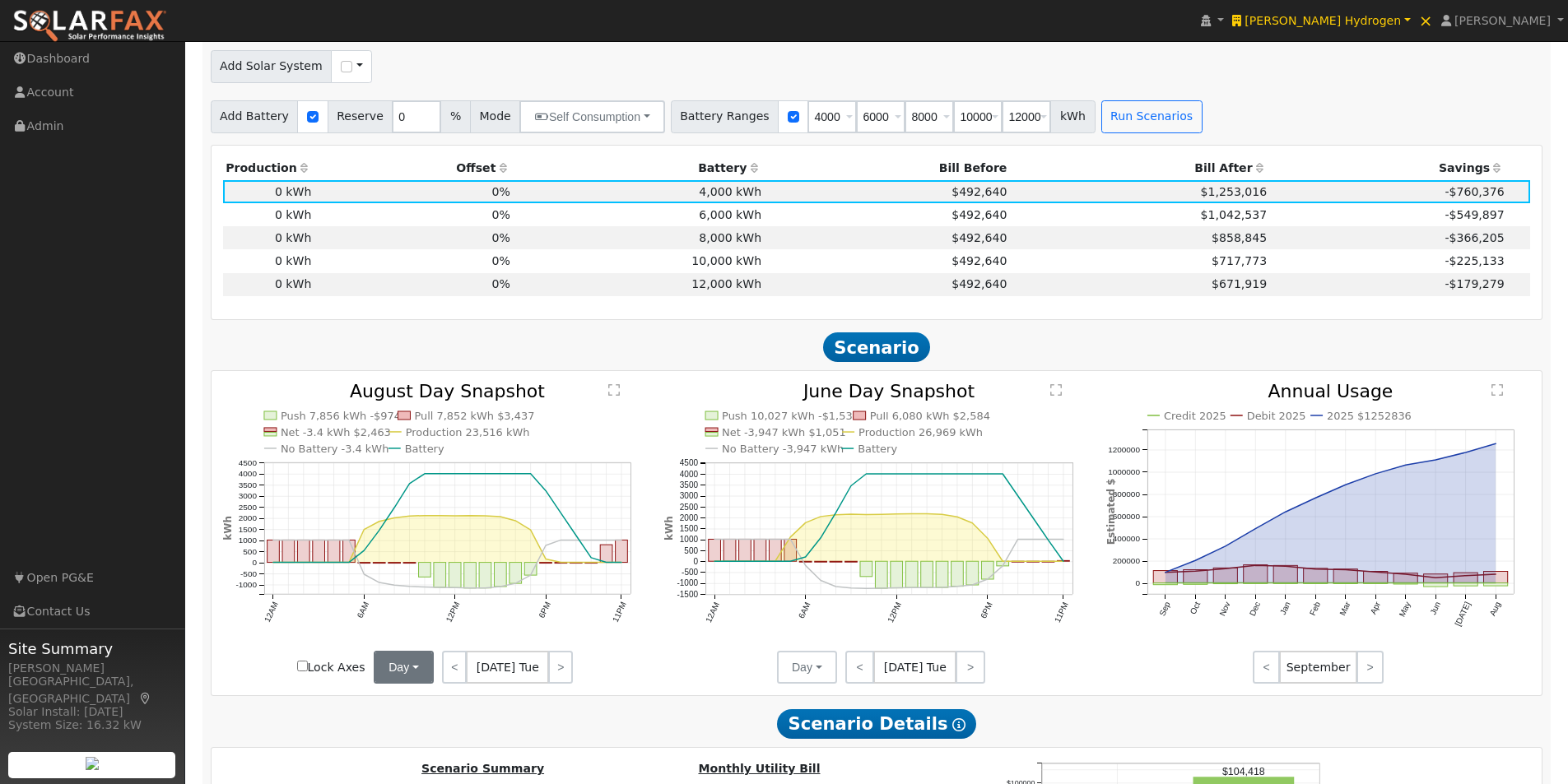
scroll to position [1015, 0]
click at [407, 667] on button "Day" at bounding box center [404, 666] width 60 height 33
click at [412, 732] on link "Month Average" at bounding box center [432, 725] width 114 height 23
click at [717, 270] on td "10,000 kWh" at bounding box center [637, 260] width 251 height 23
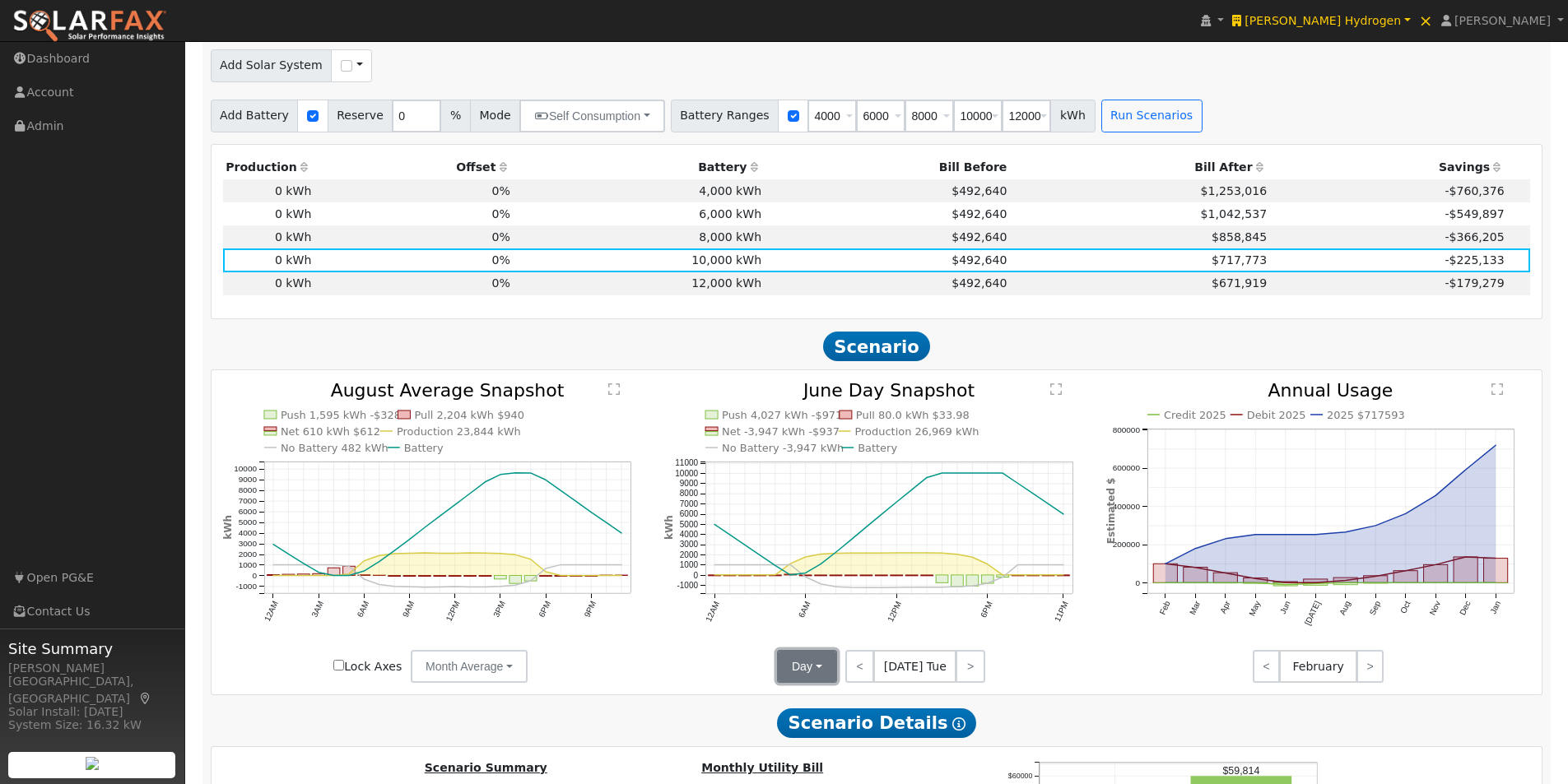
click at [817, 680] on button "Day" at bounding box center [807, 666] width 60 height 33
click at [797, 736] on link "Month Average" at bounding box center [834, 725] width 114 height 23
click at [711, 287] on td "12,000 kWh" at bounding box center [637, 284] width 251 height 23
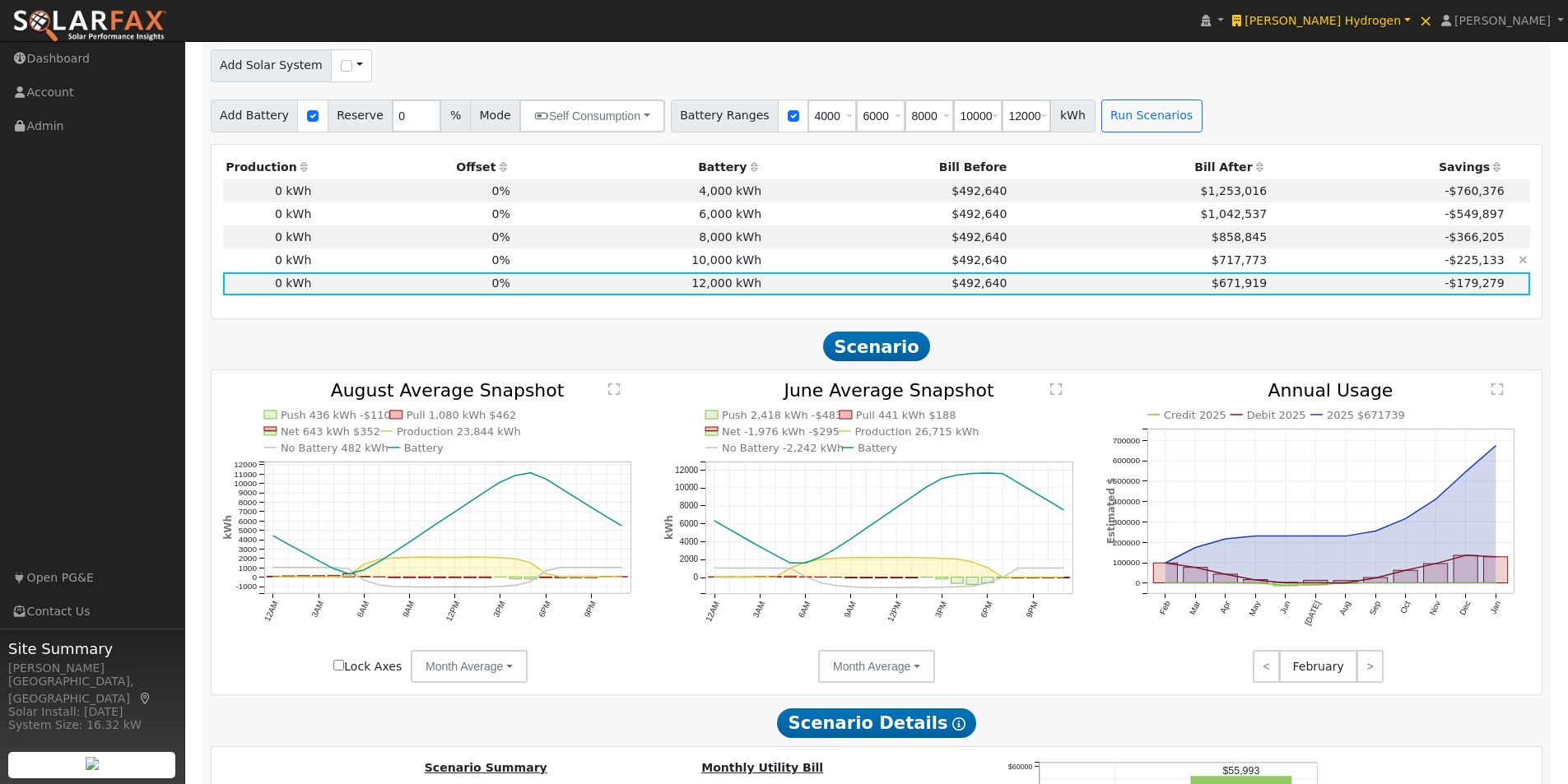
click at [716, 269] on td "10,000 kWh" at bounding box center [637, 260] width 251 height 23
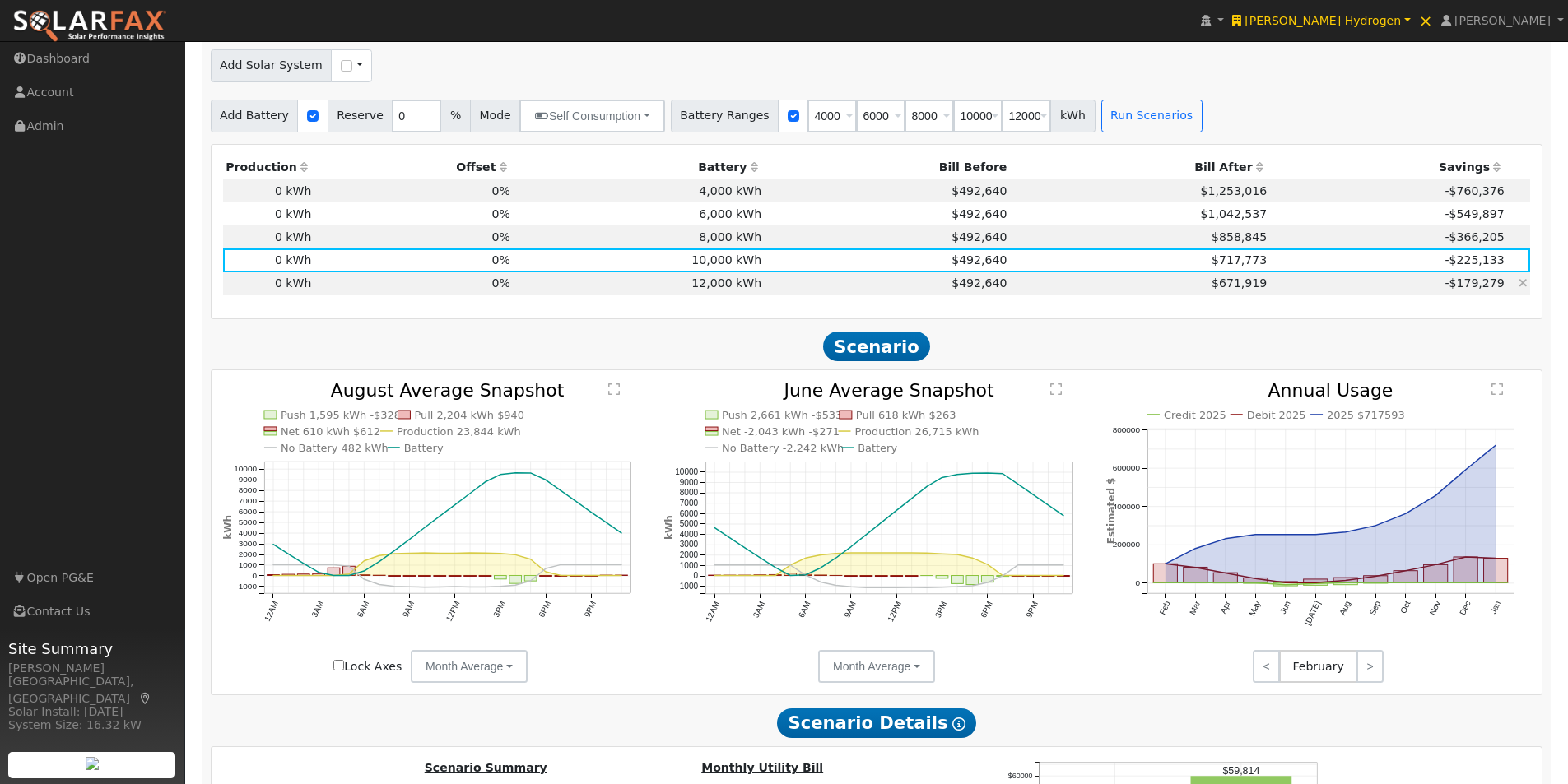
click at [709, 291] on td "12,000 kWh" at bounding box center [637, 284] width 251 height 23
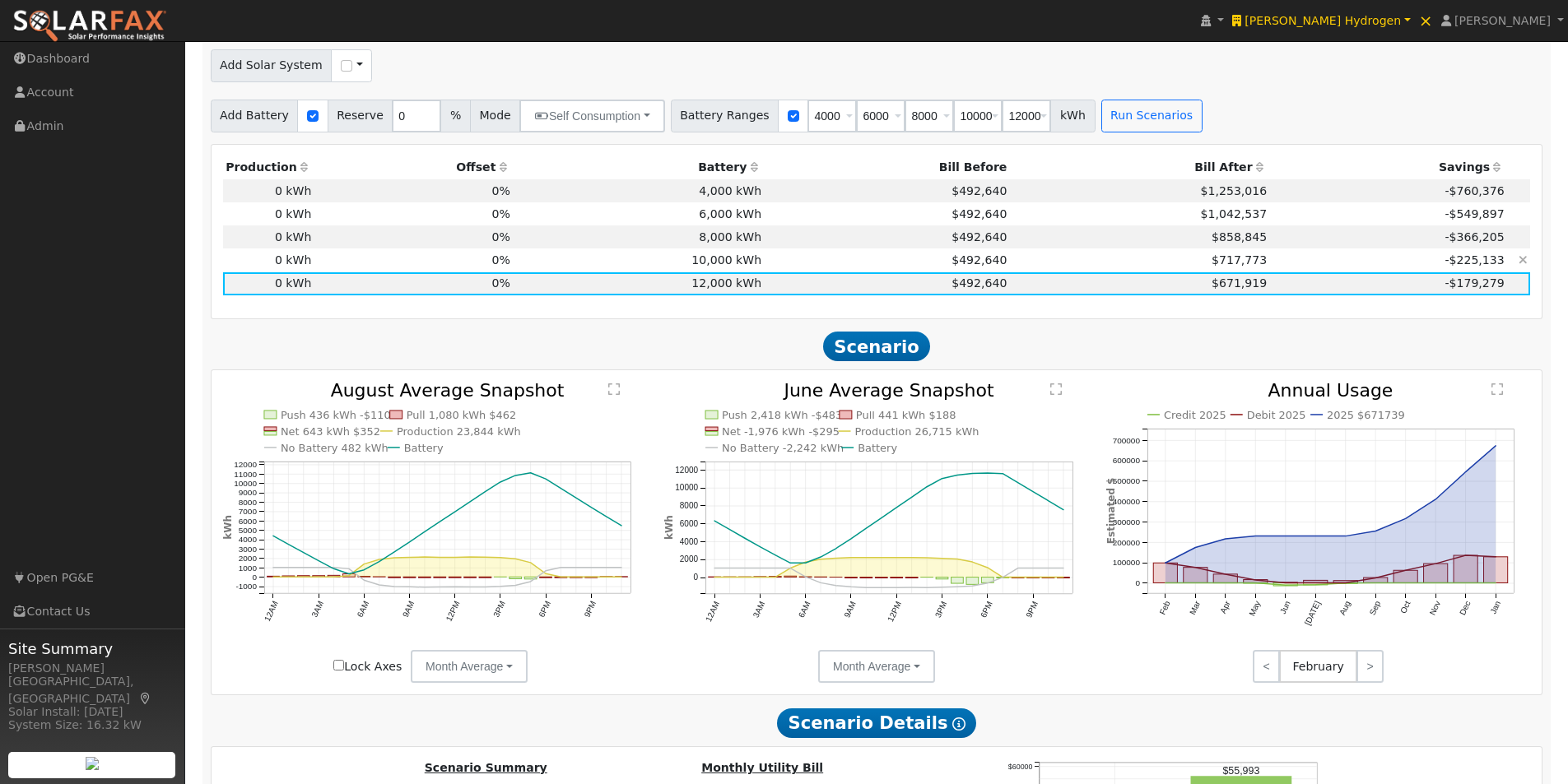
click at [732, 272] on td "10,000 kWh" at bounding box center [637, 260] width 251 height 23
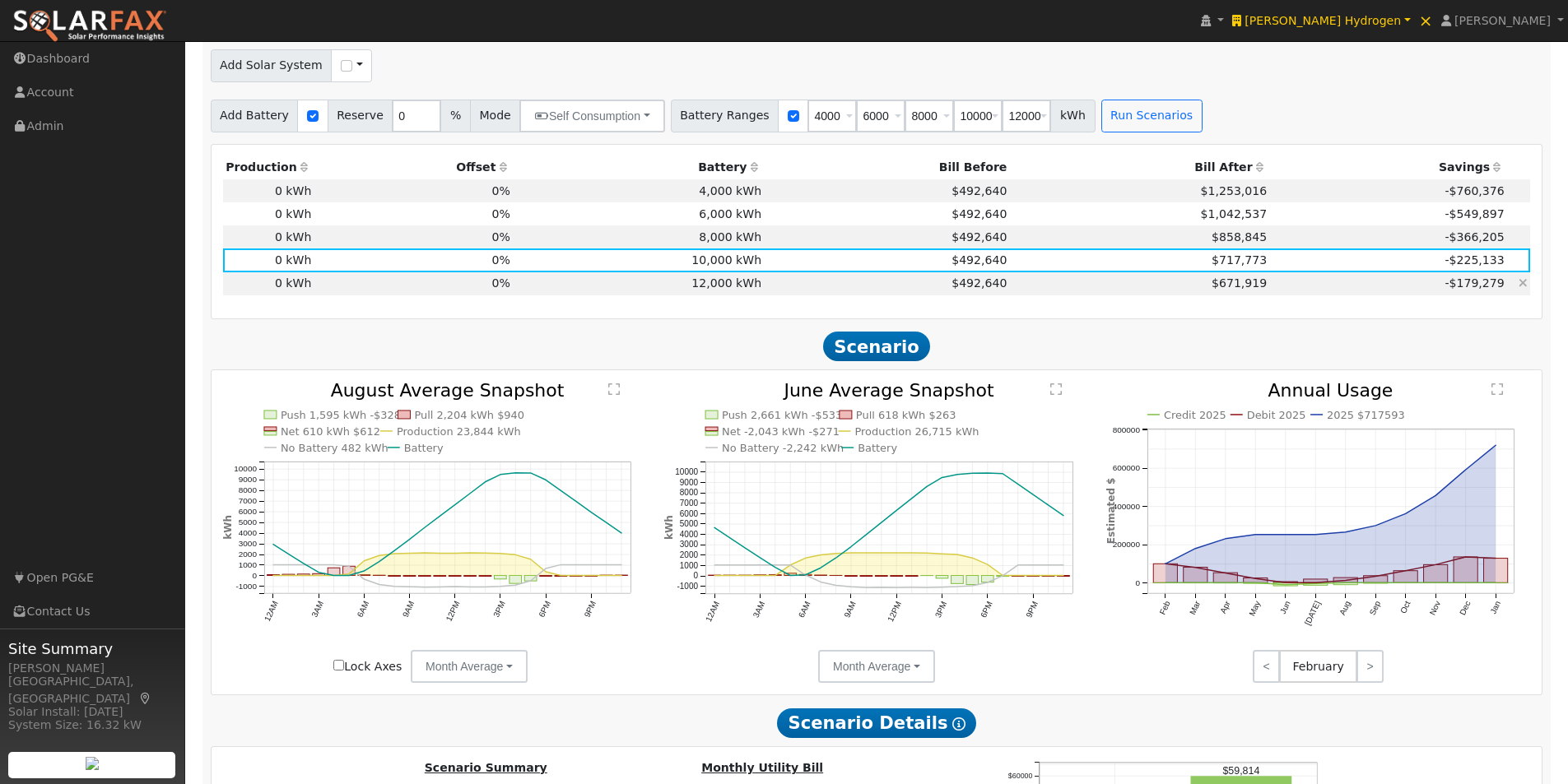
click at [723, 286] on td "12,000 kWh" at bounding box center [637, 284] width 251 height 23
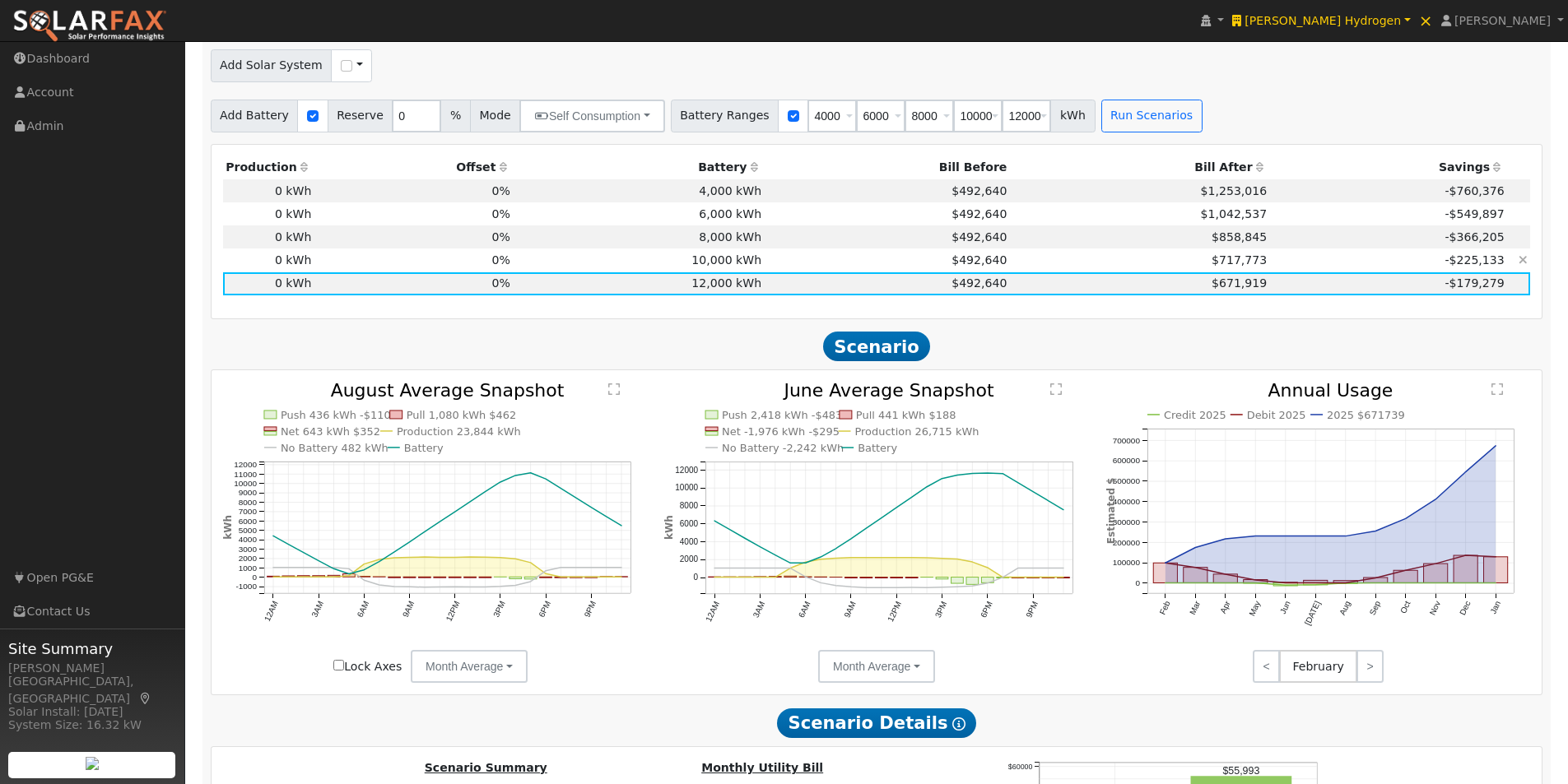
click at [723, 271] on td "10,000 kWh" at bounding box center [637, 260] width 251 height 23
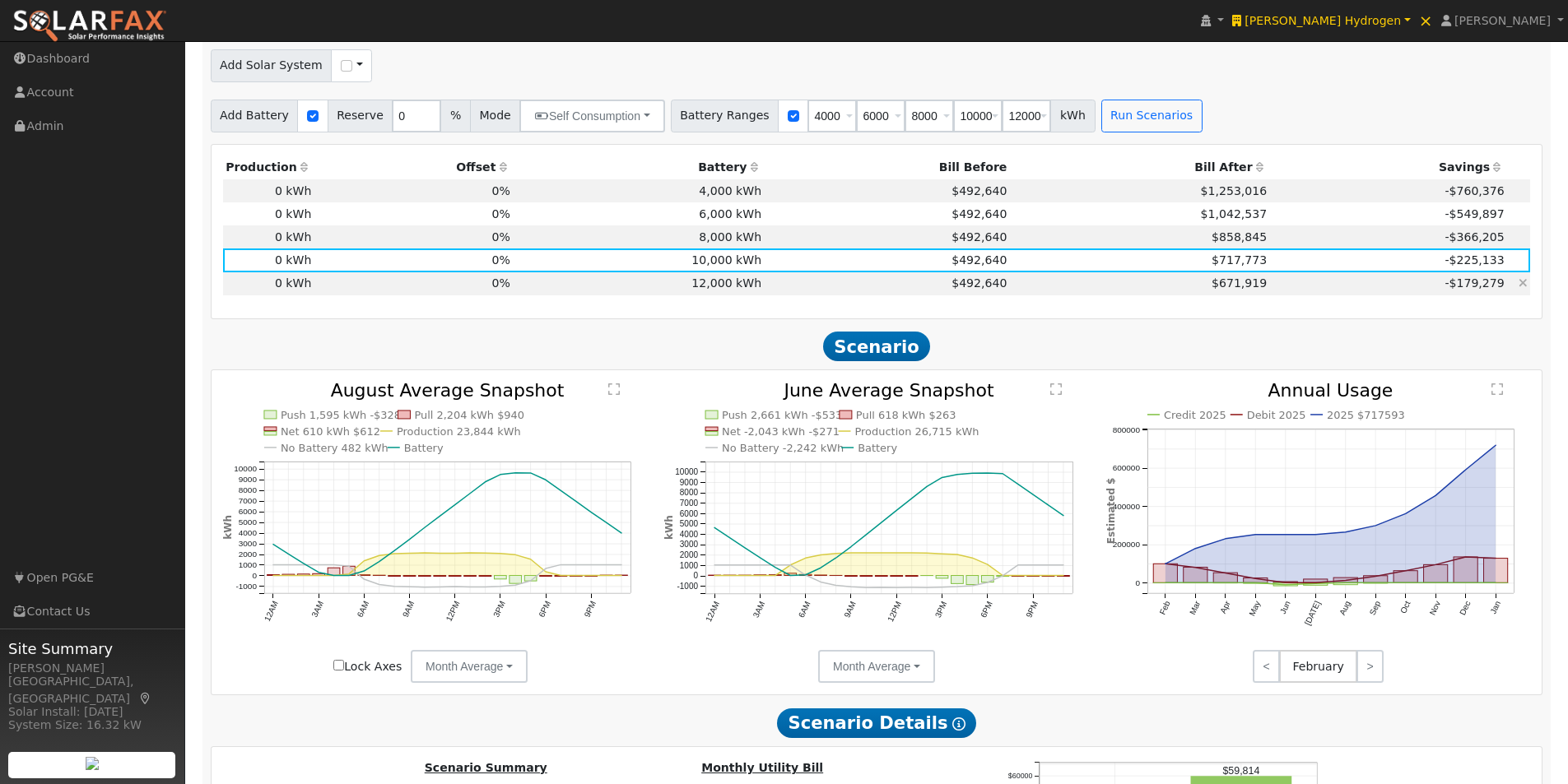
click at [729, 289] on td "12,000 kWh" at bounding box center [637, 284] width 251 height 23
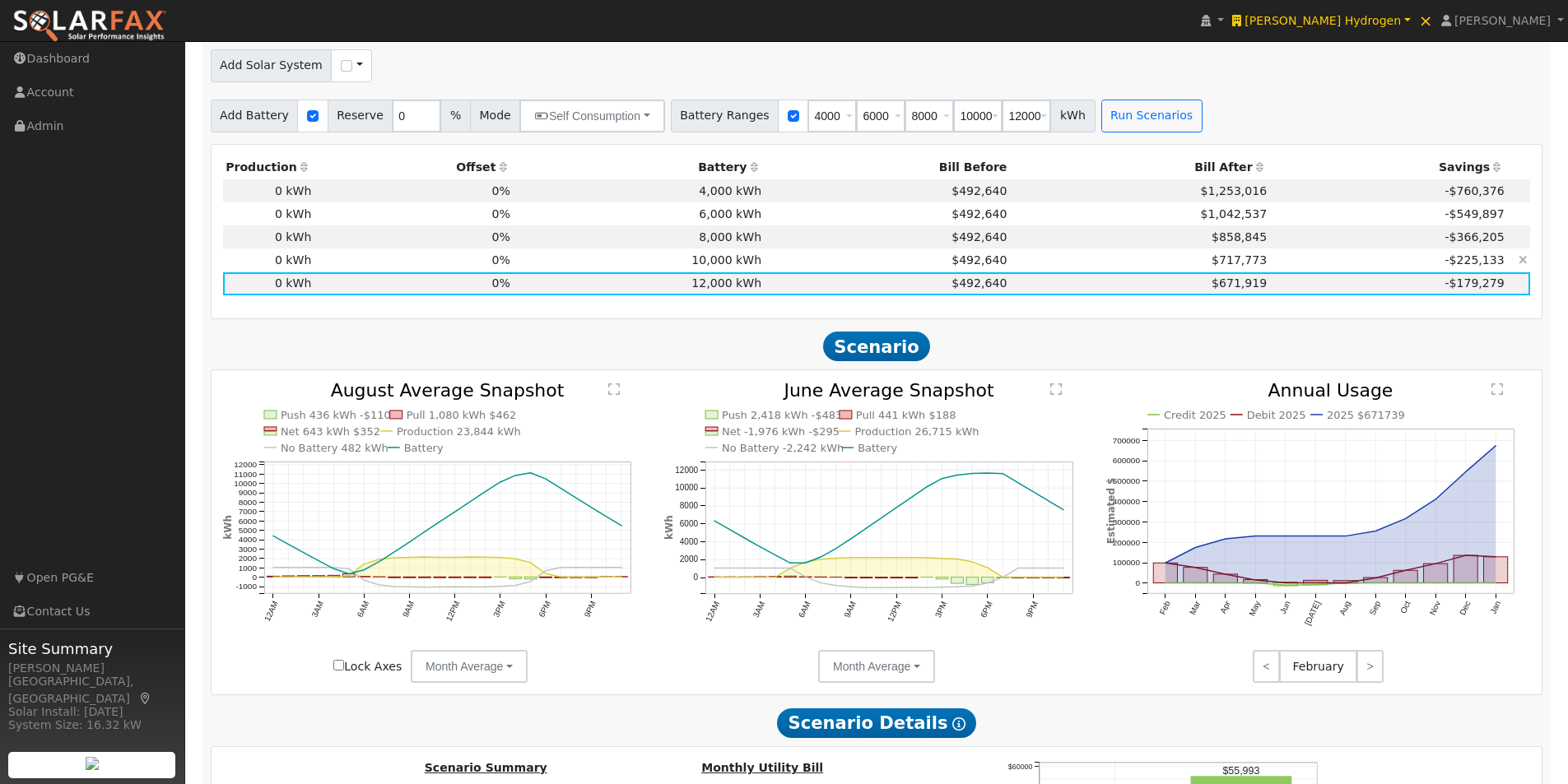
click at [727, 262] on td "10,000 kWh" at bounding box center [637, 260] width 251 height 23
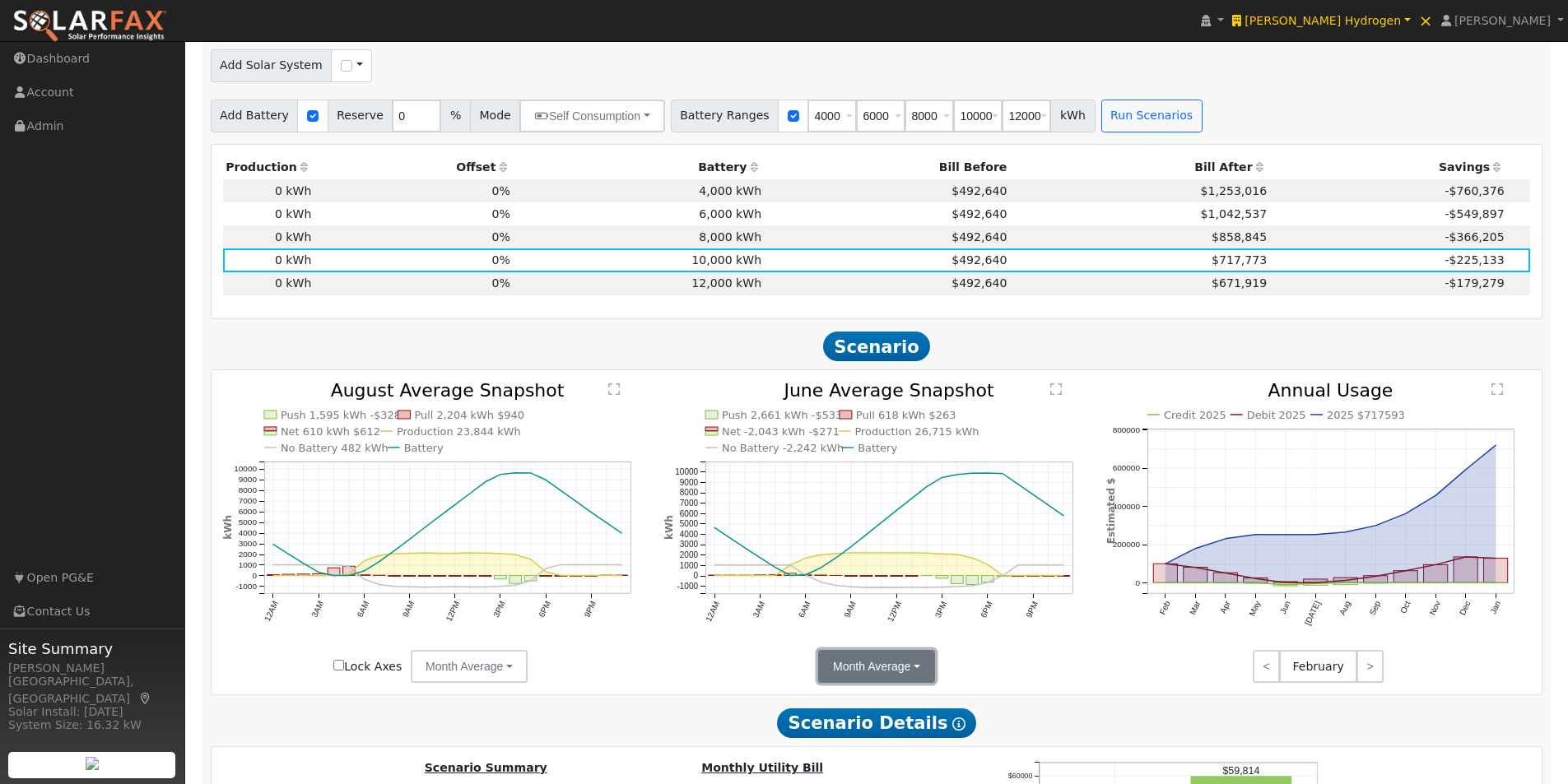
click at [905, 672] on button "Month Average" at bounding box center [876, 666] width 117 height 33
click at [849, 708] on link "Day" at bounding box center [875, 702] width 114 height 23
click at [710, 287] on td "12,000 kWh" at bounding box center [637, 284] width 251 height 23
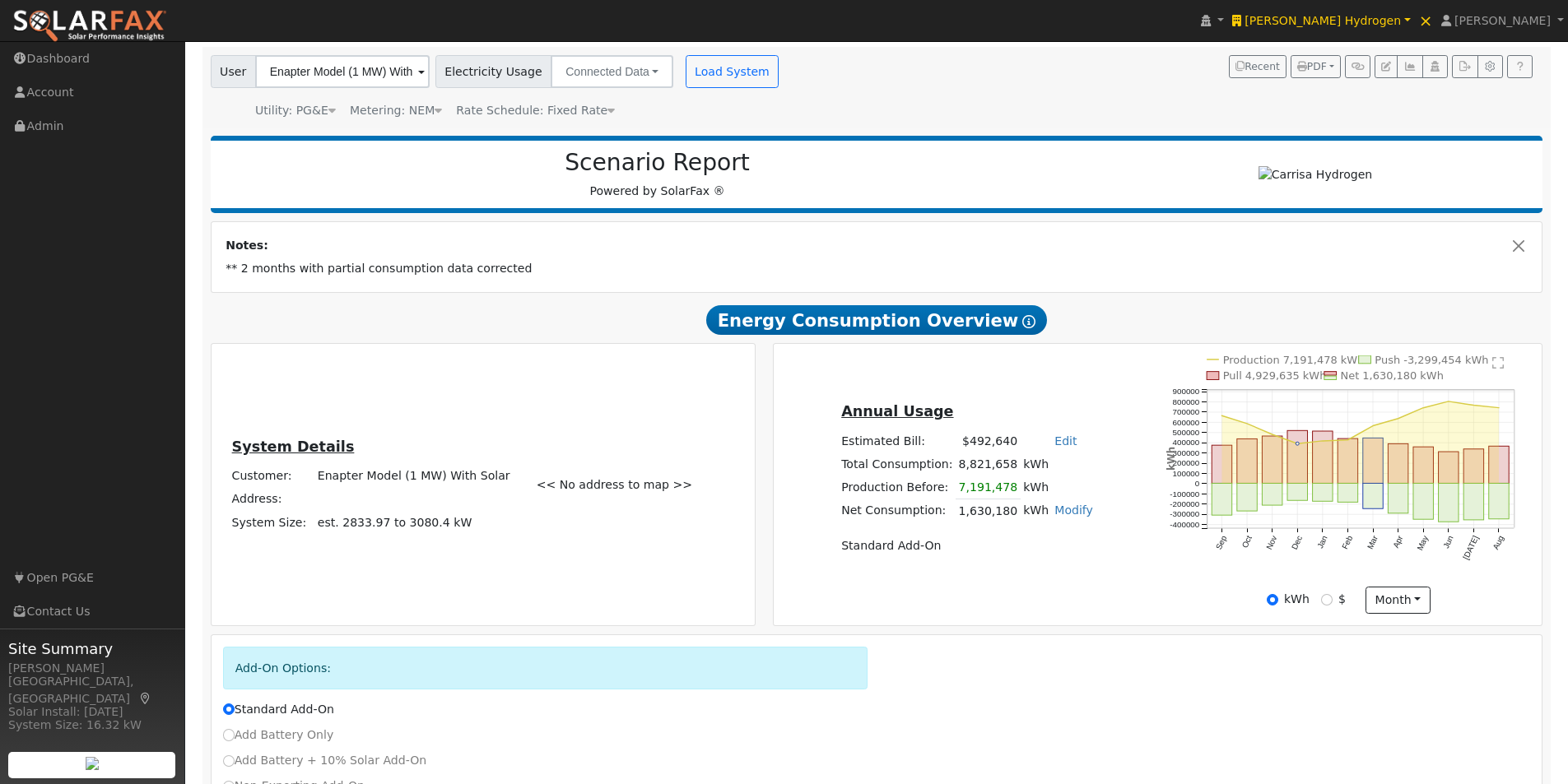
scroll to position [109, 0]
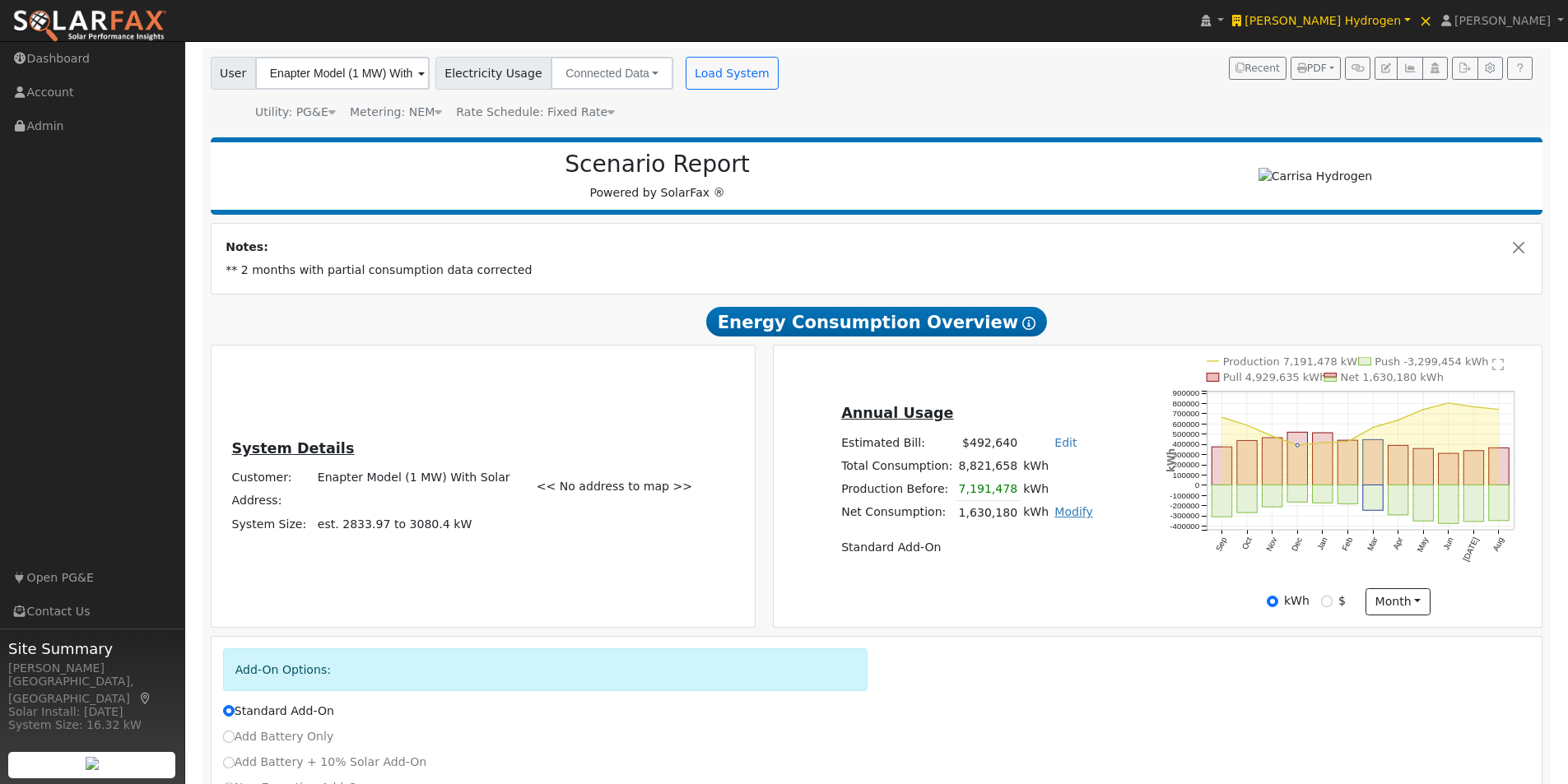
click at [1054, 519] on link "Modify" at bounding box center [1073, 511] width 38 height 13
click at [943, 546] on link "Add Consumption" at bounding box center [977, 539] width 200 height 23
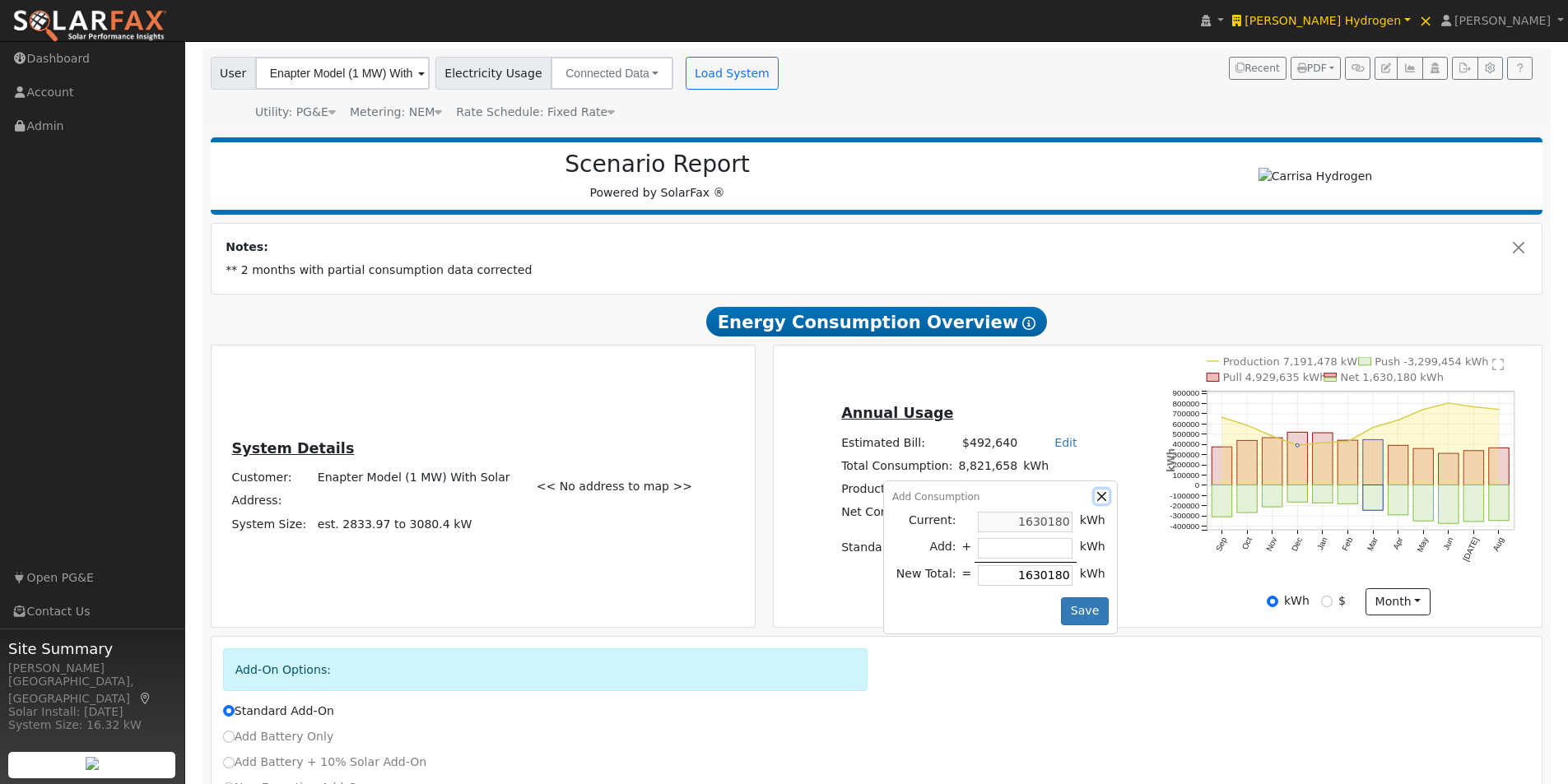
click at [1094, 501] on button "button" at bounding box center [1100, 496] width 14 height 14
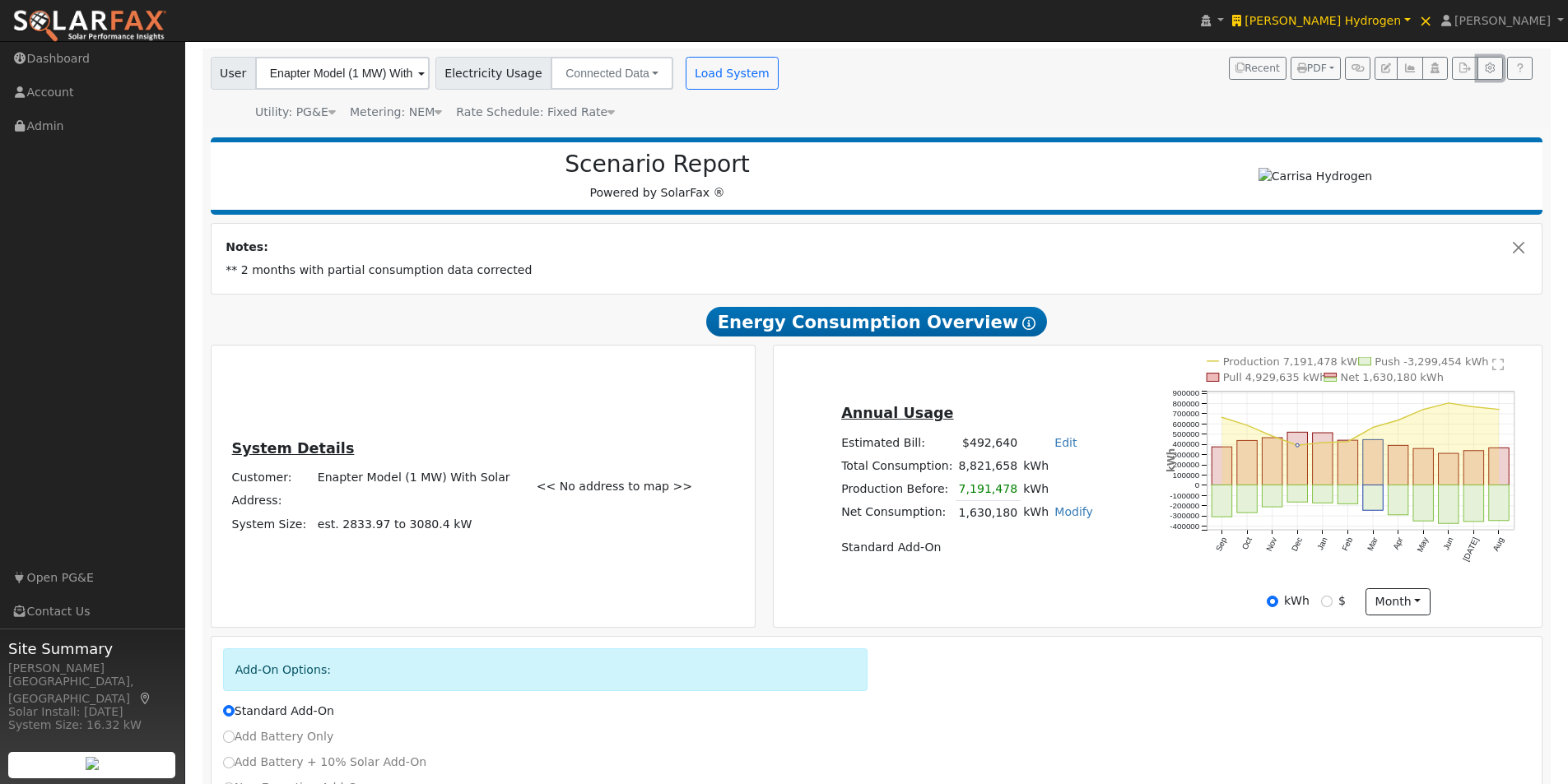
click at [1491, 64] on icon "button" at bounding box center [1490, 68] width 13 height 10
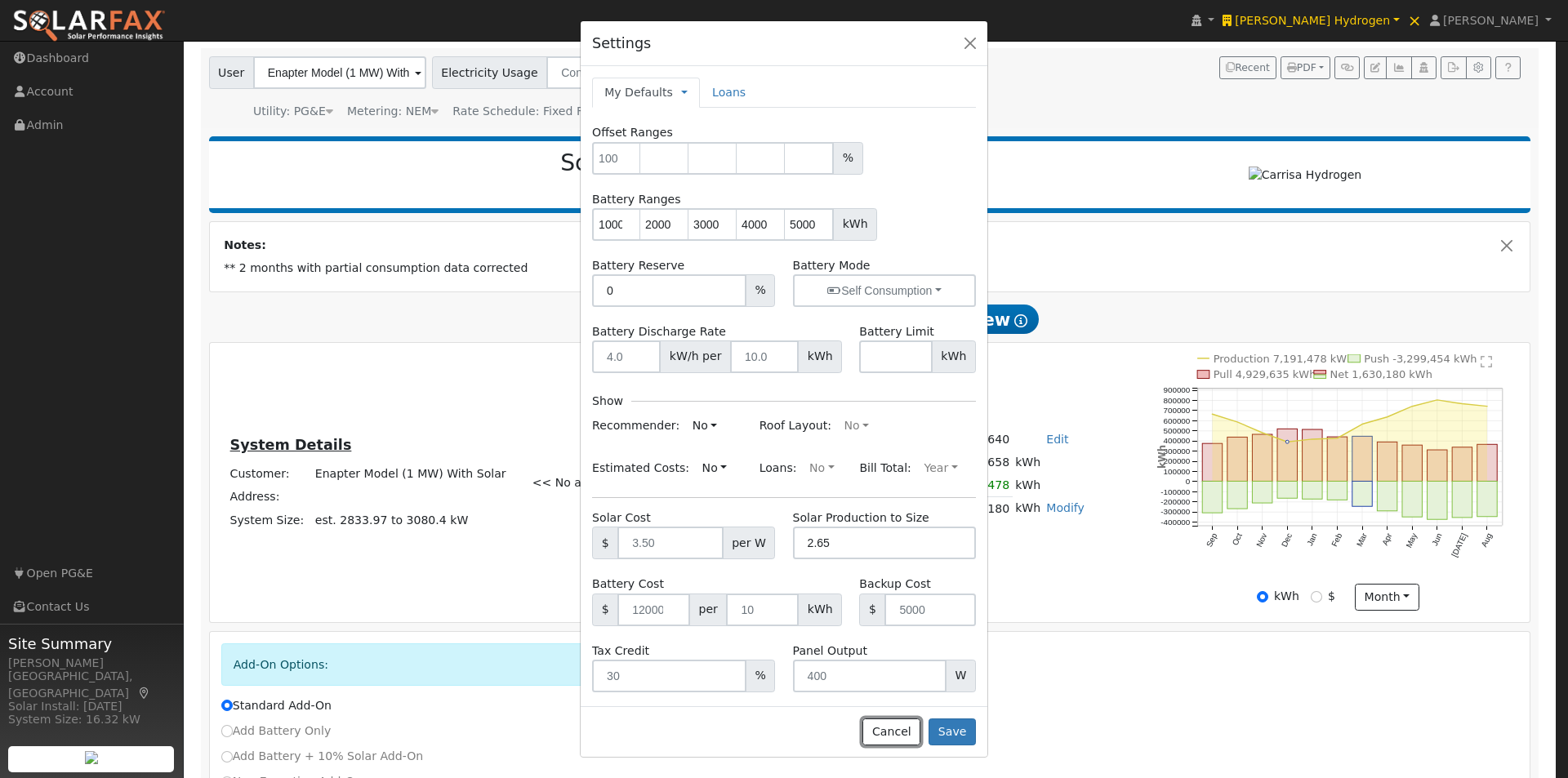
click at [905, 723] on button "Cancel" at bounding box center [891, 732] width 58 height 28
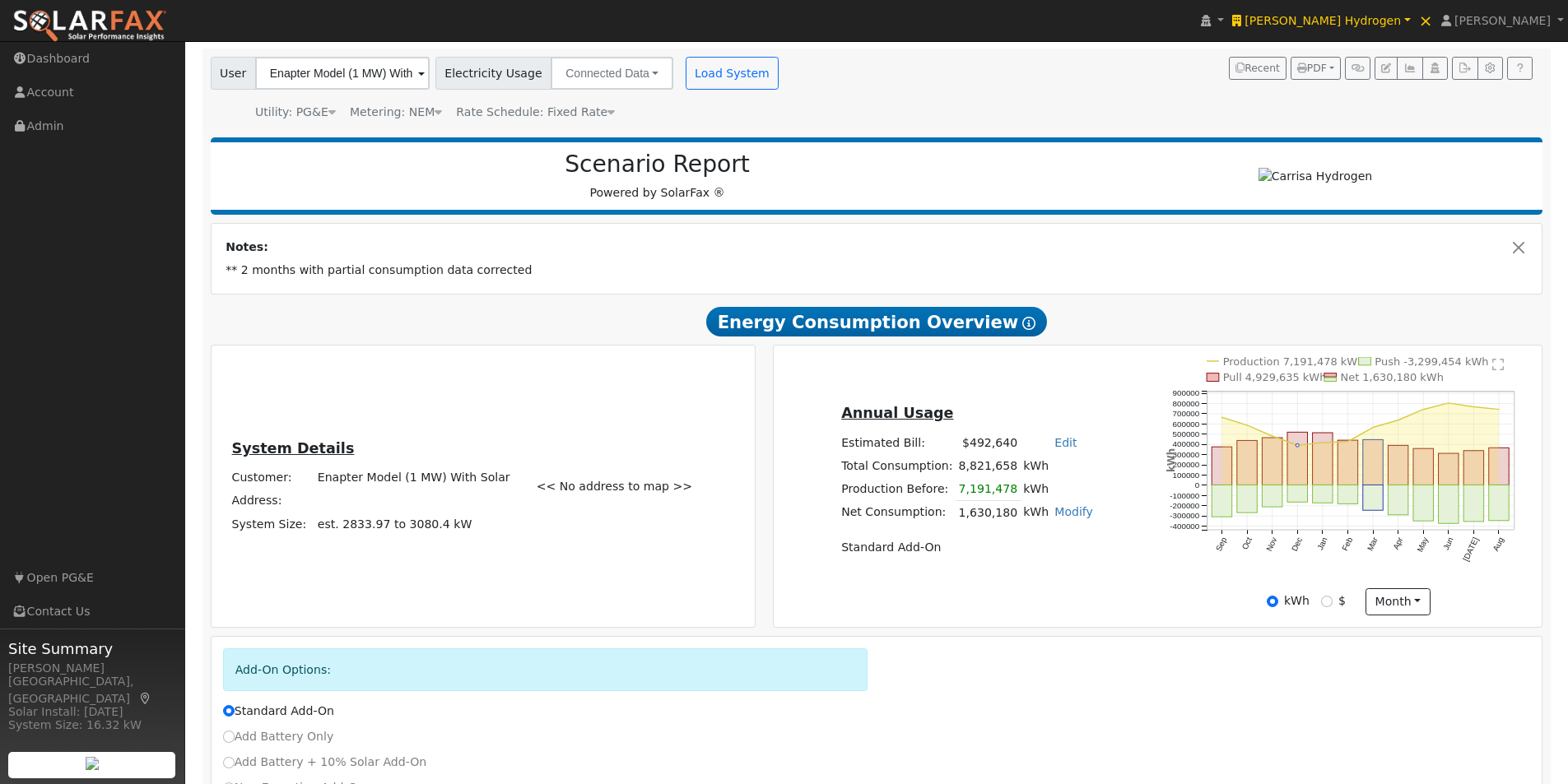
drag, startPoint x: 1028, startPoint y: 590, endPoint x: 1049, endPoint y: 565, distance: 32.6
click at [1030, 589] on div "Annual Usage Estimated Bill: $492,640 Edit Estimated Bill $ Annual Total Consum…" at bounding box center [1157, 486] width 763 height 258
click at [1055, 519] on link "Modify" at bounding box center [1073, 511] width 38 height 13
drag, startPoint x: 981, startPoint y: 546, endPoint x: 1035, endPoint y: 547, distance: 54.0
click at [985, 547] on link "Add Consumption" at bounding box center [977, 539] width 200 height 23
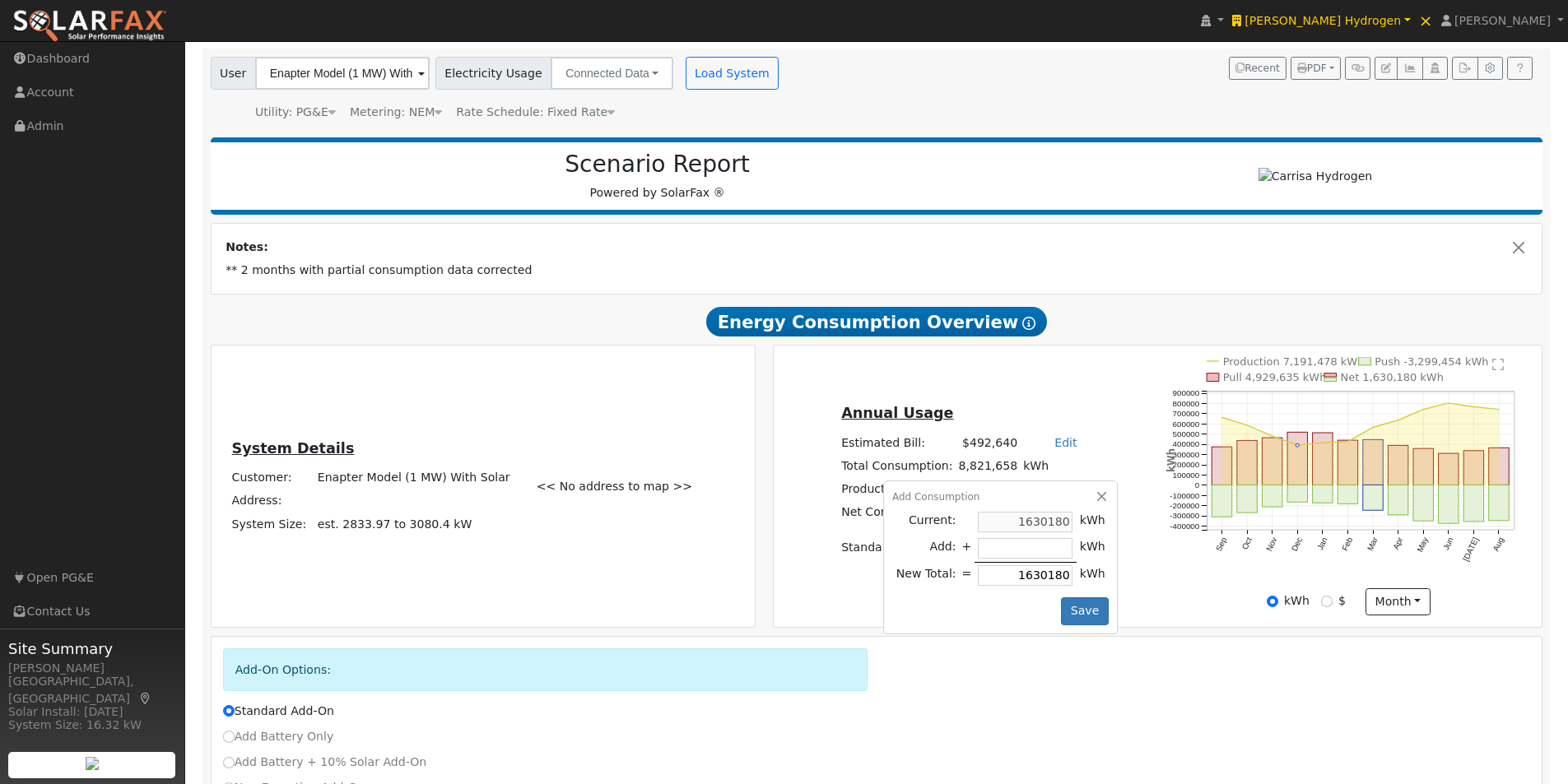
type input "8"
type input "1630188"
type input "88"
type input "1630268"
type input "883"
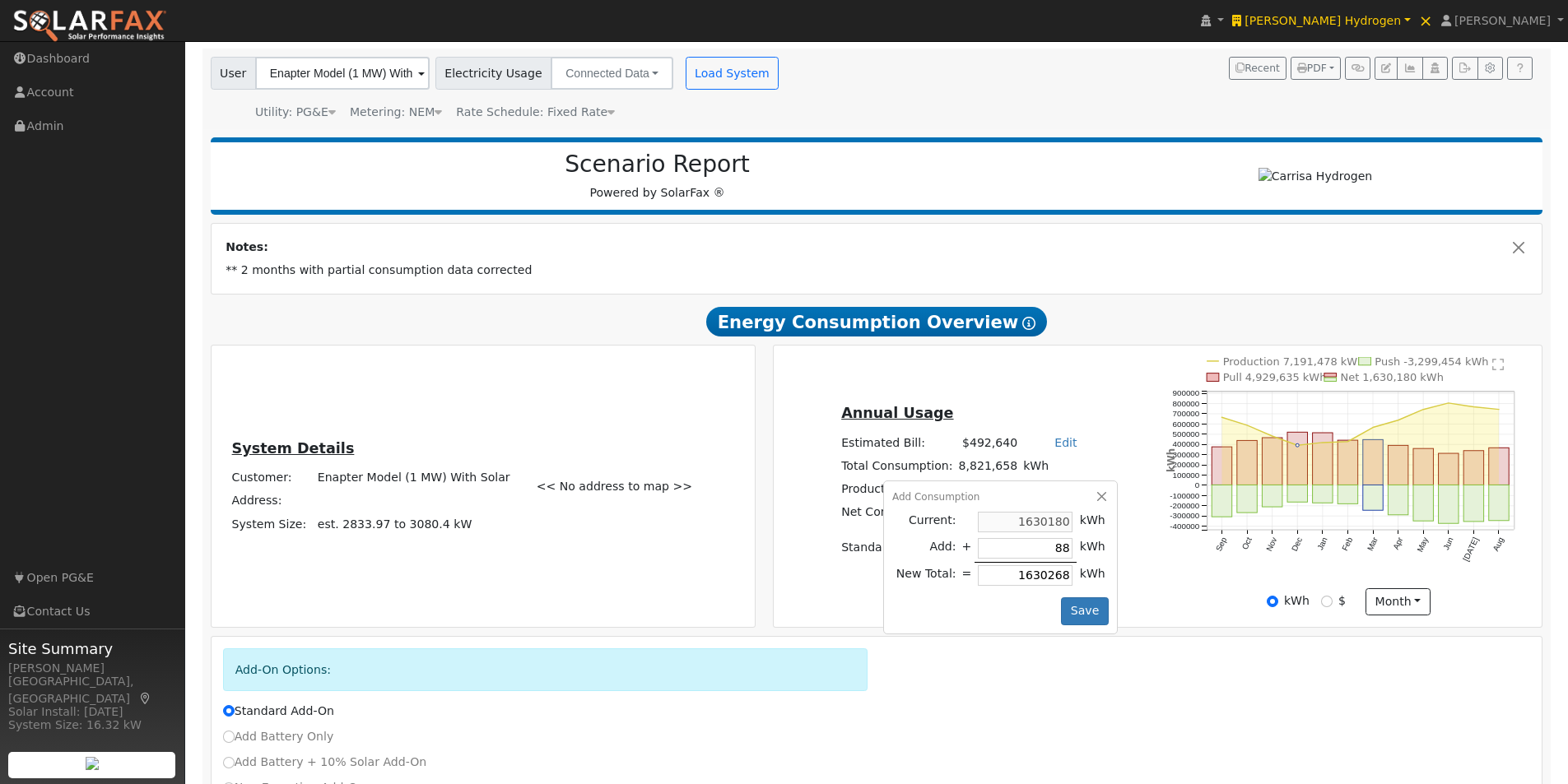
type input "1631063"
type input "8830"
type input "1639010"
type input "88300"
type input "1718480"
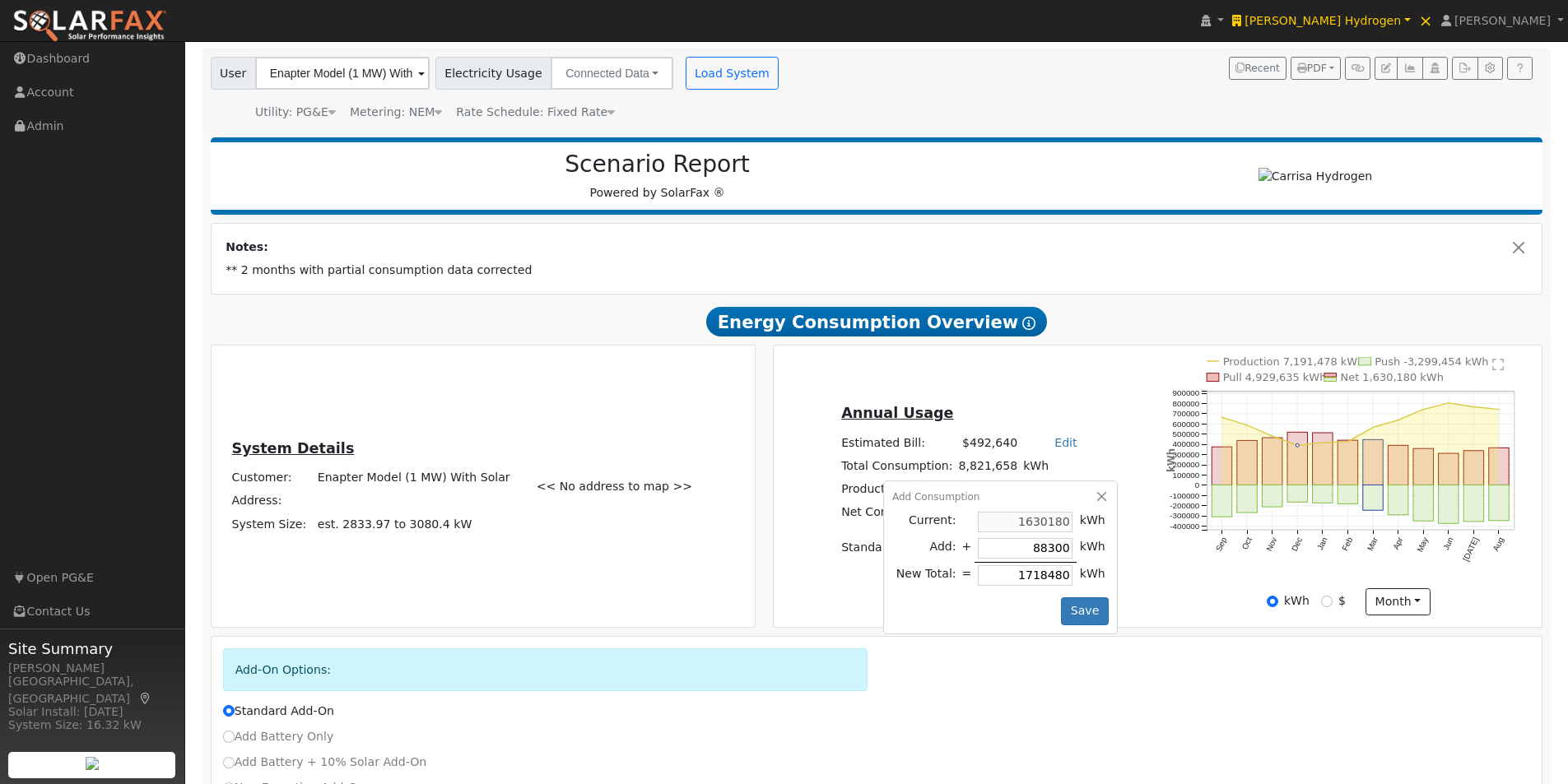
type input "883000"
type input "2513180"
type input "8830000"
type input "10460180"
type input "8830000"
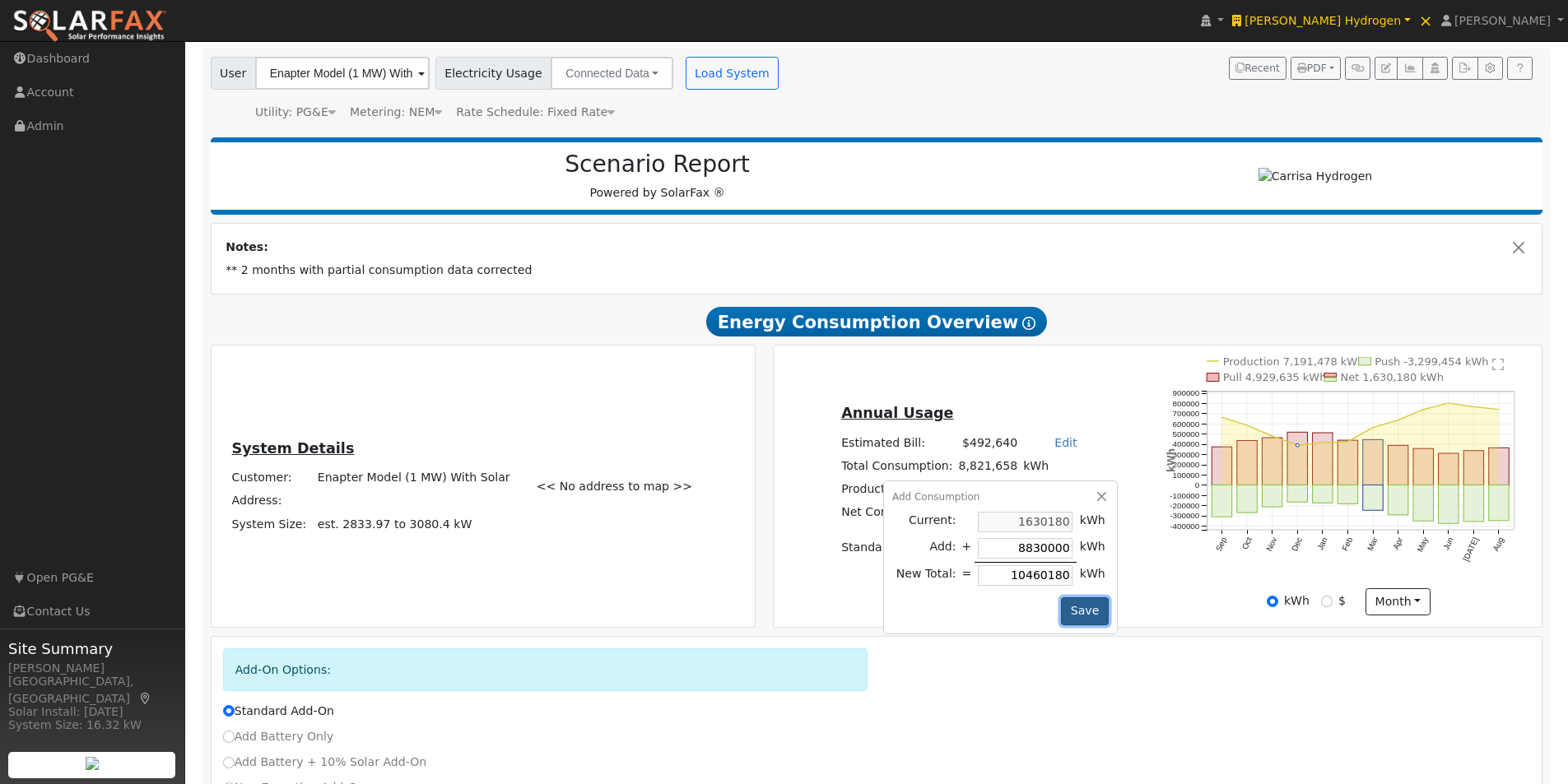
click at [1072, 612] on button "Save" at bounding box center [1084, 611] width 47 height 28
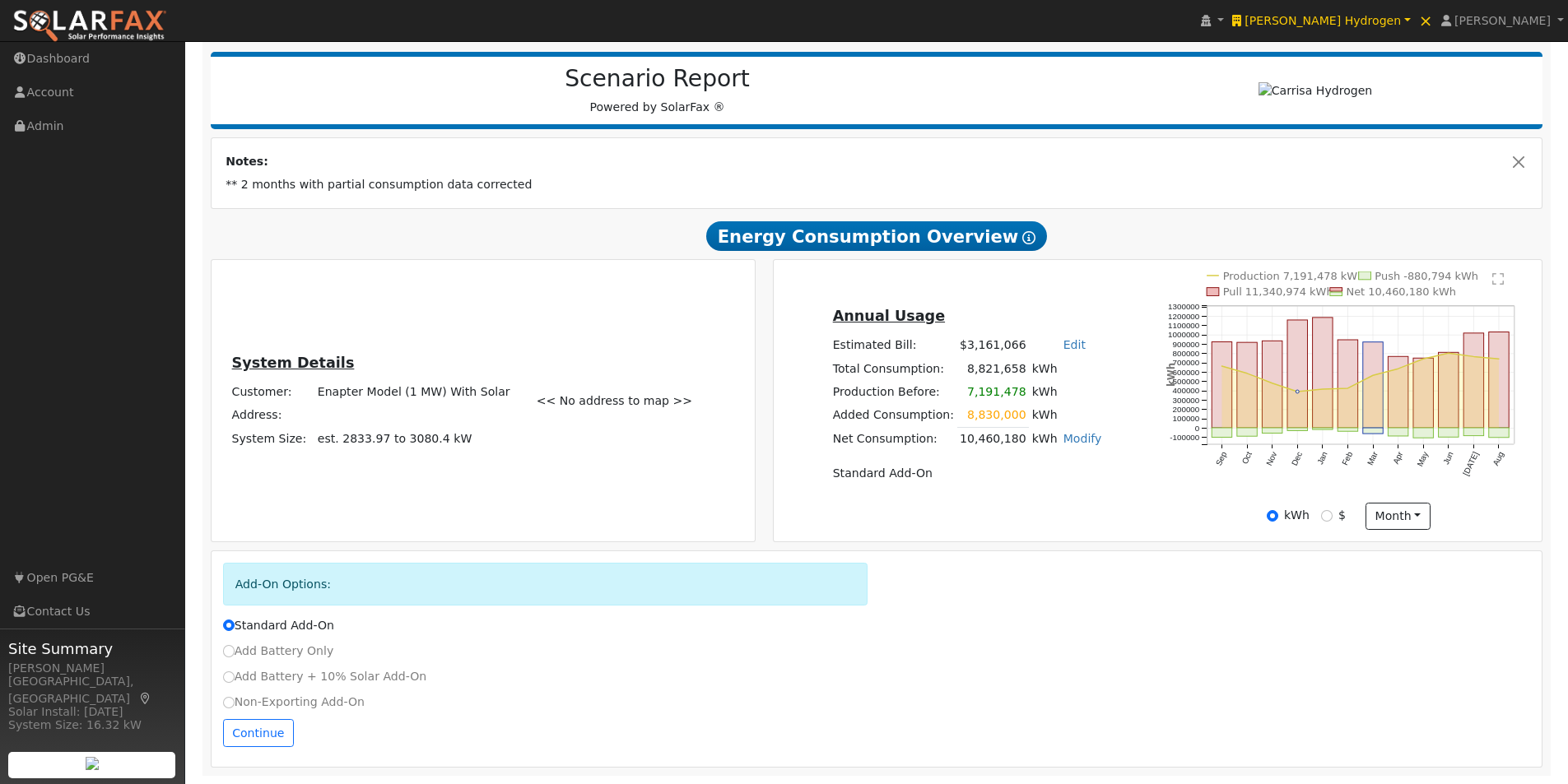
scroll to position [201, 0]
click at [242, 735] on button "Continue" at bounding box center [259, 733] width 71 height 28
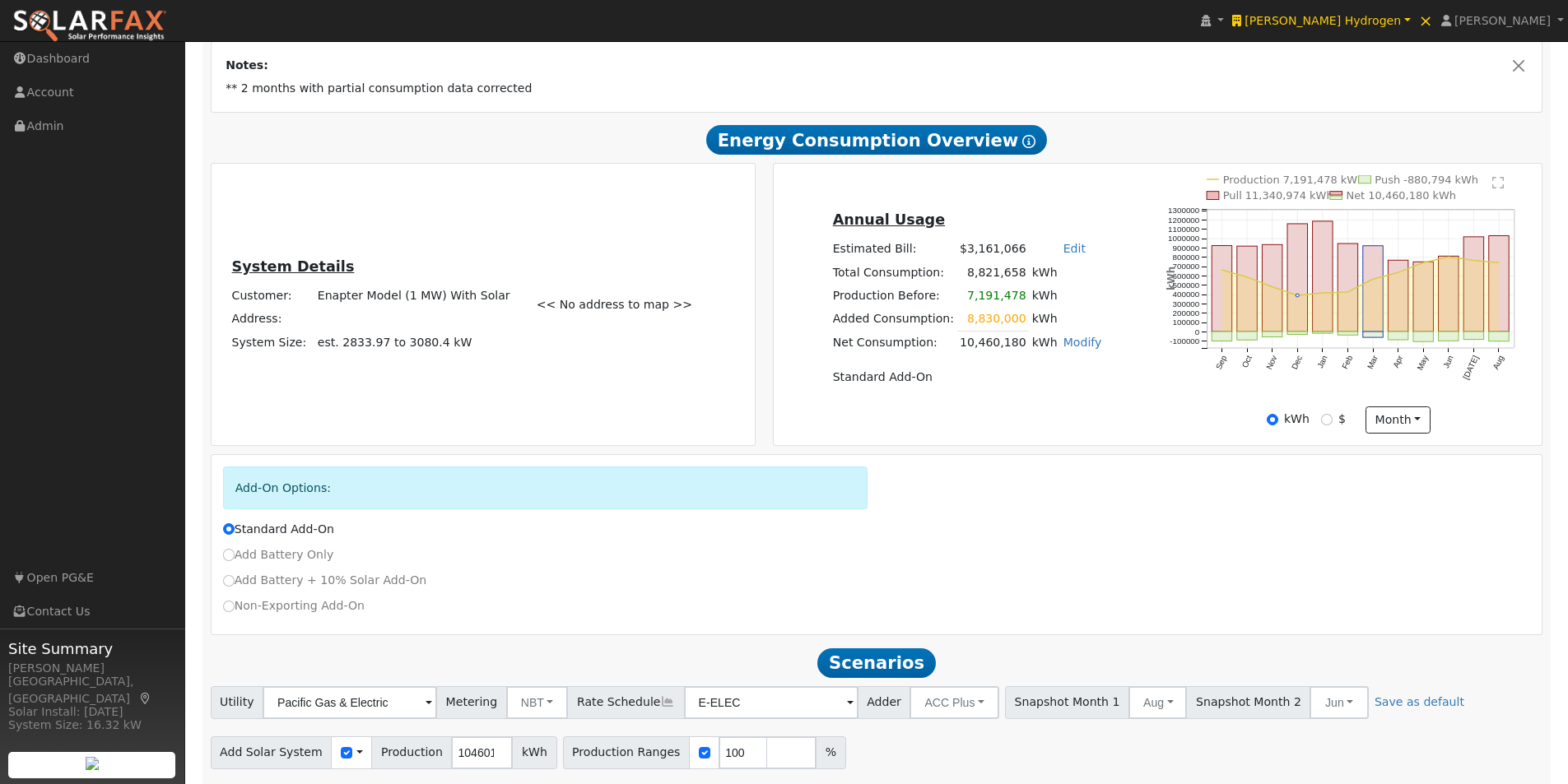
scroll to position [351, 0]
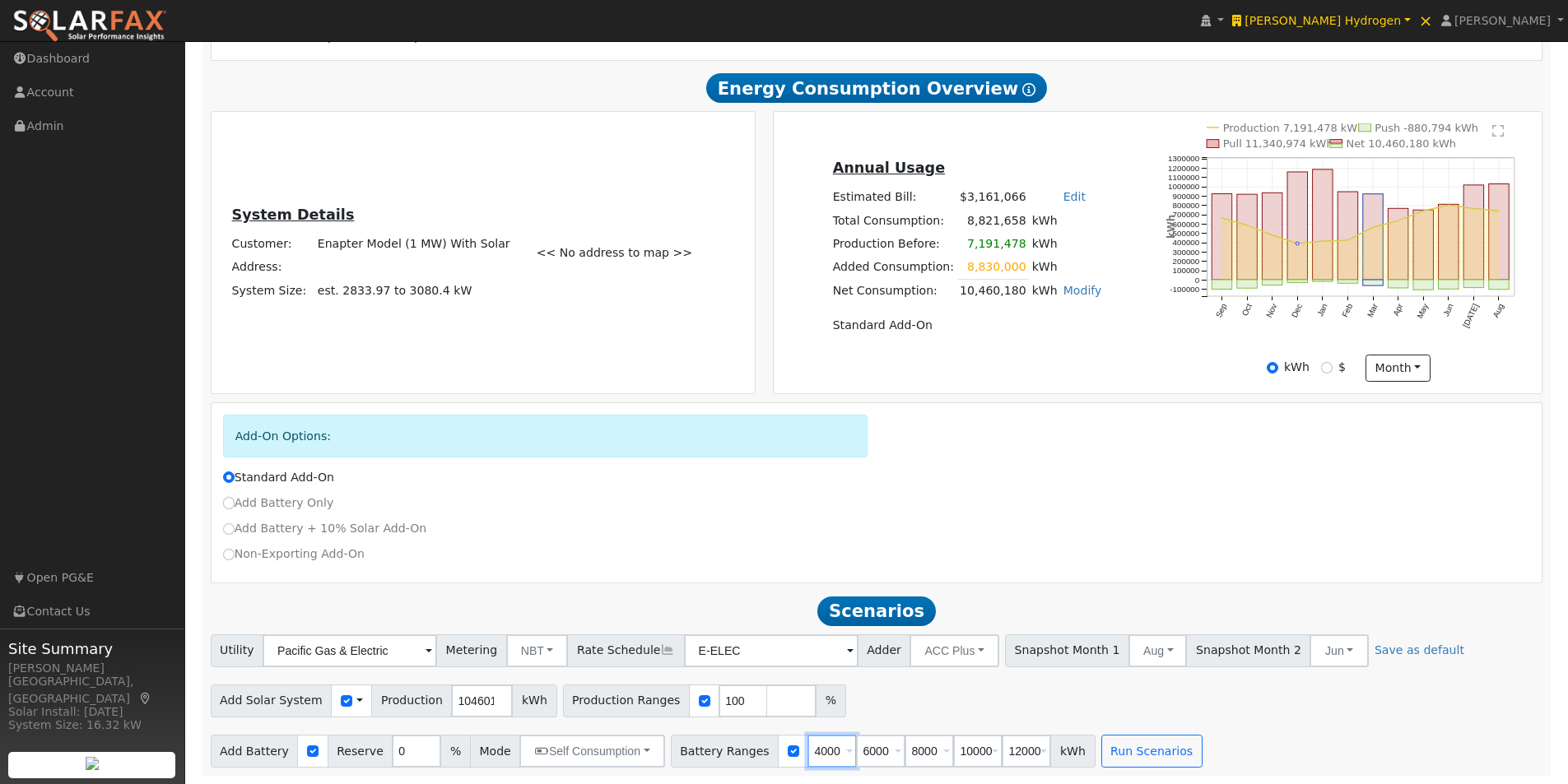
drag, startPoint x: 796, startPoint y: 751, endPoint x: 758, endPoint y: 757, distance: 38.5
click at [761, 757] on div "Battery Ranges 4000 Overrides Reserve % Mode None None Self Consumption Peak Sa…" at bounding box center [883, 751] width 425 height 33
type input "6000"
type input "8000"
type input "10000"
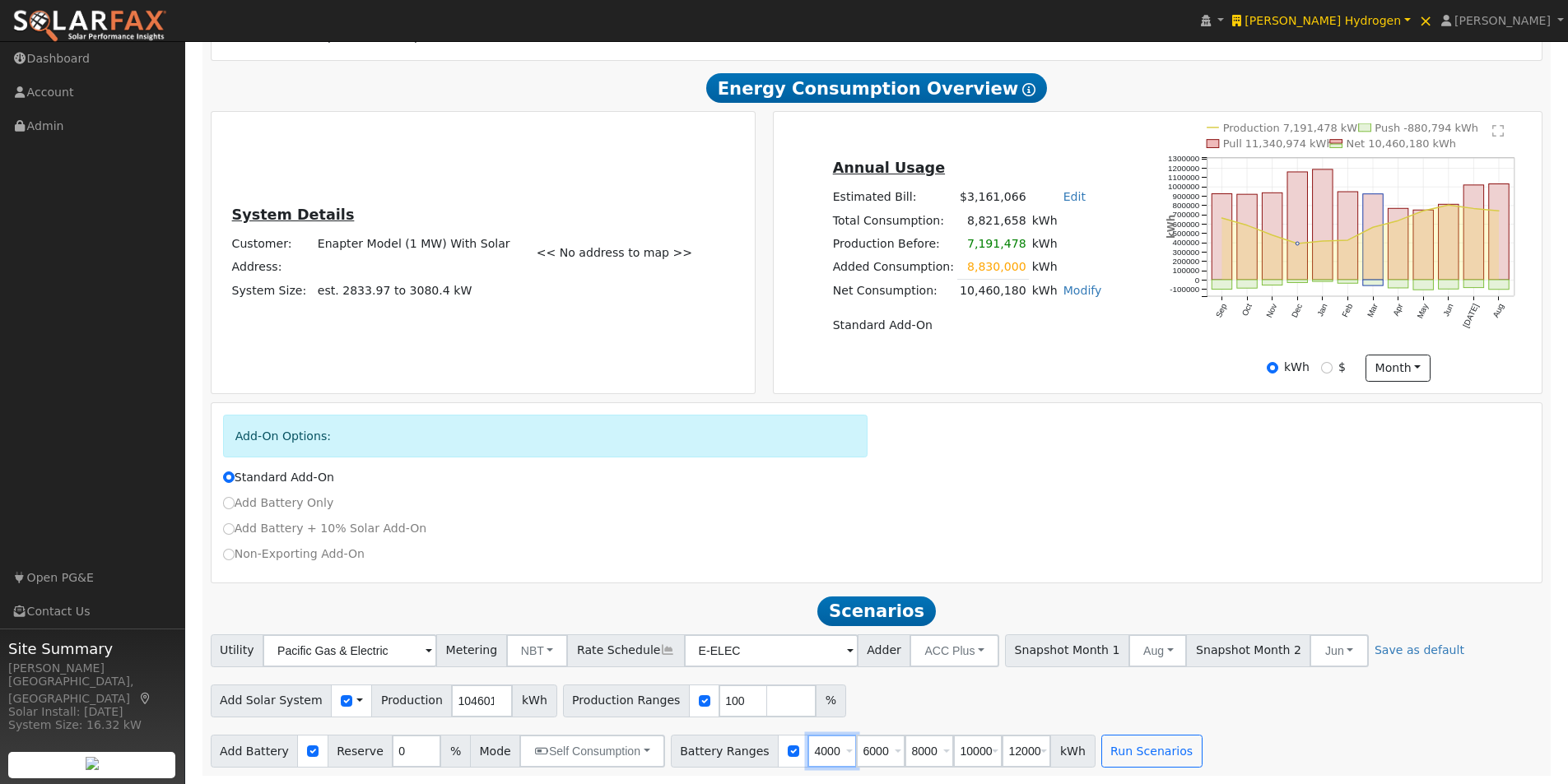
type input "12000"
type input "8000"
type input "10000"
type input "12000"
type input "10000"
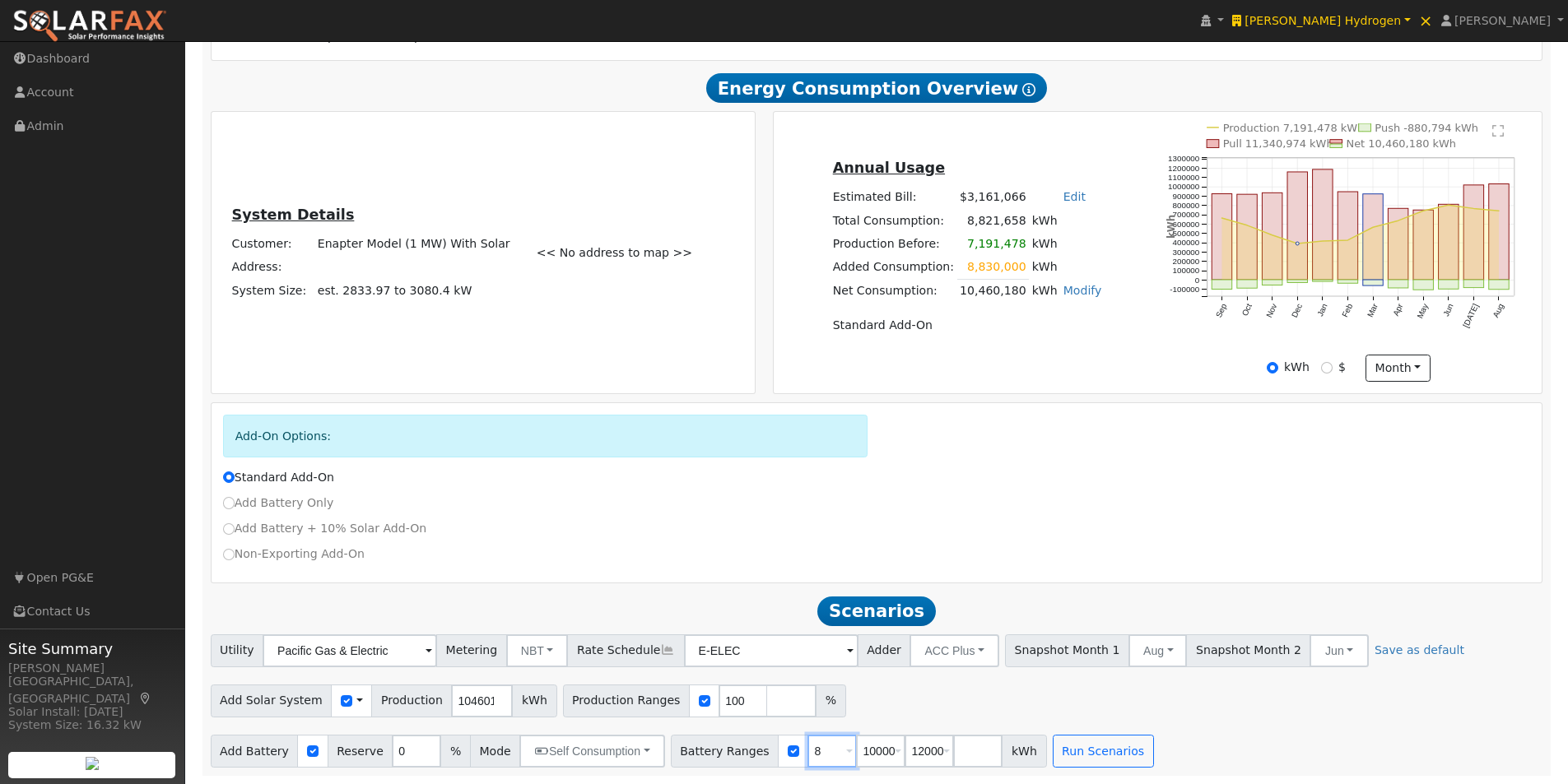
type input "12000"
type input "1"
type input "2000"
type input "4000"
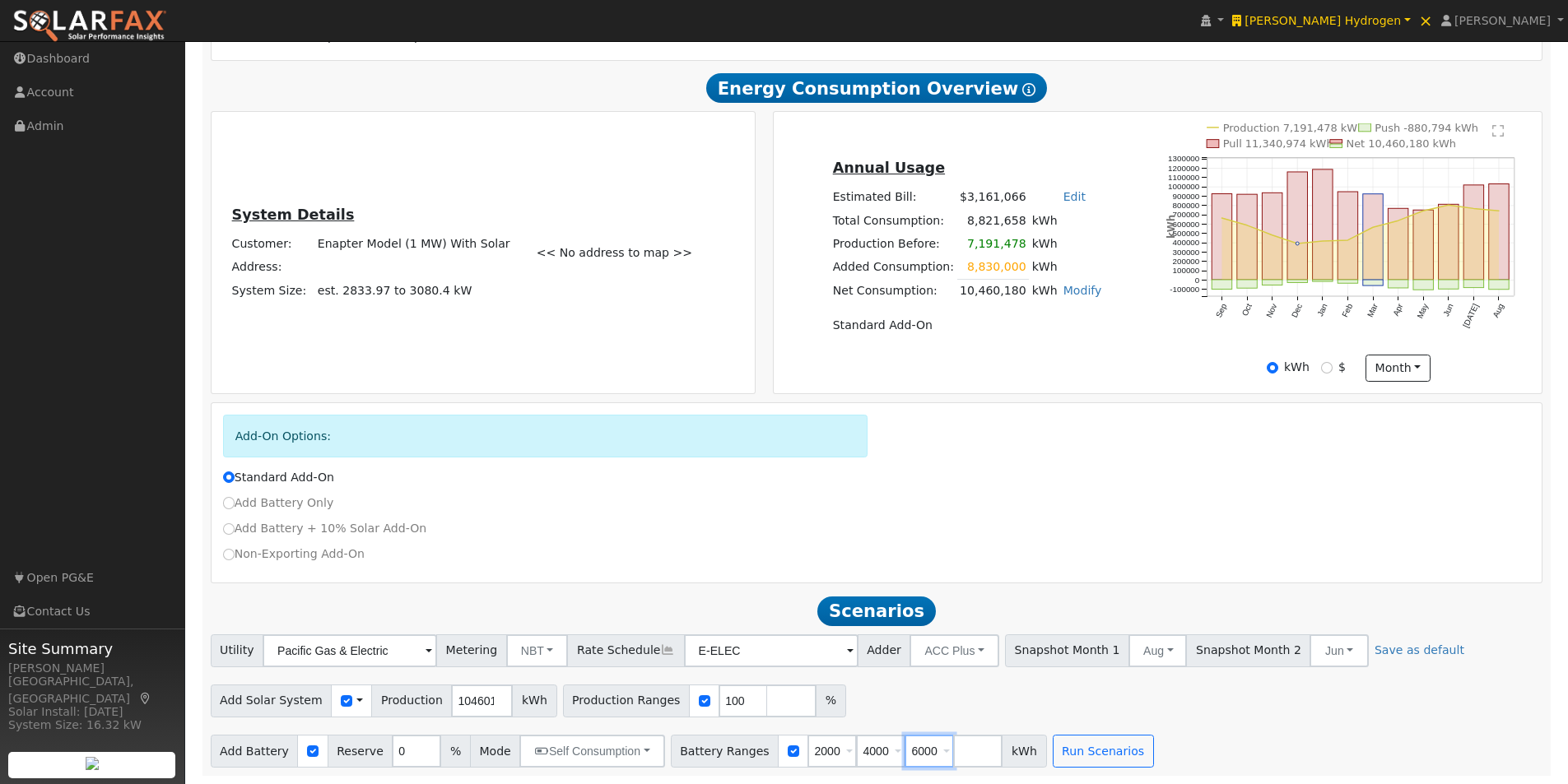
type input "6000"
type input "8000"
type input "1000"
type input "2000"
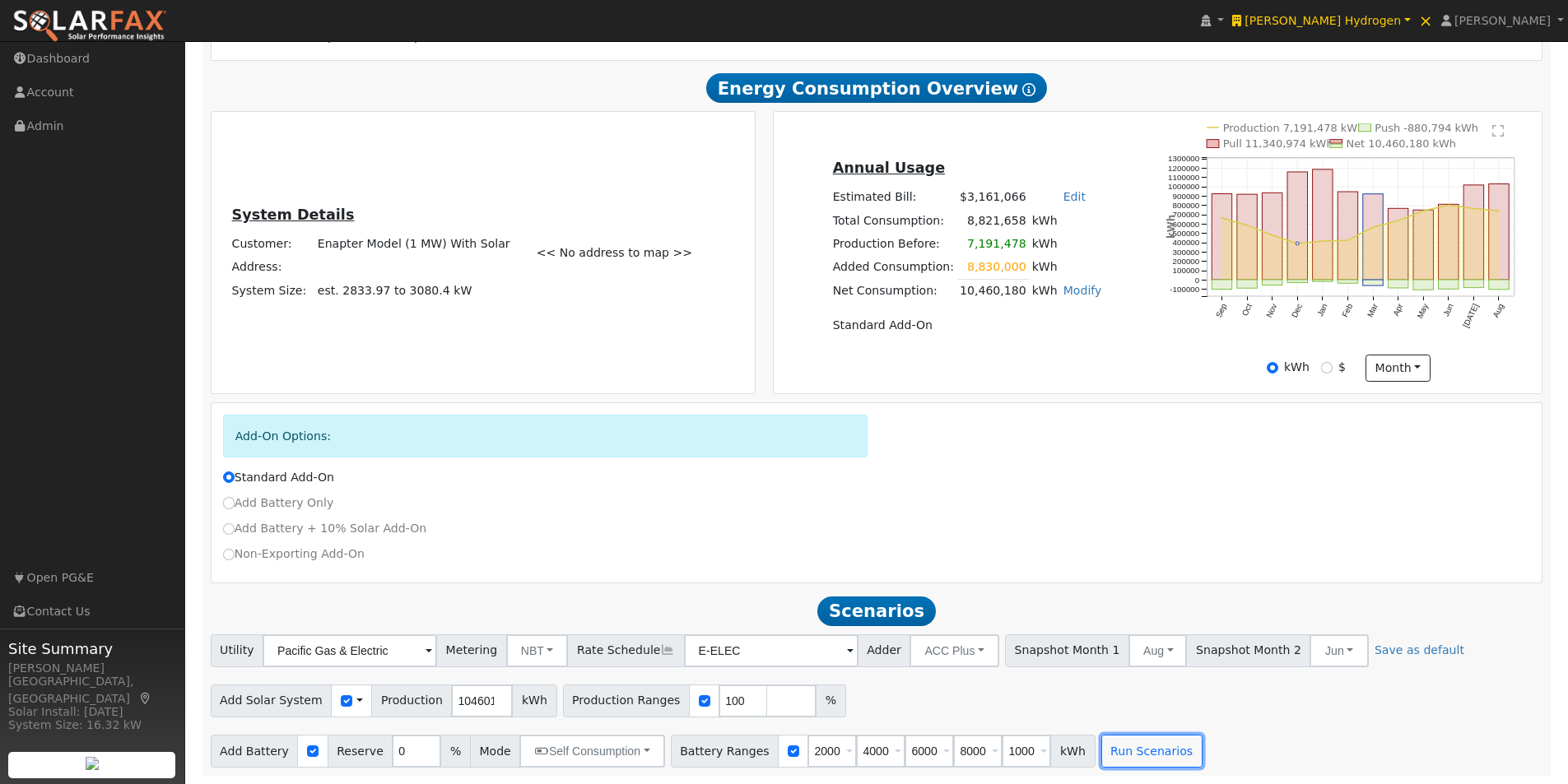
type input "4000"
type input "6000"
type input "8000"
drag, startPoint x: 818, startPoint y: 752, endPoint x: 781, endPoint y: 753, distance: 37.0
click at [807, 753] on span "1000 Overrides Reserve % Mode None None Self Consumption Peak Savings ACC High …" at bounding box center [831, 751] width 49 height 33
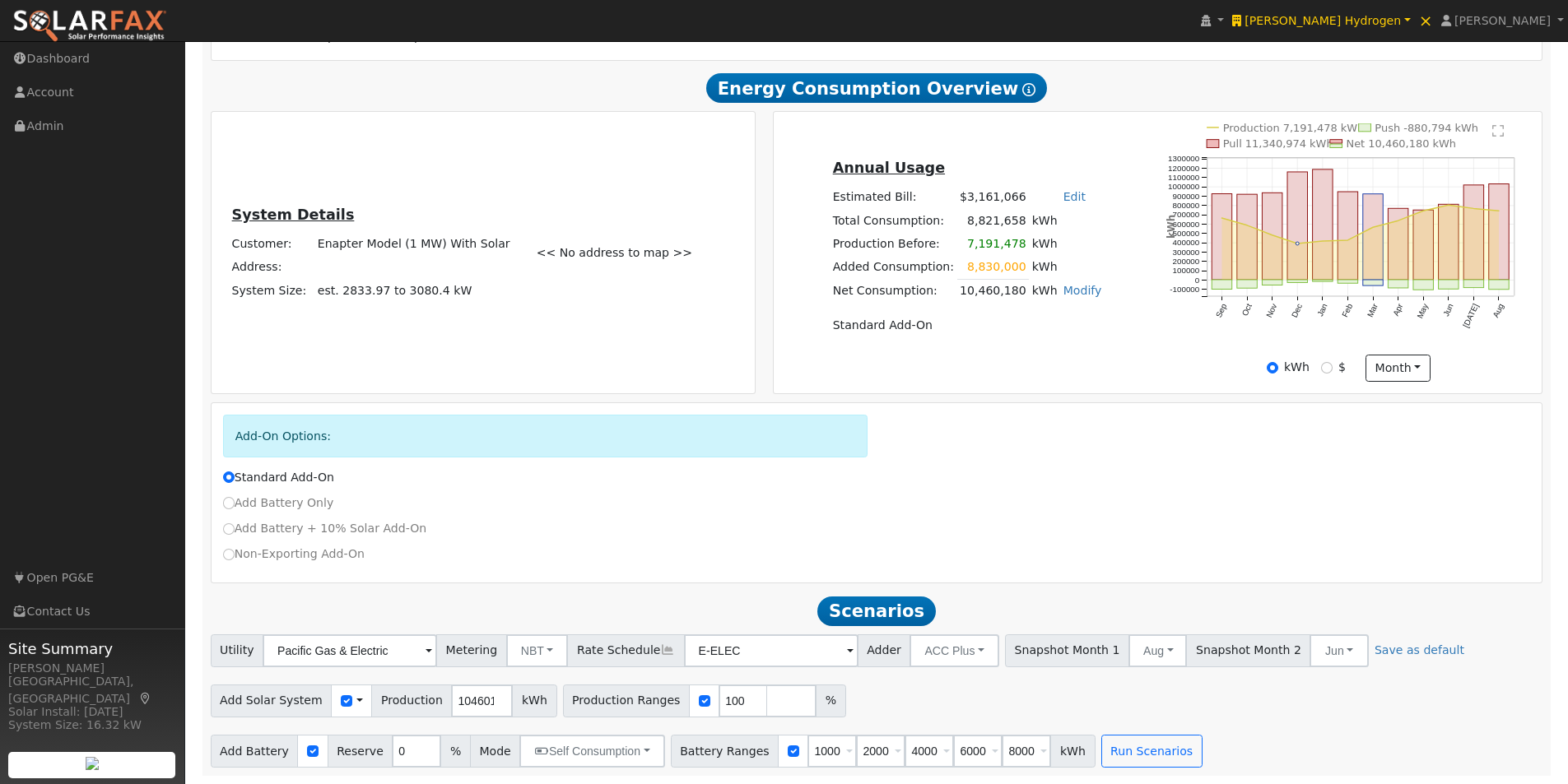
drag, startPoint x: 878, startPoint y: 701, endPoint x: 818, endPoint y: 732, distance: 67.5
click at [872, 703] on div "Add Solar System Use CSV Data Production 10460180 kWh Production Ranges 100 %" at bounding box center [876, 698] width 1338 height 38
drag, startPoint x: 815, startPoint y: 748, endPoint x: 769, endPoint y: 748, distance: 46.0
click at [769, 748] on div "Battery Ranges 1000 Overrides Reserve % Mode None None Self Consumption Peak Sa…" at bounding box center [883, 751] width 425 height 33
type input "2000"
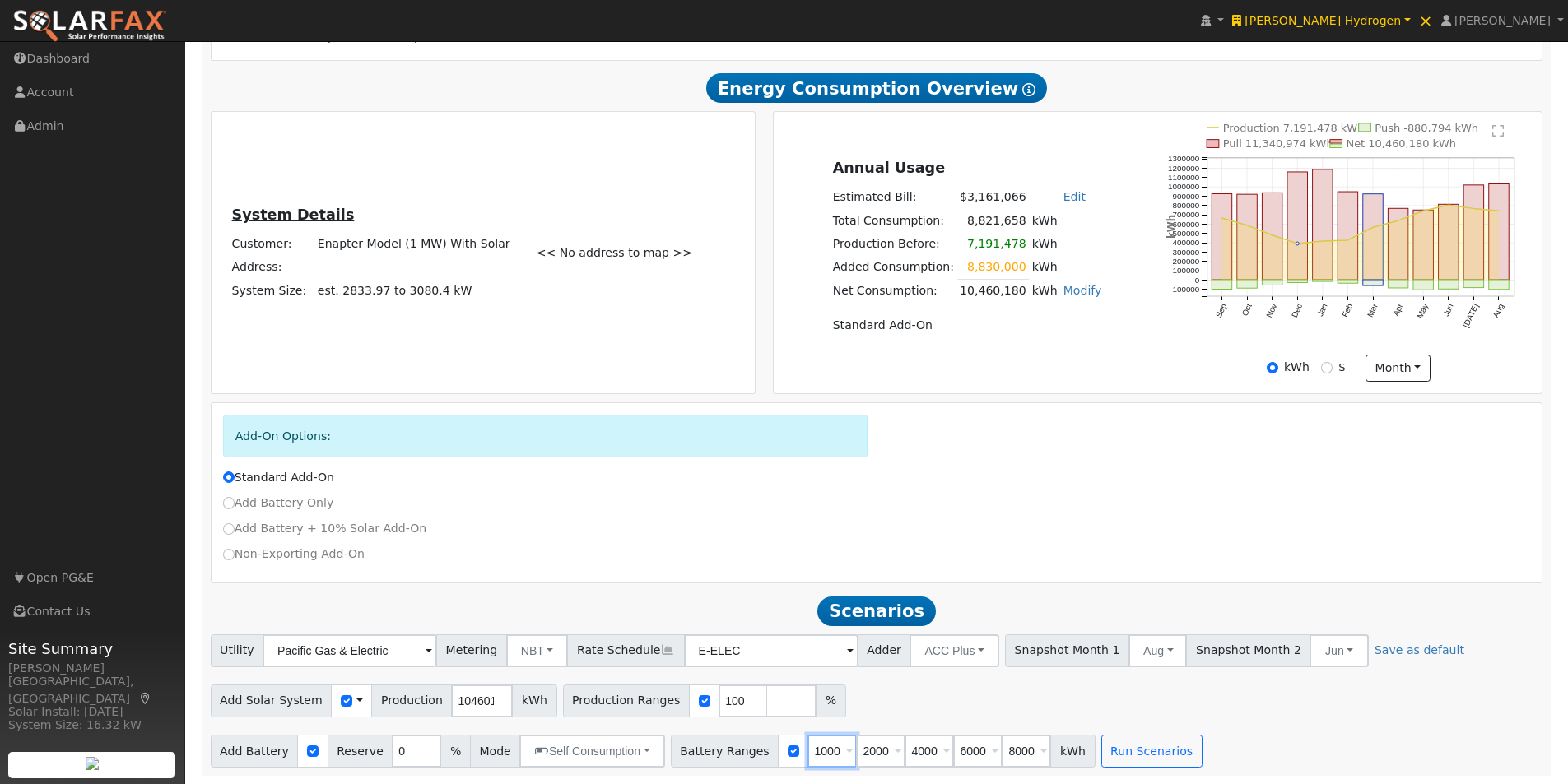
type input "4000"
type input "6000"
type input "8000"
click at [1001, 750] on input "number" at bounding box center [1026, 751] width 49 height 33
drag, startPoint x: 811, startPoint y: 754, endPoint x: 765, endPoint y: 746, distance: 46.7
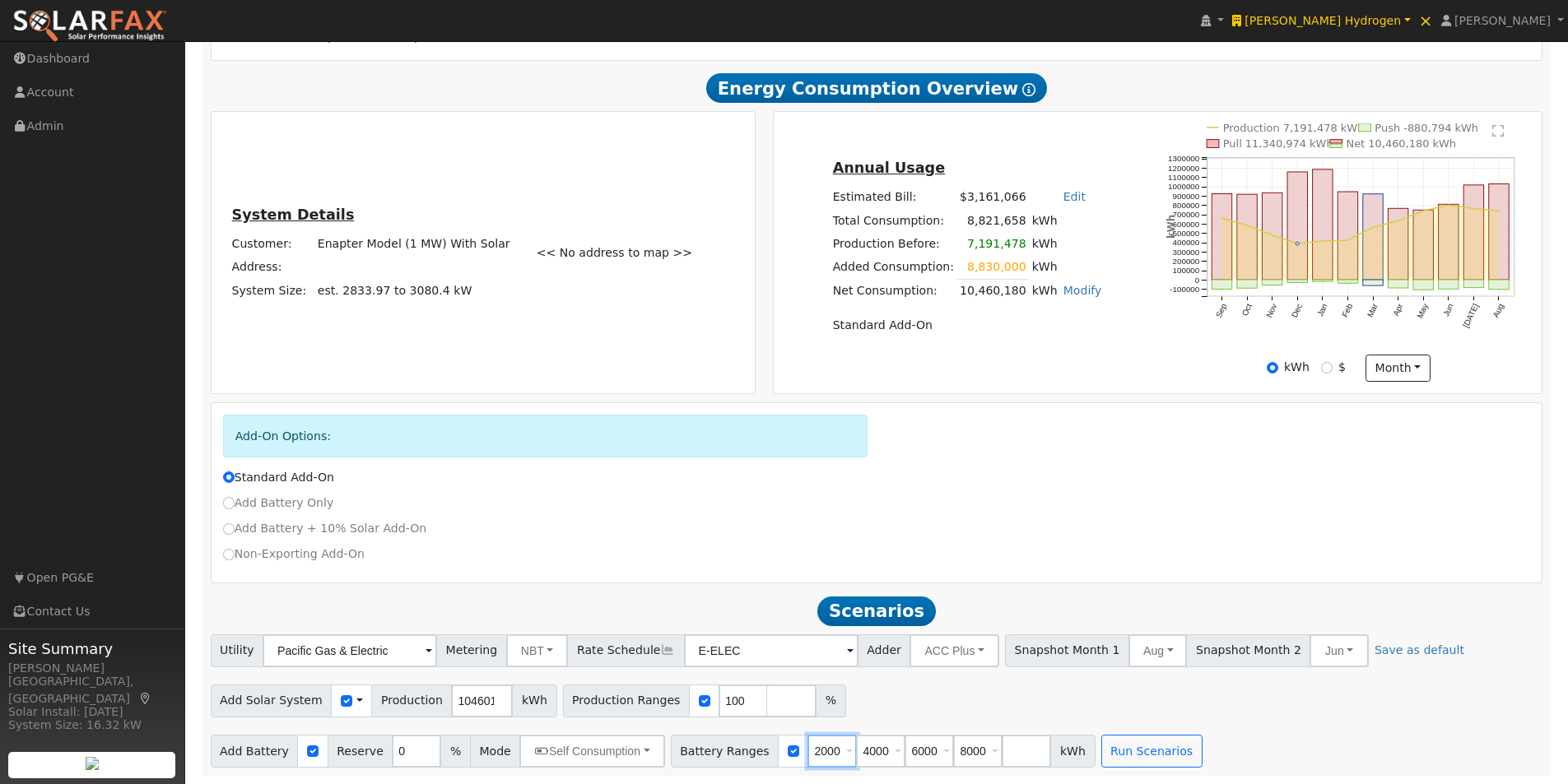
click at [765, 752] on div "Battery Ranges 2000 Overrides Reserve % Mode None None Self Consumption Peak Sa…" at bounding box center [883, 751] width 425 height 33
type input "4000"
type input "6000"
type input "8000"
type input "4000"
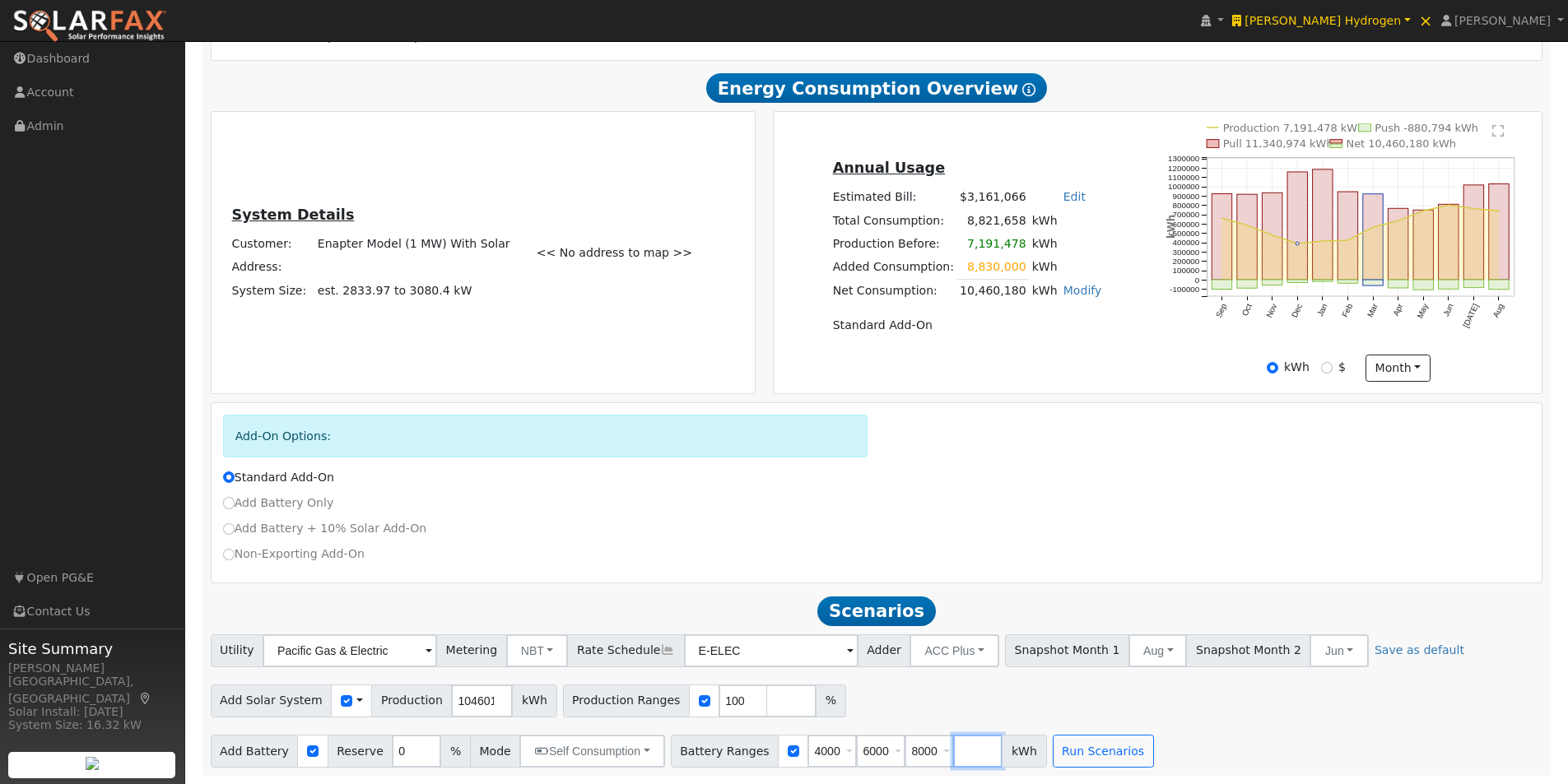
drag, startPoint x: 943, startPoint y: 751, endPoint x: 934, endPoint y: 705, distance: 46.9
click at [953, 751] on input "number" at bounding box center [977, 751] width 49 height 33
type input "10000"
type input "12000"
click at [1101, 744] on button "Run Scenarios" at bounding box center [1151, 751] width 101 height 33
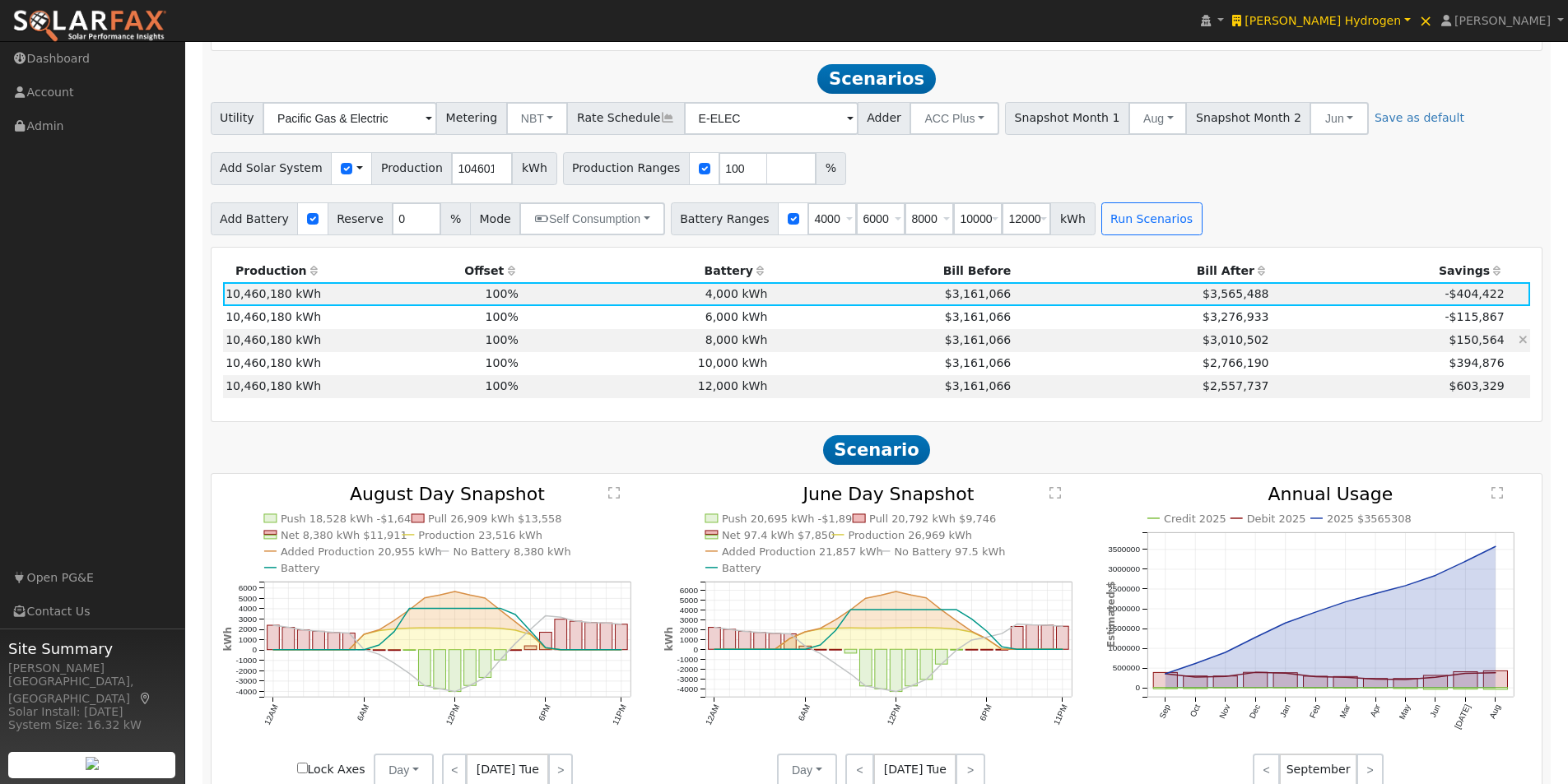
scroll to position [896, 0]
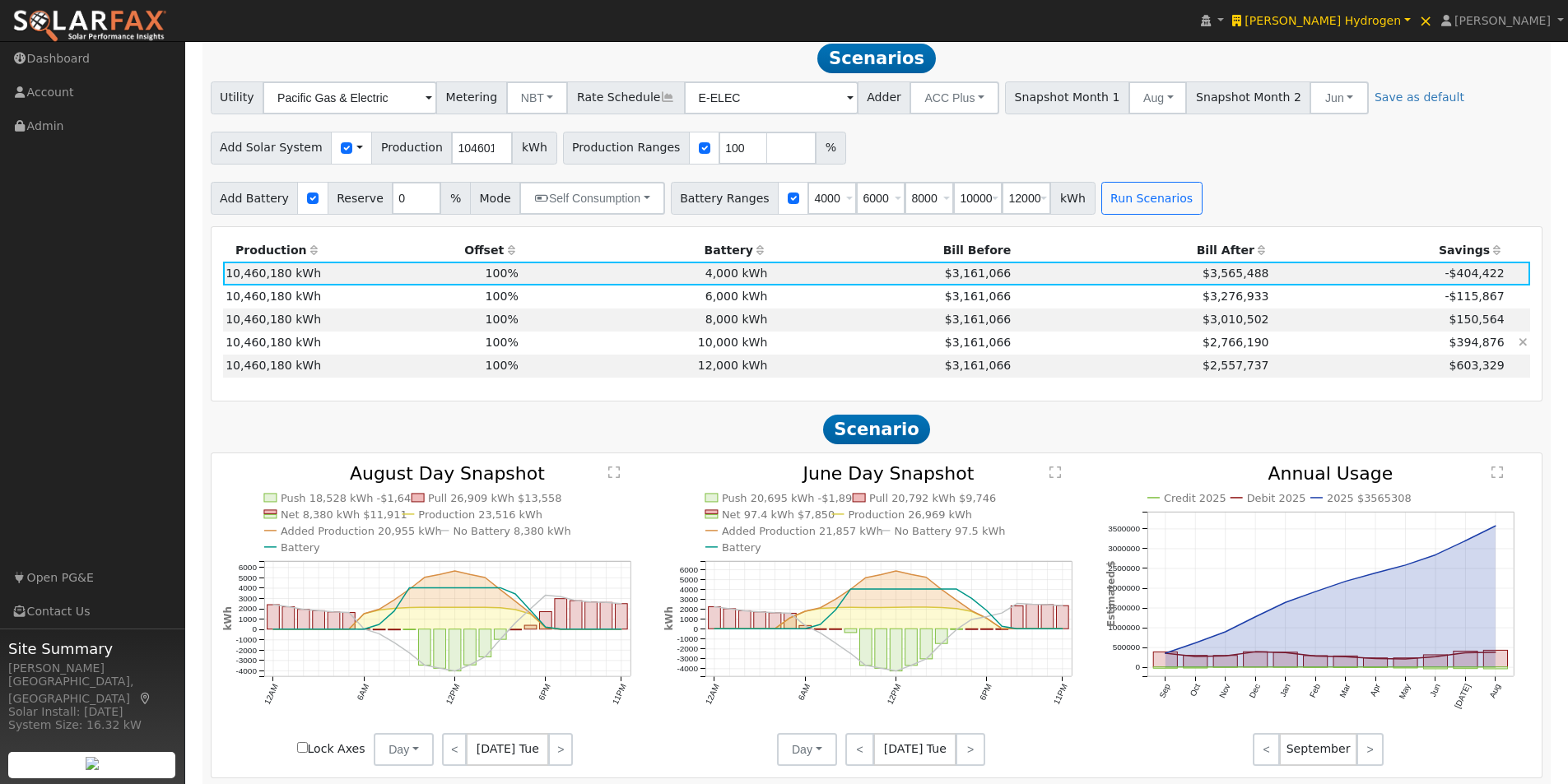
click at [694, 346] on td "10,000 kWh" at bounding box center [645, 343] width 249 height 23
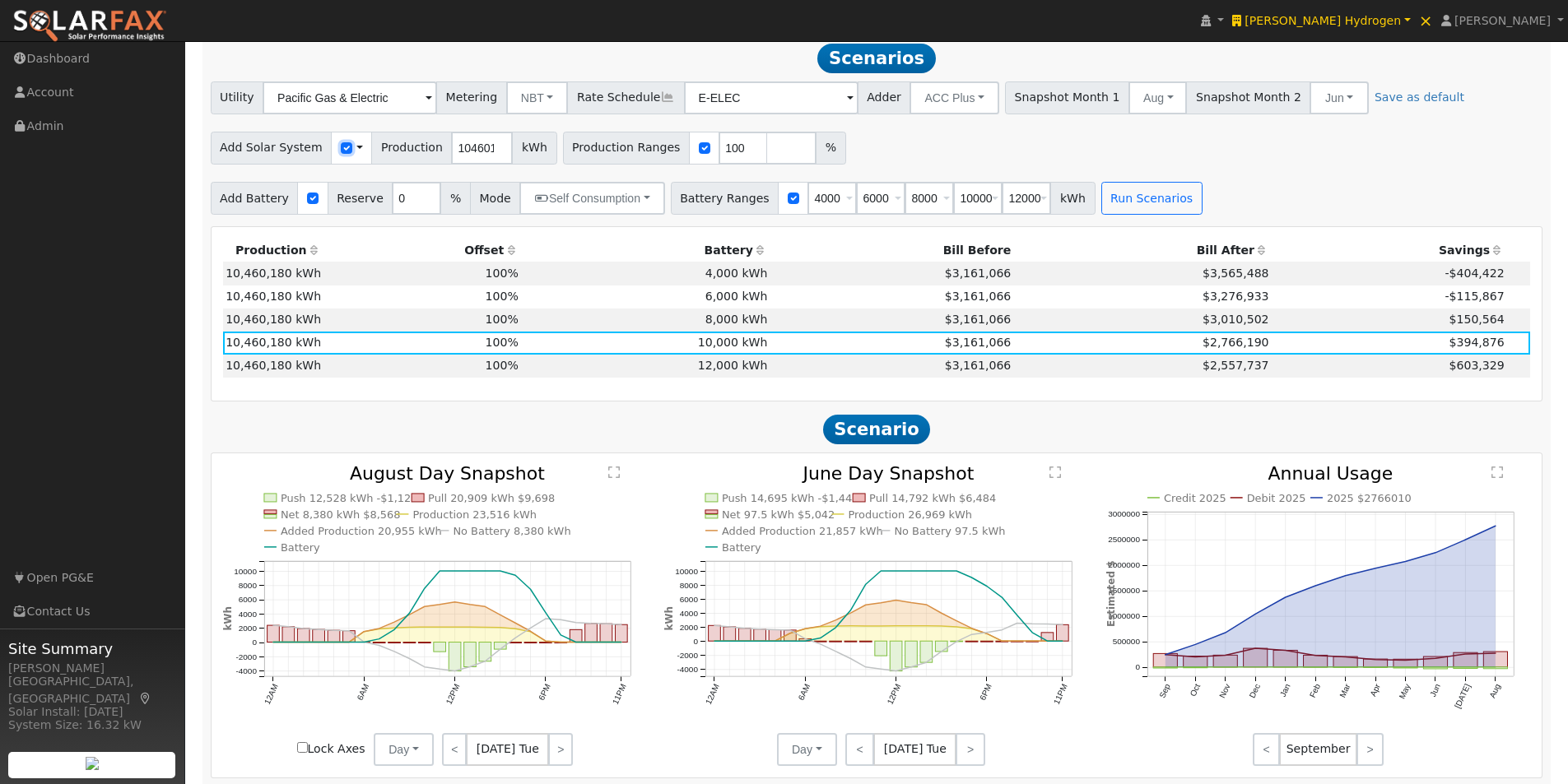
click at [341, 152] on input "checkbox" at bounding box center [346, 148] width 12 height 12
checkbox input "false"
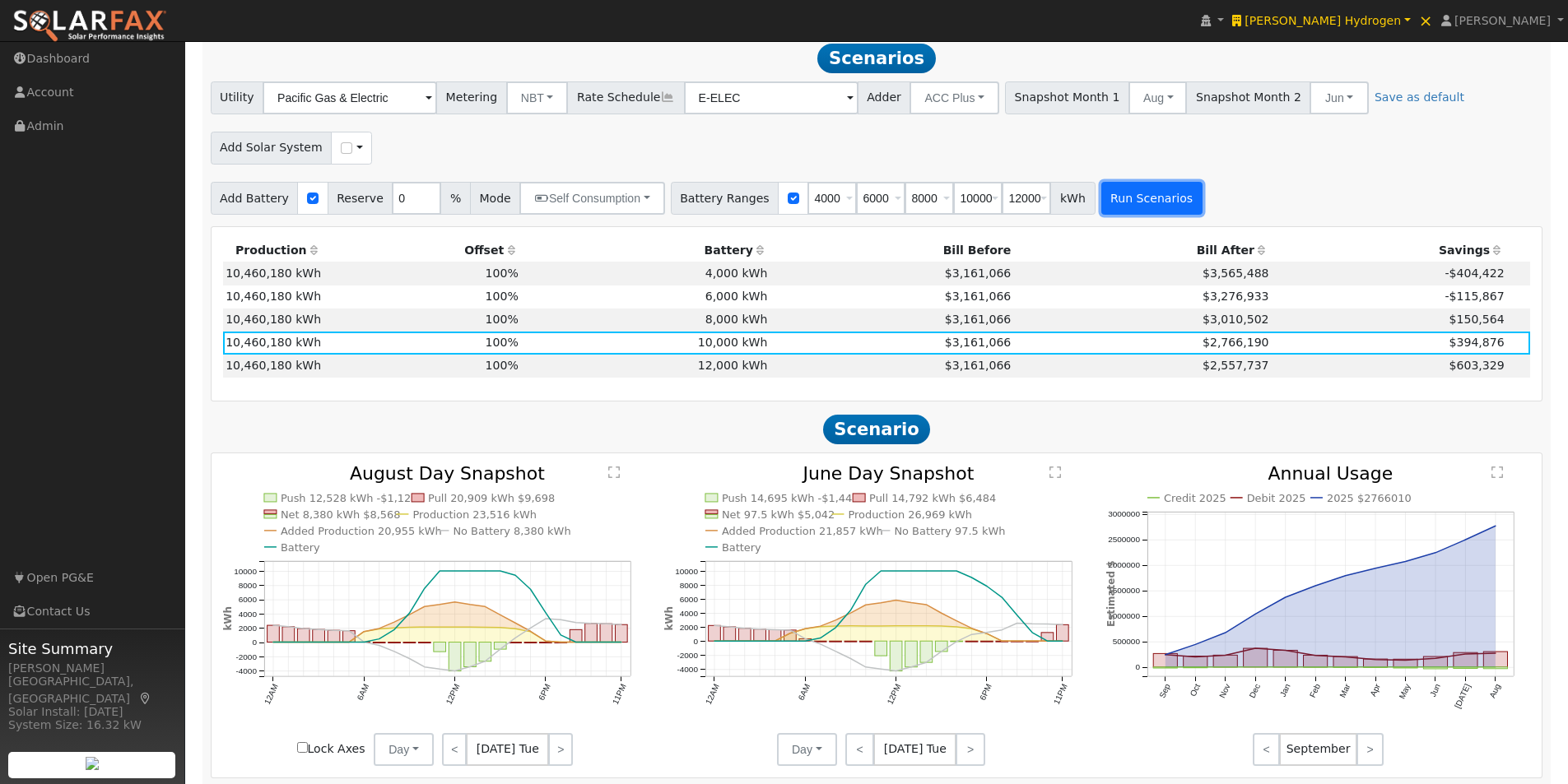
click at [1101, 208] on button "Run Scenarios" at bounding box center [1151, 198] width 101 height 33
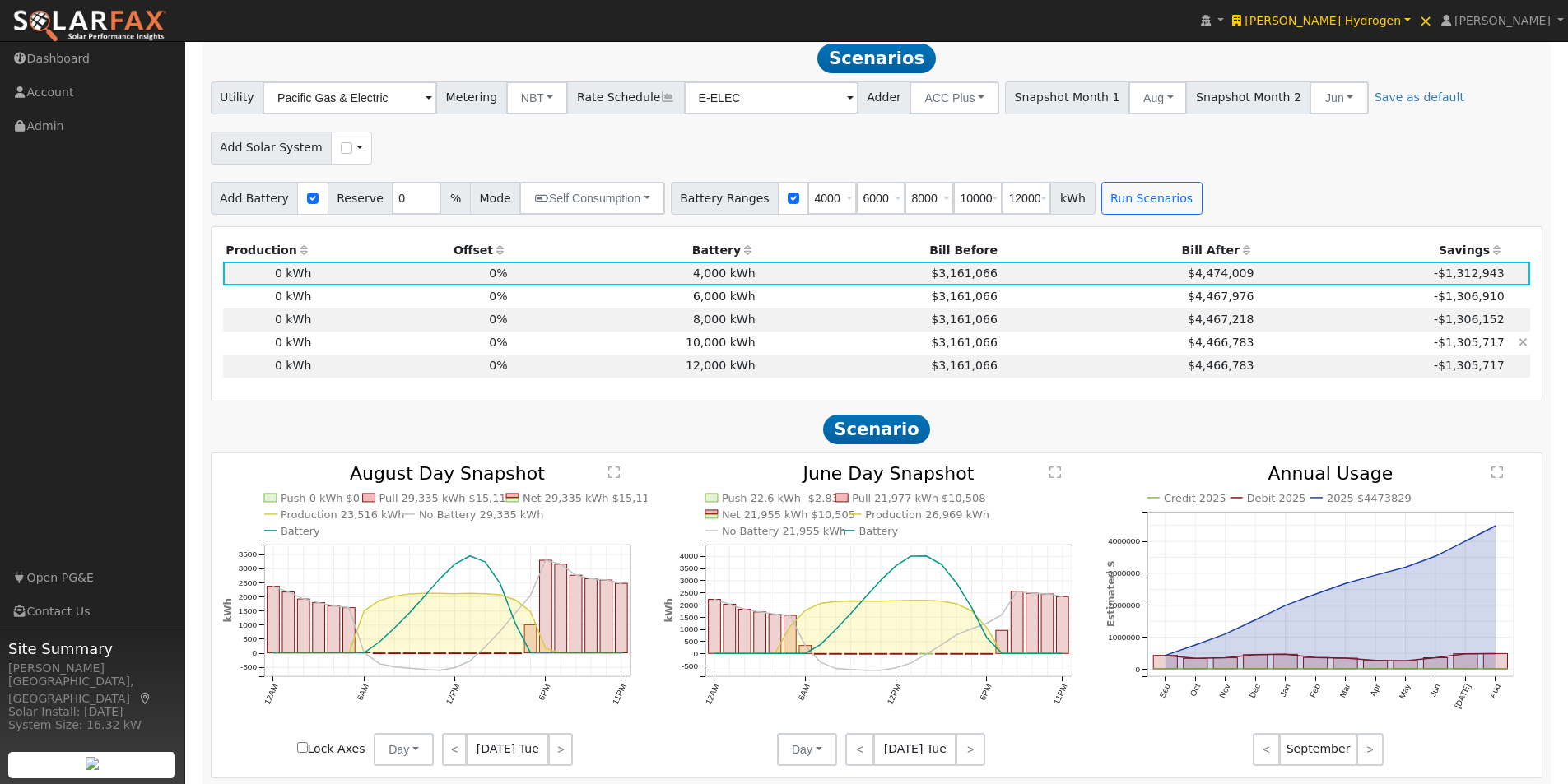
click at [689, 348] on td "10,000 kWh" at bounding box center [634, 343] width 248 height 23
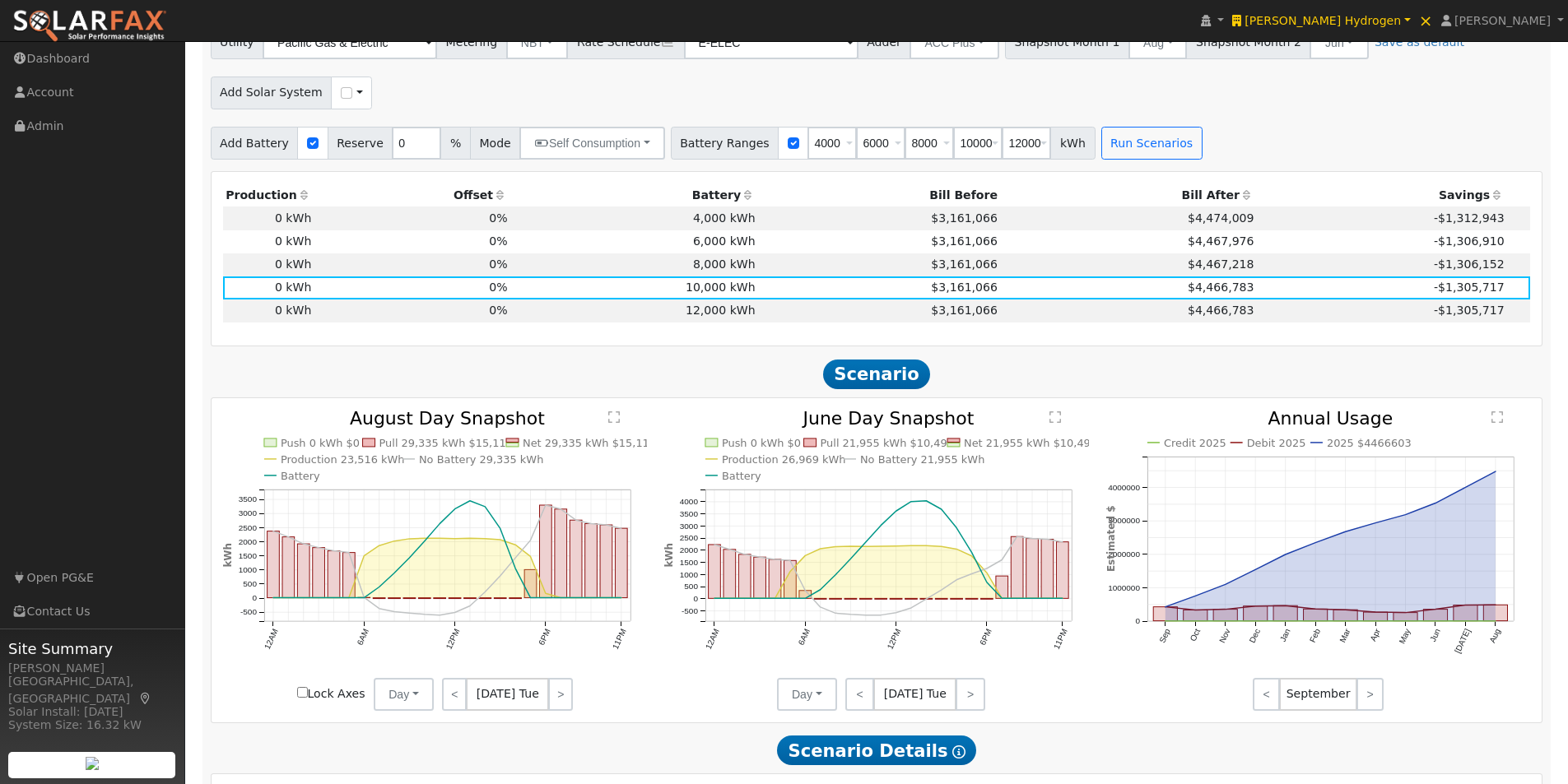
scroll to position [987, 0]
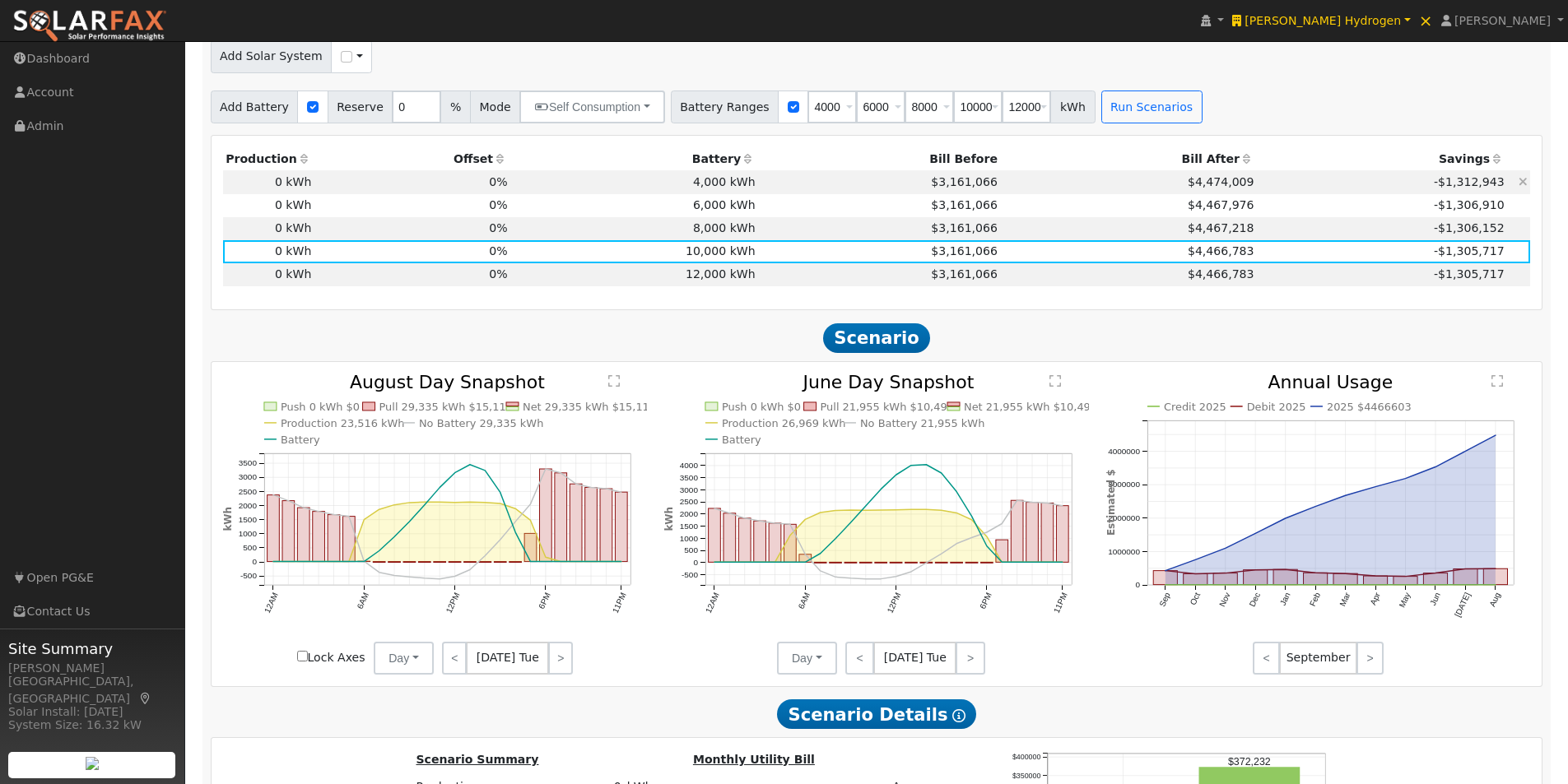
click at [690, 190] on td "4,000 kWh" at bounding box center [634, 181] width 248 height 23
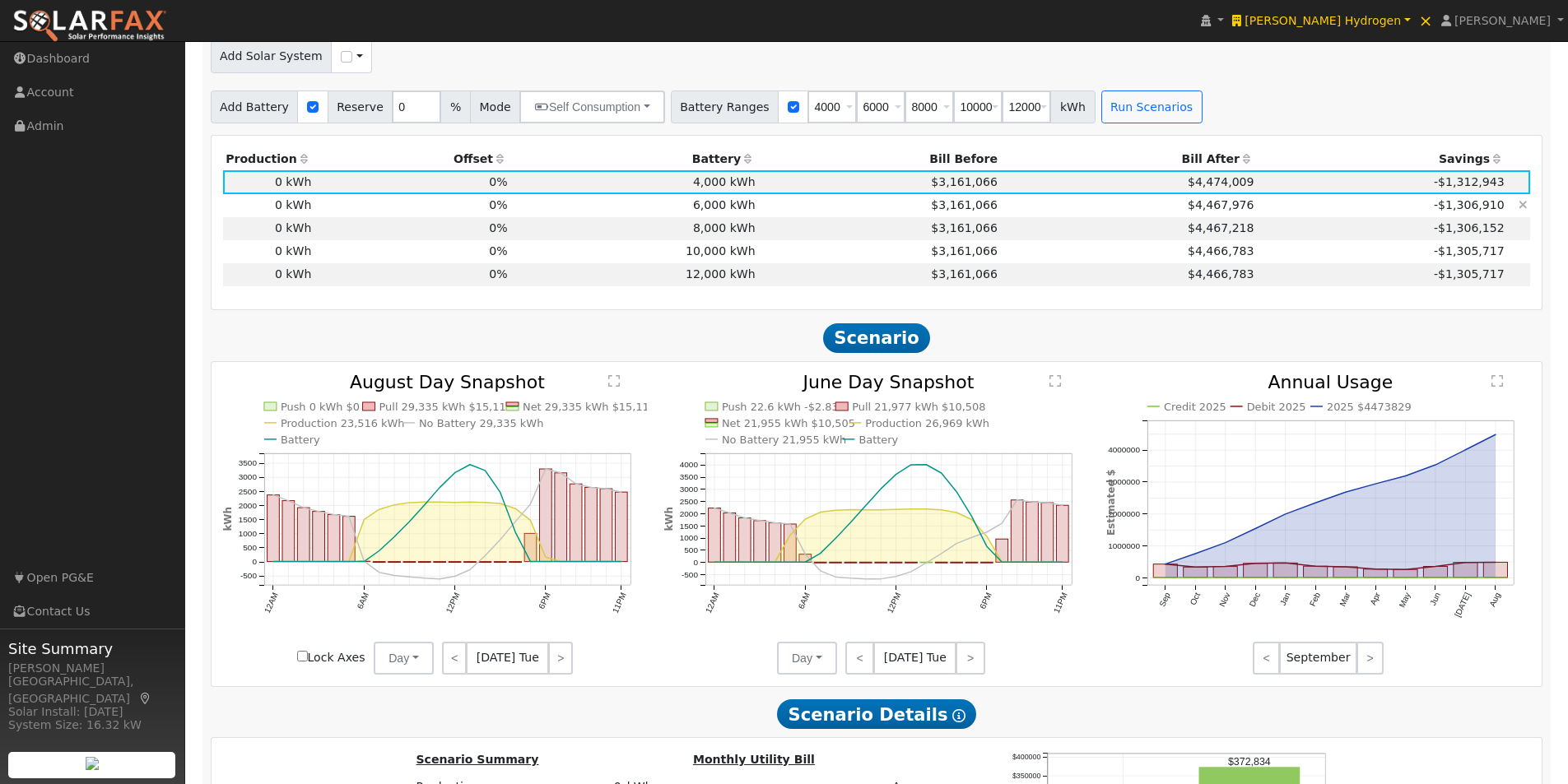
click at [707, 210] on td "6,000 kWh" at bounding box center [634, 205] width 248 height 23
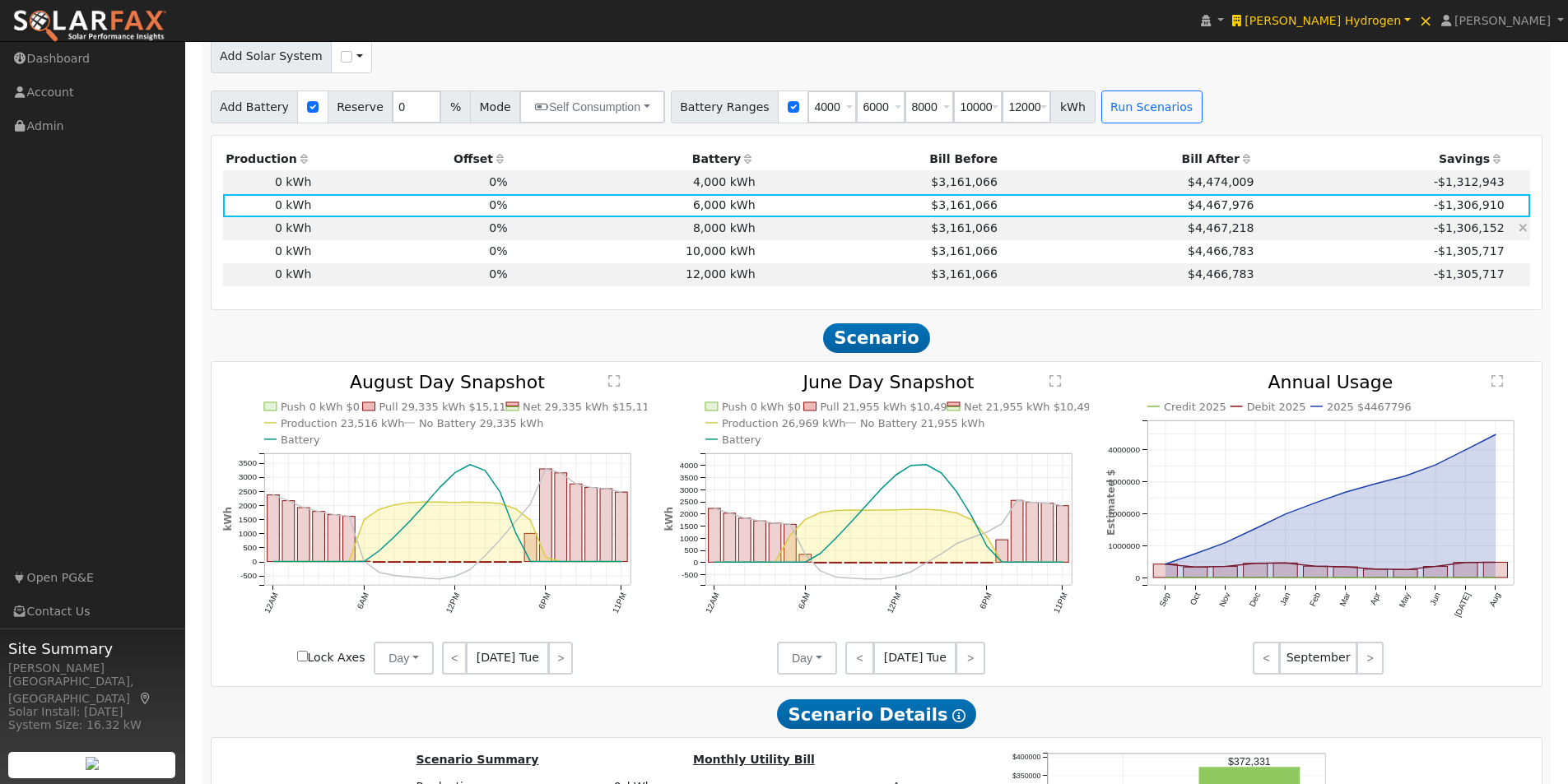
click at [708, 234] on td "8,000 kWh" at bounding box center [634, 228] width 248 height 23
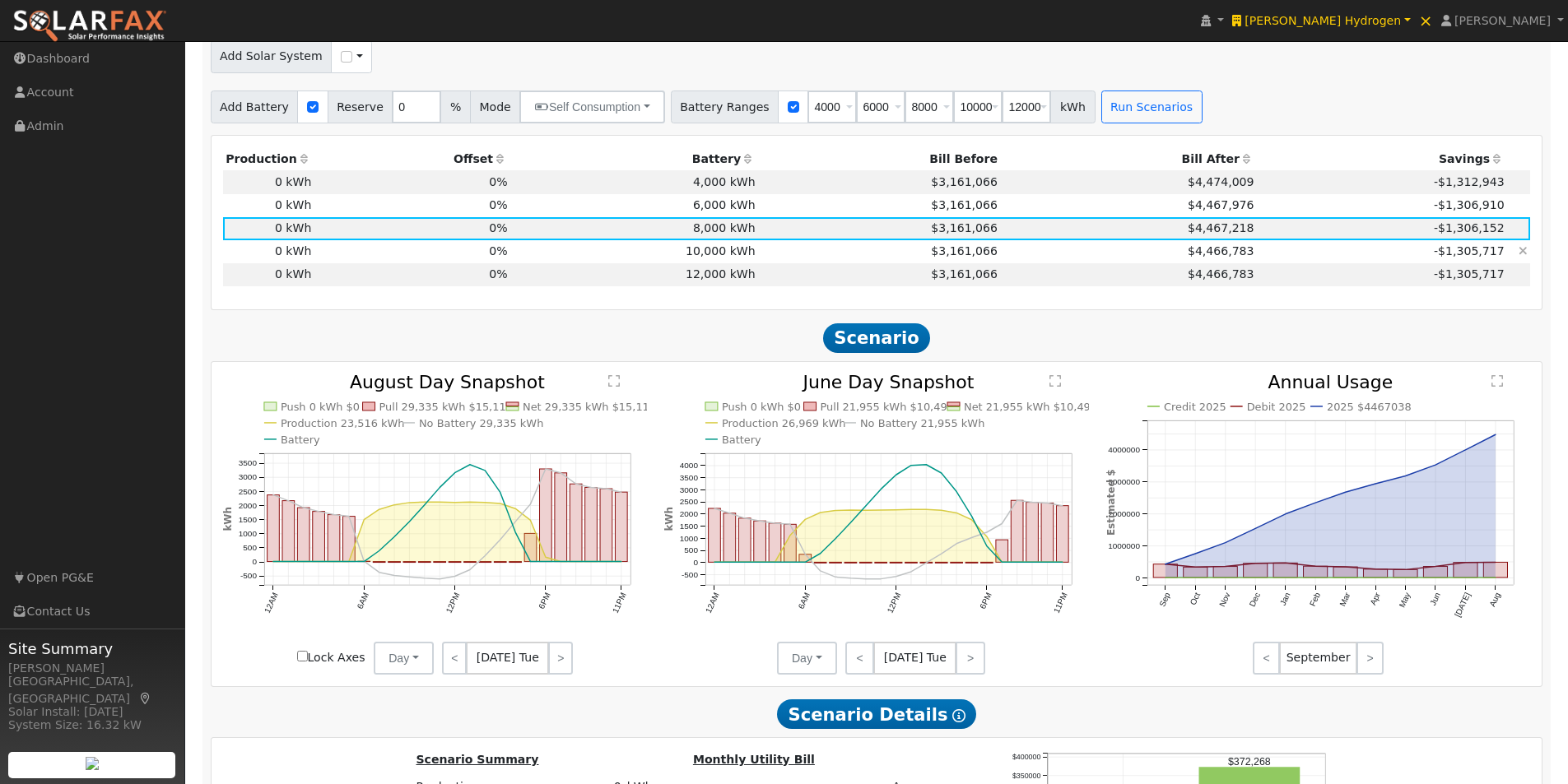
click at [710, 255] on td "10,000 kWh" at bounding box center [634, 252] width 248 height 23
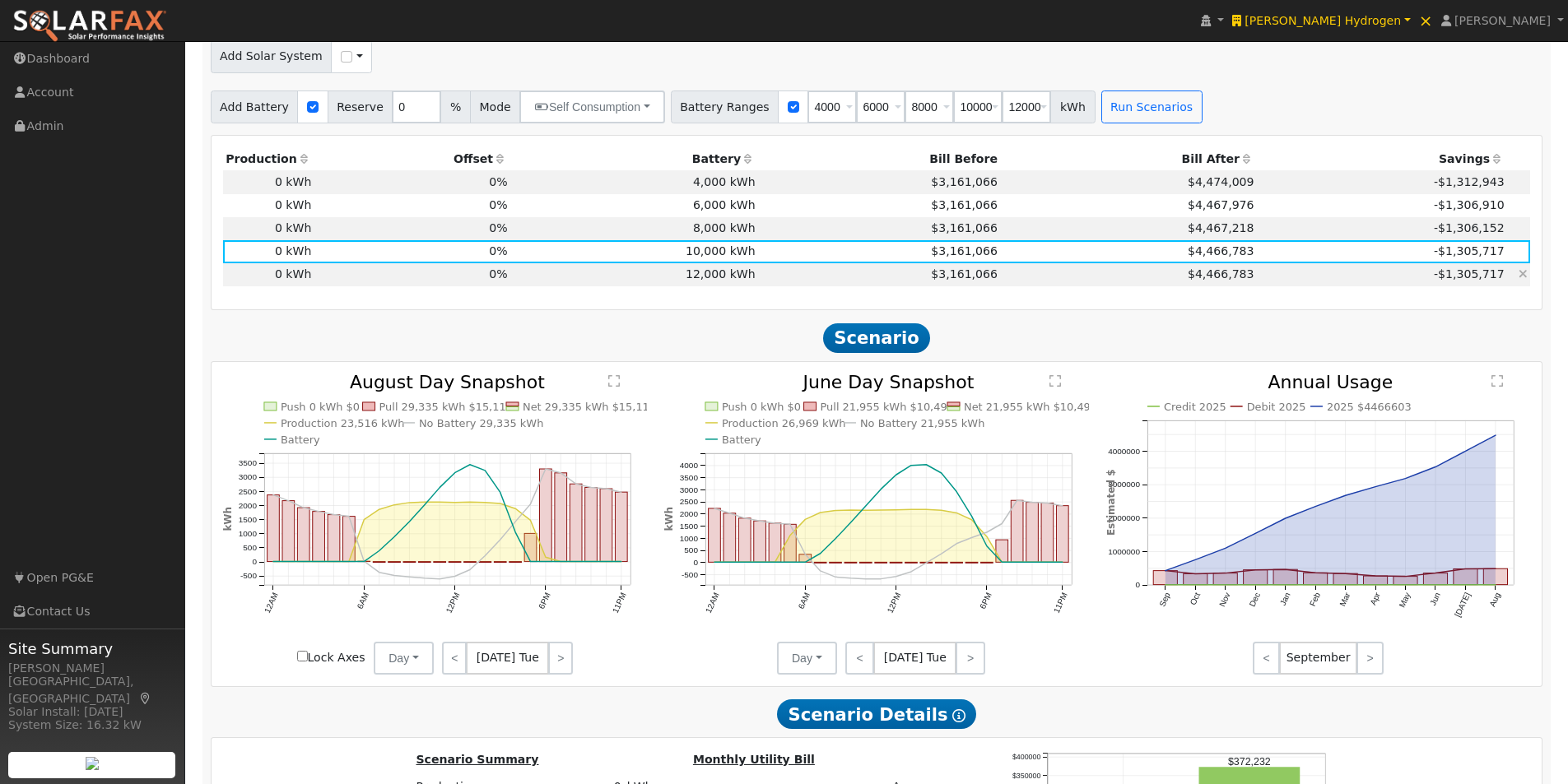
click at [707, 276] on td "12,000 kWh" at bounding box center [634, 274] width 248 height 23
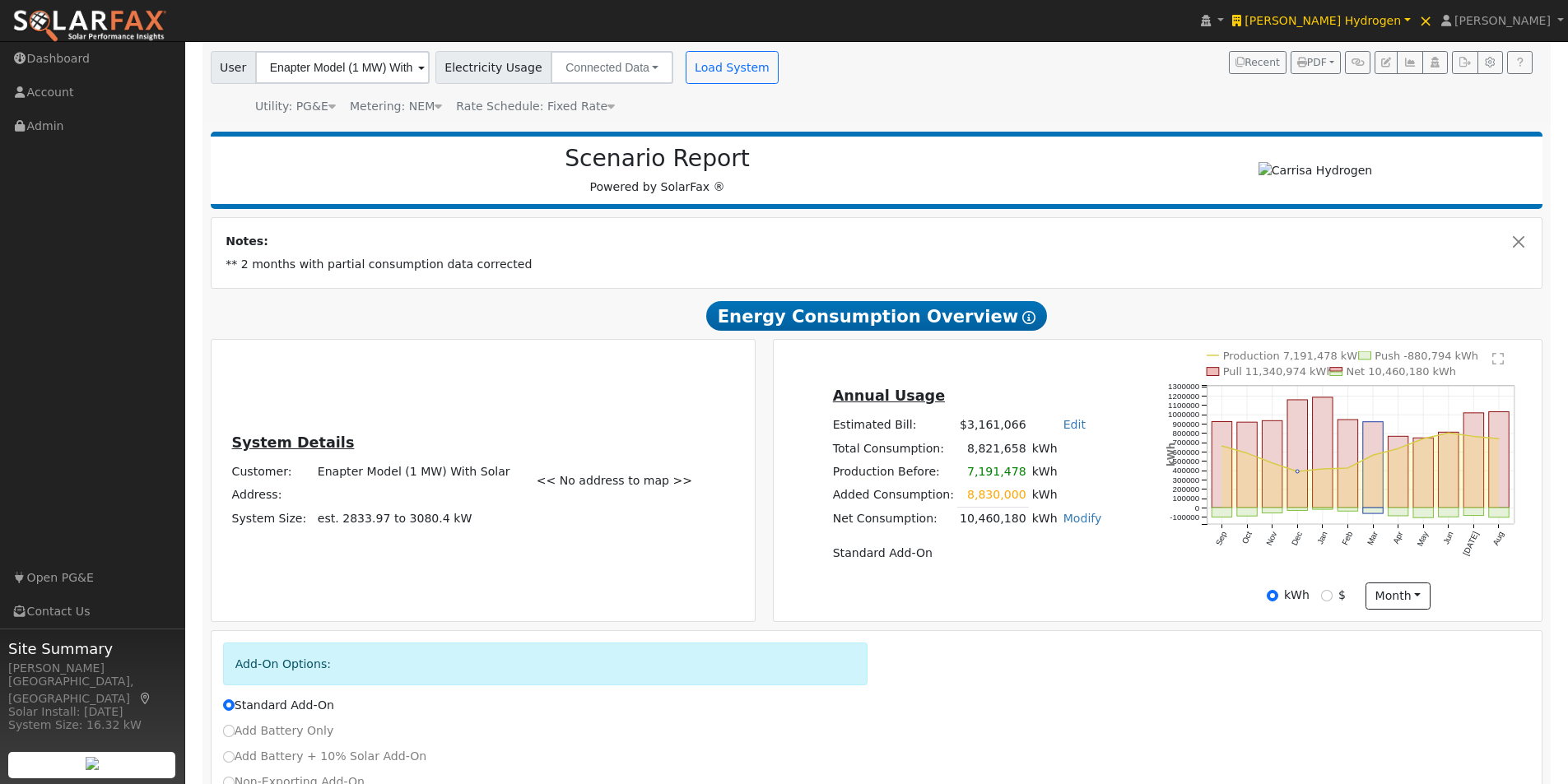
scroll to position [82, 0]
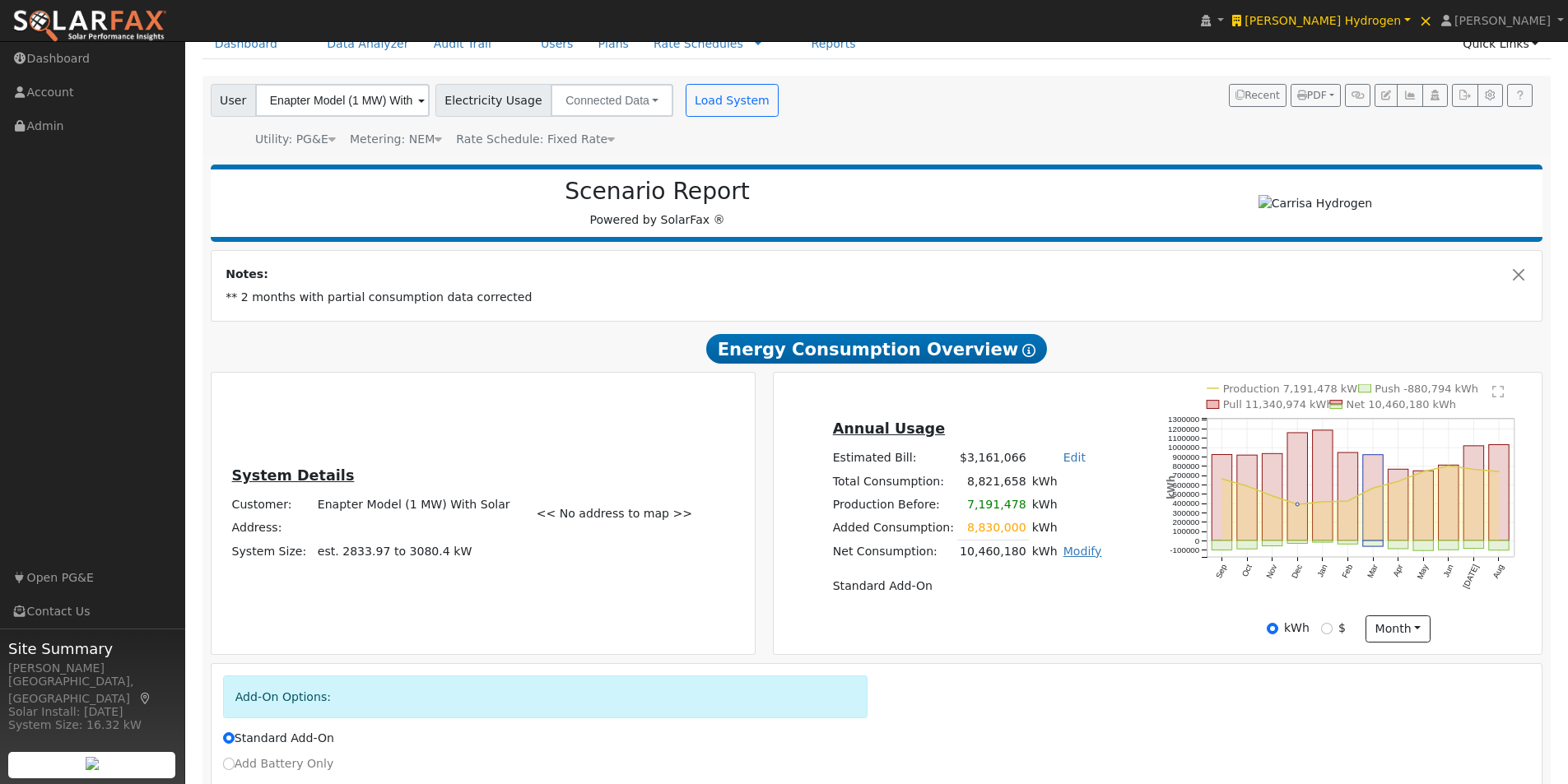
click at [1068, 553] on link "Modify" at bounding box center [1082, 552] width 38 height 13
click at [954, 588] on link "Edit Consumption" at bounding box center [985, 578] width 200 height 23
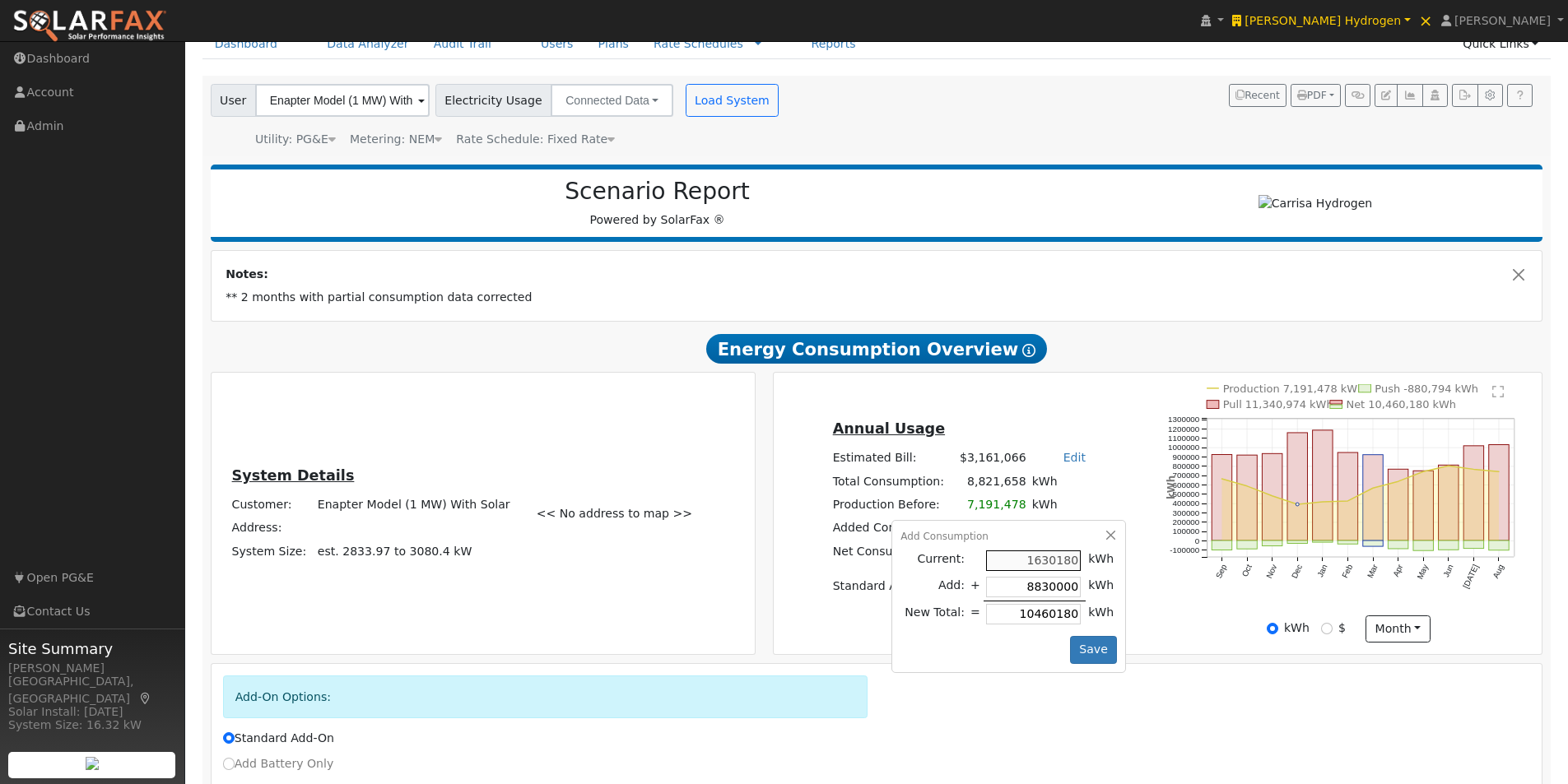
type input "0"
type input "1630180"
type input "0"
click at [1083, 650] on button "Save" at bounding box center [1093, 650] width 47 height 28
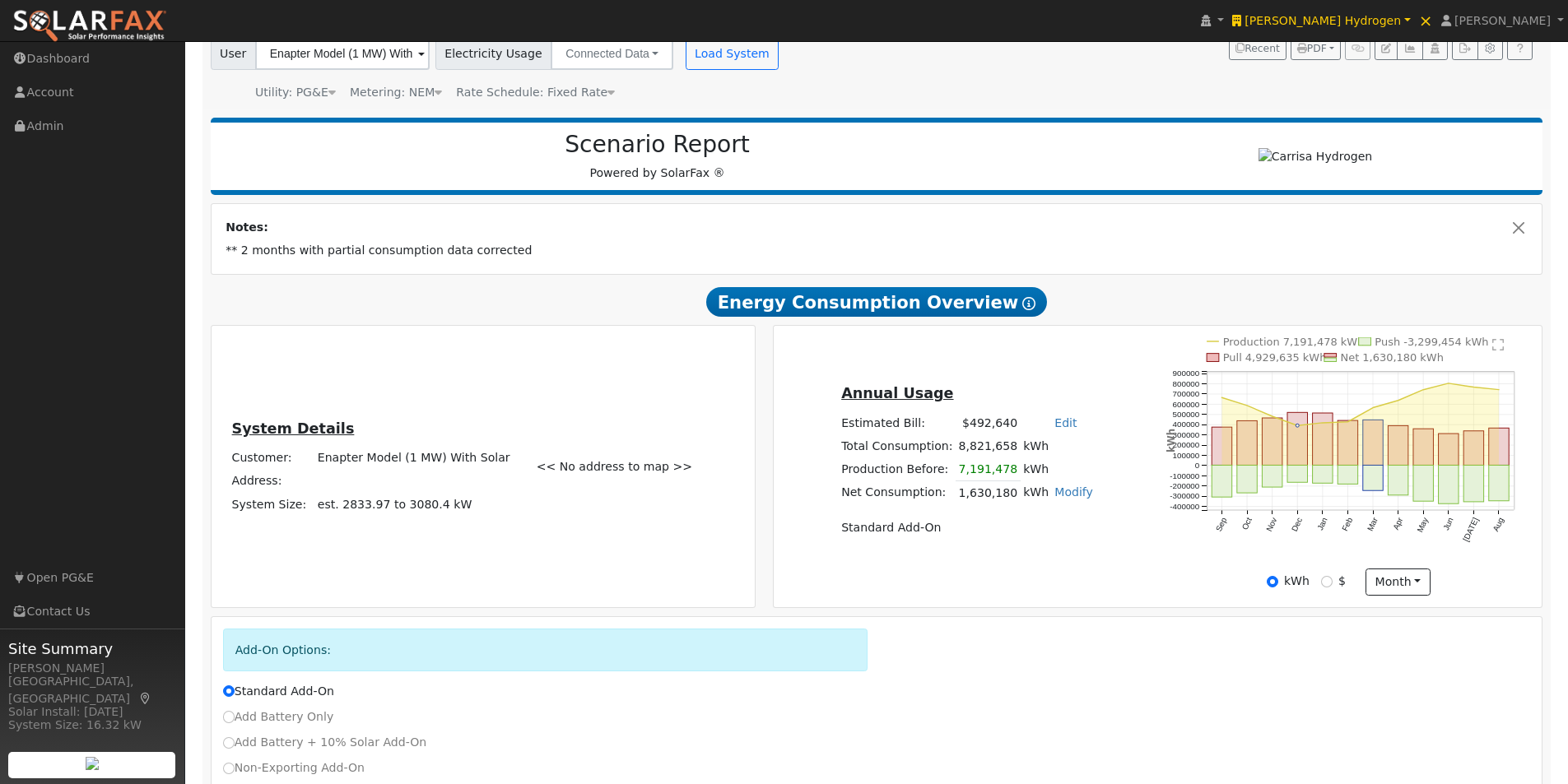
scroll to position [201, 0]
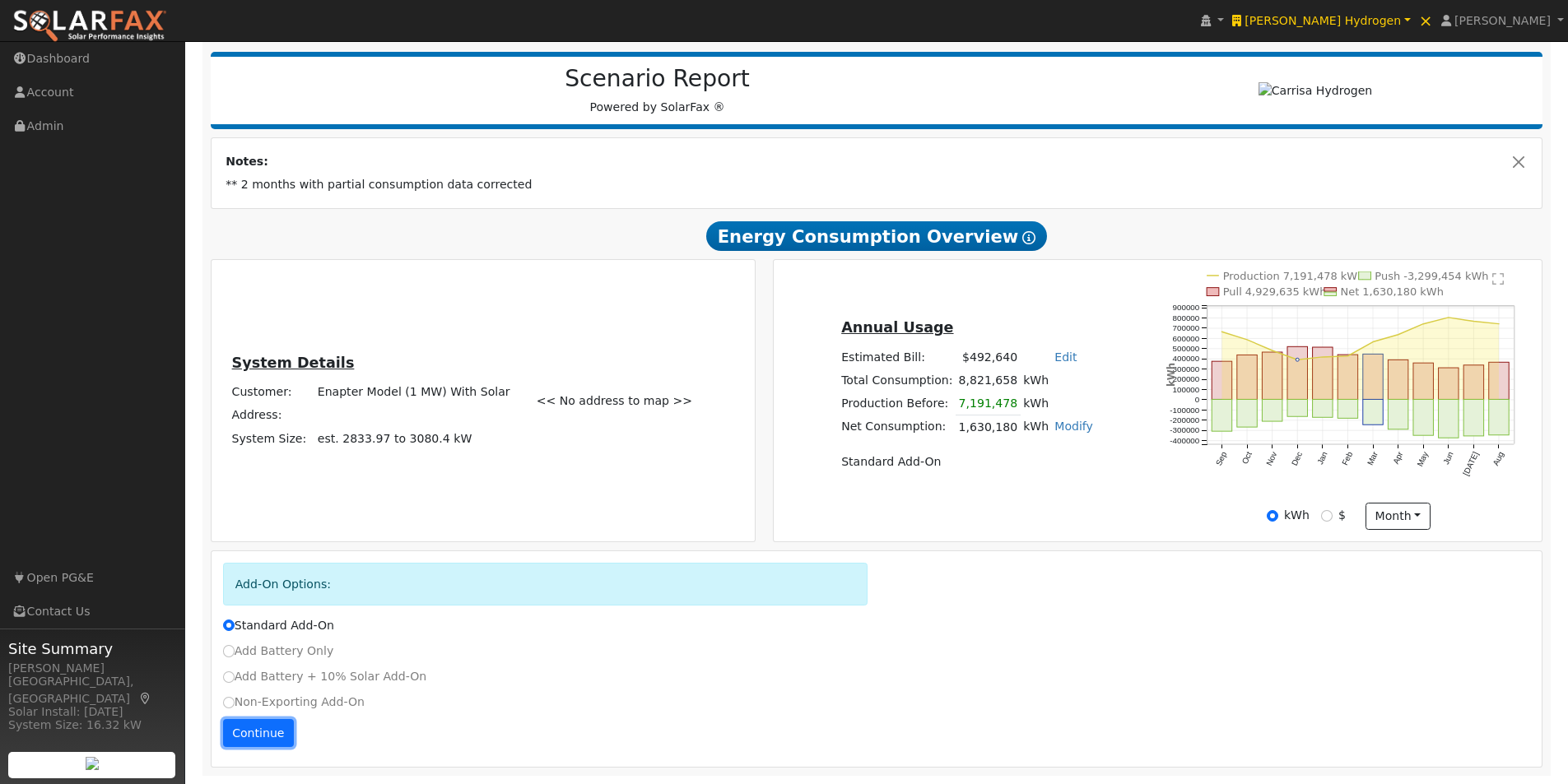
click at [238, 723] on button "Continue" at bounding box center [259, 733] width 71 height 28
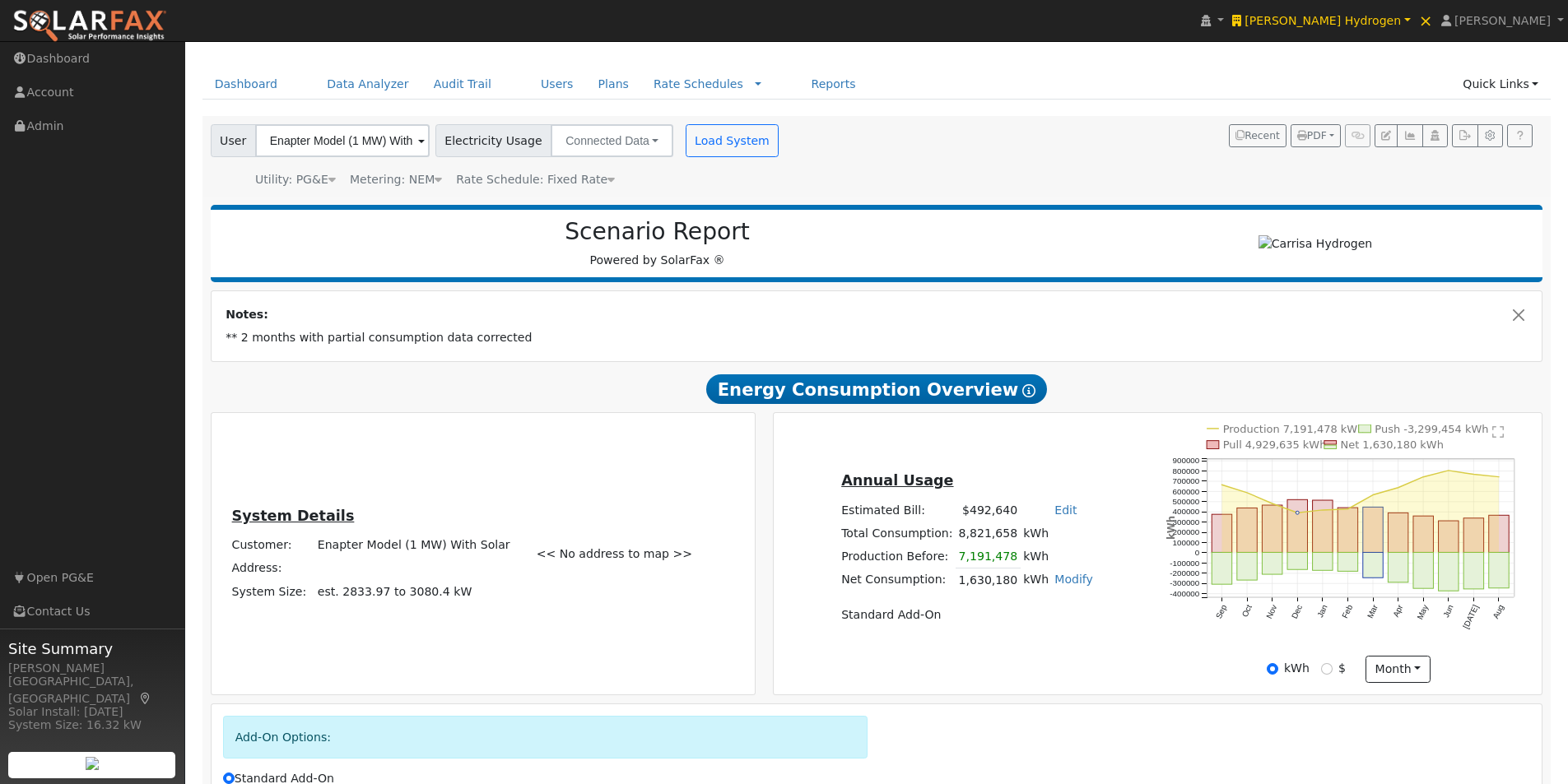
scroll to position [351, 0]
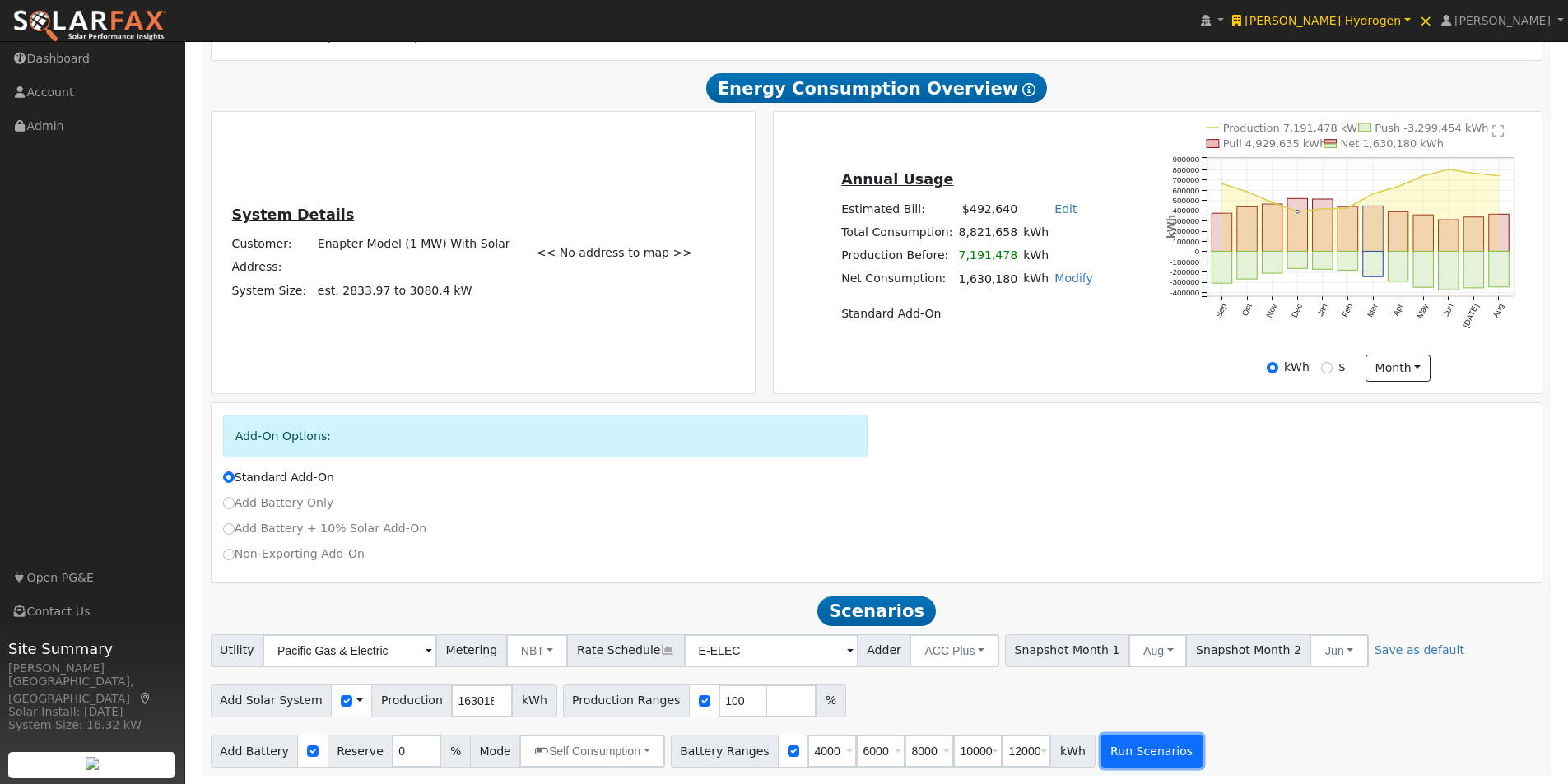
click at [1123, 752] on button "Run Scenarios" at bounding box center [1151, 751] width 101 height 33
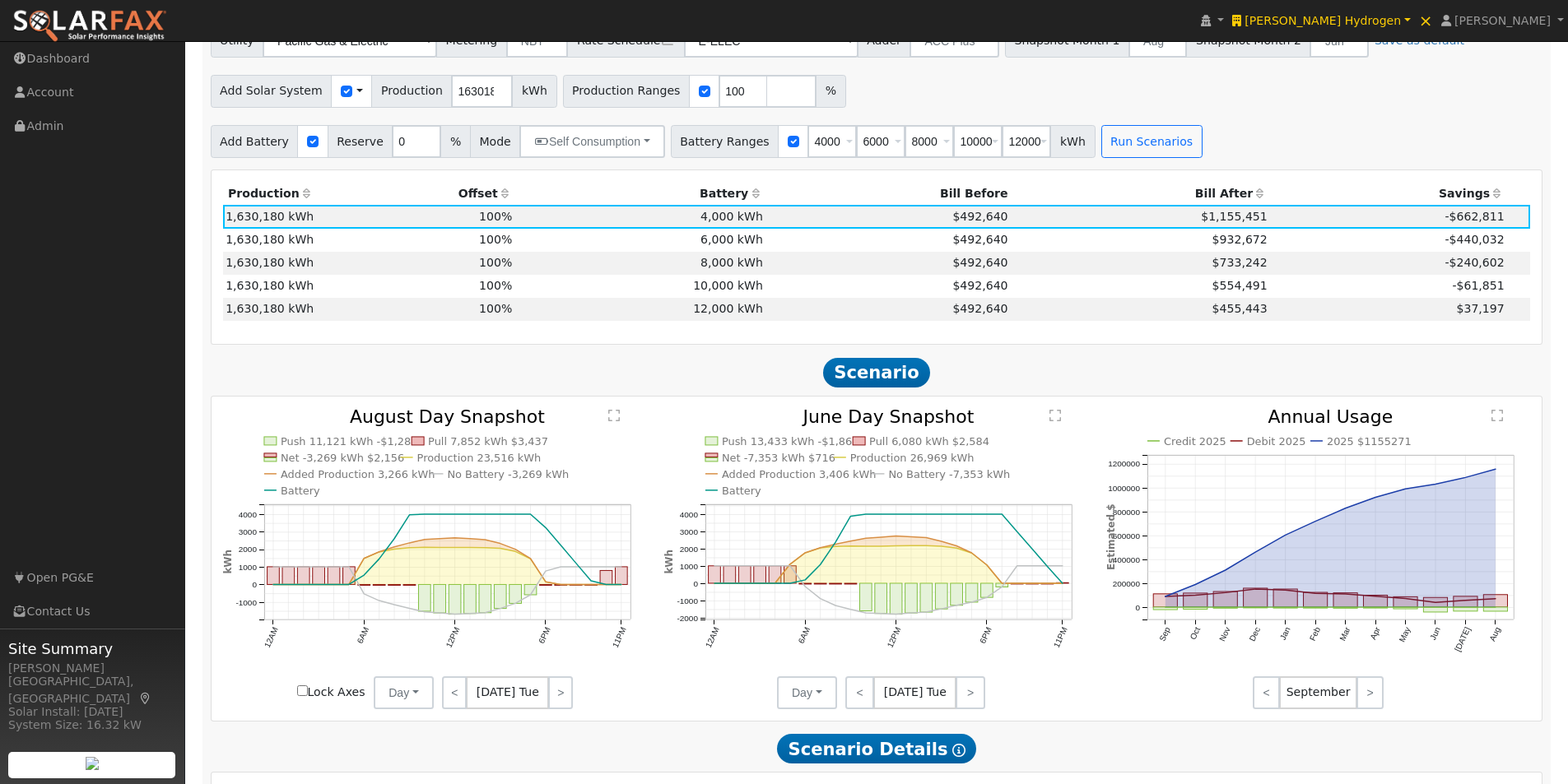
scroll to position [978, 0]
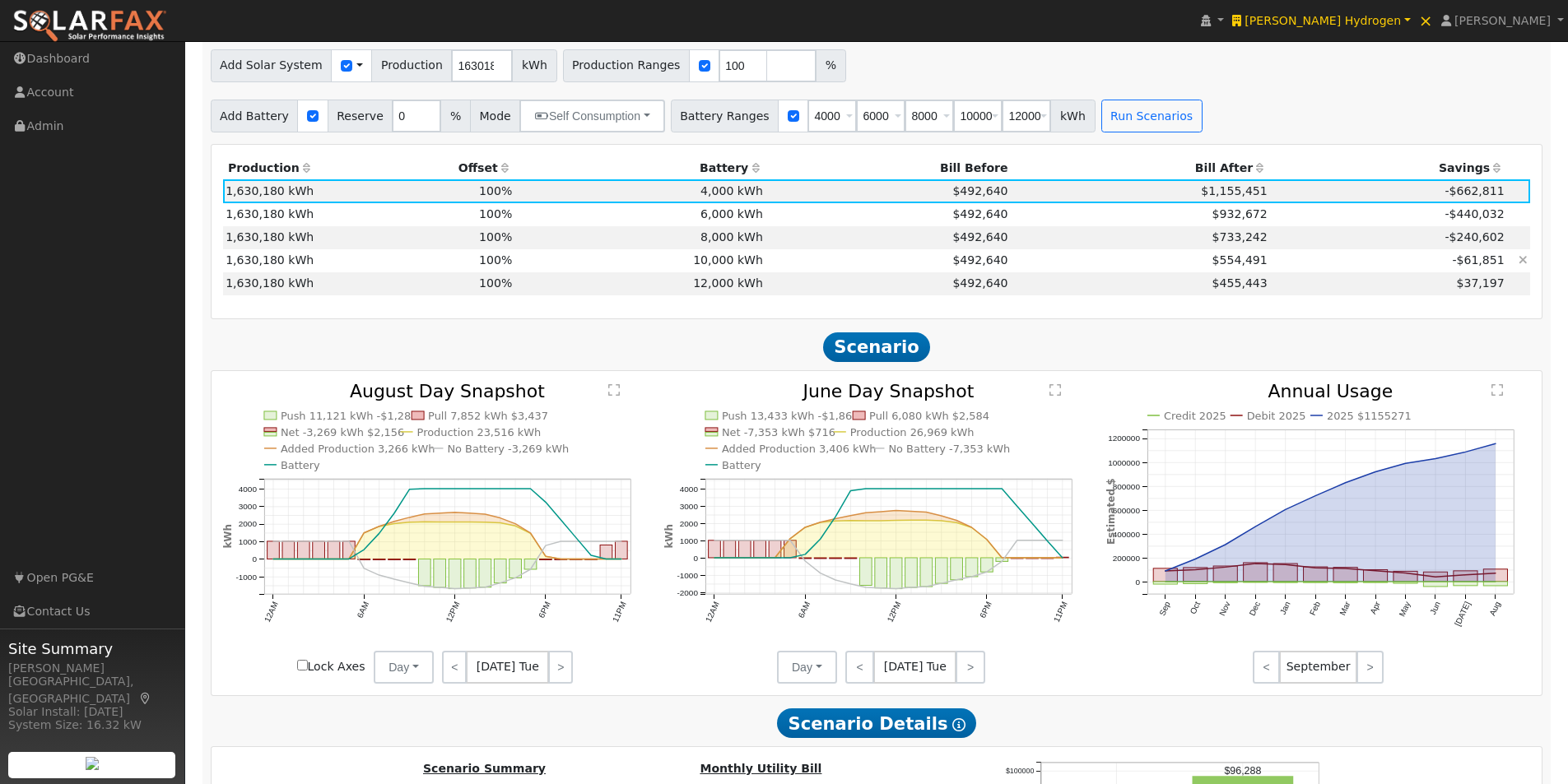
click at [723, 266] on td "10,000 kWh" at bounding box center [640, 260] width 251 height 23
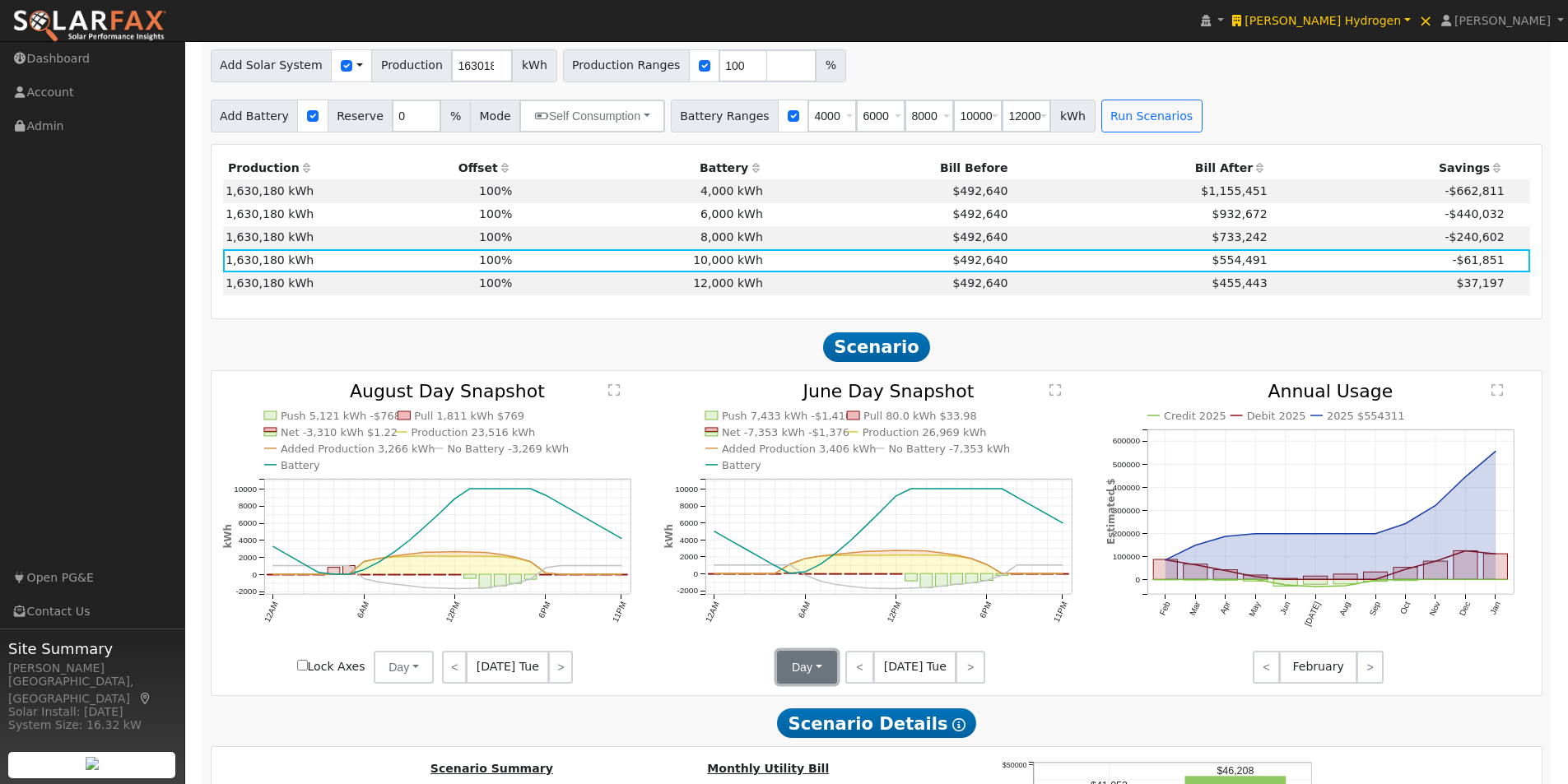
click at [811, 678] on button "Day" at bounding box center [807, 667] width 60 height 33
click at [803, 731] on link "Month Average" at bounding box center [834, 726] width 114 height 23
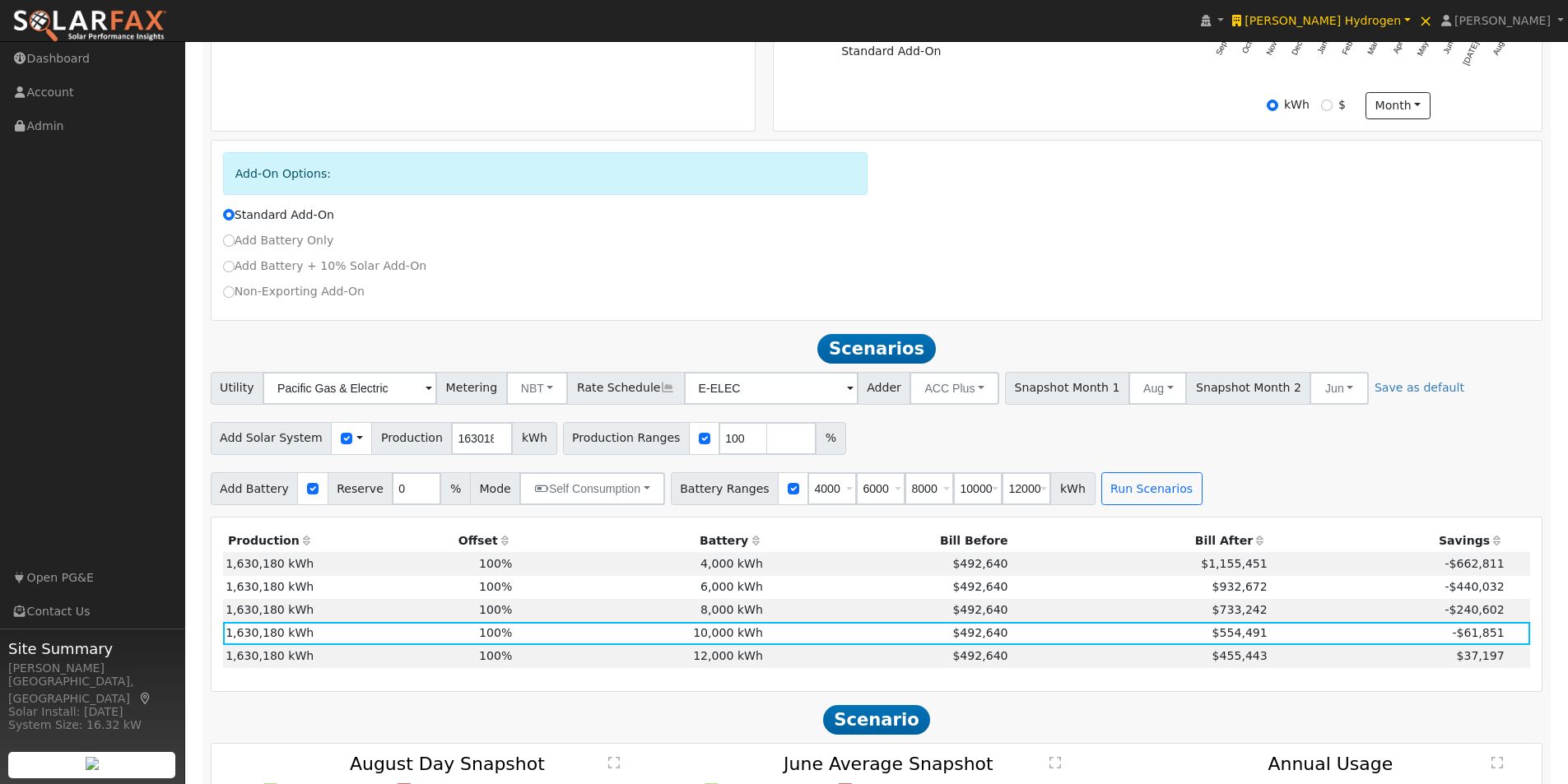
scroll to position [567, 0]
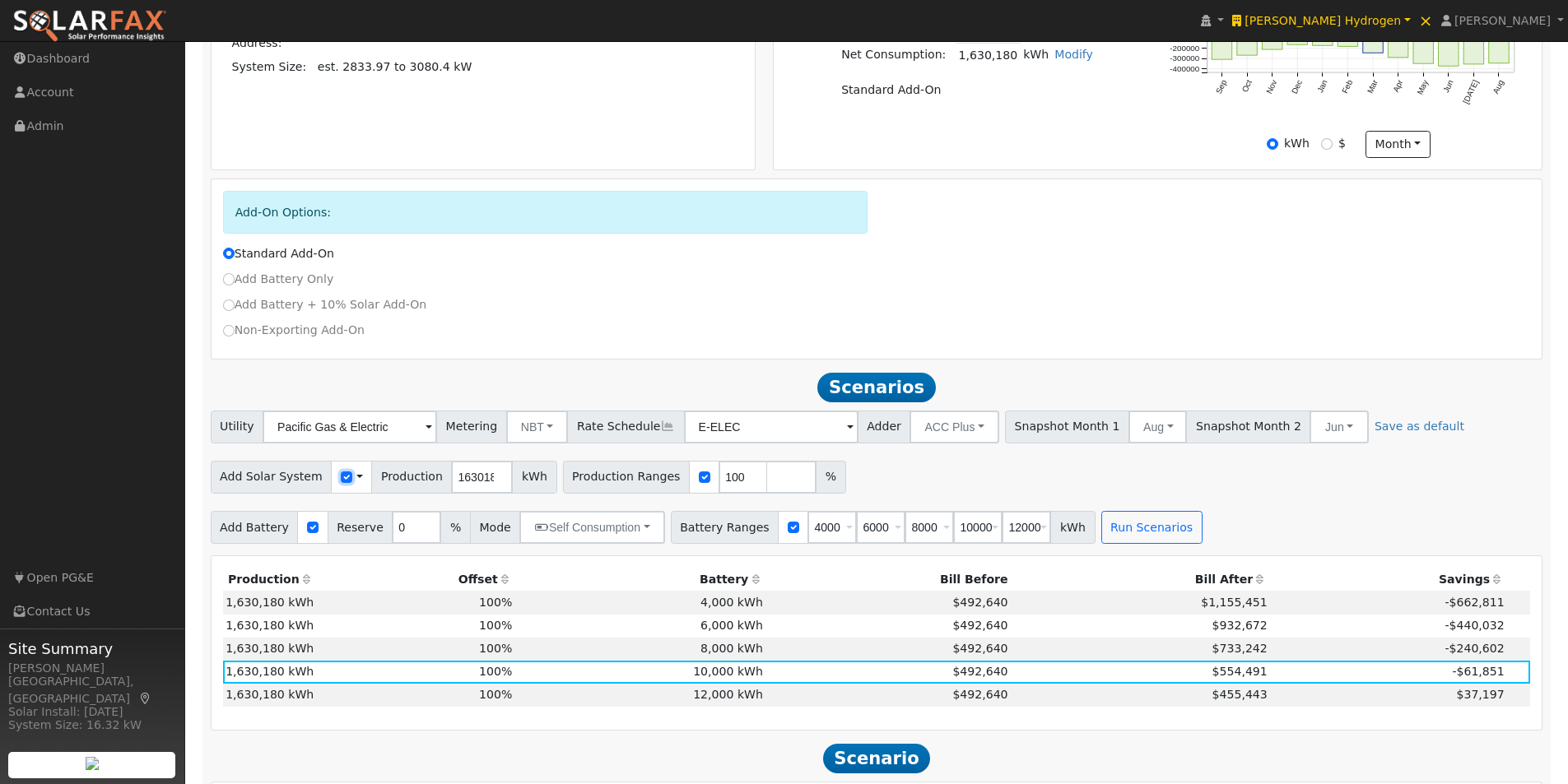
drag, startPoint x: 334, startPoint y: 486, endPoint x: 464, endPoint y: 494, distance: 130.2
click at [341, 483] on input "checkbox" at bounding box center [346, 477] width 12 height 12
checkbox input "false"
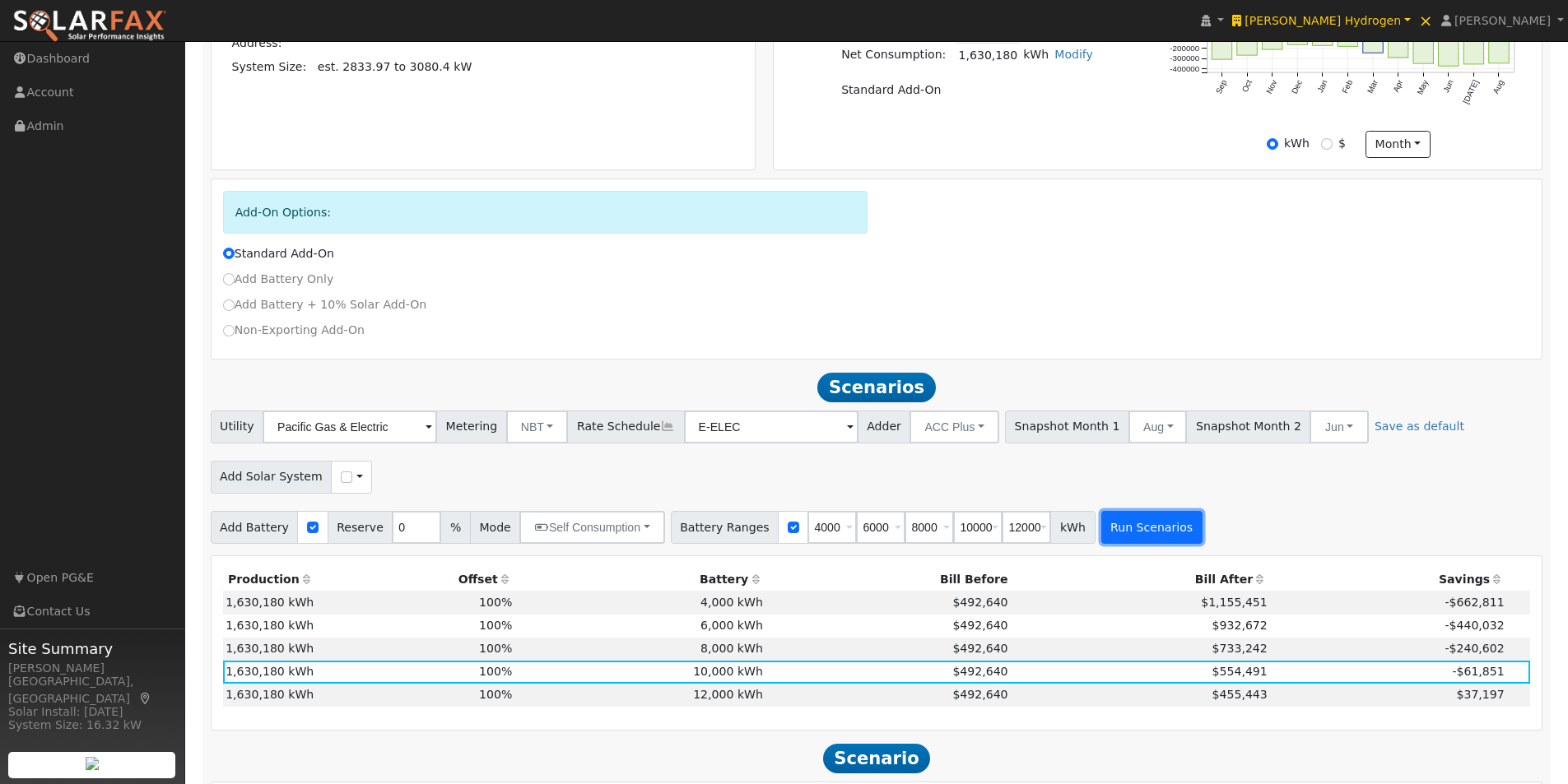
click at [1101, 537] on button "Run Scenarios" at bounding box center [1151, 528] width 101 height 33
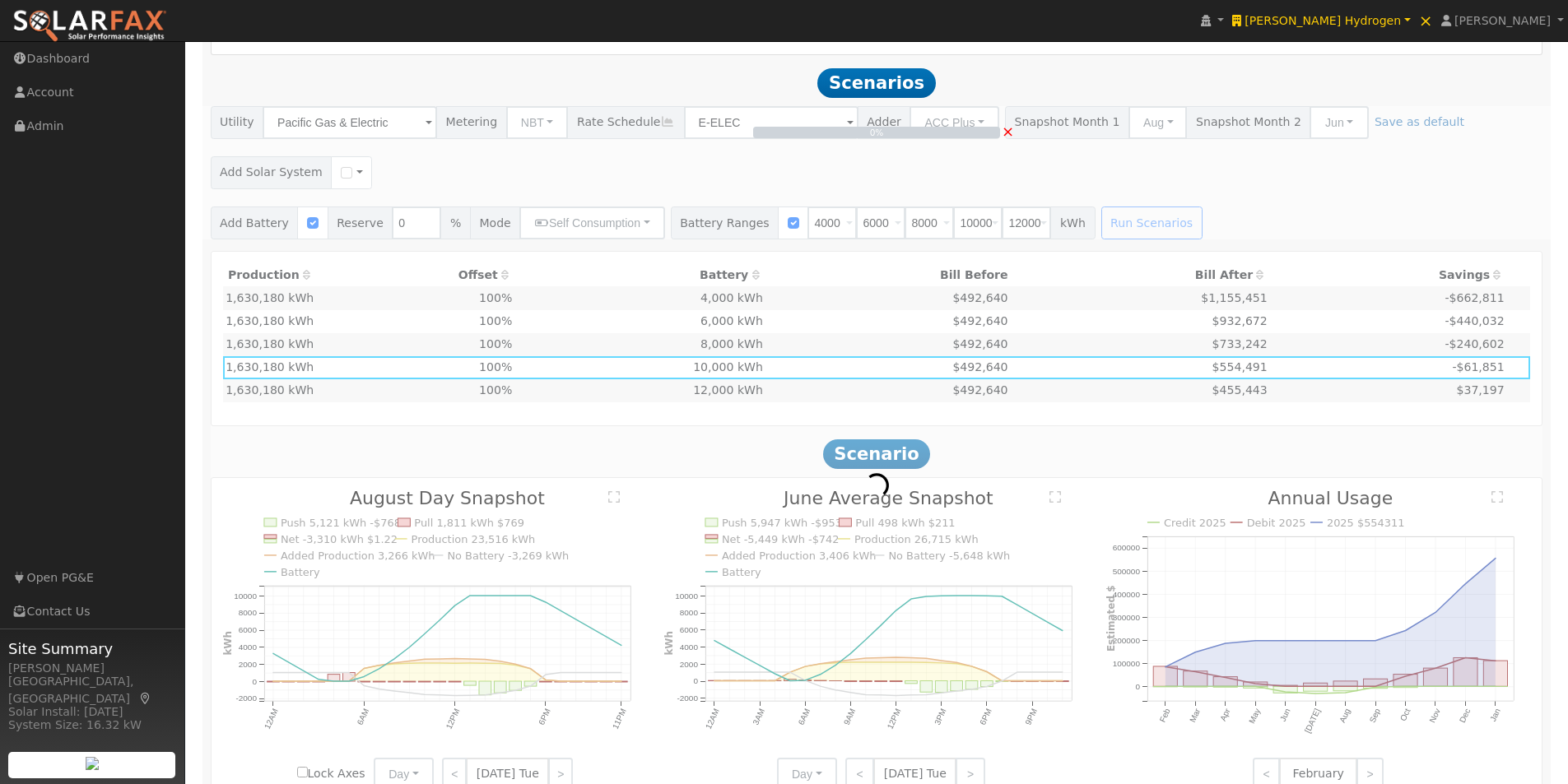
scroll to position [896, 0]
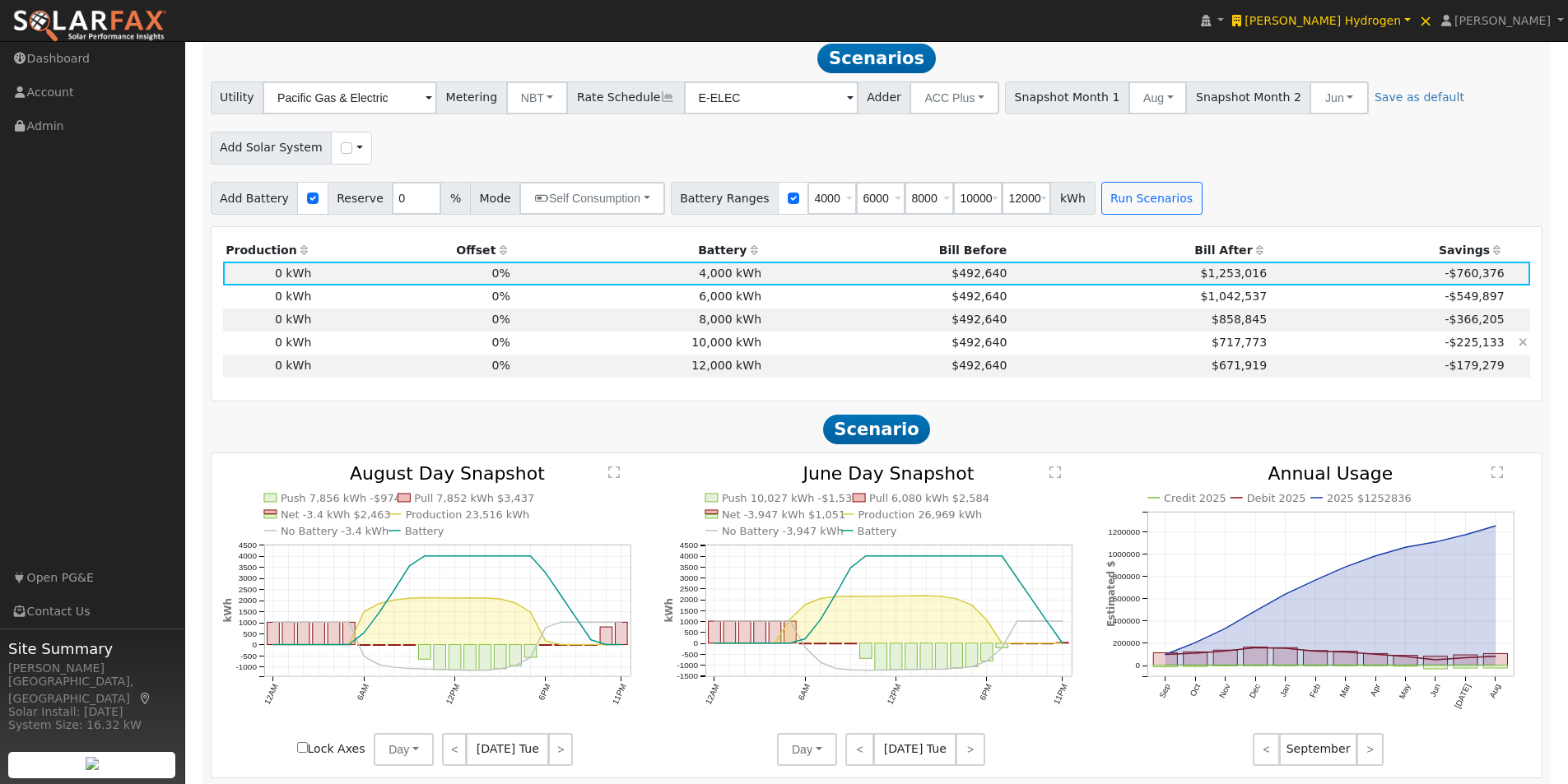
click at [710, 351] on td "10,000 kWh" at bounding box center [637, 343] width 251 height 23
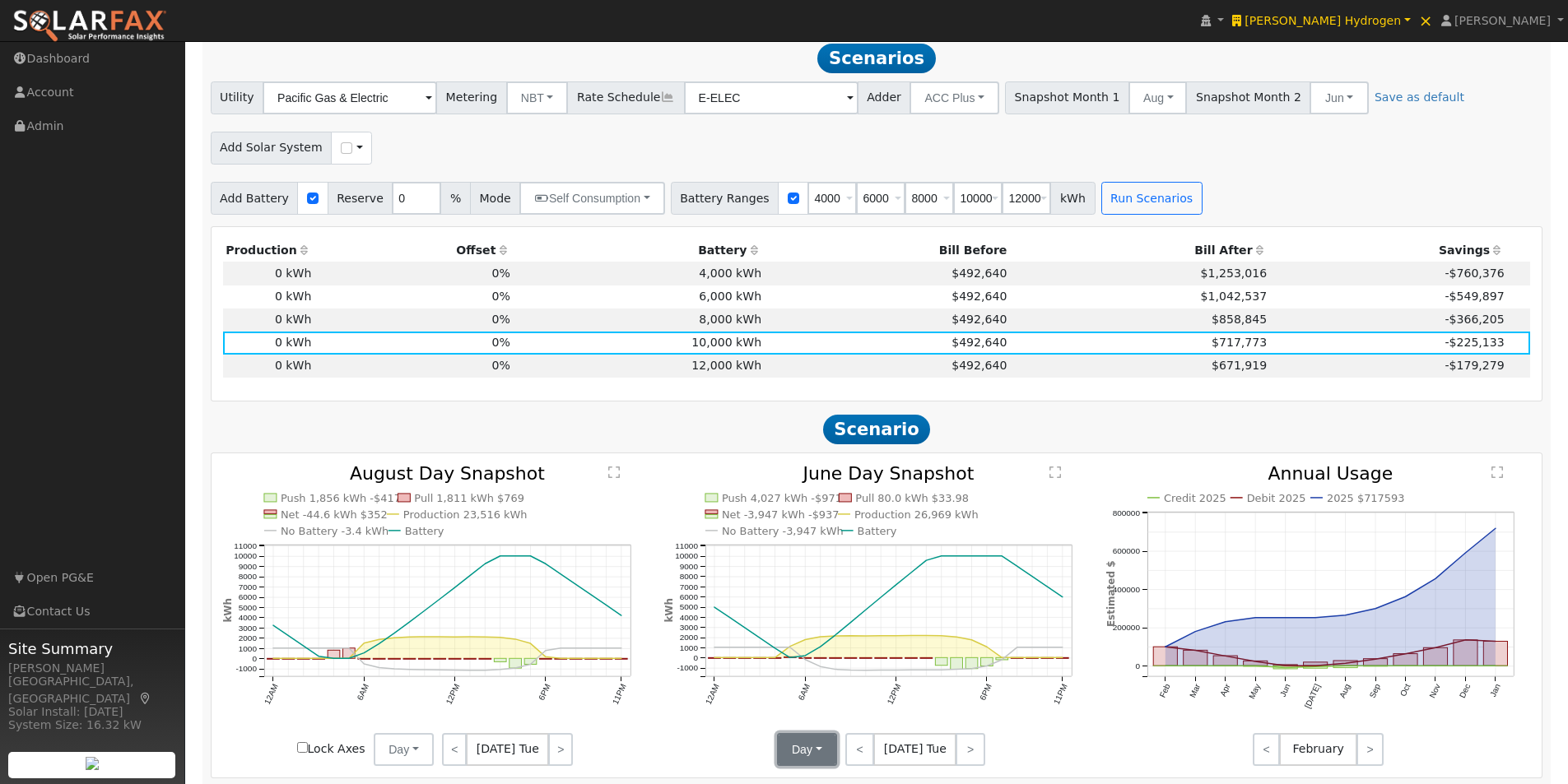
click at [810, 751] on button "Day" at bounding box center [807, 749] width 60 height 33
click at [797, 717] on link "Month Average" at bounding box center [834, 713] width 114 height 23
click at [395, 754] on button "Day" at bounding box center [404, 749] width 60 height 33
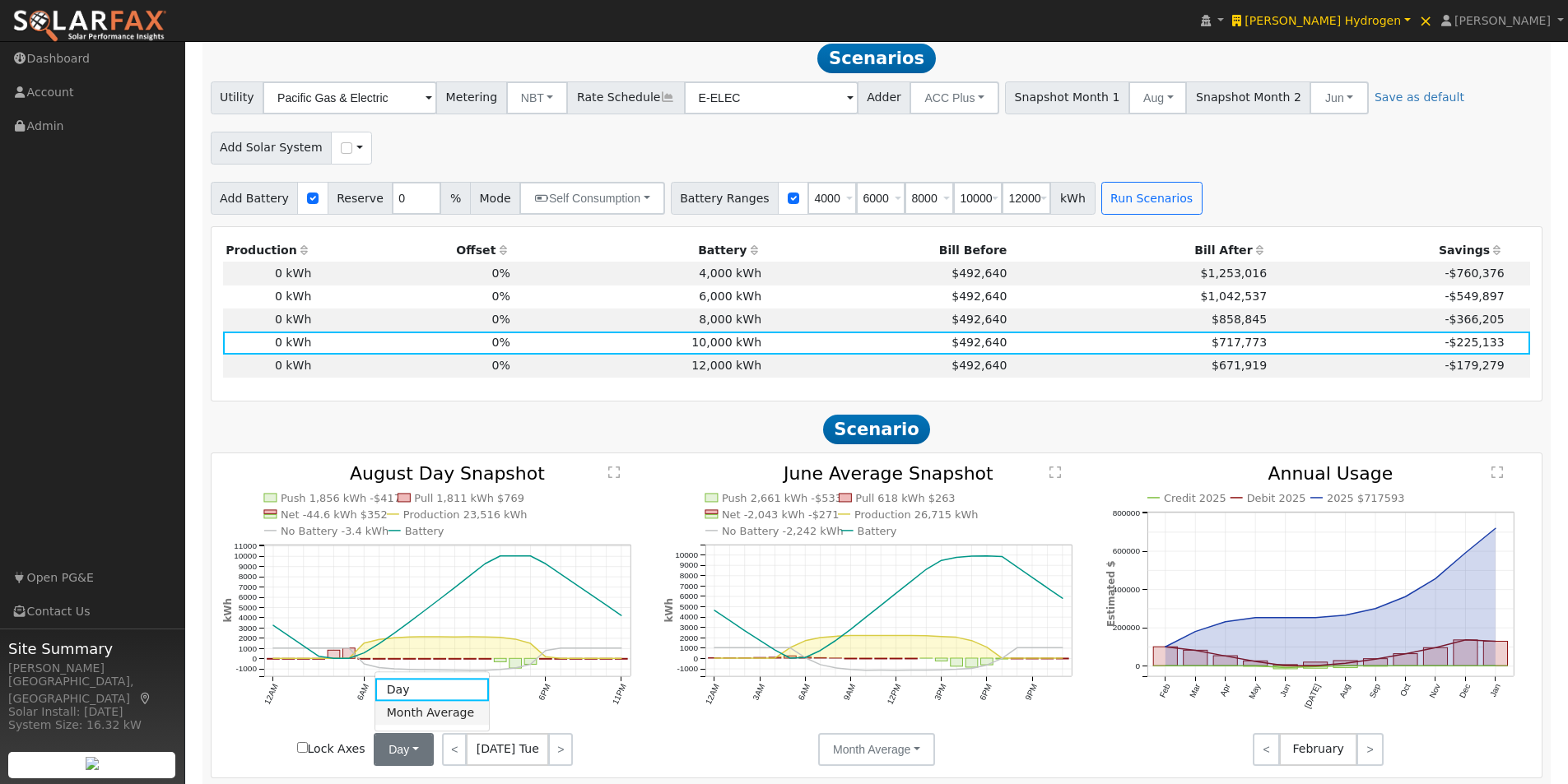
click at [404, 719] on link "Month Average" at bounding box center [432, 713] width 114 height 23
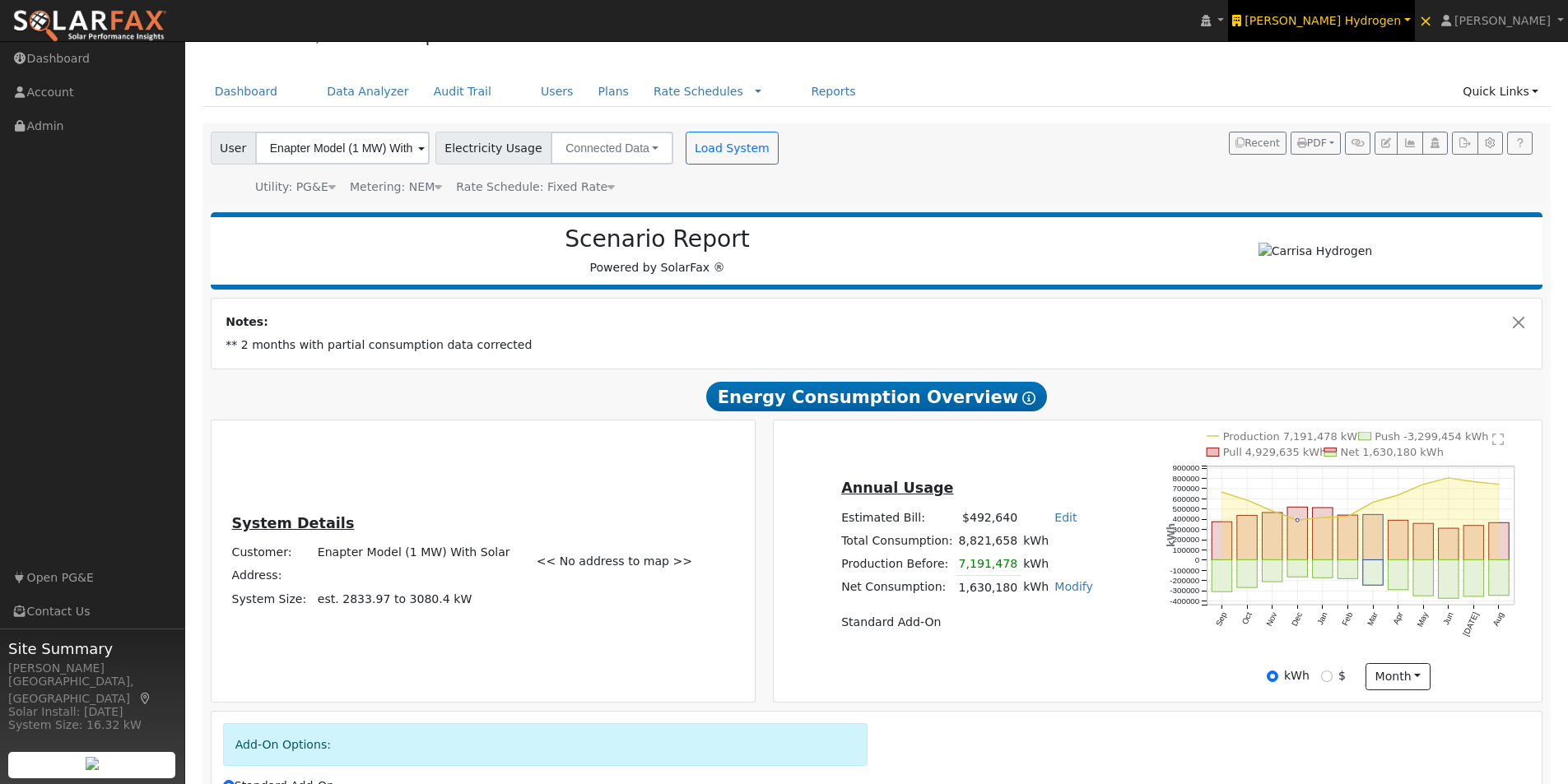
scroll to position [0, 0]
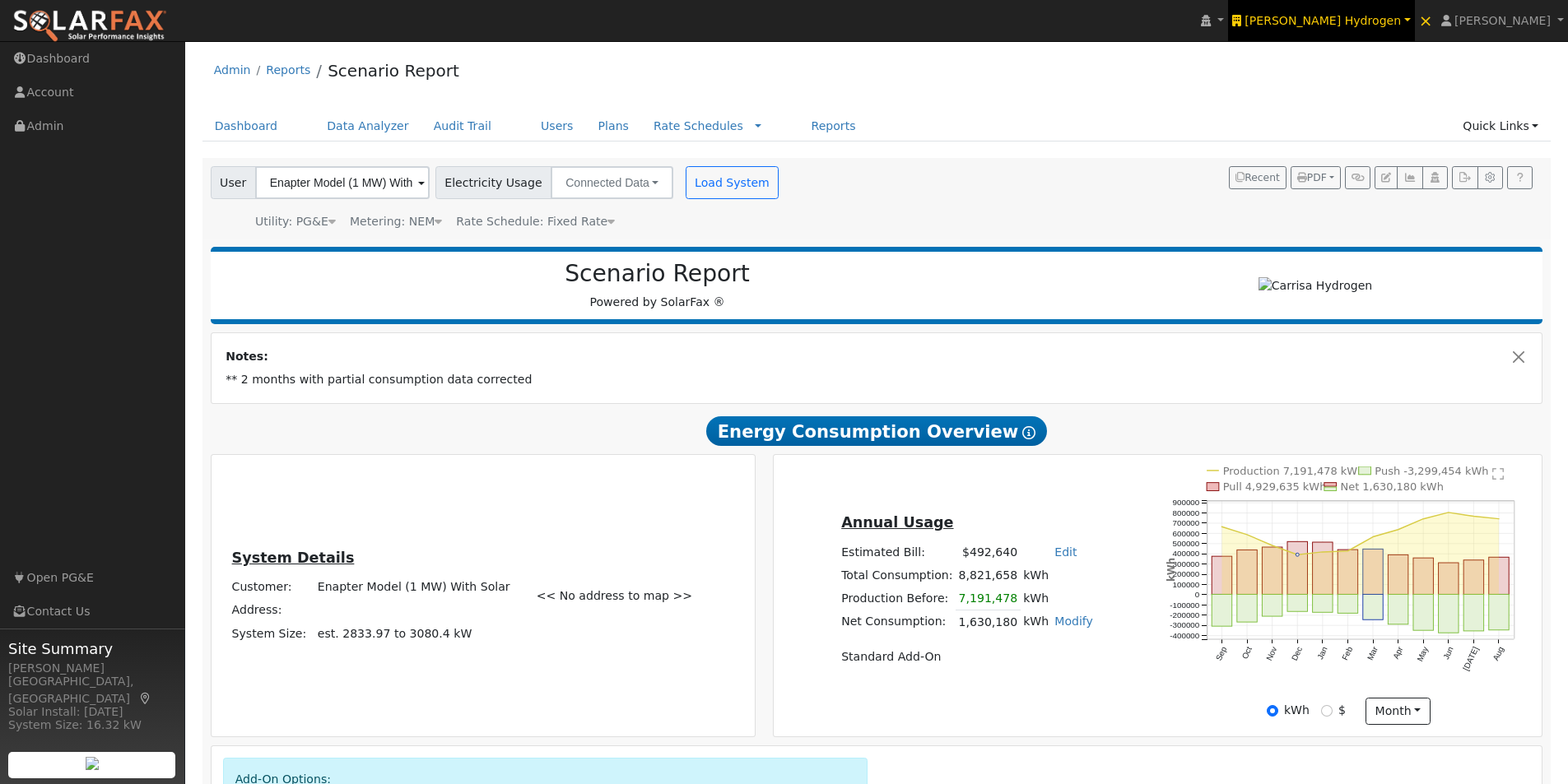
click at [1357, 15] on span "Carrisa Hydrogen" at bounding box center [1322, 20] width 156 height 13
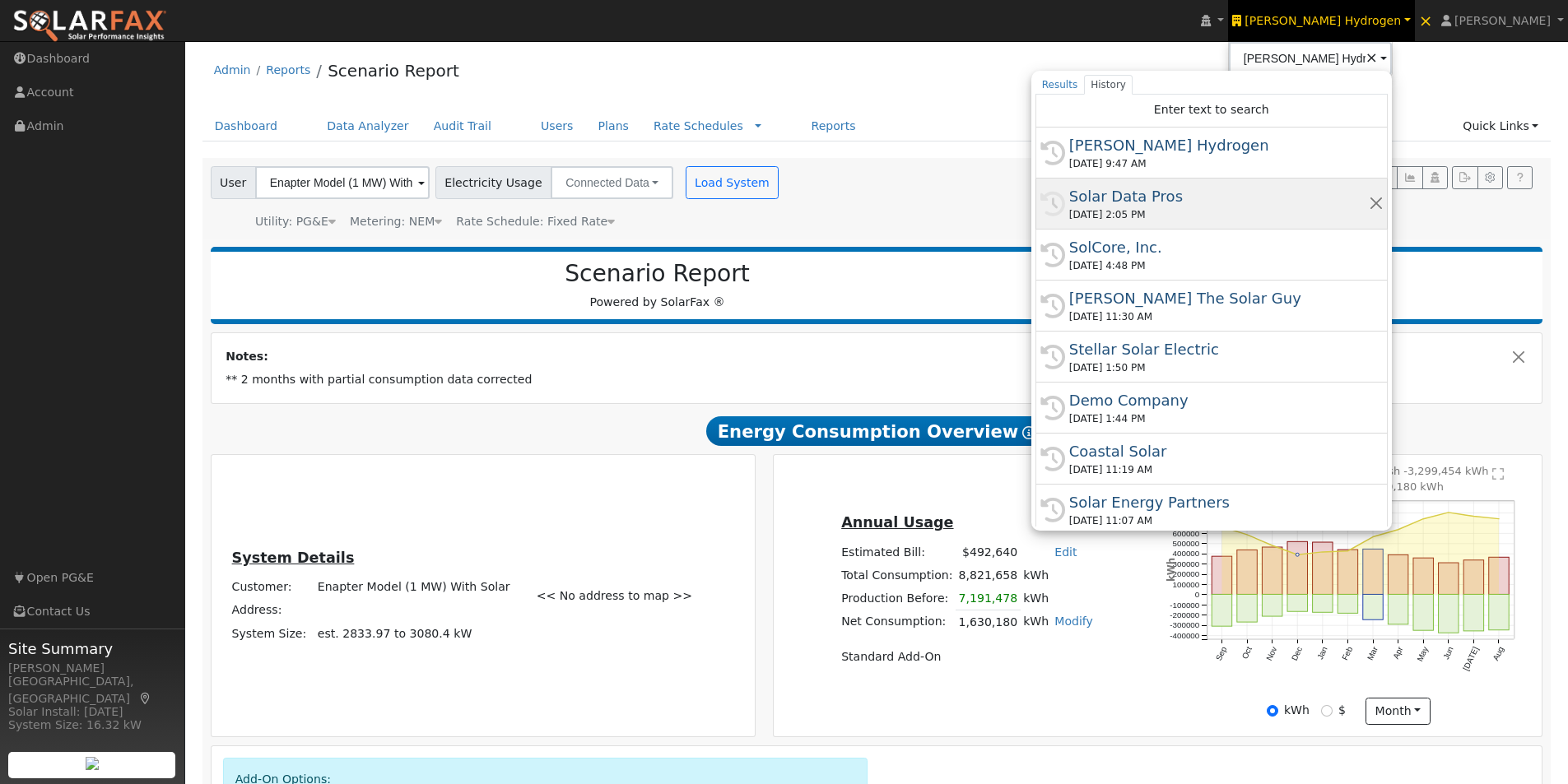
click at [1194, 196] on div "Solar Data Pros" at bounding box center [1219, 196] width 300 height 22
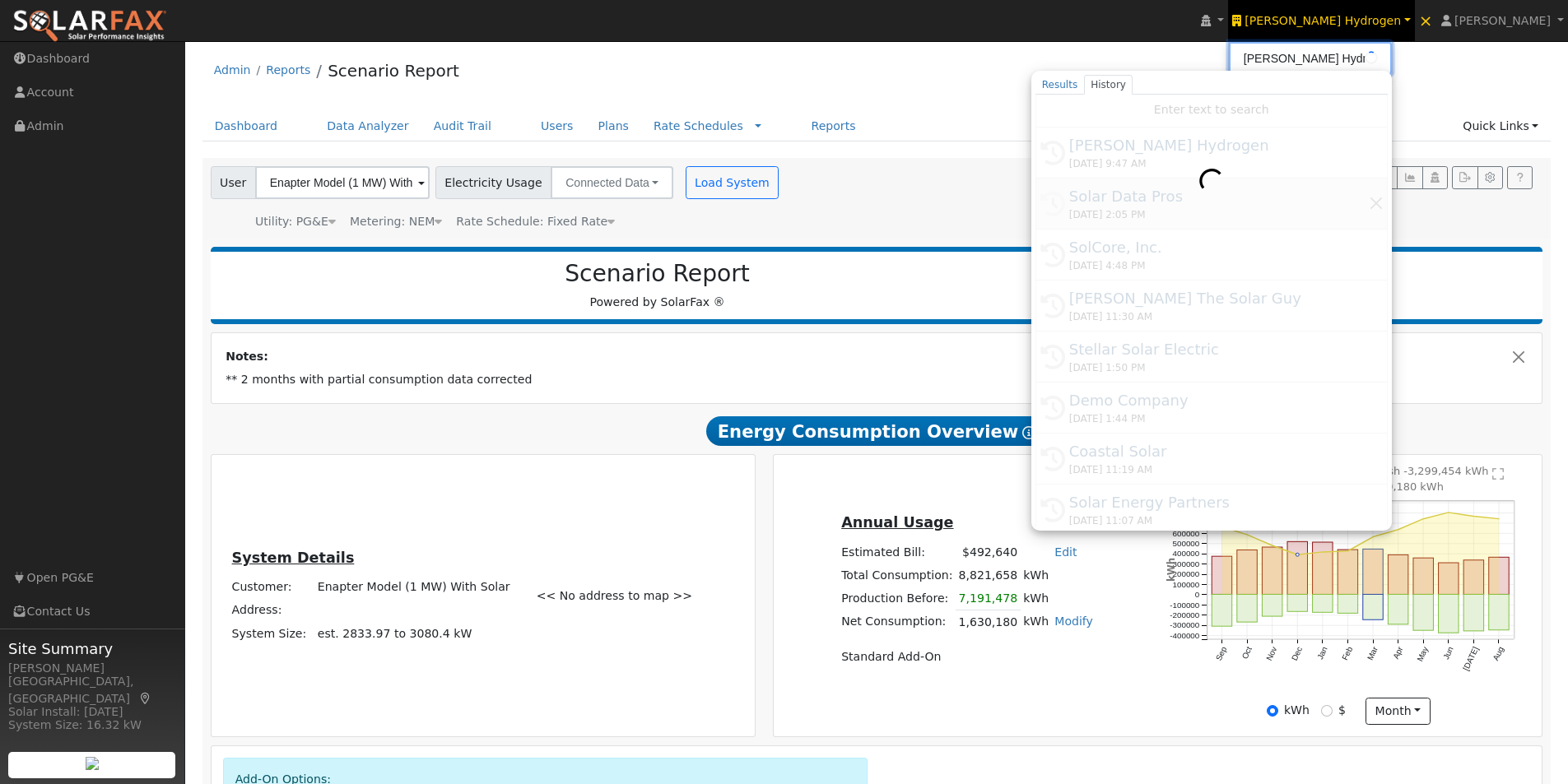
type input "Solar Data Pros"
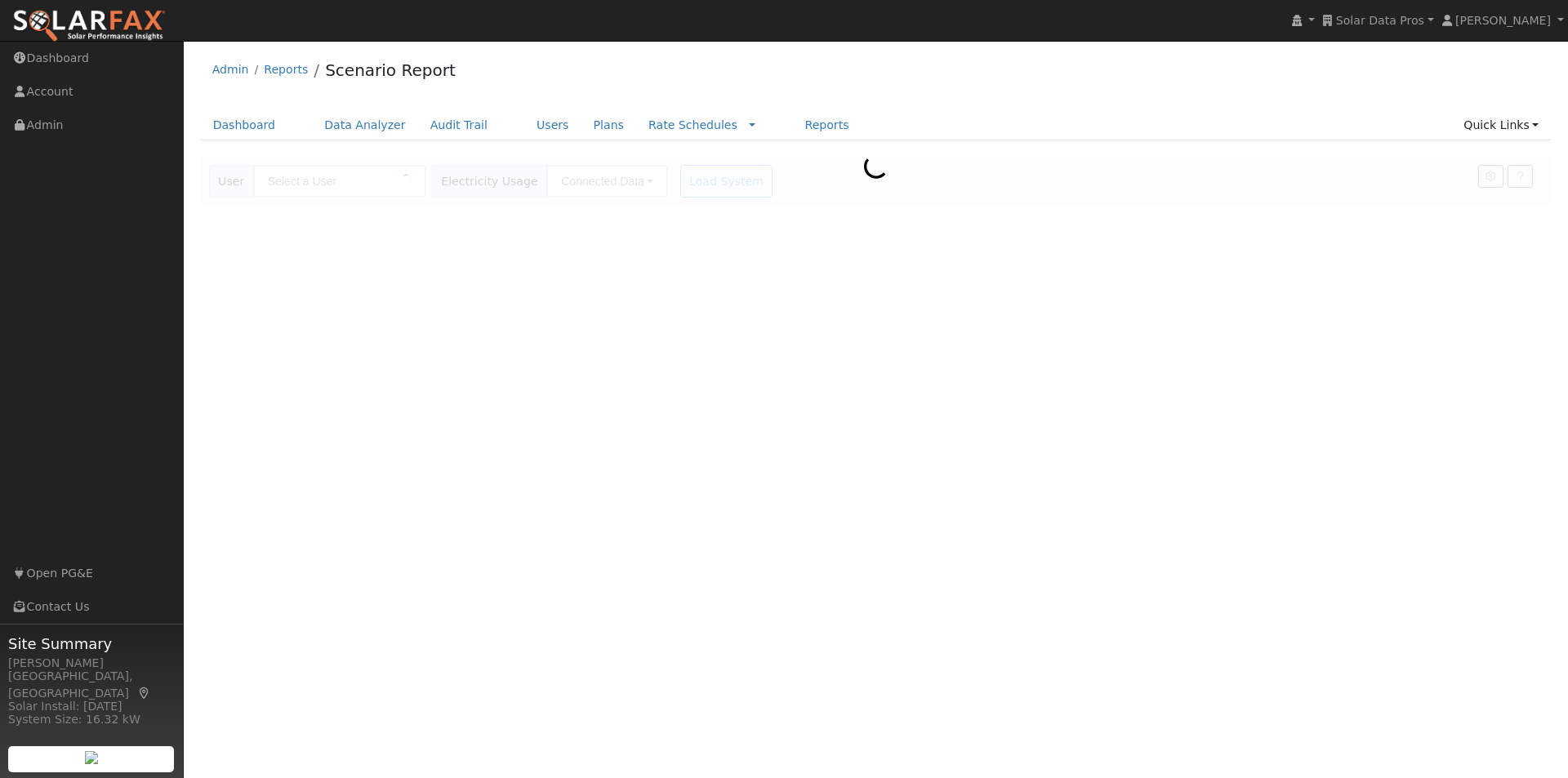
type input "Enapter Model (1 MW) With Solar"
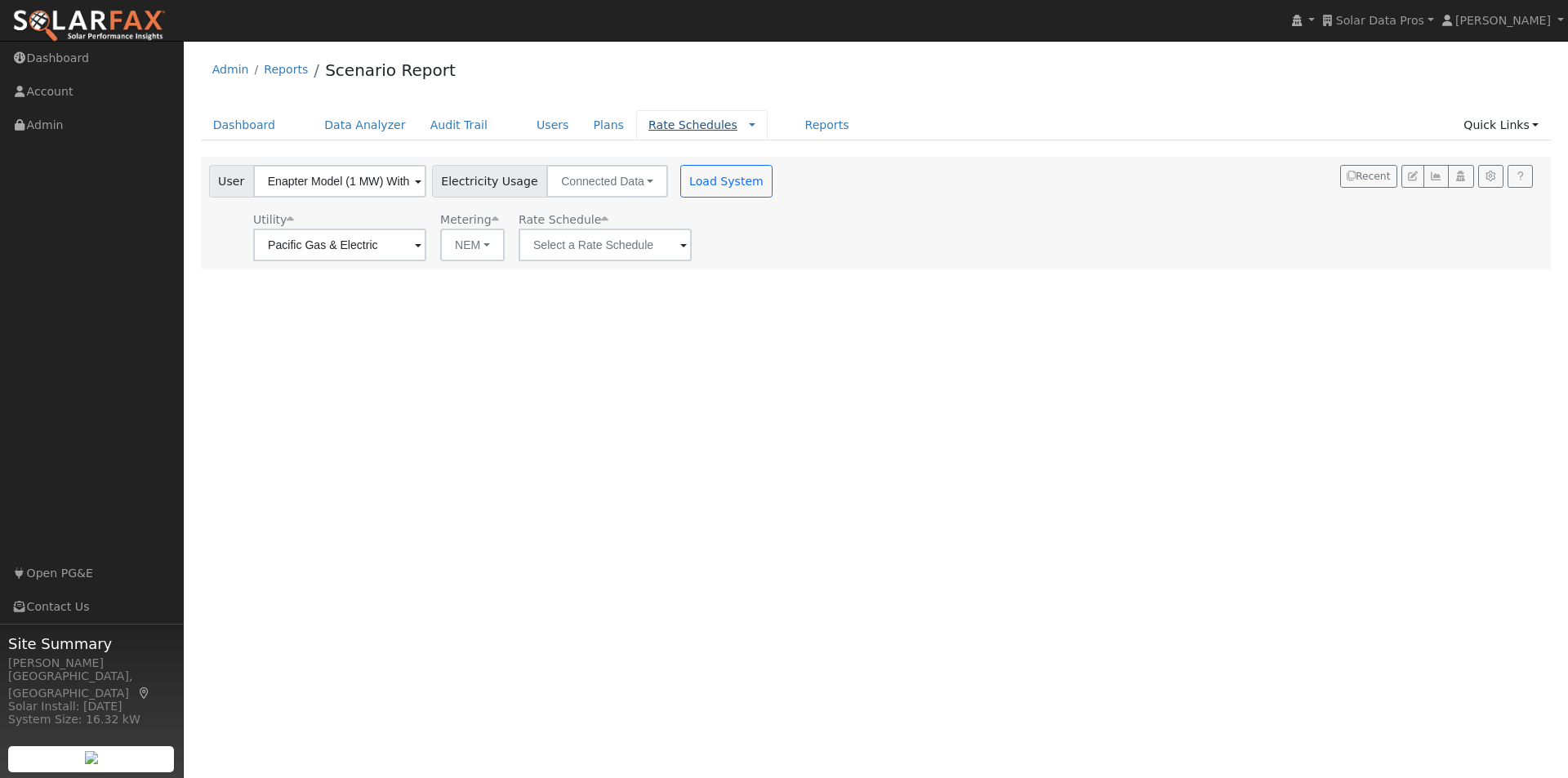
click at [649, 128] on link "Rate Schedules" at bounding box center [693, 125] width 89 height 13
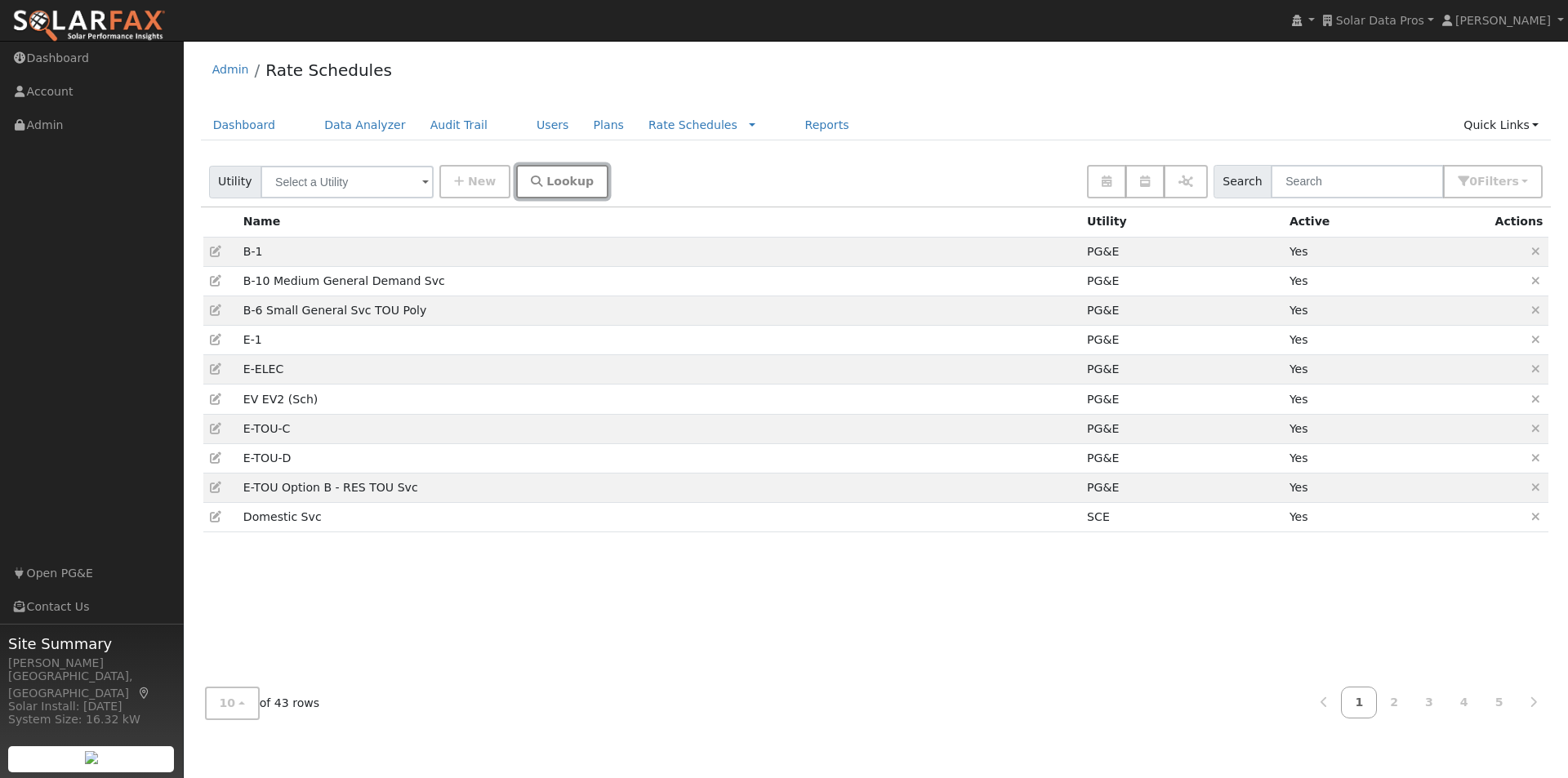
click at [549, 185] on span "Lookup" at bounding box center [570, 181] width 47 height 13
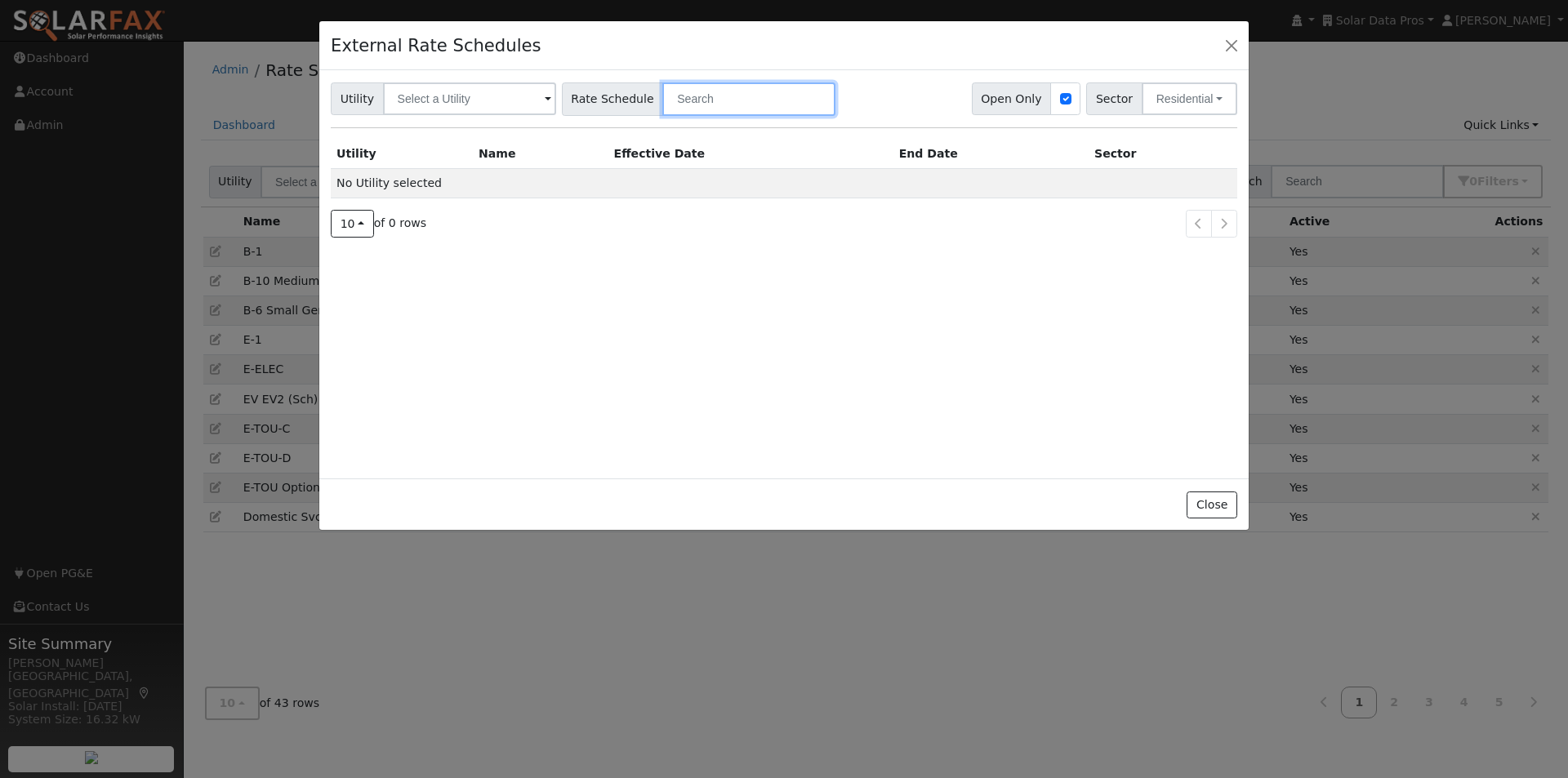
click at [739, 100] on input "text" at bounding box center [748, 99] width 173 height 33
type input "p"
drag, startPoint x: 495, startPoint y: 108, endPoint x: 509, endPoint y: 101, distance: 15.7
click at [509, 101] on input "text" at bounding box center [469, 99] width 173 height 33
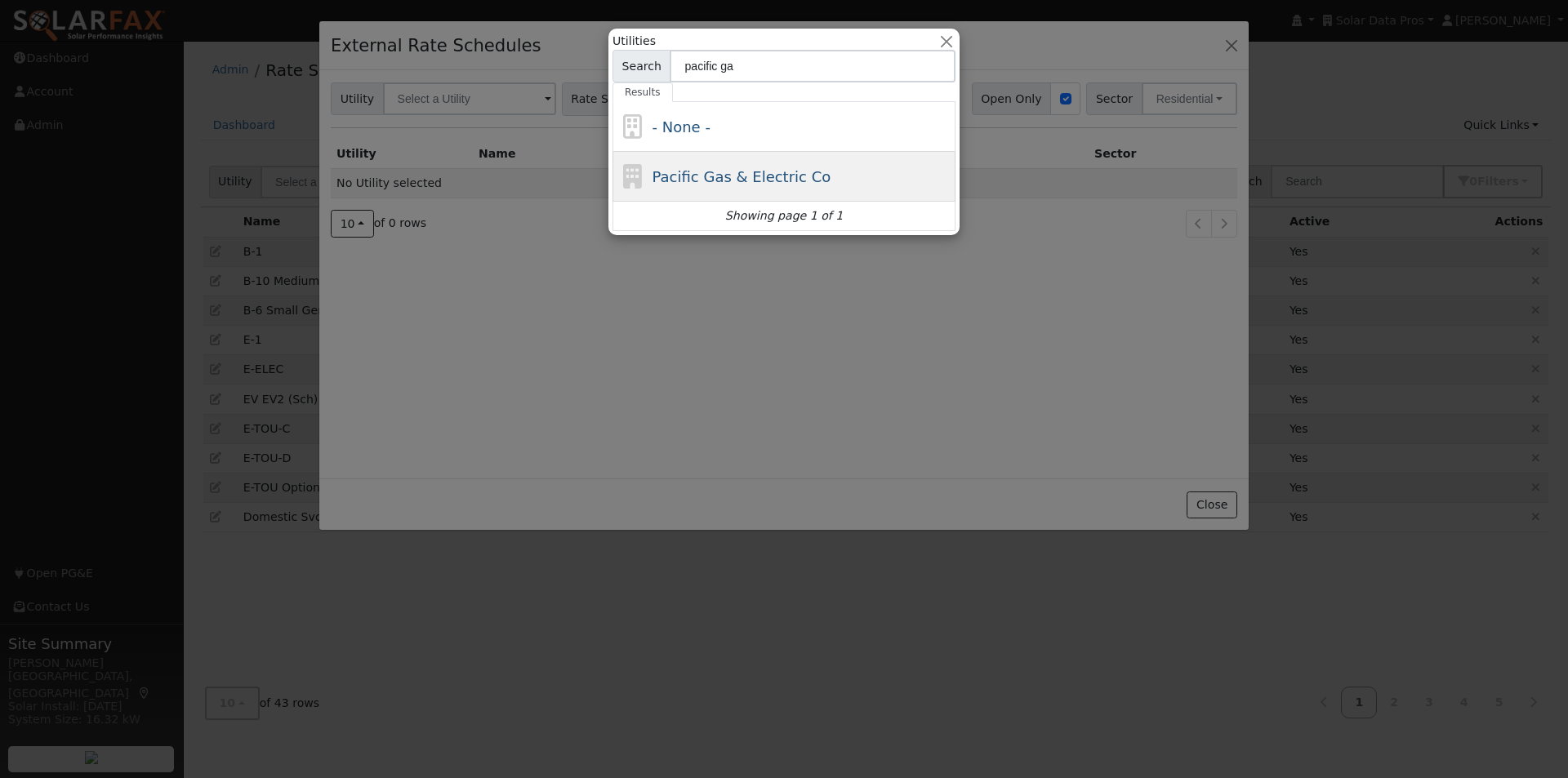
type input "pacific ga"
click at [725, 175] on span "Pacific Gas & Electric Co" at bounding box center [742, 176] width 179 height 17
type input "Pacific Gas & Electric Co"
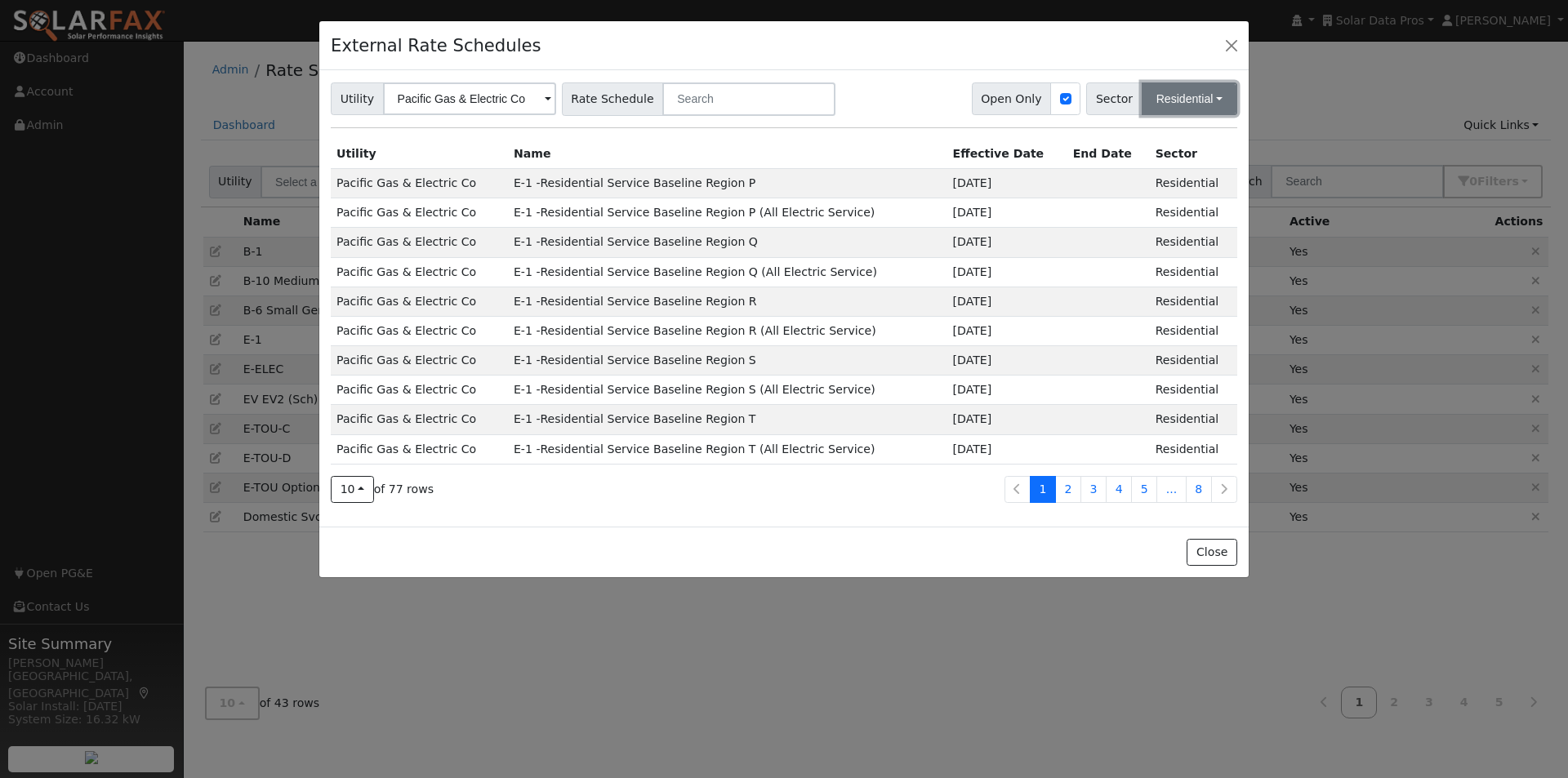
click at [1218, 105] on button "Residential" at bounding box center [1190, 99] width 96 height 33
click at [1155, 176] on link "Commercial" at bounding box center [1179, 180] width 113 height 23
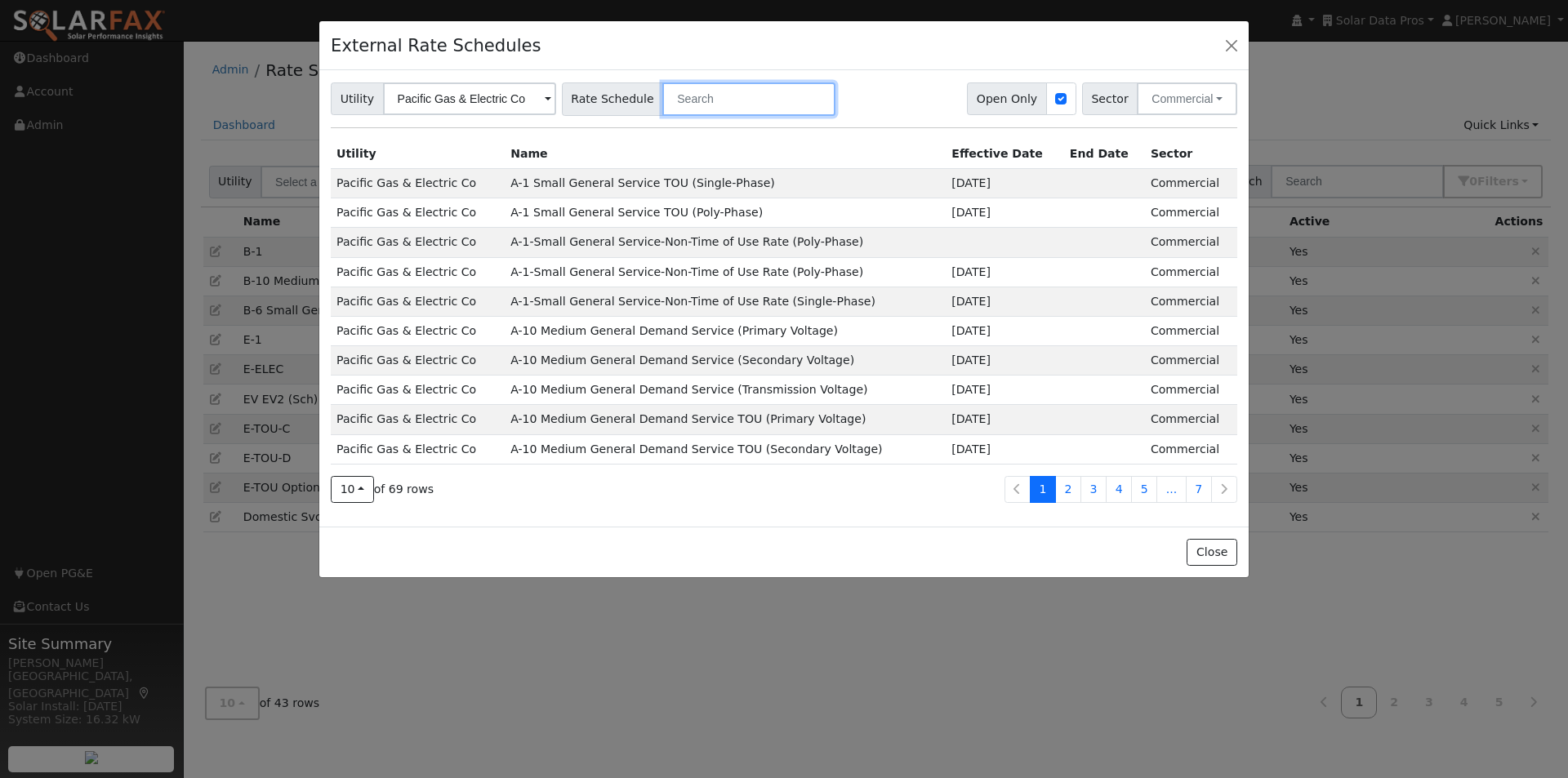
click at [725, 98] on input "text" at bounding box center [748, 99] width 173 height 33
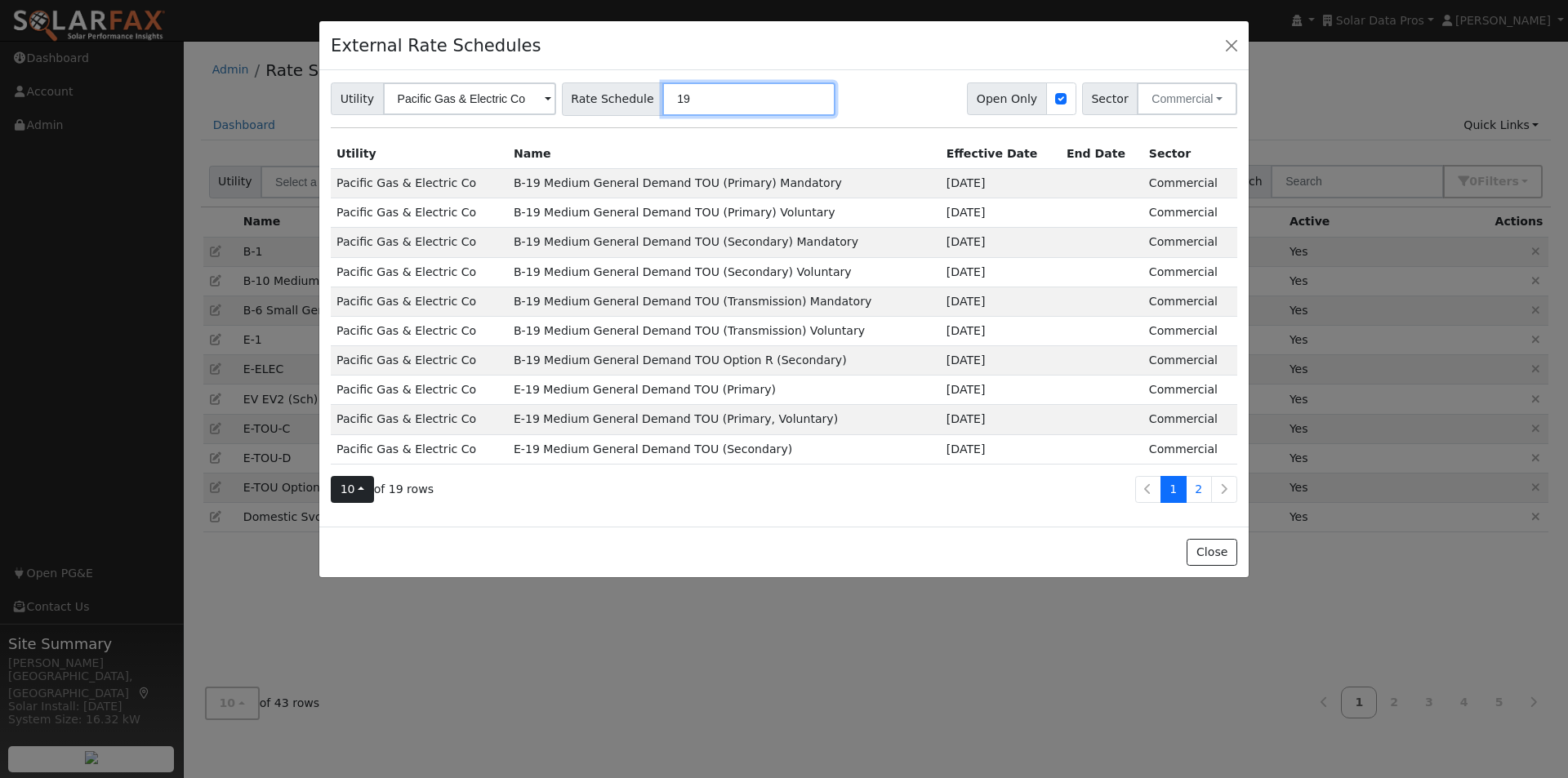
type input "19"
drag, startPoint x: 348, startPoint y: 492, endPoint x: 356, endPoint y: 508, distance: 17.9
click at [349, 494] on span "10" at bounding box center [347, 489] width 14 height 13
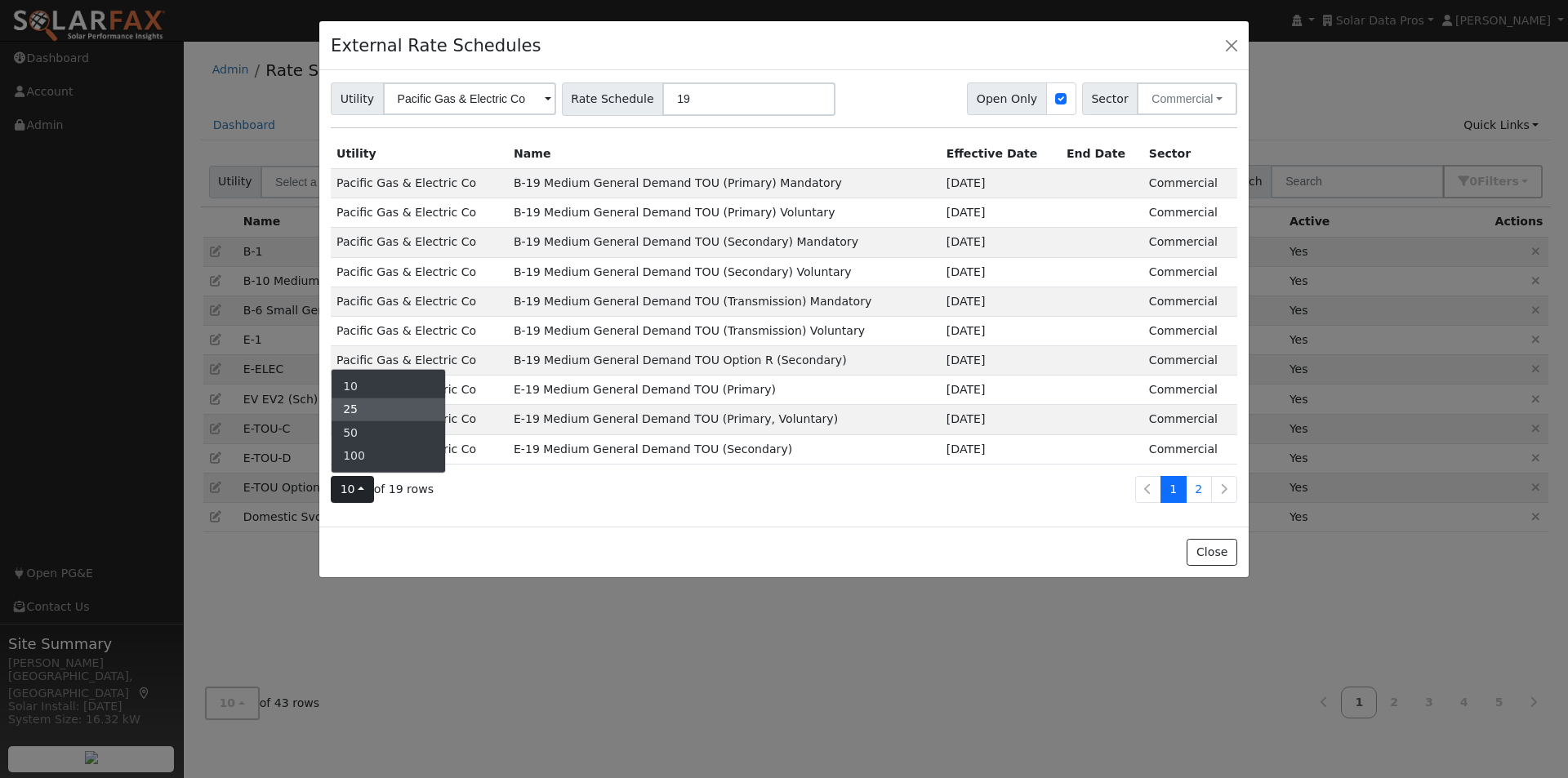
click at [360, 413] on link "25" at bounding box center [387, 409] width 113 height 23
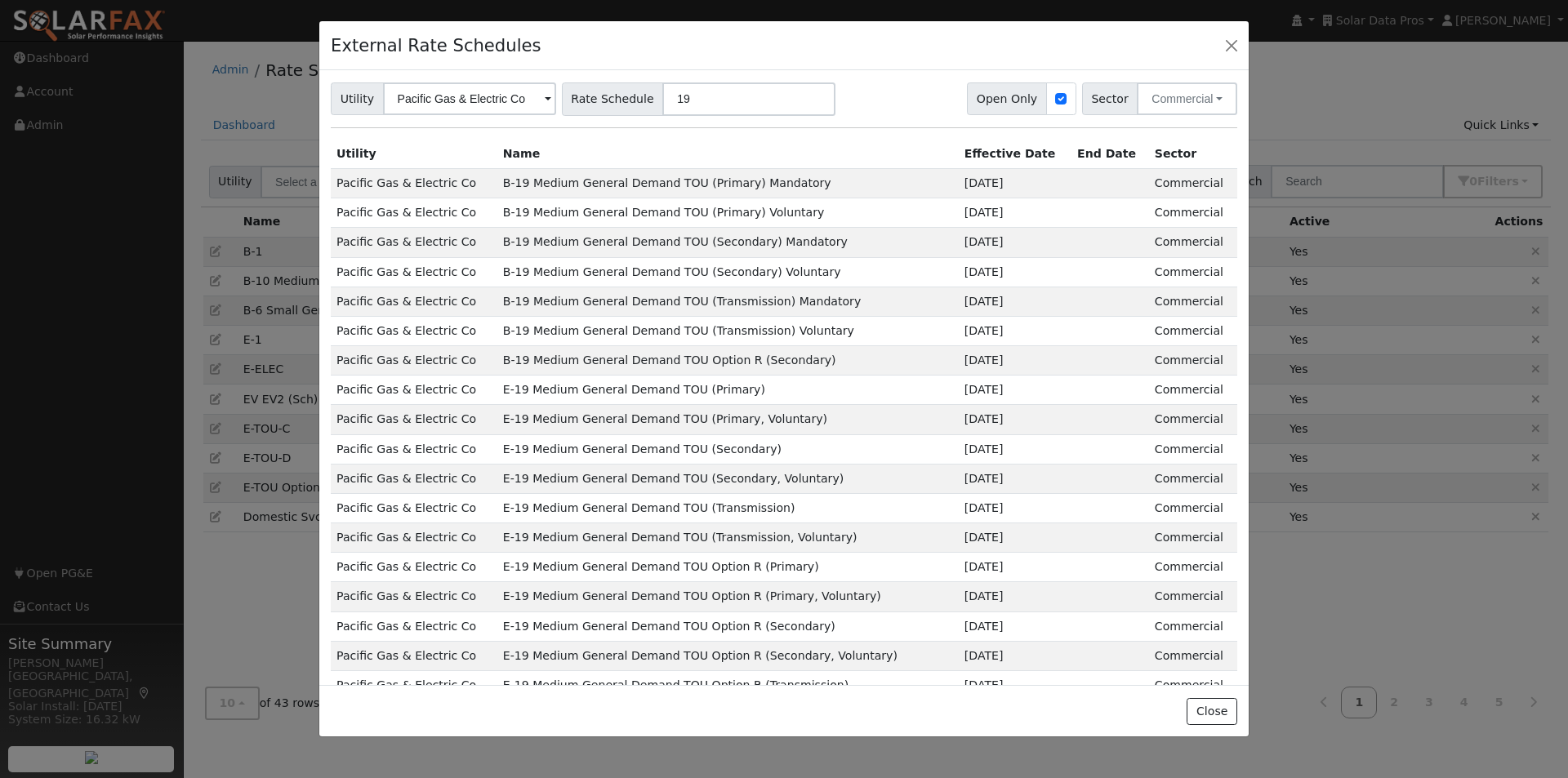
click at [580, 182] on td "B-19 Medium General Demand TOU (Primary) Mandatory" at bounding box center [728, 183] width 461 height 29
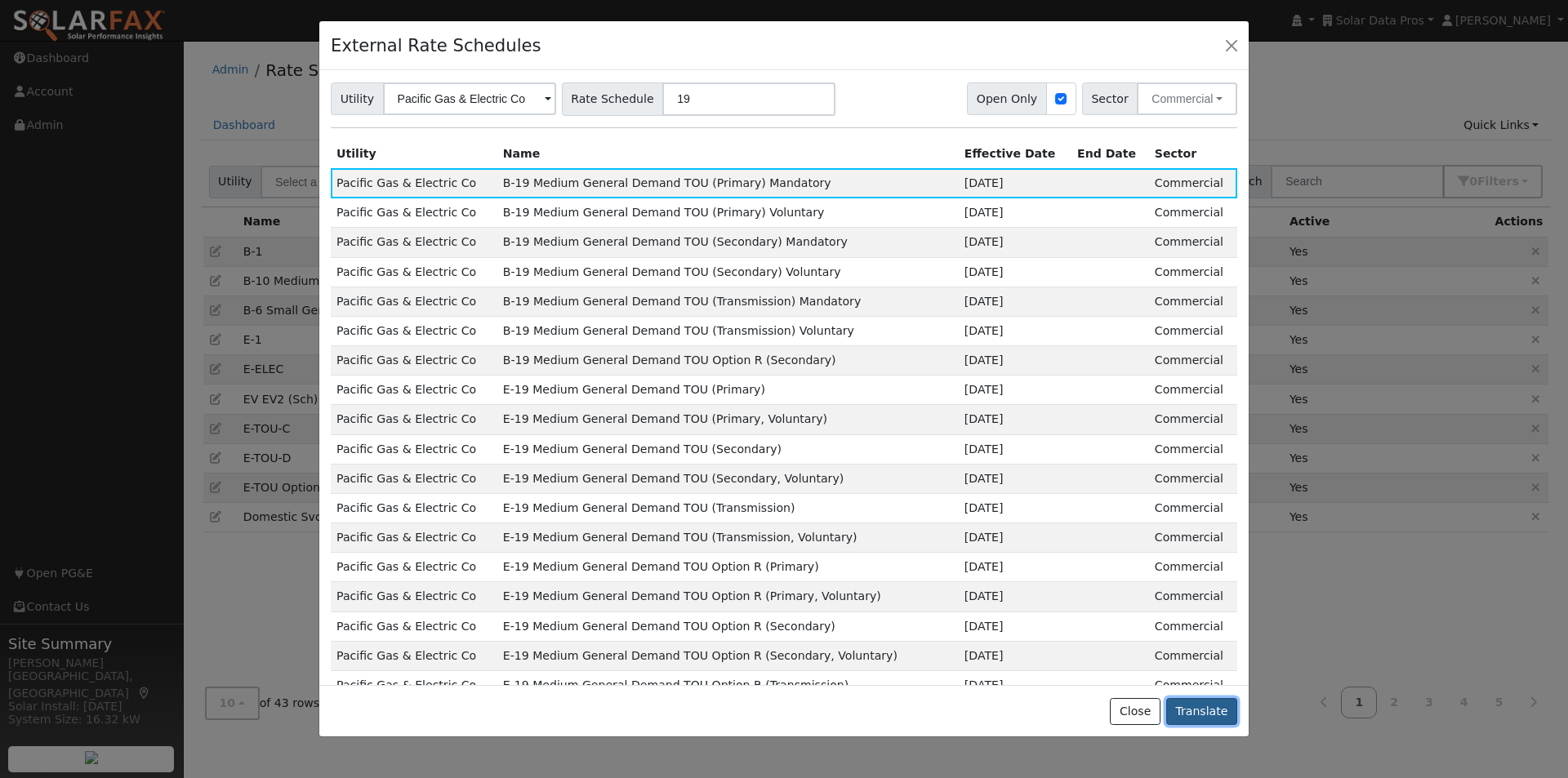
click at [1204, 709] on button "Translate" at bounding box center [1202, 712] width 71 height 28
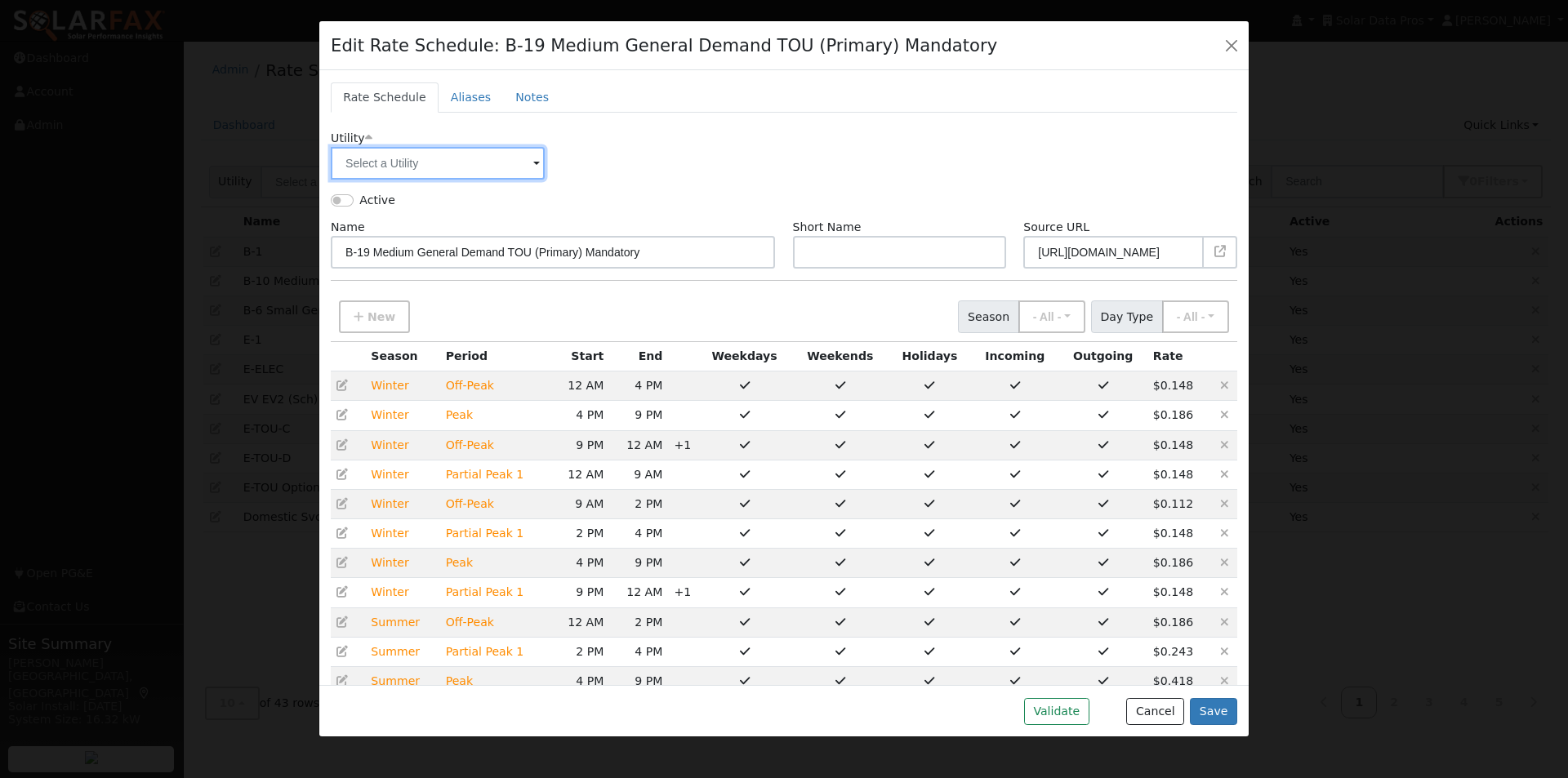
click at [426, 167] on input "text" at bounding box center [438, 163] width 214 height 33
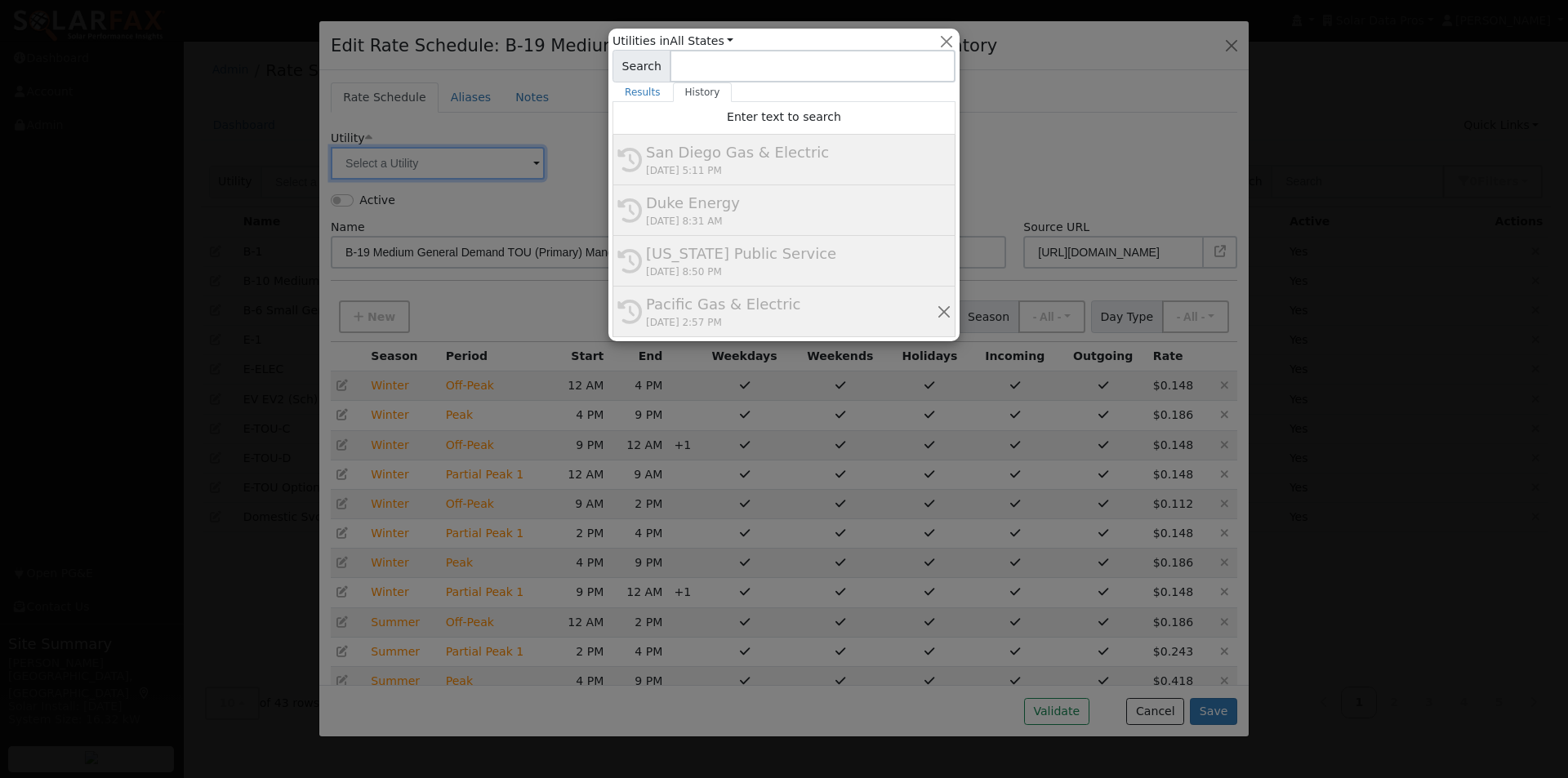
click at [689, 304] on div "Pacific Gas & Electric" at bounding box center [791, 304] width 290 height 22
type input "Pacific Gas & Electric"
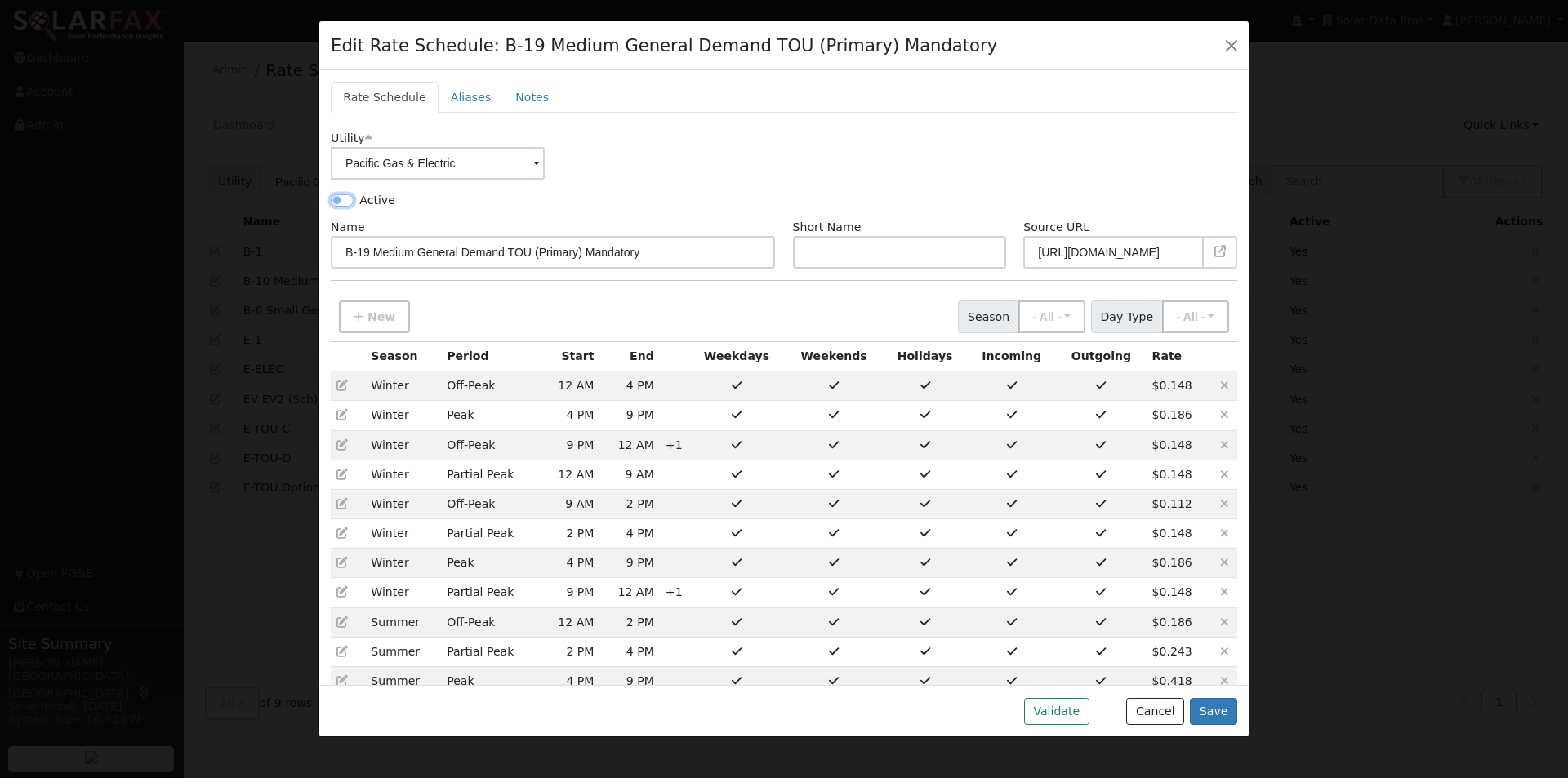
click at [335, 197] on input "Active" at bounding box center [342, 200] width 23 height 12
checkbox input "true"
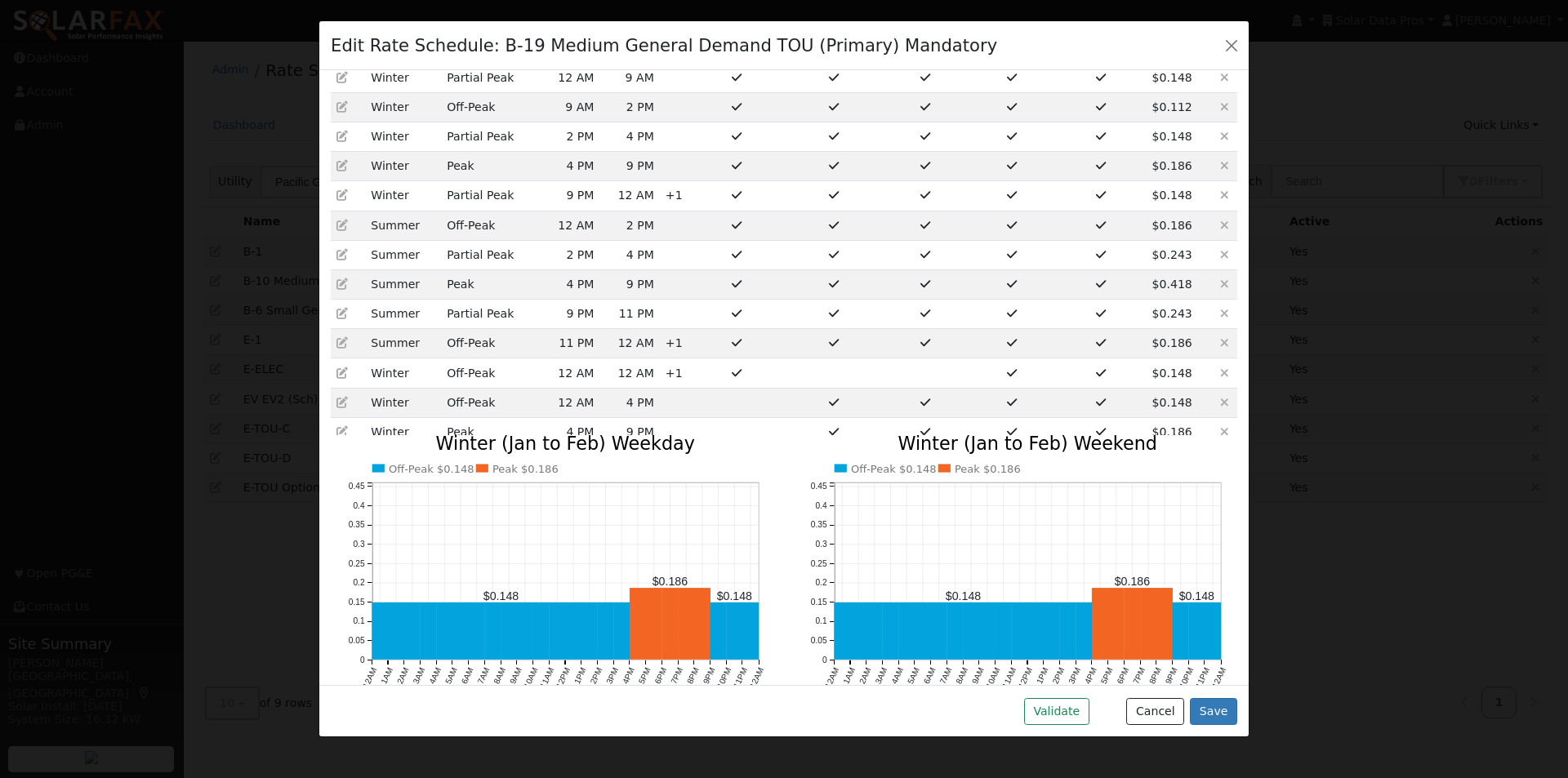
scroll to position [408, 0]
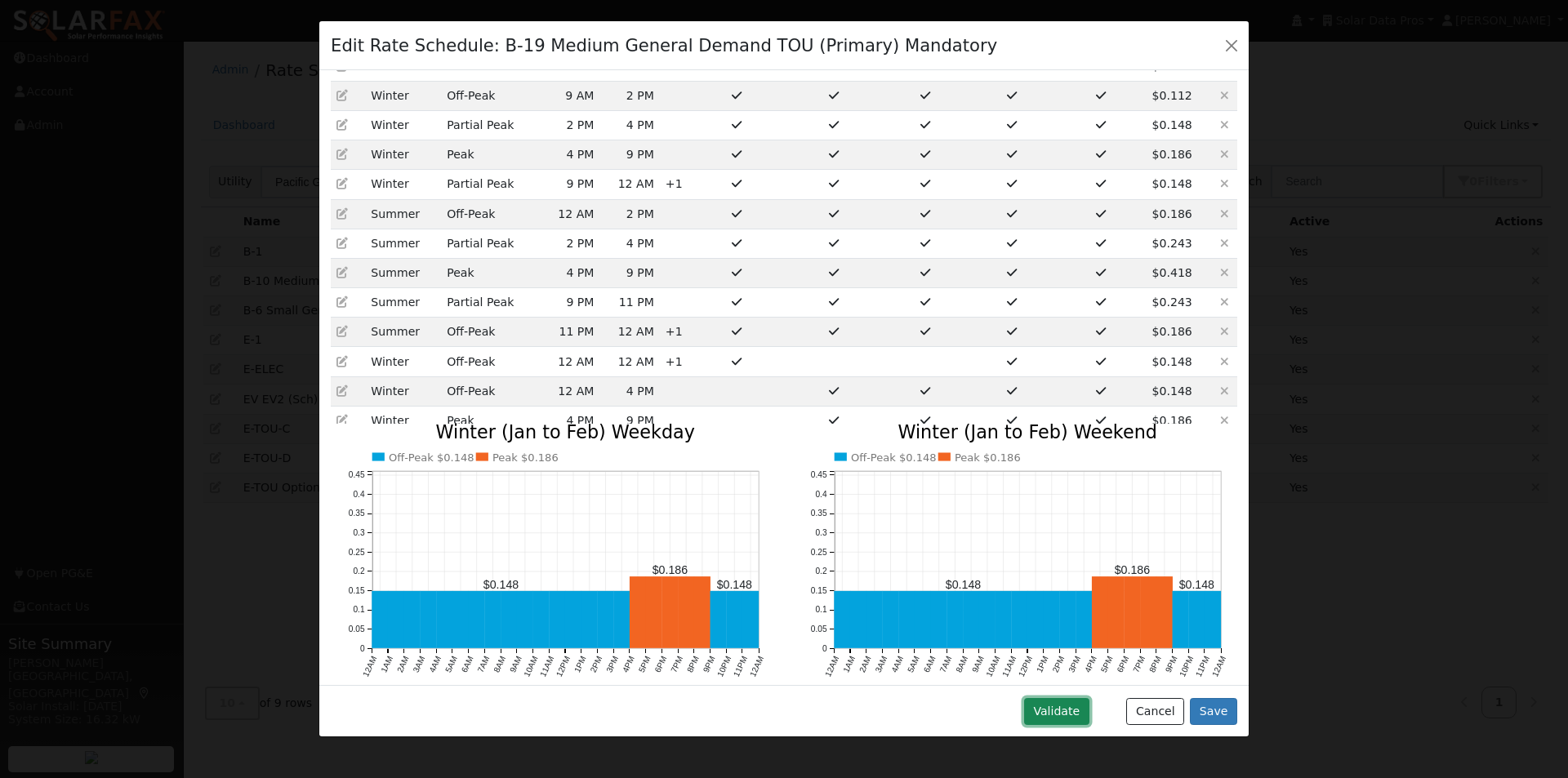
click at [1069, 712] on button "Validate" at bounding box center [1057, 712] width 65 height 28
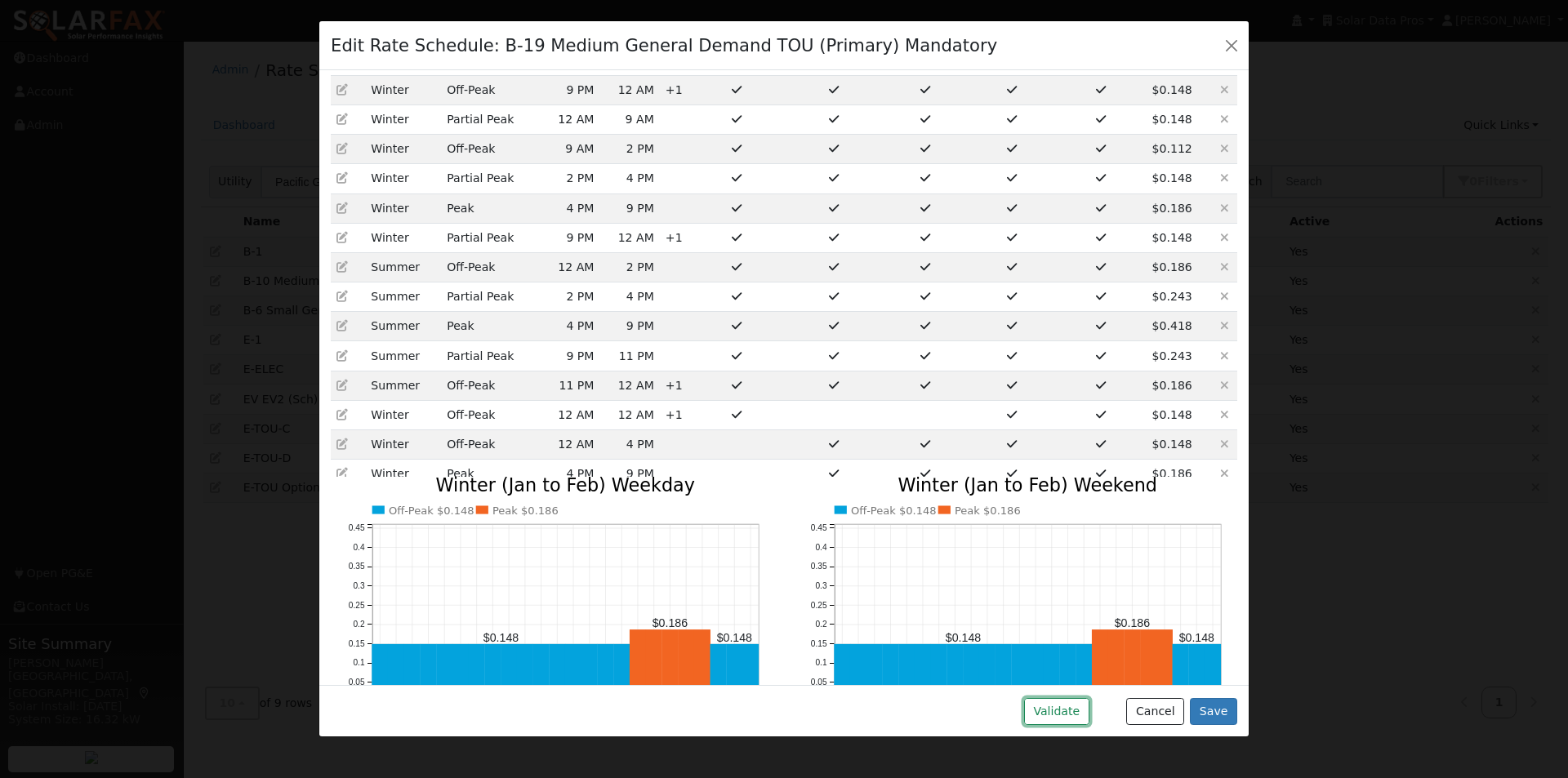
scroll to position [0, 0]
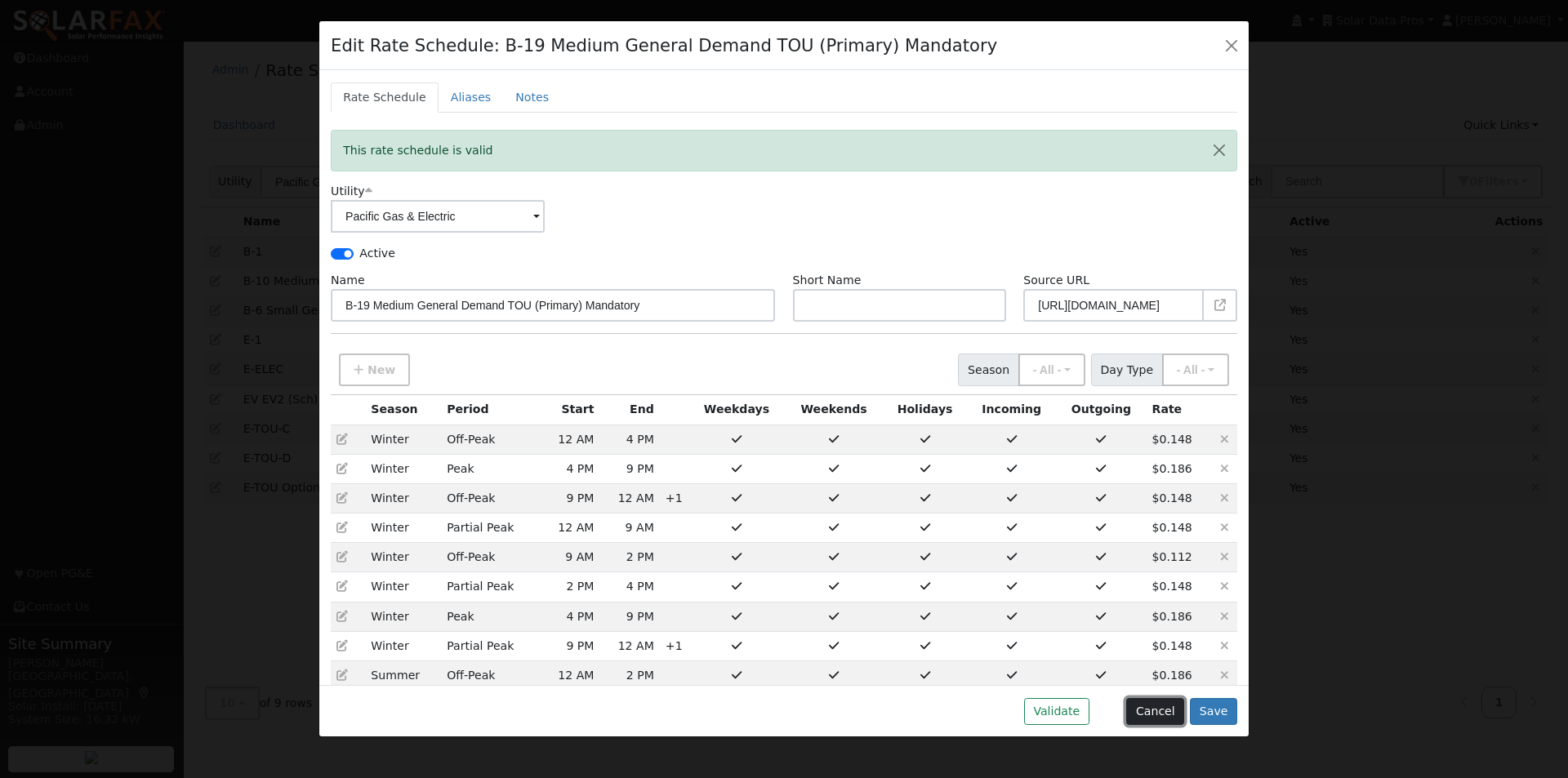
click at [1163, 712] on button "Cancel" at bounding box center [1155, 712] width 58 height 28
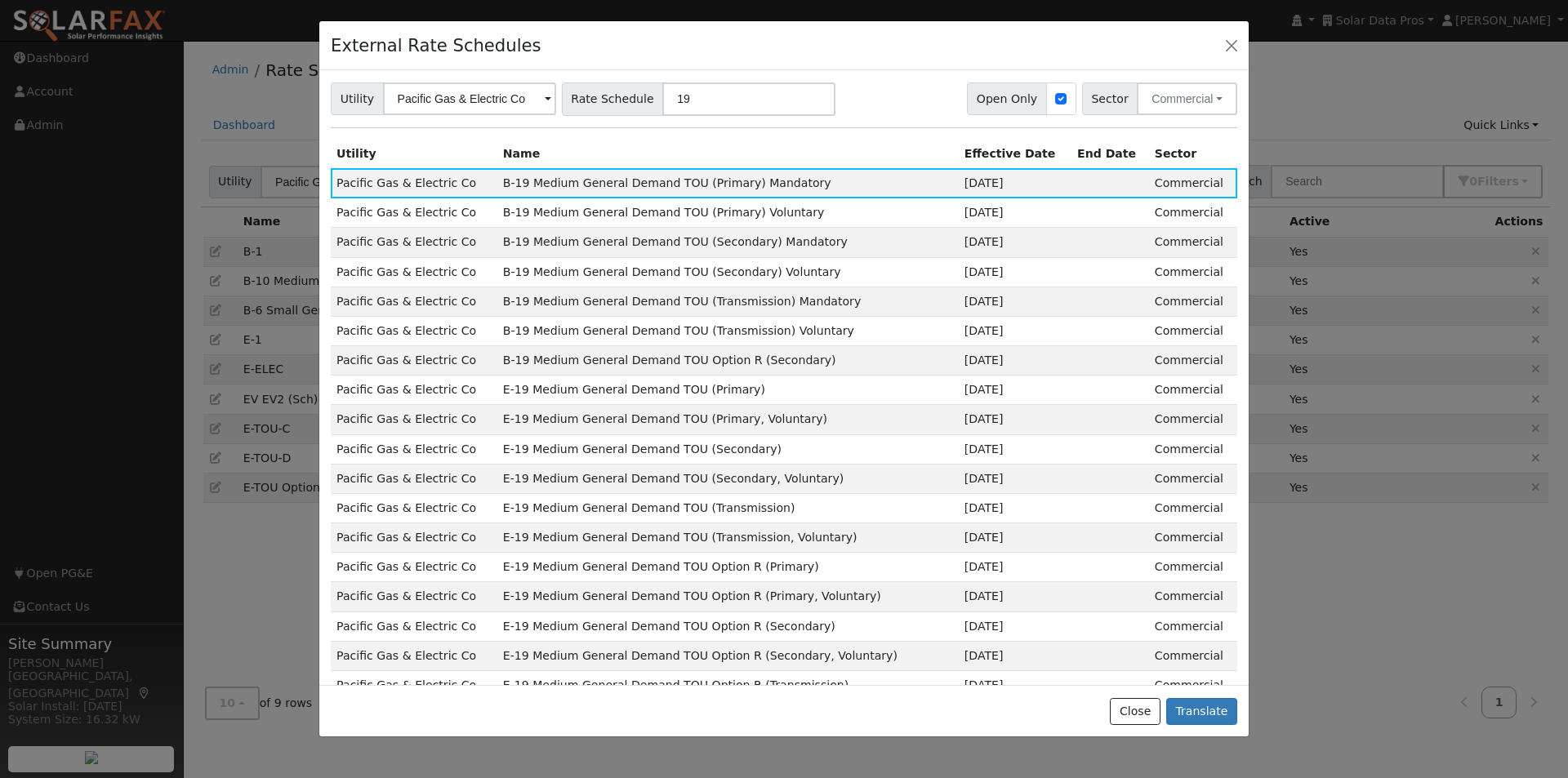
click at [584, 238] on td "B-19 Medium General Demand TOU (Secondary) Mandatory" at bounding box center [728, 242] width 461 height 29
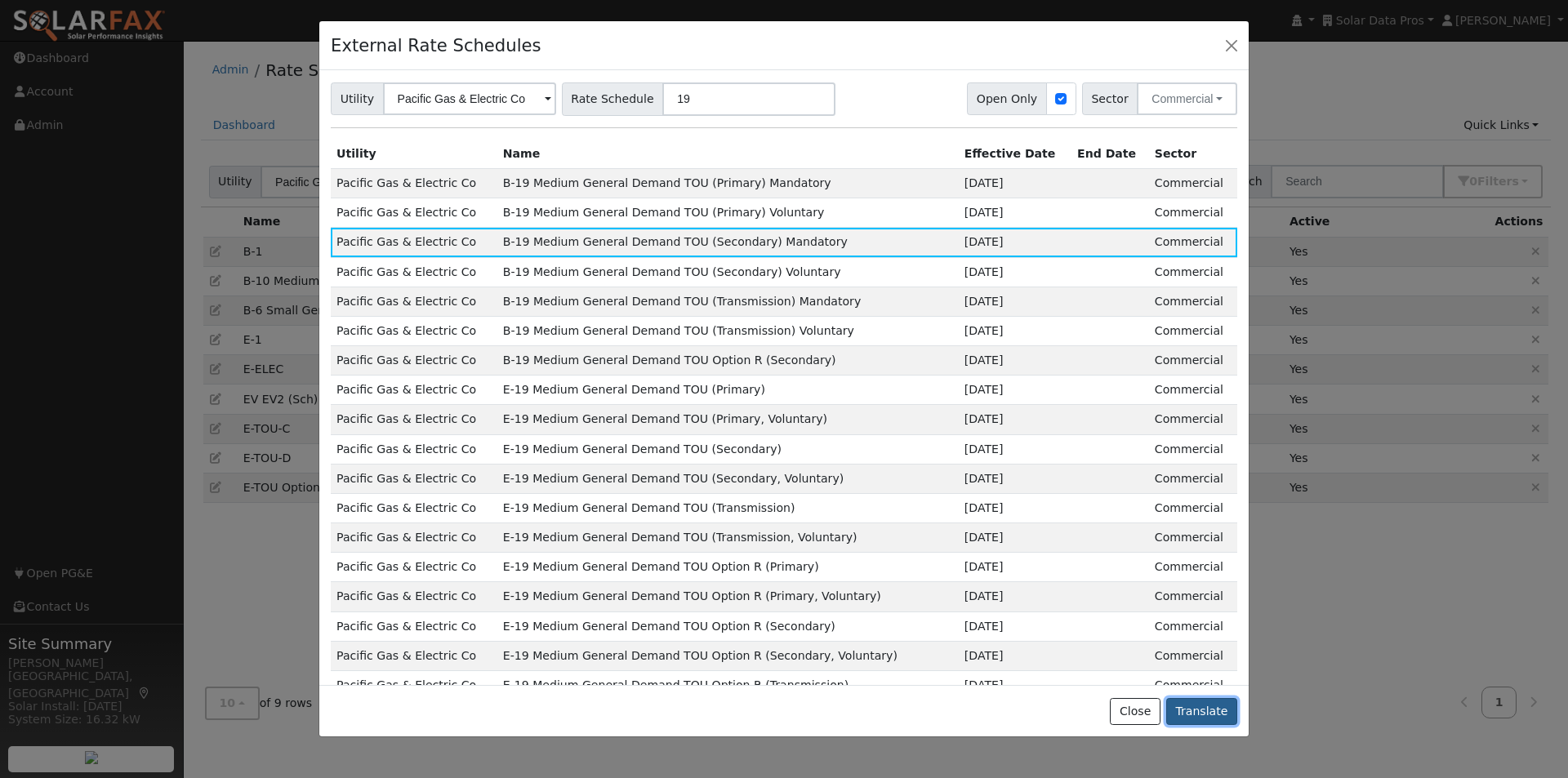
click at [1195, 700] on button "Translate" at bounding box center [1202, 712] width 71 height 28
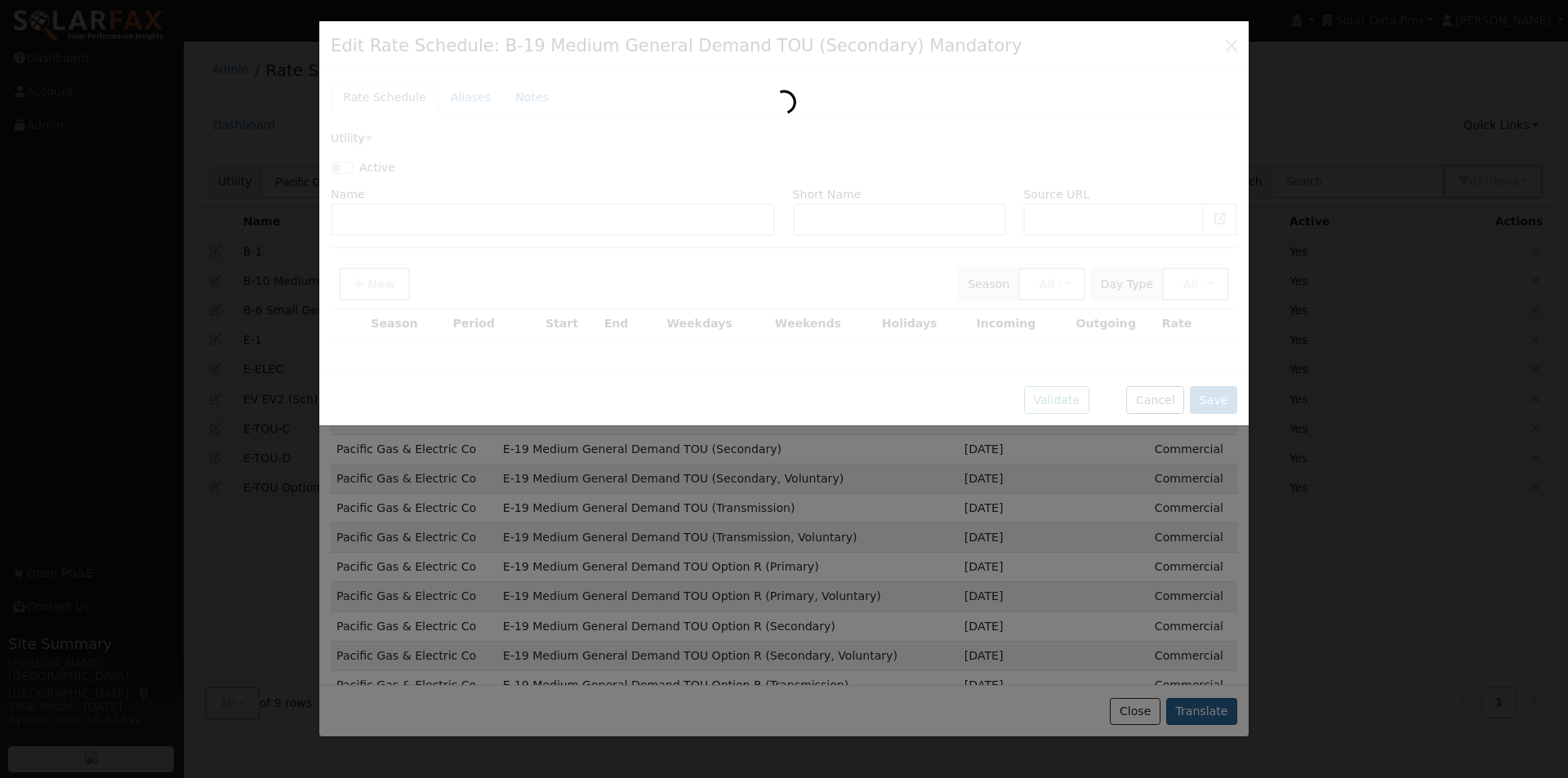
type input "B-19 Medium General Demand TOU (Secondary) Mandatory"
type input "[URL][DOMAIN_NAME]"
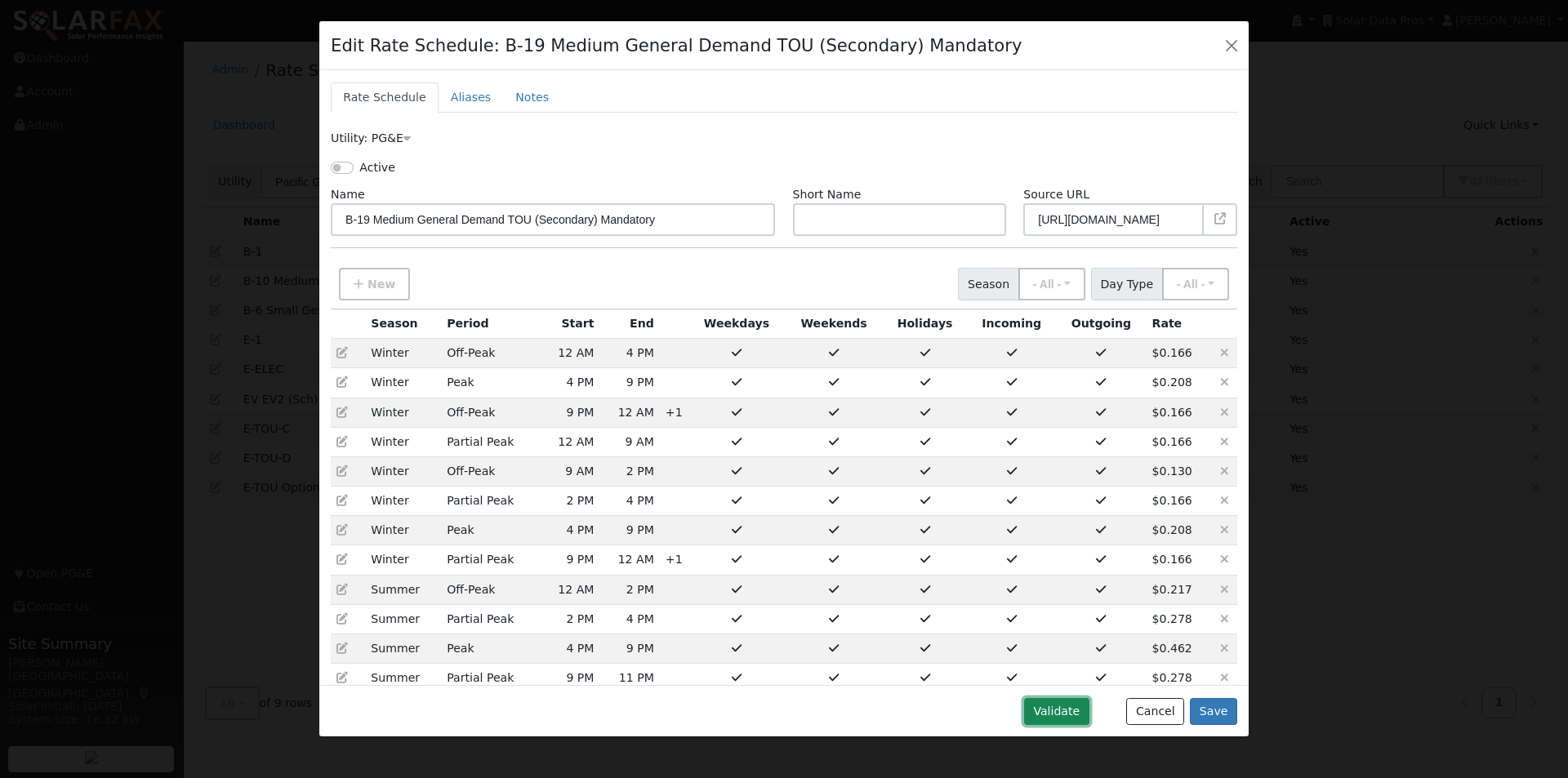
click at [1072, 709] on button "Validate" at bounding box center [1057, 712] width 65 height 28
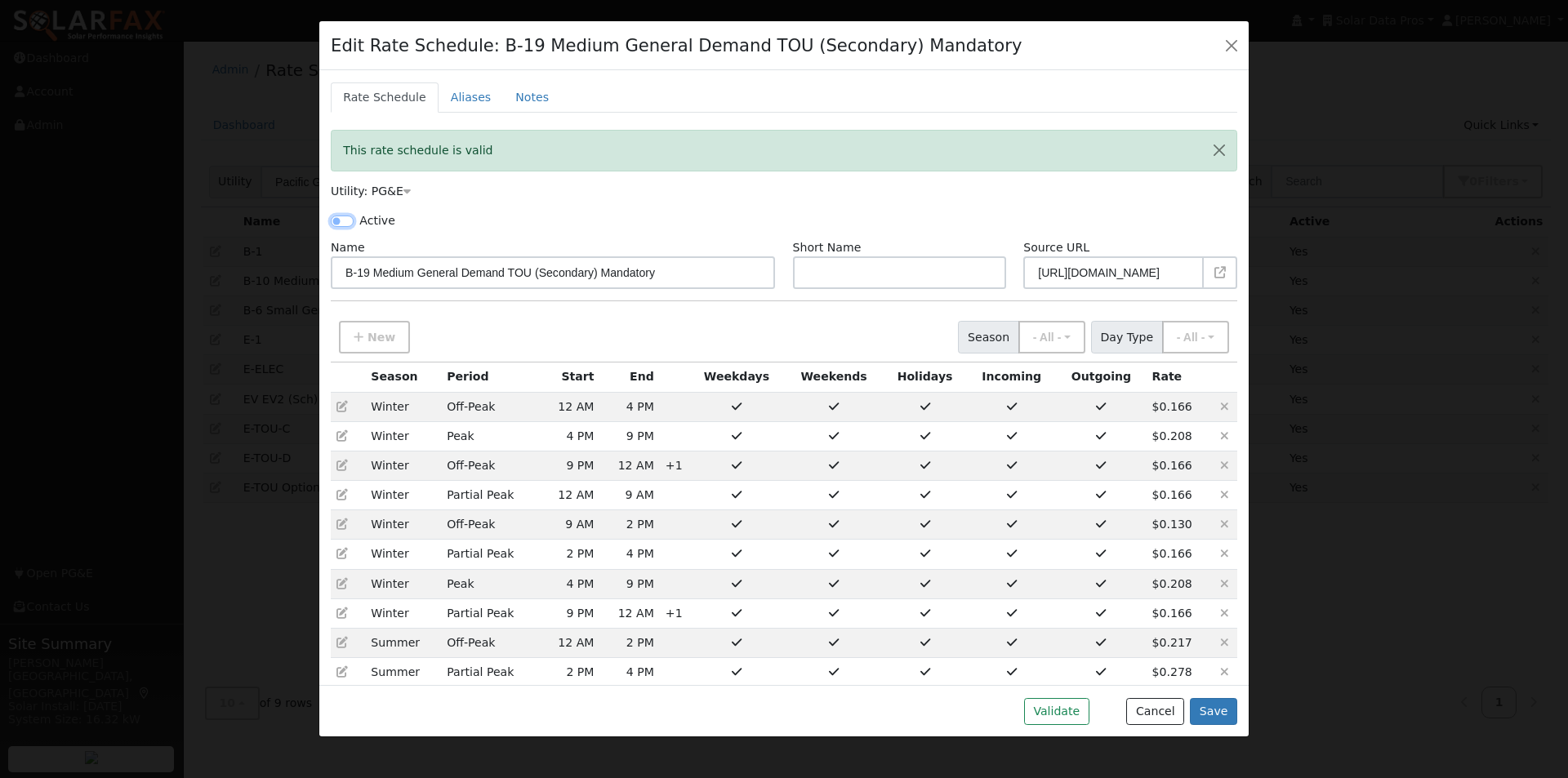
click at [339, 221] on input "Active" at bounding box center [342, 221] width 23 height 12
checkbox input "true"
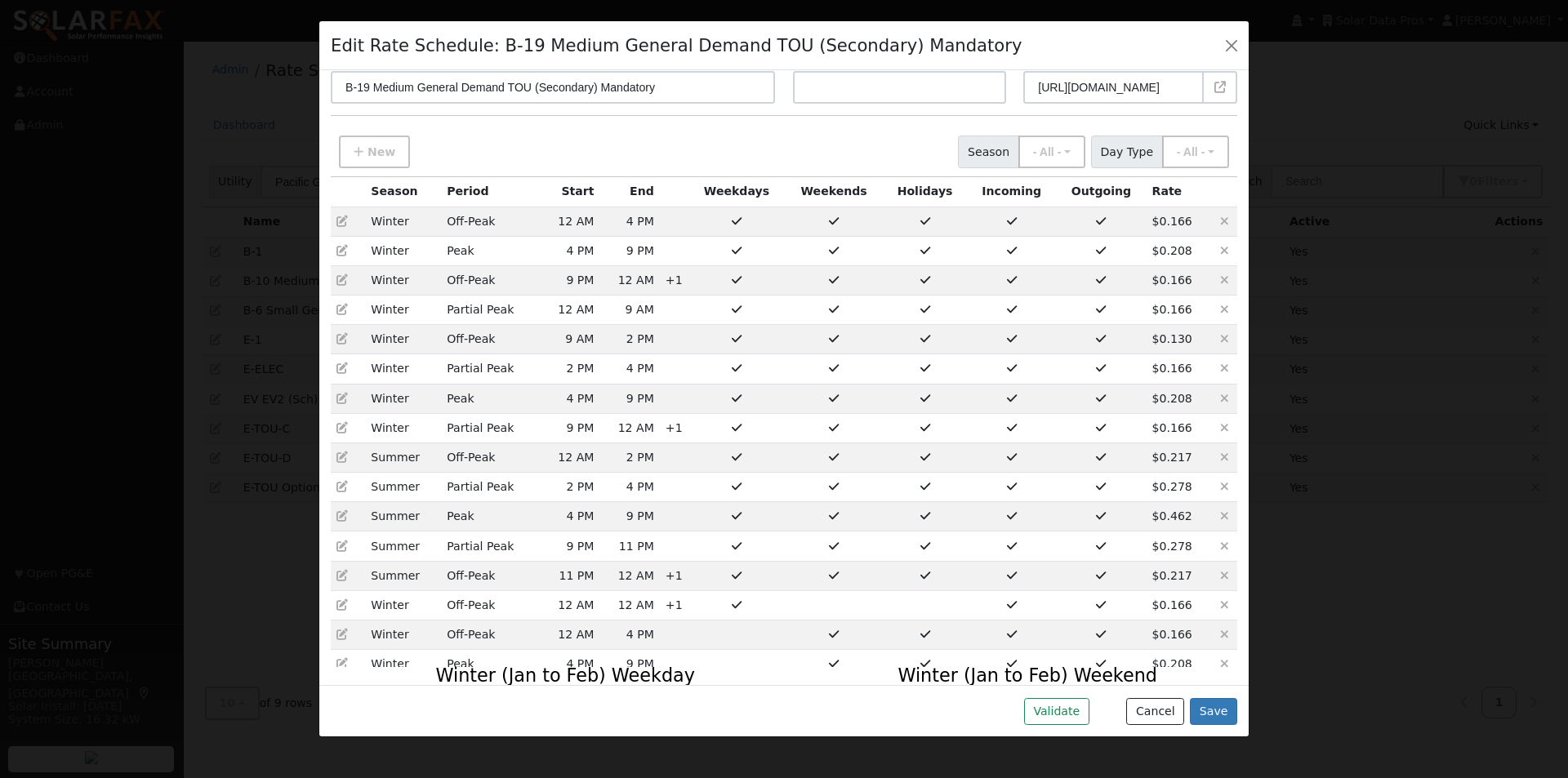
scroll to position [147, 0]
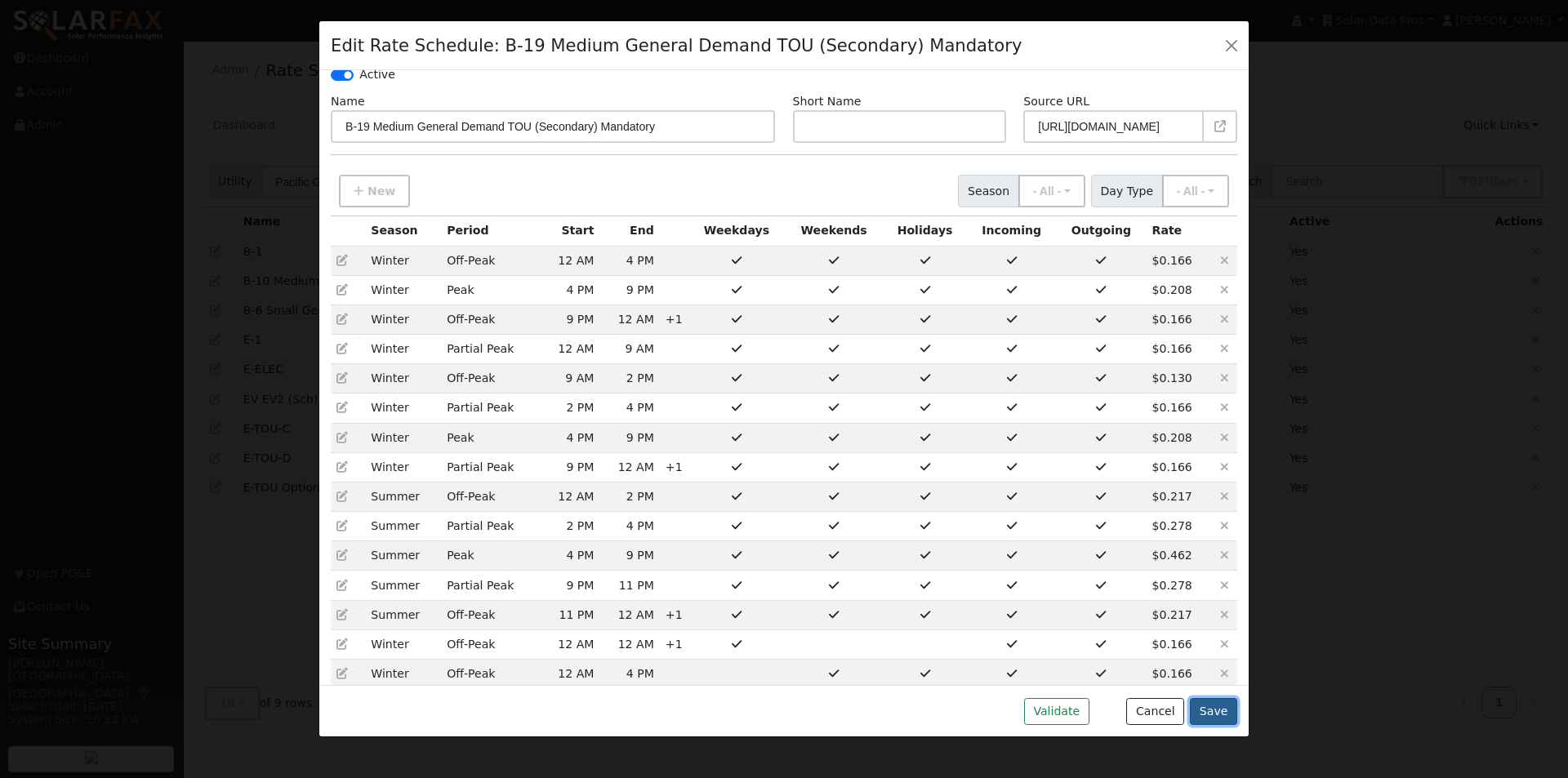
click at [1213, 708] on button "Save" at bounding box center [1213, 712] width 47 height 28
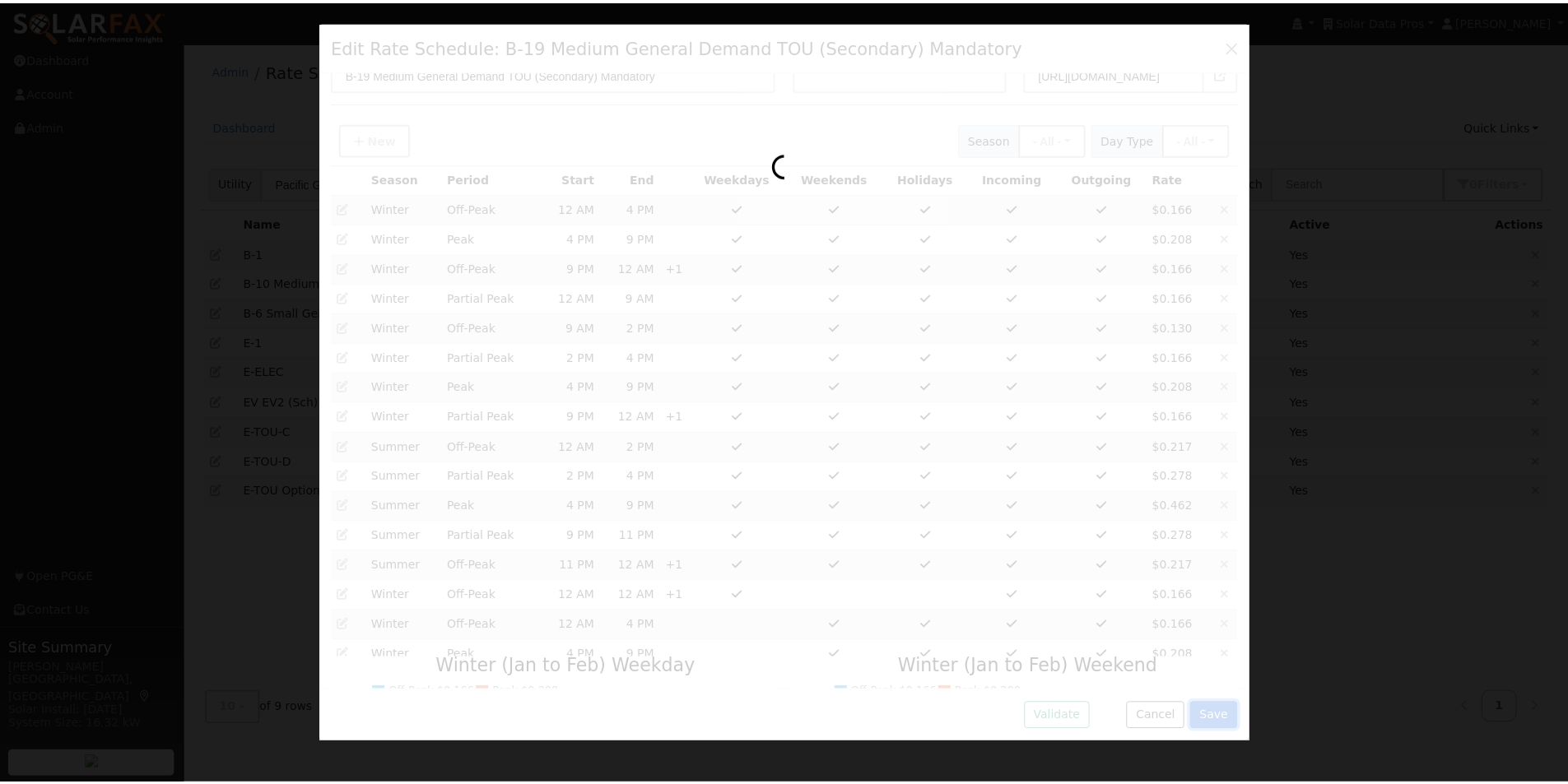
scroll to position [94, 0]
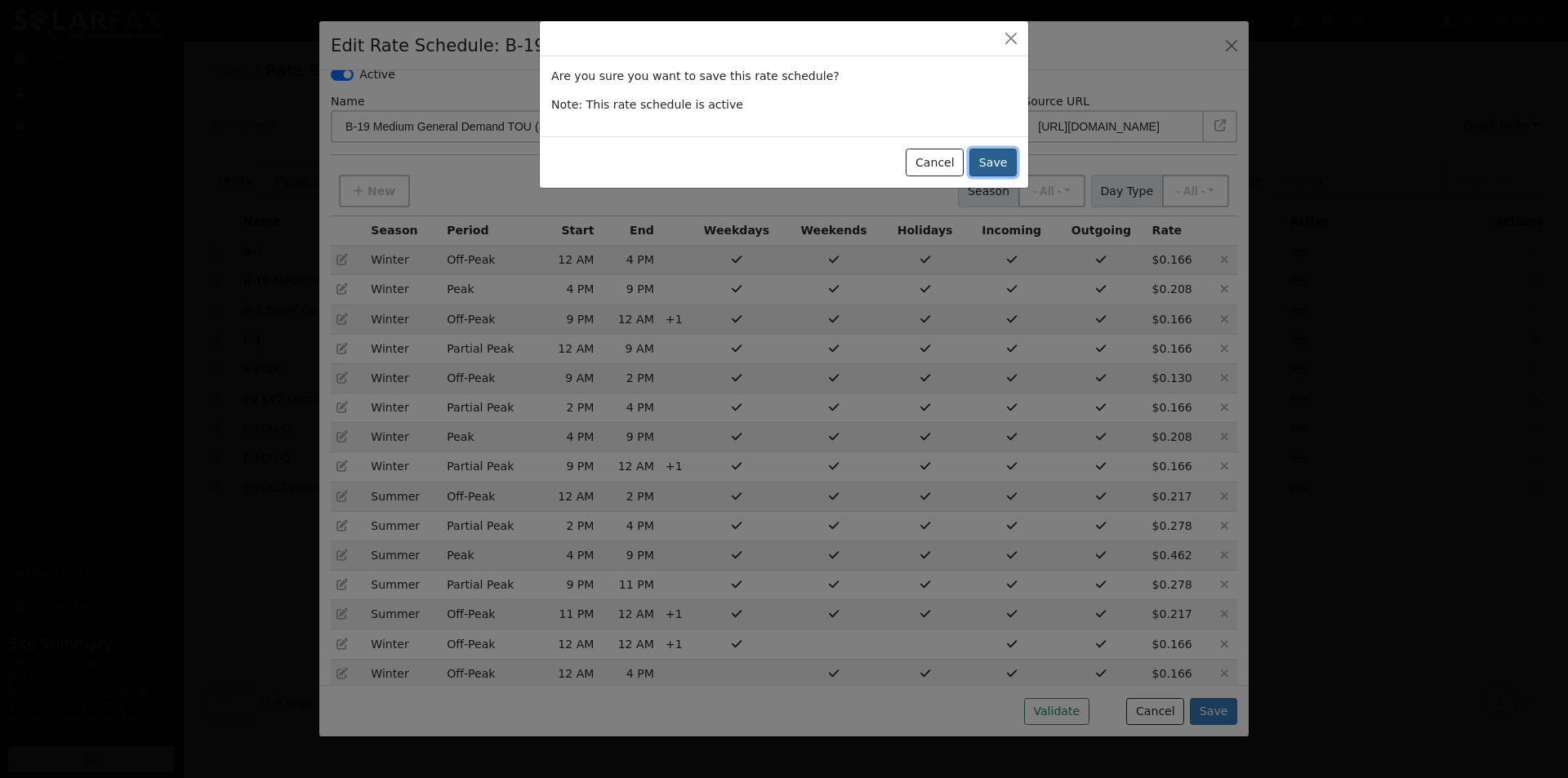
click at [997, 163] on button "Save" at bounding box center [993, 162] width 47 height 28
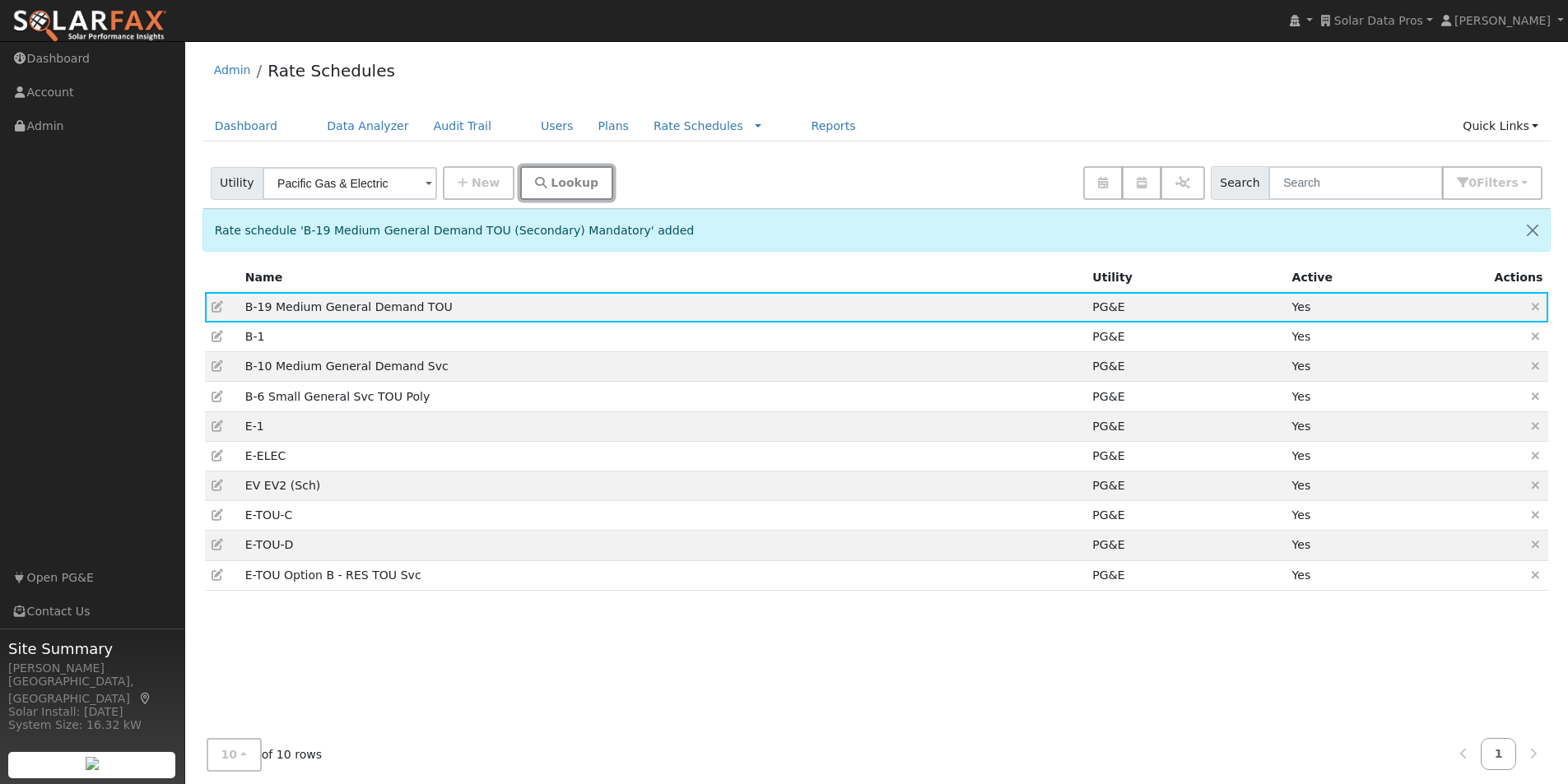
click at [535, 182] on icon "button" at bounding box center [541, 182] width 12 height 12
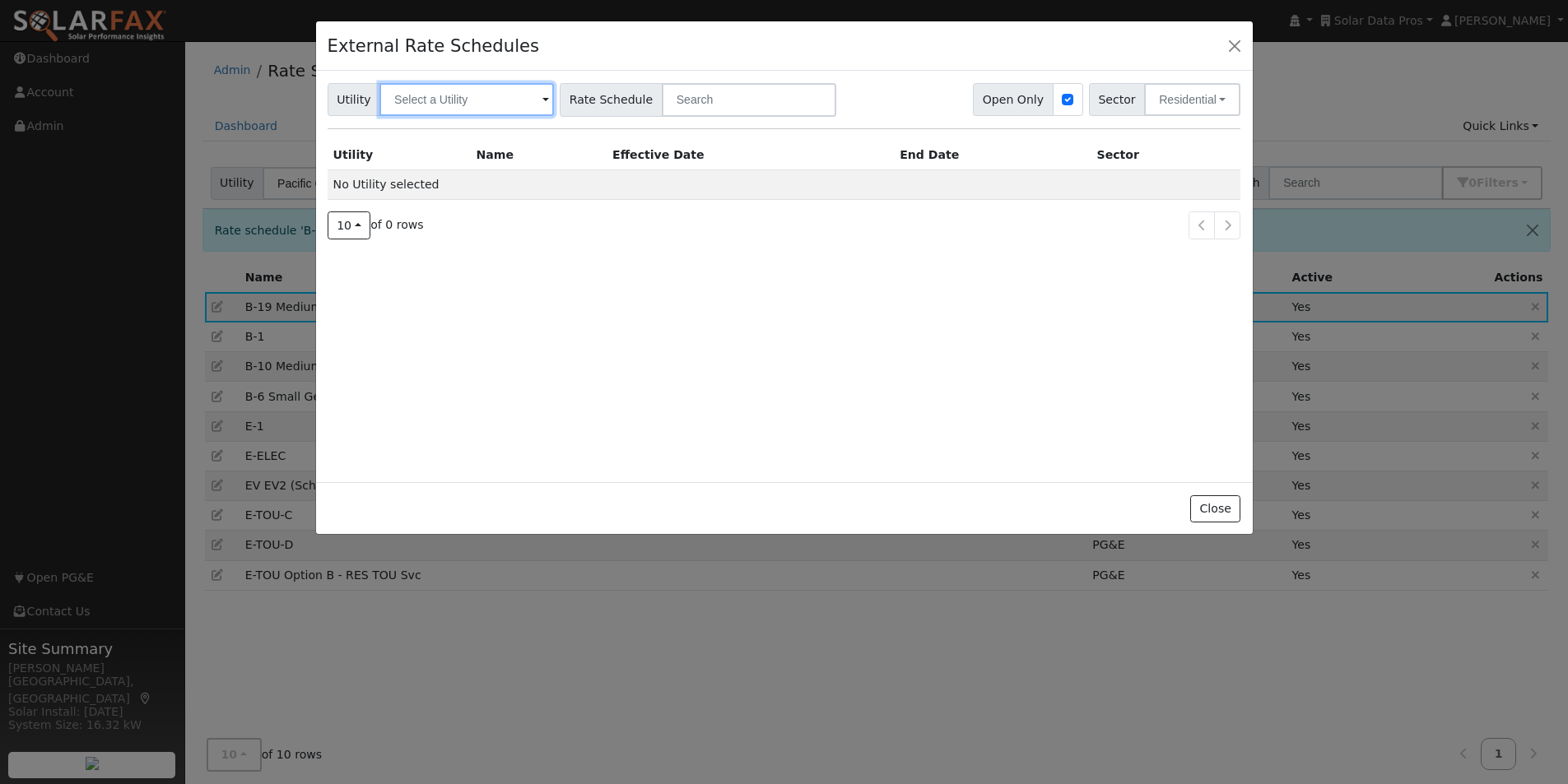
click at [503, 95] on input "text" at bounding box center [466, 99] width 174 height 33
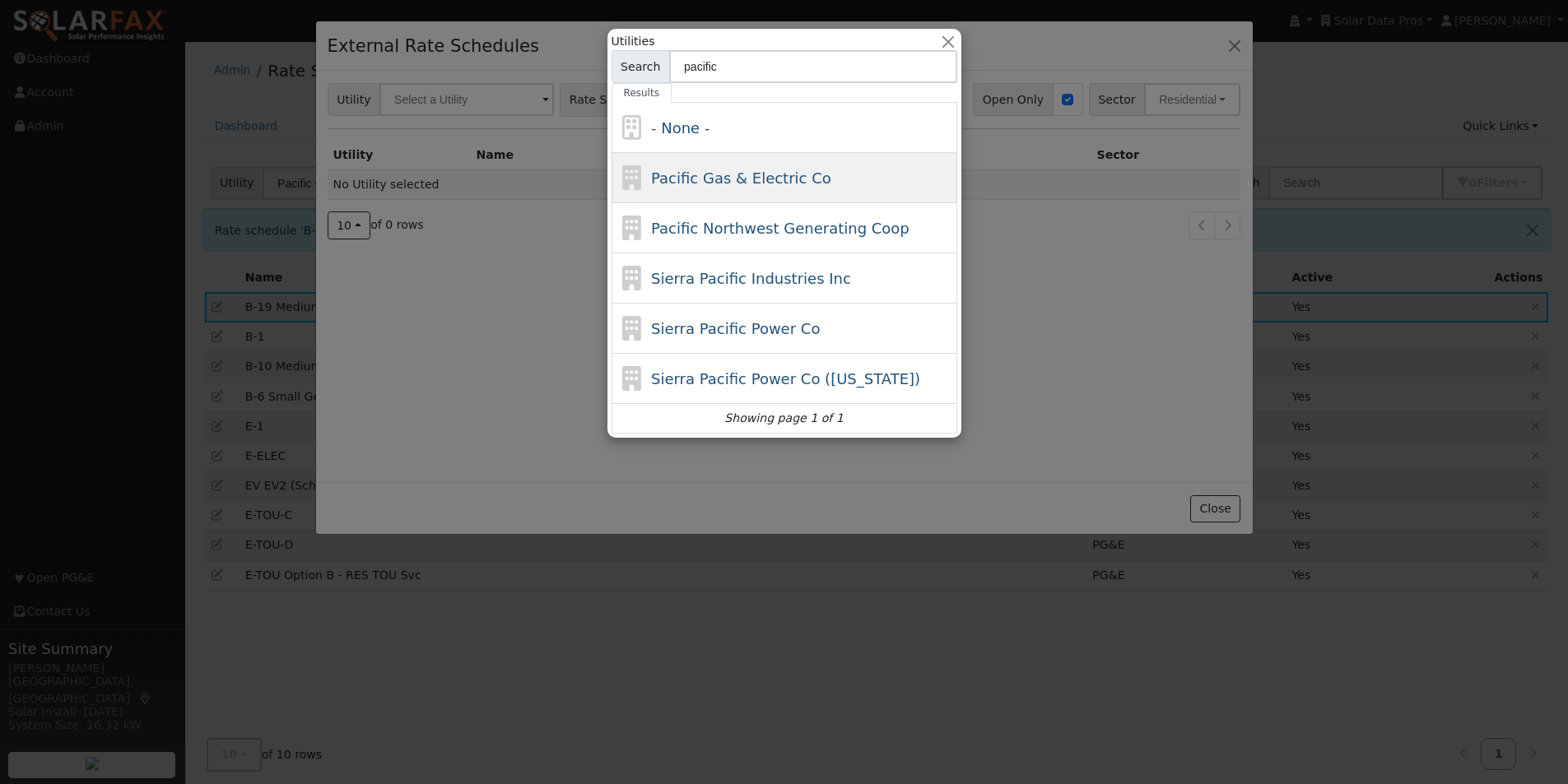
type input "pacific"
click at [708, 181] on span "Pacific Gas & Electric Co" at bounding box center [741, 178] width 181 height 17
type input "Pacific Gas & Electric Co"
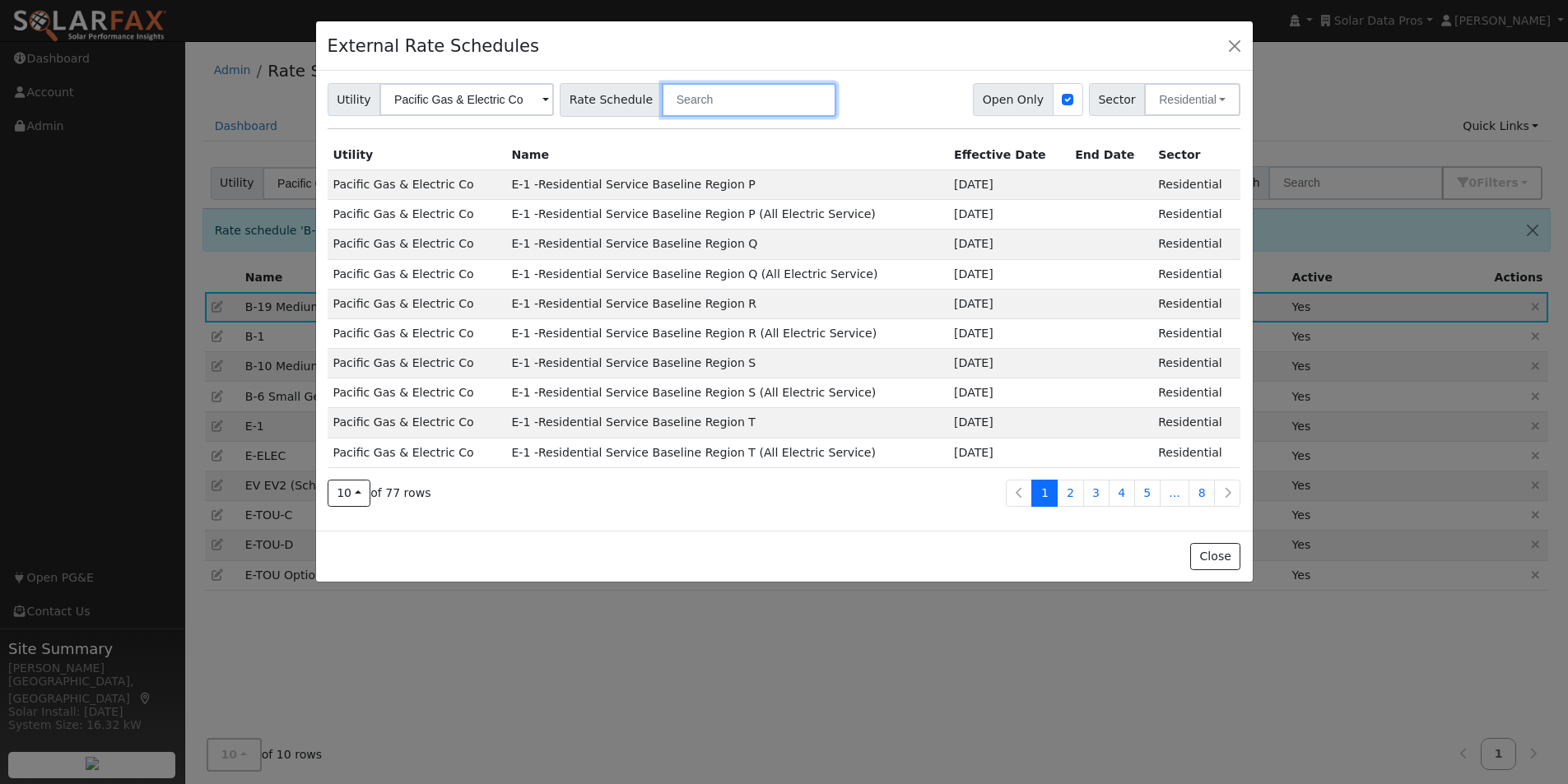
click at [736, 91] on input "text" at bounding box center [748, 99] width 174 height 34
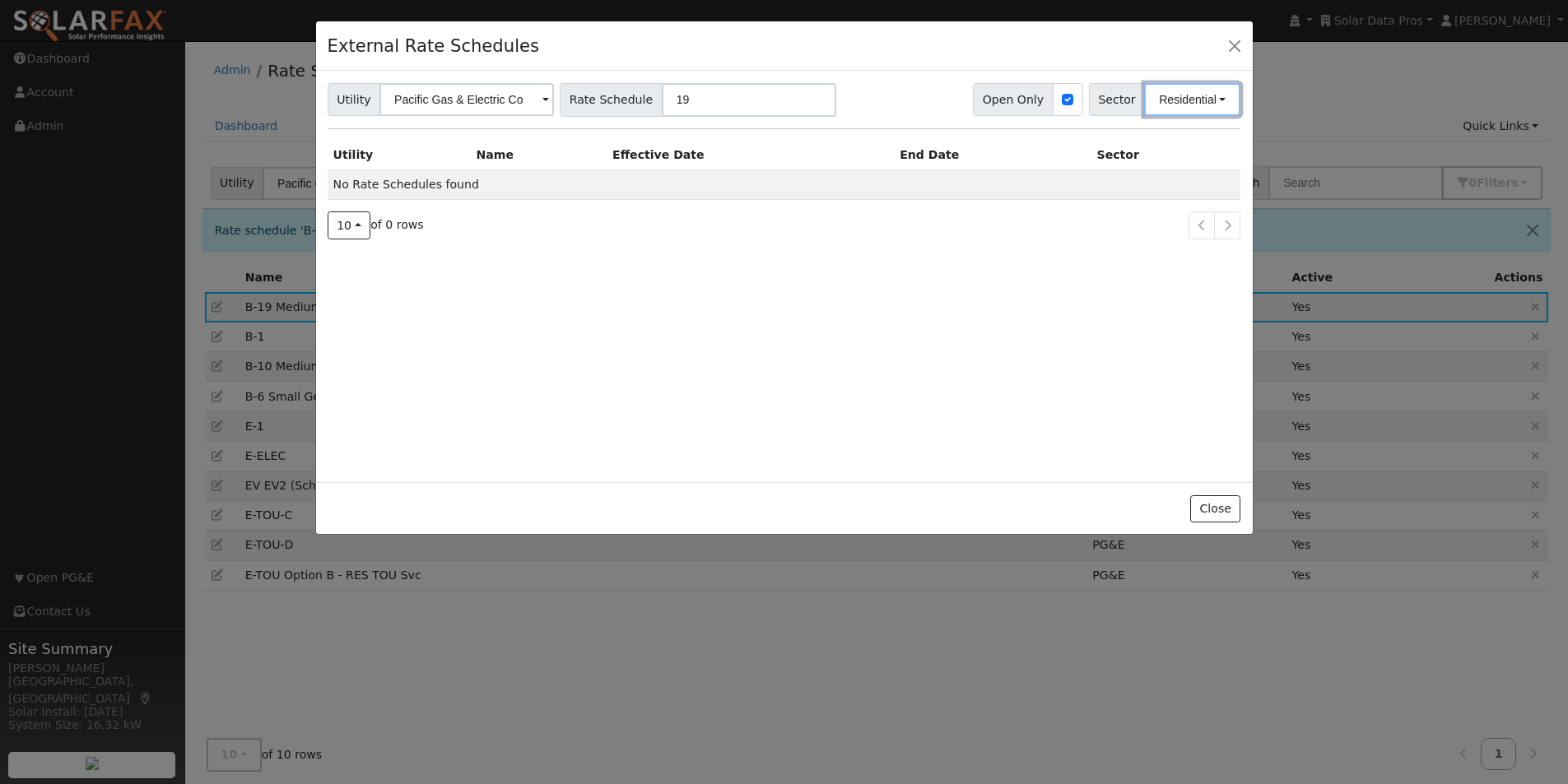
drag, startPoint x: 1194, startPoint y: 100, endPoint x: 1179, endPoint y: 131, distance: 34.4
click at [1193, 105] on button "Residential" at bounding box center [1192, 99] width 97 height 33
click at [1158, 178] on link "Commercial" at bounding box center [1181, 181] width 114 height 23
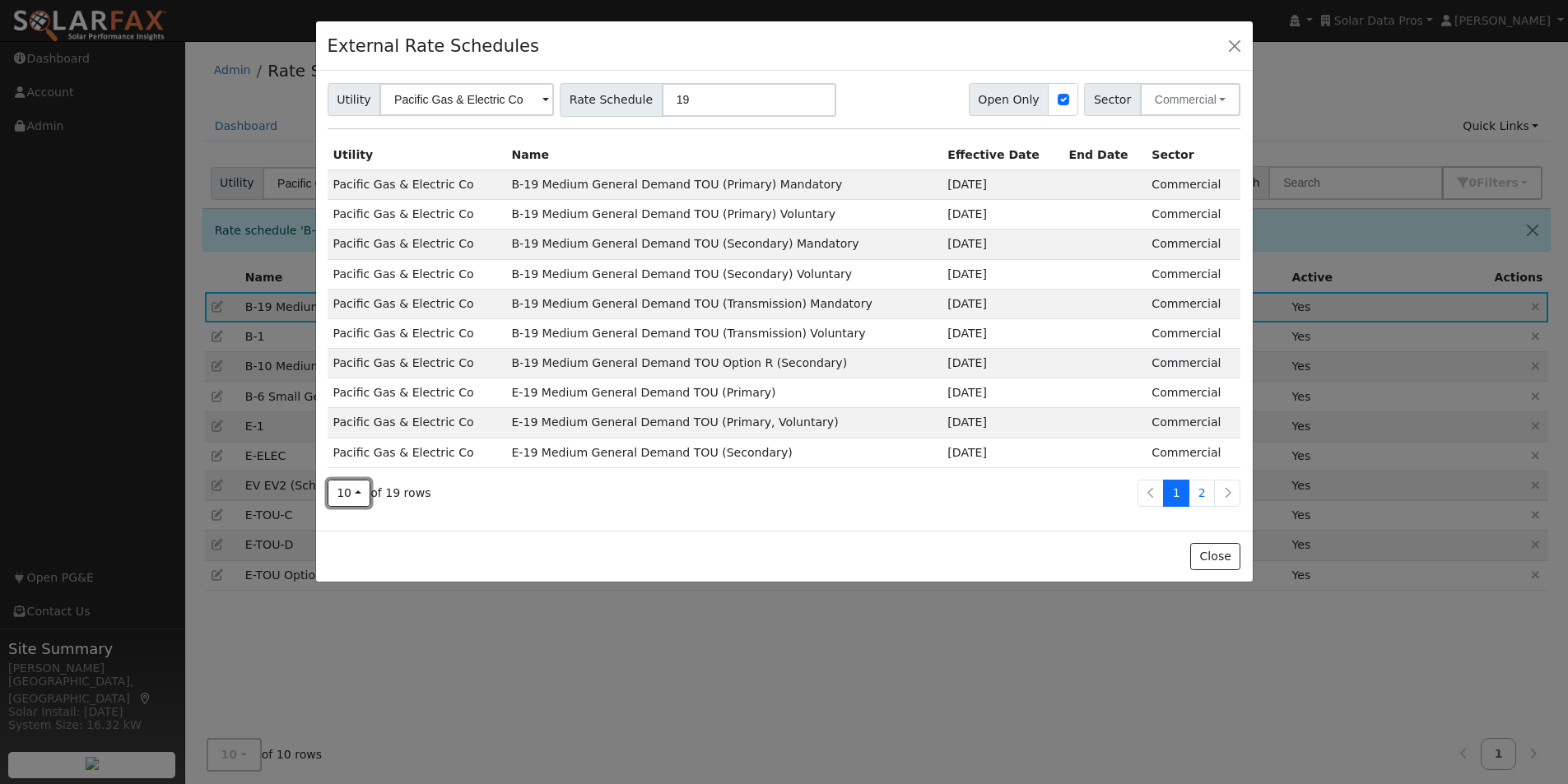
drag, startPoint x: 355, startPoint y: 489, endPoint x: 345, endPoint y: 511, distance: 24.2
click at [356, 491] on button "10" at bounding box center [349, 493] width 44 height 28
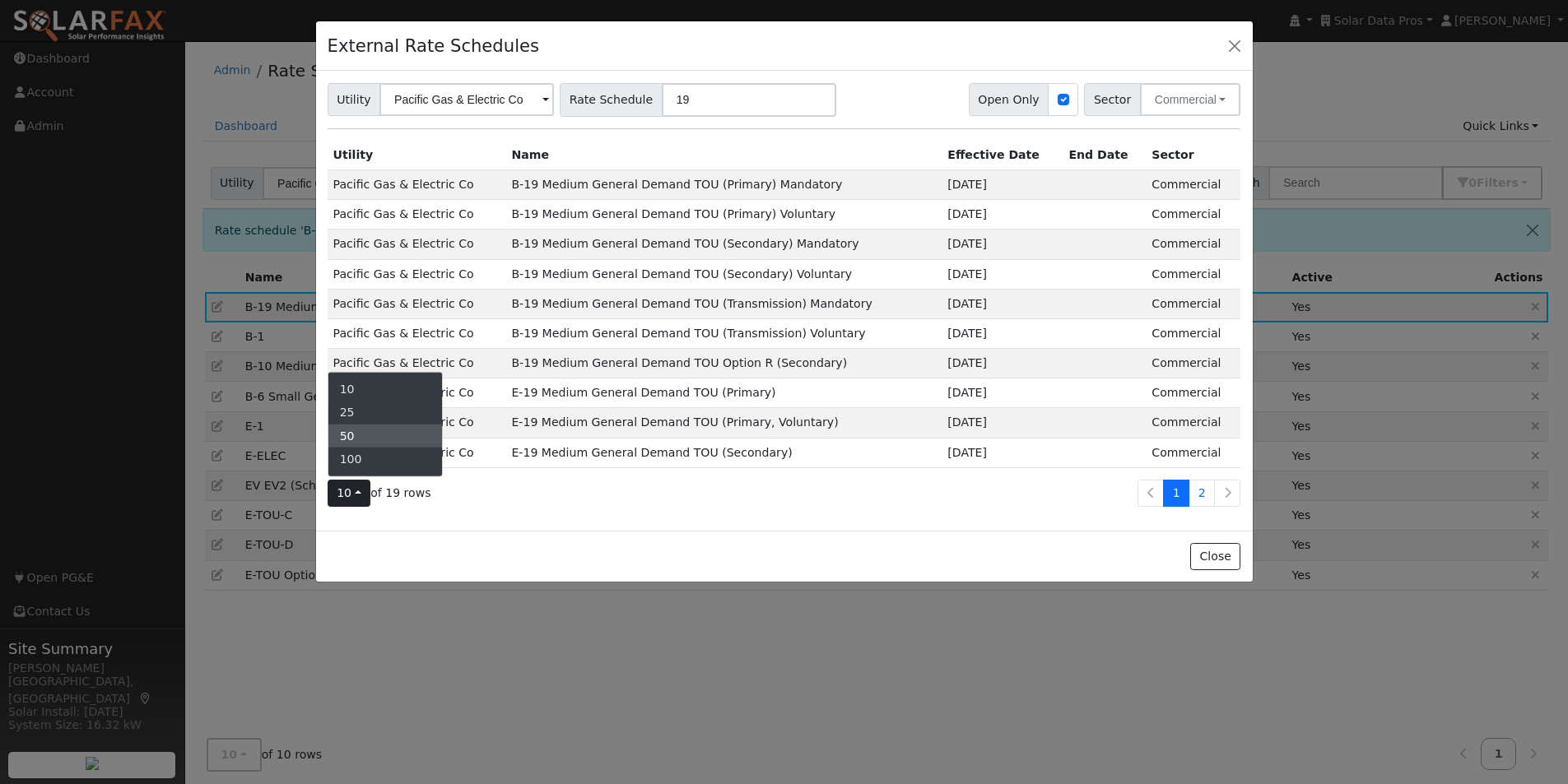
click at [356, 432] on link "50" at bounding box center [385, 436] width 114 height 23
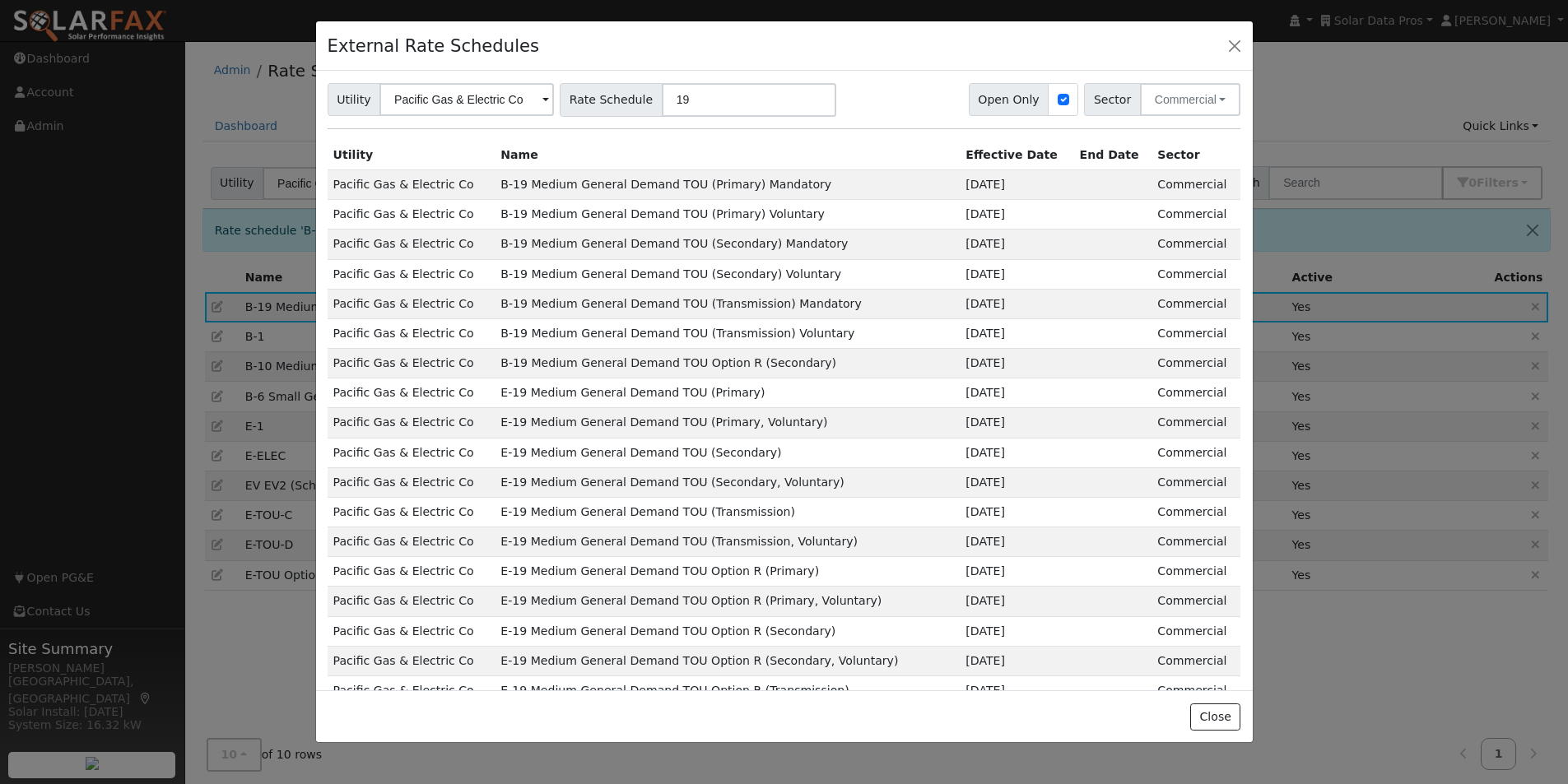
click at [658, 366] on td "B-19 Medium General Demand TOU Option R (Secondary)" at bounding box center [727, 364] width 465 height 29
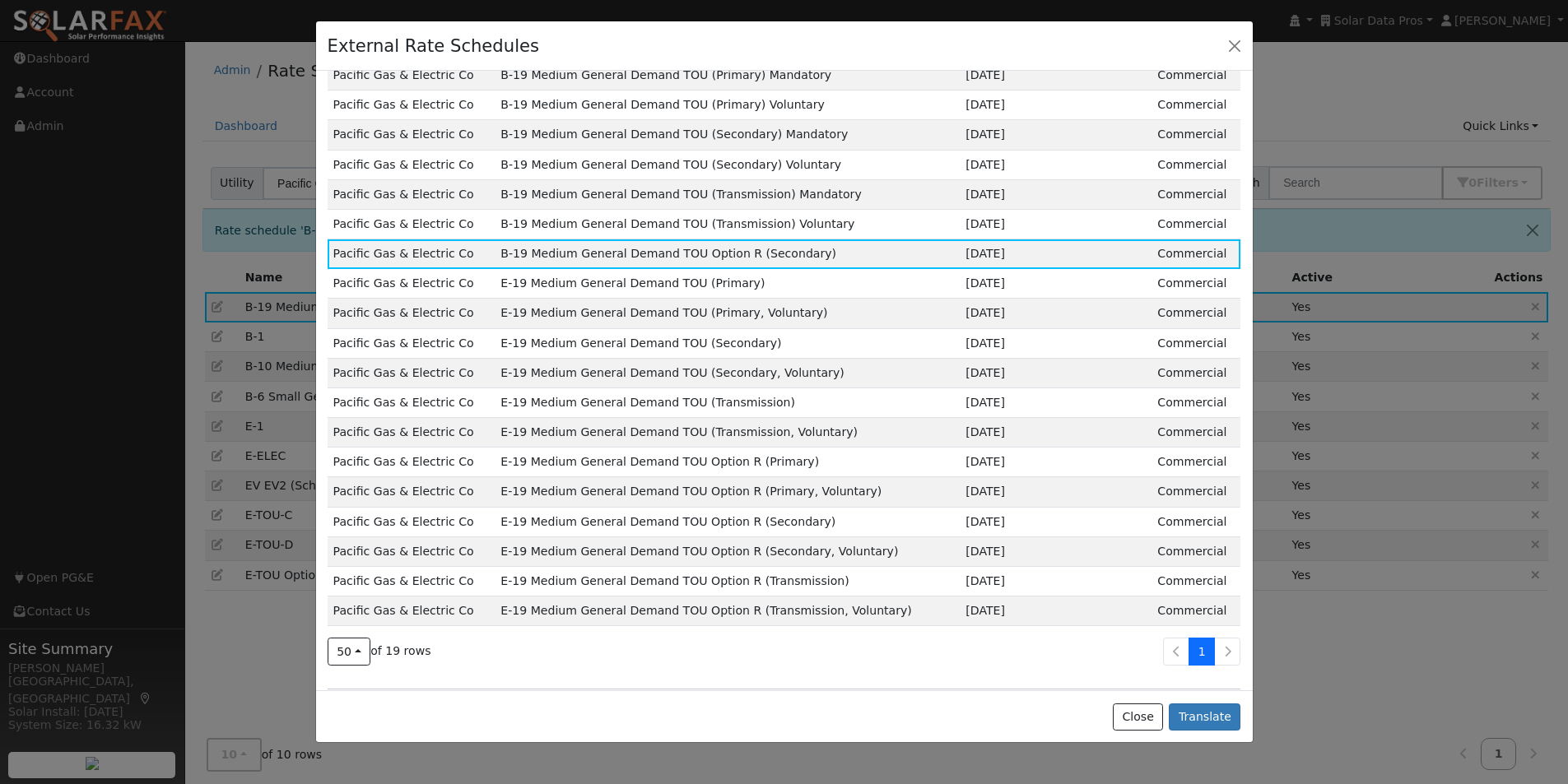
scroll to position [0, 0]
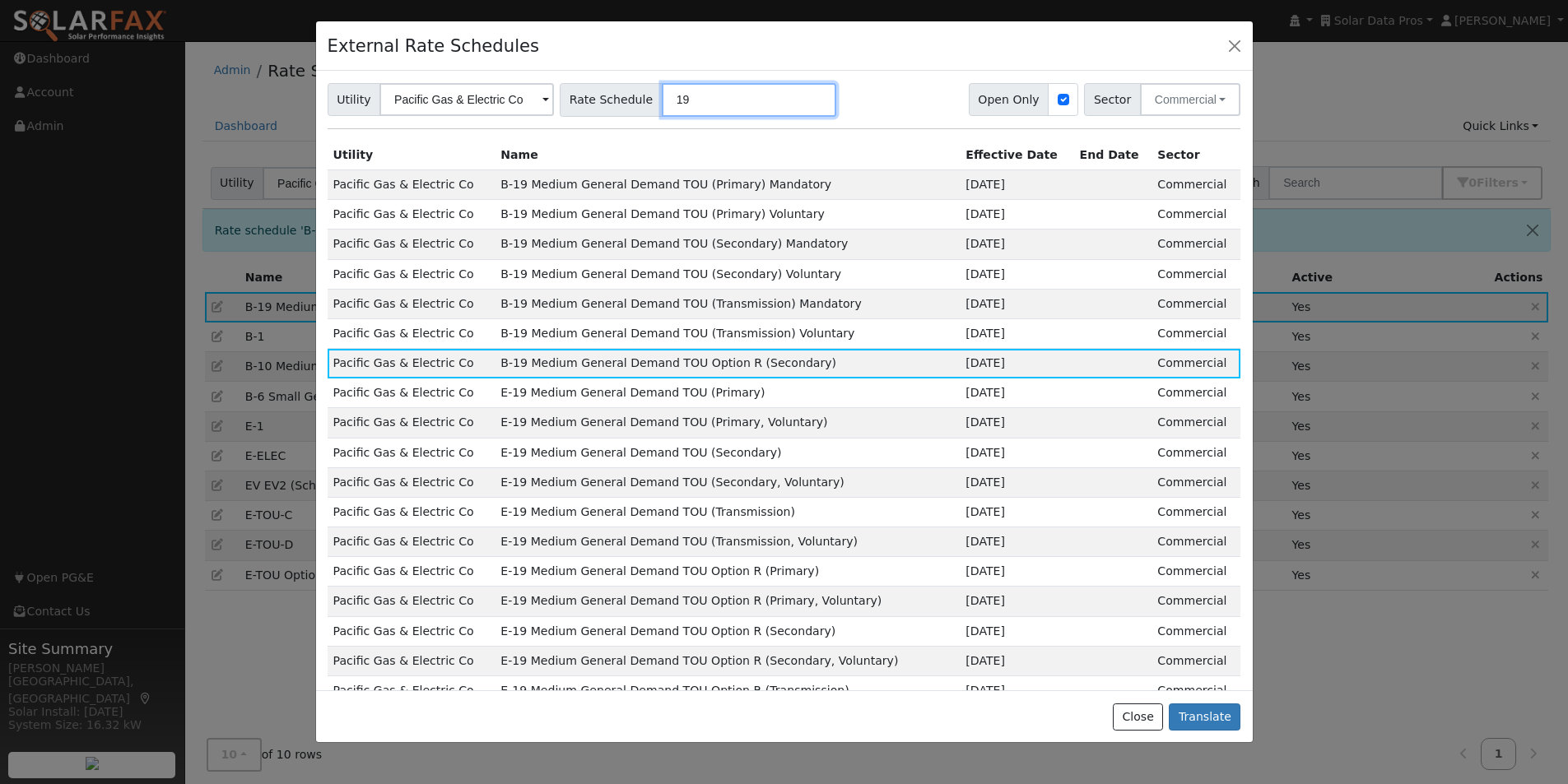
drag, startPoint x: 701, startPoint y: 94, endPoint x: 593, endPoint y: 111, distance: 109.3
click at [571, 94] on div "Rate Schedule 19" at bounding box center [697, 99] width 276 height 34
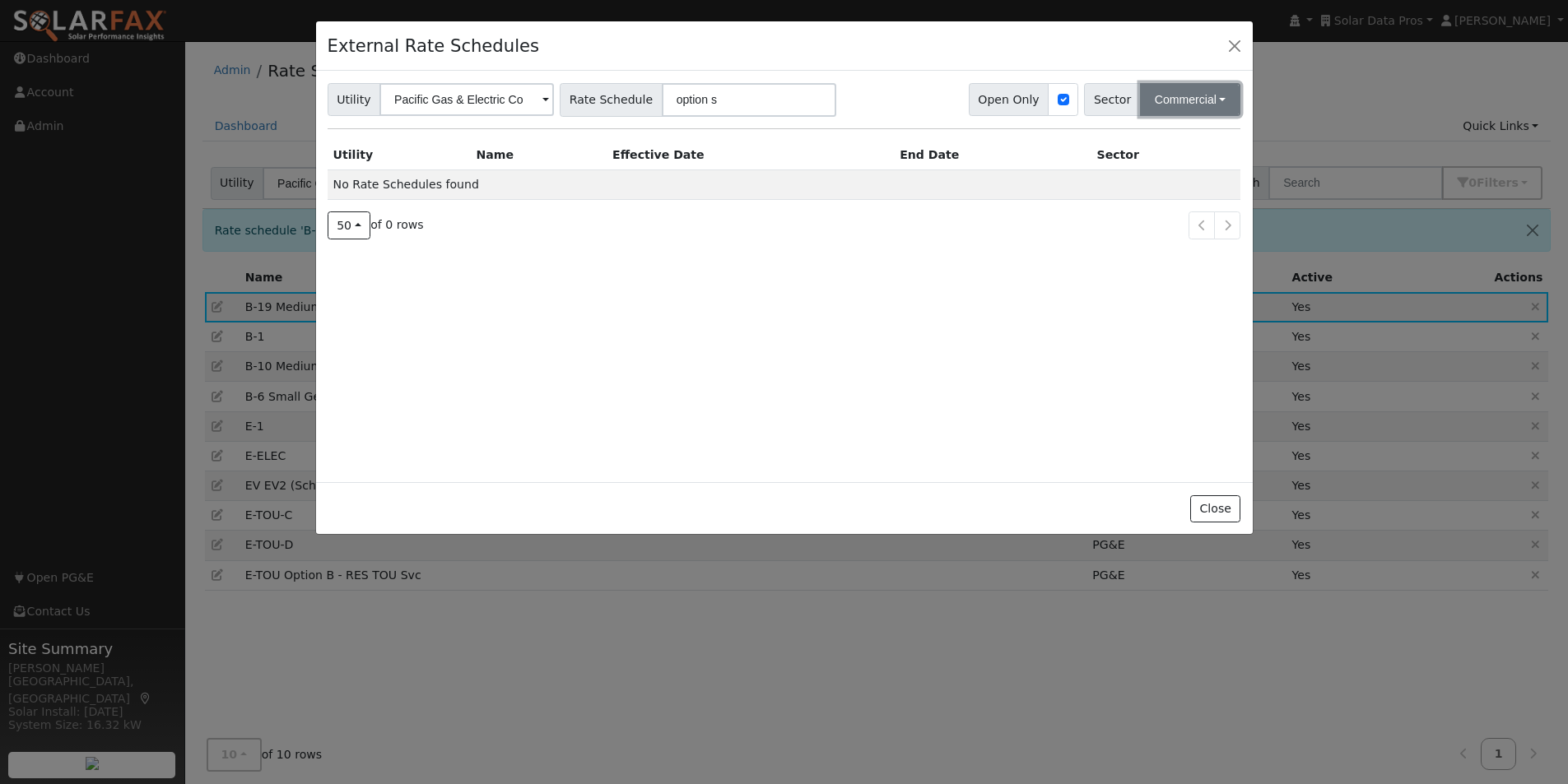
click at [1233, 93] on button "Commercial" at bounding box center [1190, 99] width 101 height 33
click at [1158, 208] on link "Industrial" at bounding box center [1181, 205] width 114 height 23
drag, startPoint x: 1204, startPoint y: 101, endPoint x: 1196, endPoint y: 164, distance: 63.5
click at [1203, 119] on div "Utility Pacific Gas & Electric Co Rate Schedule option s Open Only Sector Indus…" at bounding box center [784, 276] width 936 height 411
click at [1191, 97] on button "Industrial" at bounding box center [1197, 99] width 87 height 33
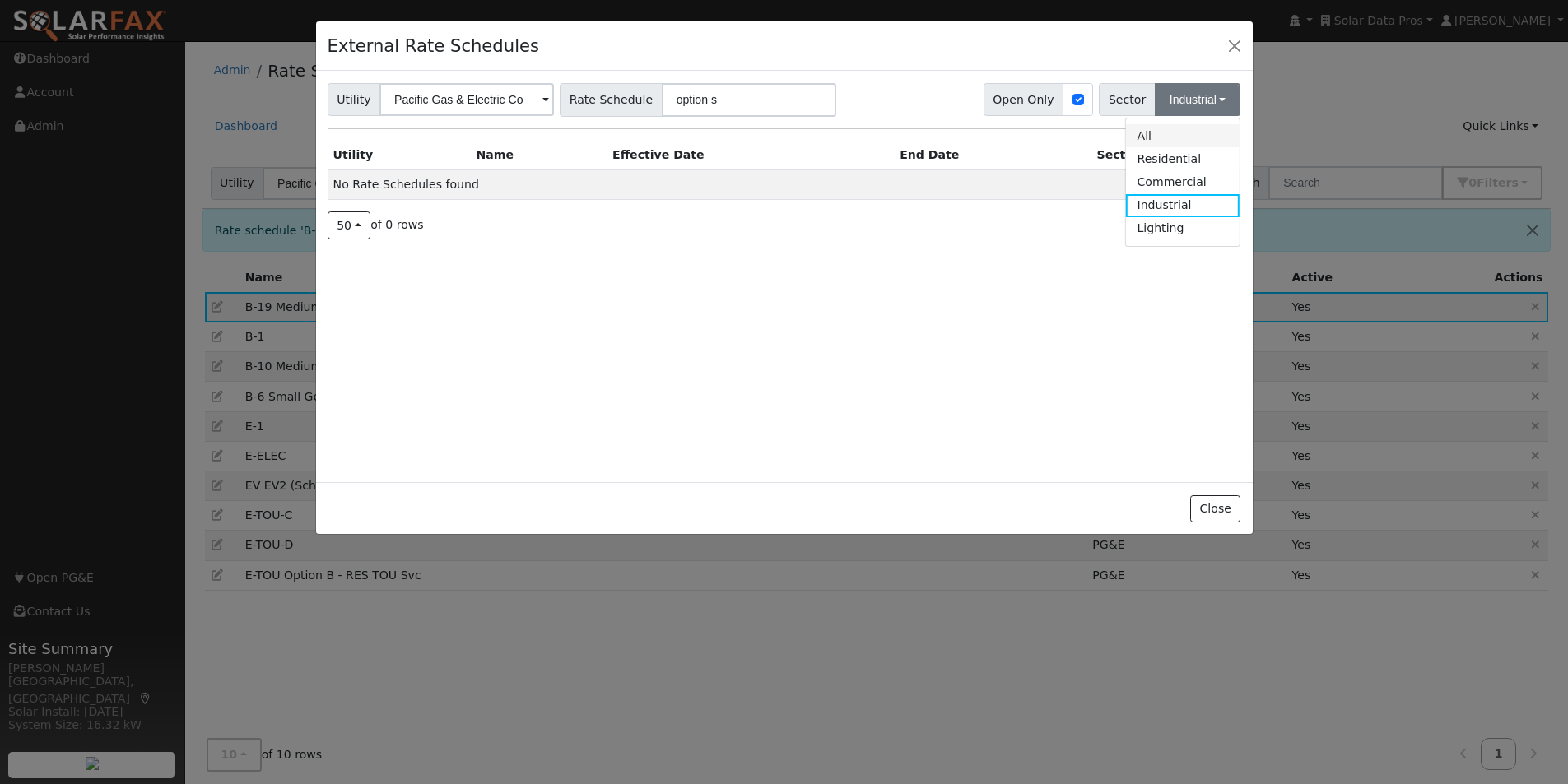
click at [1145, 139] on link "All" at bounding box center [1181, 135] width 114 height 23
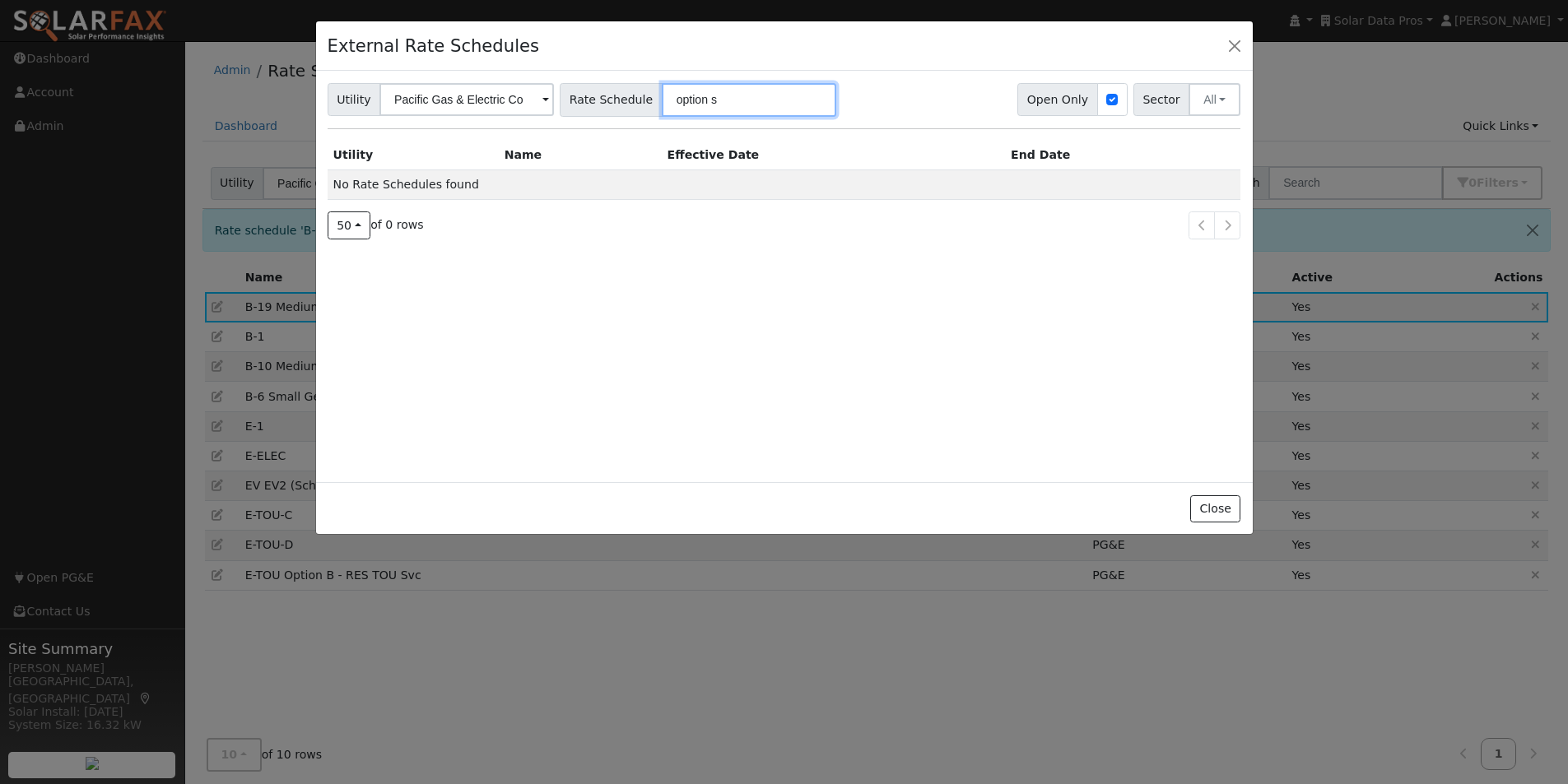
click at [728, 98] on input "option s" at bounding box center [748, 99] width 174 height 34
drag, startPoint x: 655, startPoint y: 100, endPoint x: 440, endPoint y: 85, distance: 215.5
click at [446, 93] on div "Utility Pacific Gas & Electric Co Rate Schedule option s Open Only Sector All A…" at bounding box center [784, 97] width 919 height 39
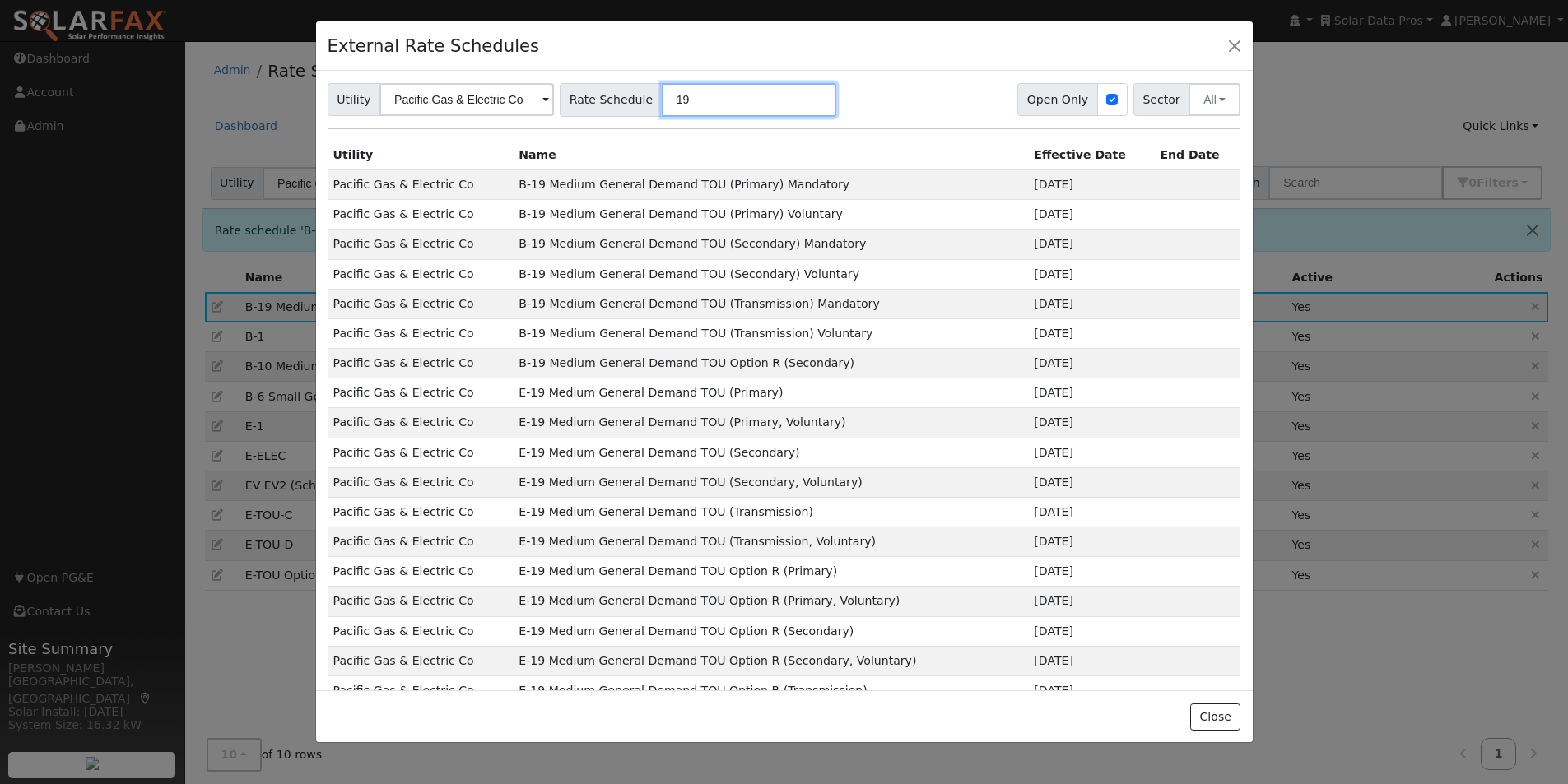
type input "19"
click at [649, 366] on td "B-19 Medium General Demand TOU Option R (Secondary)" at bounding box center [769, 364] width 515 height 29
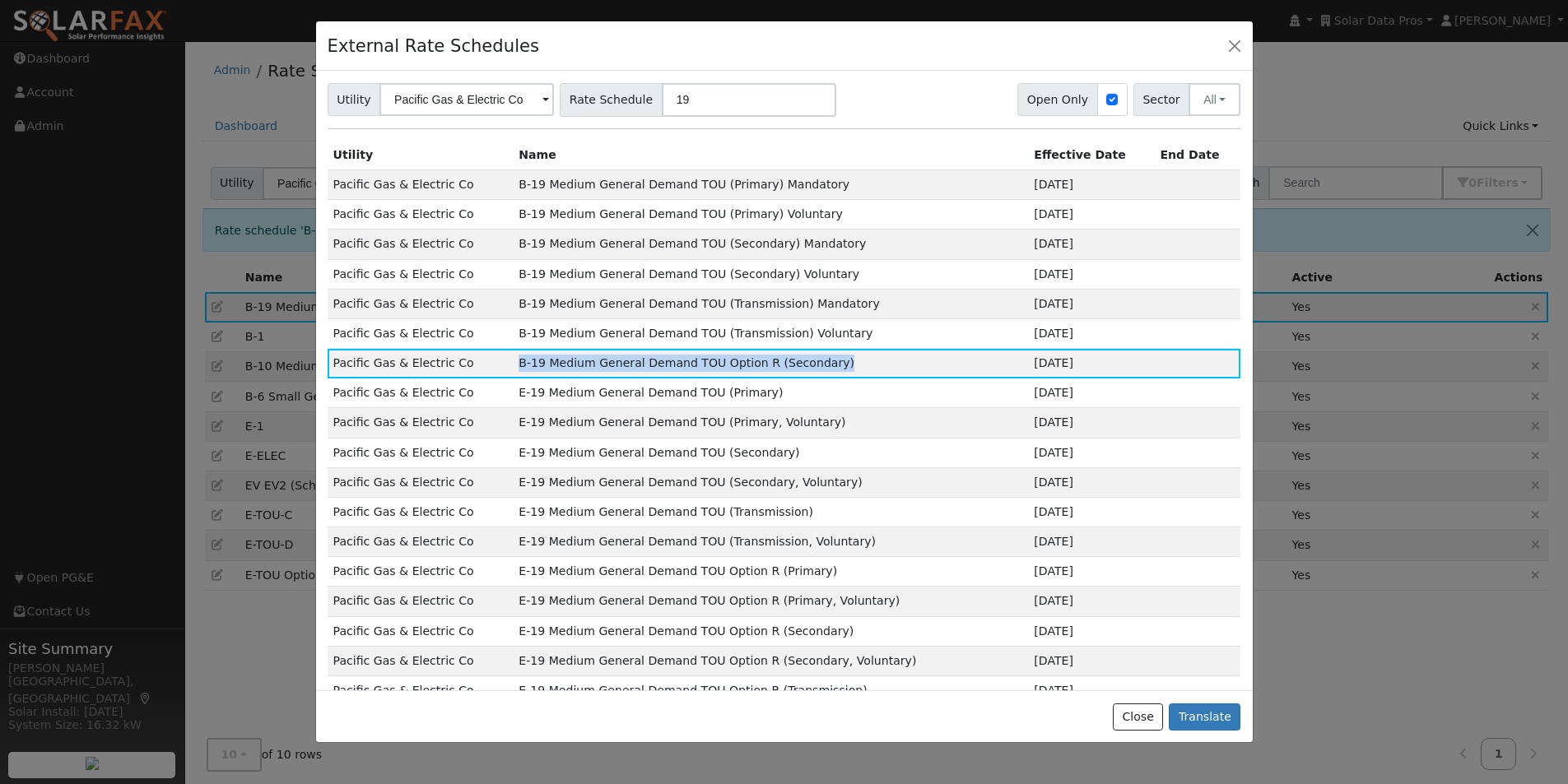
drag, startPoint x: 849, startPoint y: 359, endPoint x: 491, endPoint y: 366, distance: 358.1
click at [491, 366] on tr "Pacific Gas & Electric Co B-19 Medium General Demand TOU Option R (Secondary) […" at bounding box center [784, 364] width 913 height 29
copy tr "B-19 Medium General Demand TOU Option R (Secondary)"
